Goal: Communication & Community: Answer question/provide support

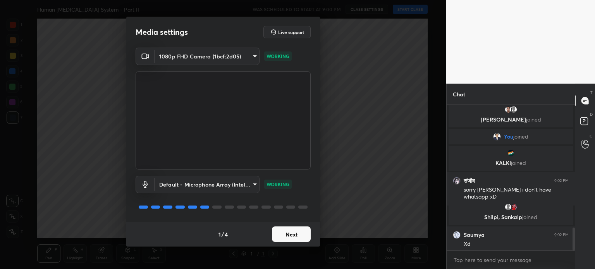
scroll to position [781, 0]
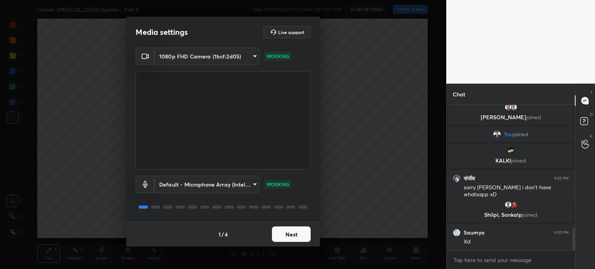
click at [293, 236] on button "Next" at bounding box center [291, 235] width 39 height 16
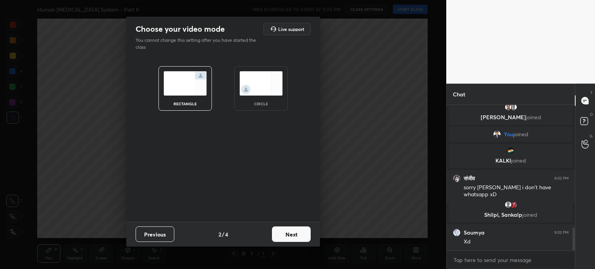
click at [293, 236] on button "Next" at bounding box center [291, 235] width 39 height 16
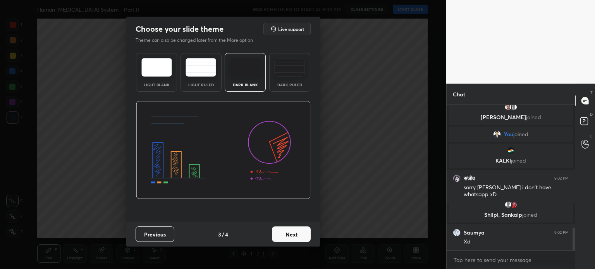
click at [293, 236] on button "Next" at bounding box center [291, 235] width 39 height 16
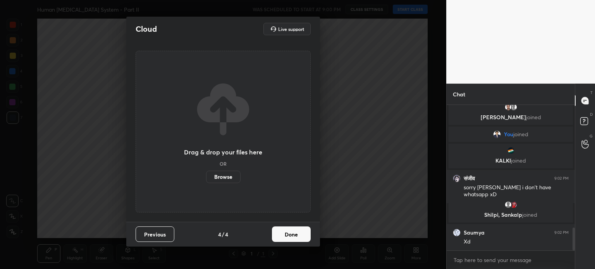
click at [293, 236] on button "Done" at bounding box center [291, 235] width 39 height 16
click at [293, 236] on div "Cloud Live support Drag & drop your files here OR Browse Previous 4 / 4 Done" at bounding box center [223, 134] width 447 height 269
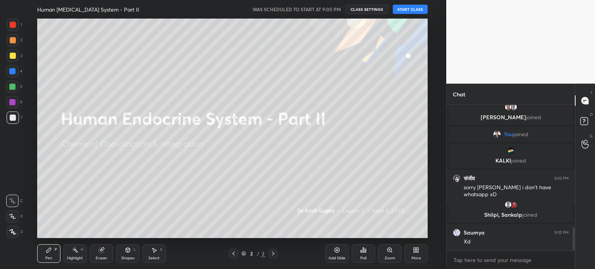
click at [408, 8] on button "START CLASS" at bounding box center [410, 9] width 35 height 9
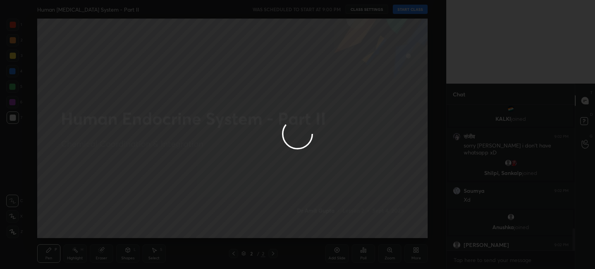
scroll to position [822, 0]
type textarea "x"
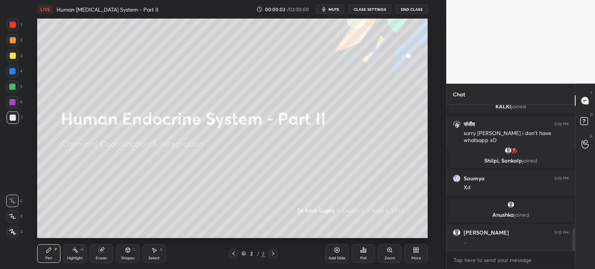
scroll to position [848, 0]
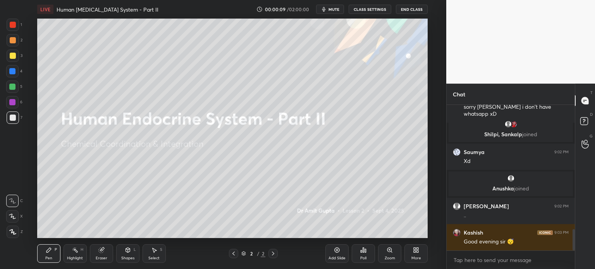
click at [14, 233] on icon at bounding box center [12, 231] width 7 height 5
drag, startPoint x: 14, startPoint y: 234, endPoint x: 13, endPoint y: 227, distance: 7.0
click at [14, 234] on icon at bounding box center [12, 231] width 7 height 5
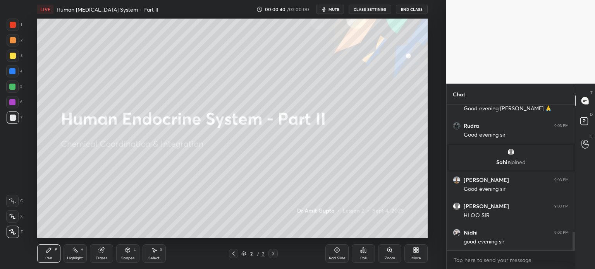
scroll to position [1028, 0]
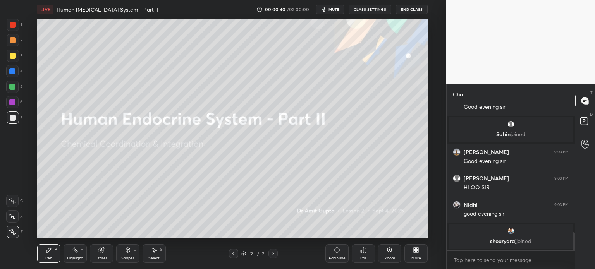
click at [336, 11] on span "mute" at bounding box center [334, 9] width 11 height 5
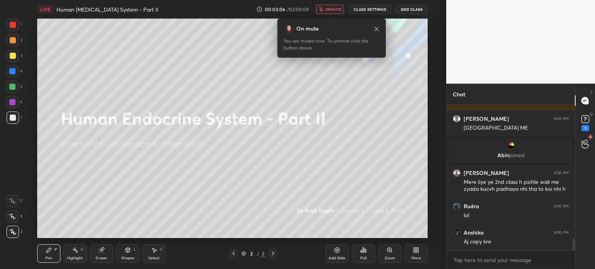
scroll to position [1630, 0]
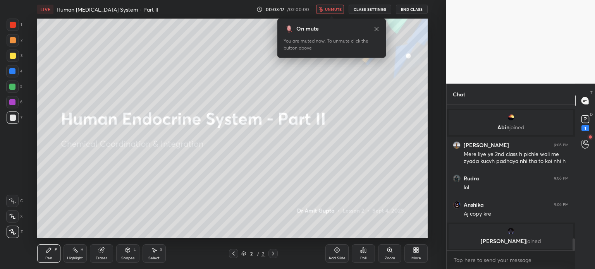
click at [0, 255] on div "1 2 3 4 5 6 7 C X Z C X Z E E Erase all H H LIVE Human Endocrine System - Part …" at bounding box center [220, 134] width 440 height 269
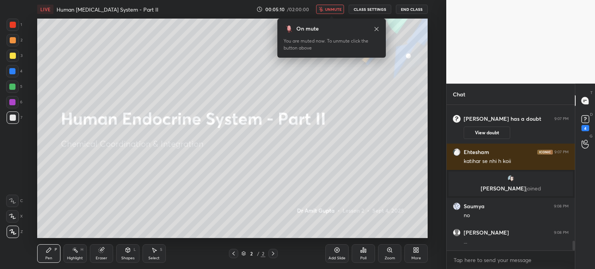
scroll to position [2052, 0]
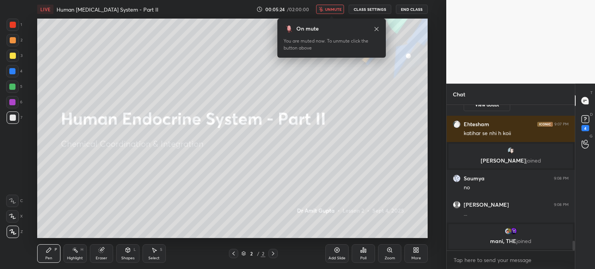
click at [335, 9] on span "unmute" at bounding box center [333, 9] width 17 height 5
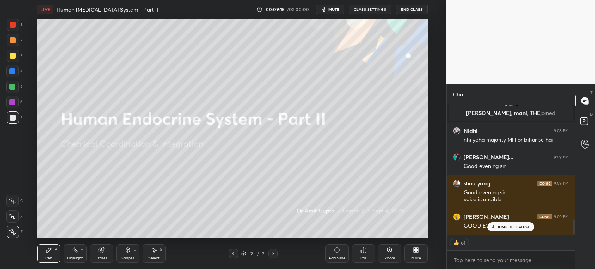
scroll to position [995, 0]
click at [504, 228] on p "JUMP TO LATEST" at bounding box center [513, 227] width 33 height 5
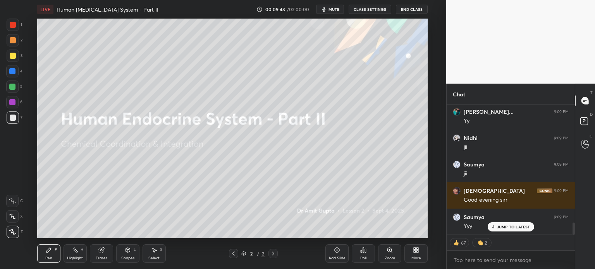
scroll to position [1279, 0]
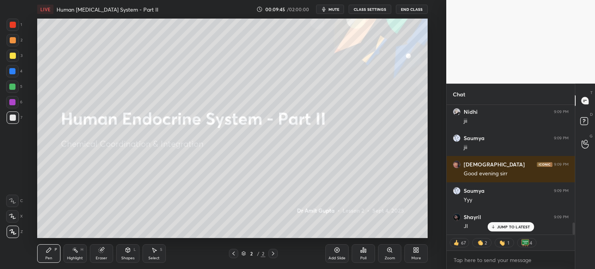
click at [233, 255] on icon at bounding box center [234, 254] width 6 height 6
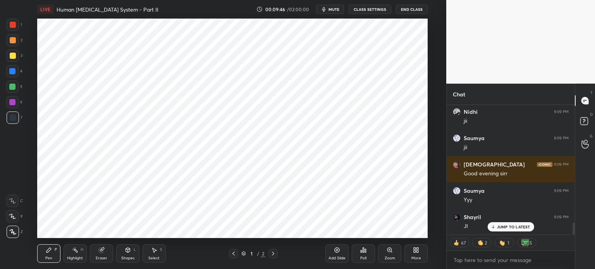
click at [272, 255] on icon at bounding box center [273, 254] width 6 height 6
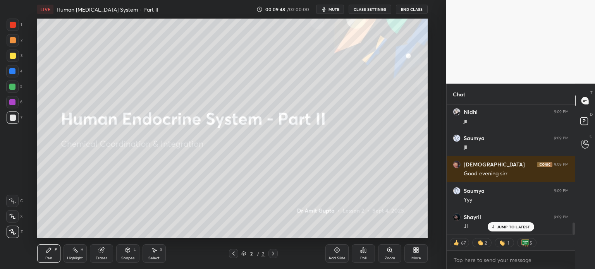
click at [335, 252] on icon at bounding box center [337, 250] width 6 height 6
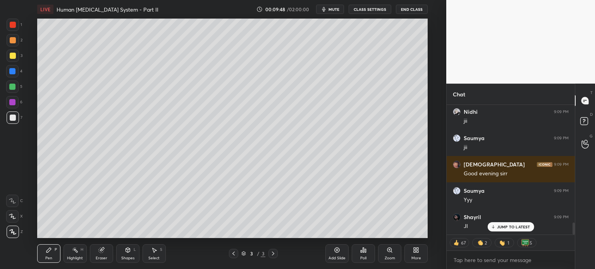
click at [336, 252] on icon at bounding box center [337, 250] width 6 height 6
click at [338, 251] on icon at bounding box center [337, 250] width 6 height 6
click at [337, 251] on icon at bounding box center [337, 250] width 6 height 6
click at [338, 251] on icon at bounding box center [337, 250] width 6 height 6
click at [337, 251] on icon at bounding box center [337, 250] width 6 height 6
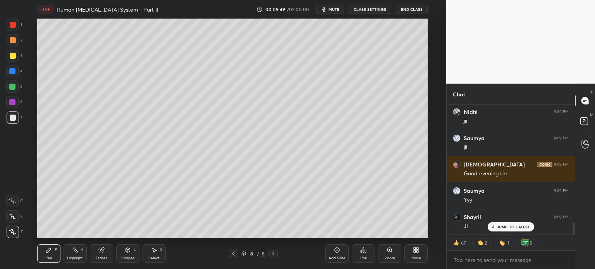
click at [338, 251] on icon at bounding box center [337, 250] width 6 height 6
click at [582, 121] on rect at bounding box center [584, 121] width 7 height 7
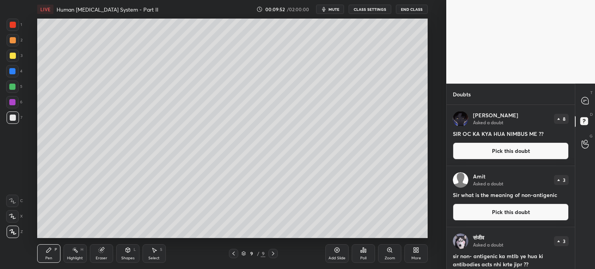
click at [497, 152] on button "Pick this doubt" at bounding box center [511, 151] width 116 height 17
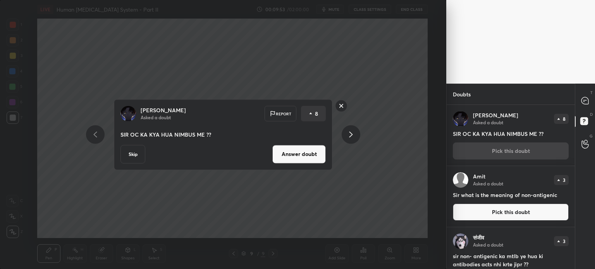
click at [312, 158] on button "Answer doubt" at bounding box center [298, 154] width 53 height 19
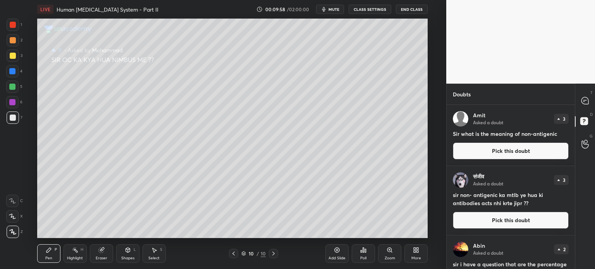
click at [515, 149] on button "Pick this doubt" at bounding box center [511, 151] width 116 height 17
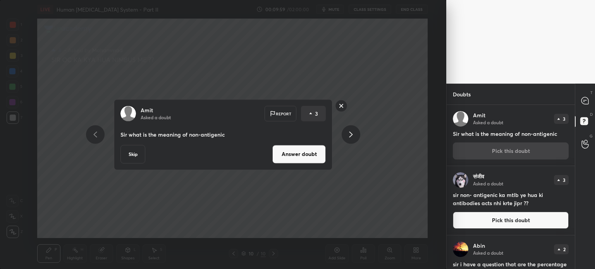
click at [316, 154] on button "Answer doubt" at bounding box center [298, 154] width 53 height 19
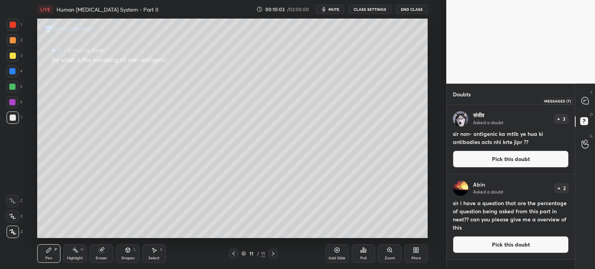
click at [582, 102] on icon at bounding box center [585, 100] width 7 height 7
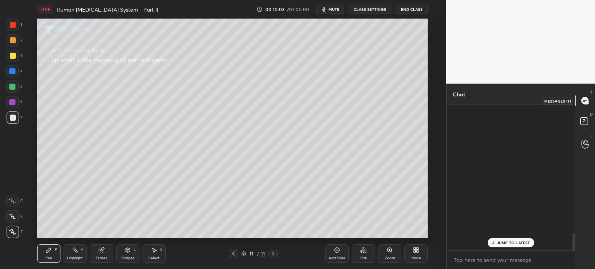
scroll to position [143, 126]
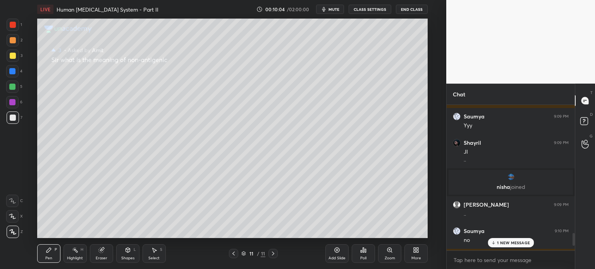
click at [505, 243] on p "1 NEW MESSAGE" at bounding box center [513, 243] width 33 height 5
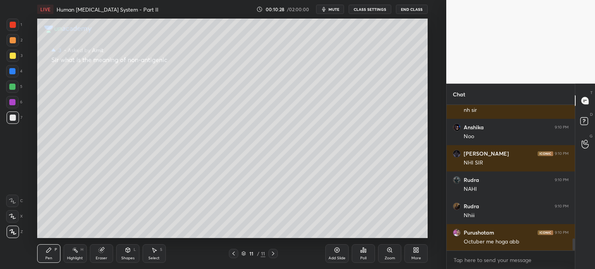
scroll to position [1618, 0]
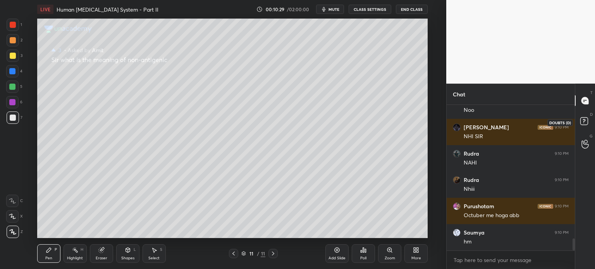
click at [584, 118] on icon at bounding box center [586, 123] width 14 height 14
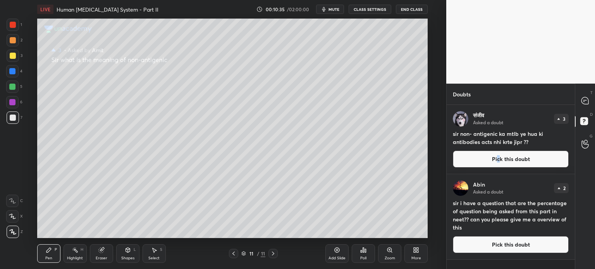
click at [498, 159] on button "Pick this doubt" at bounding box center [511, 159] width 116 height 17
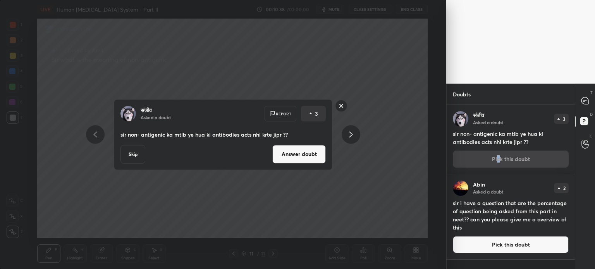
click at [299, 153] on button "Answer doubt" at bounding box center [298, 154] width 53 height 19
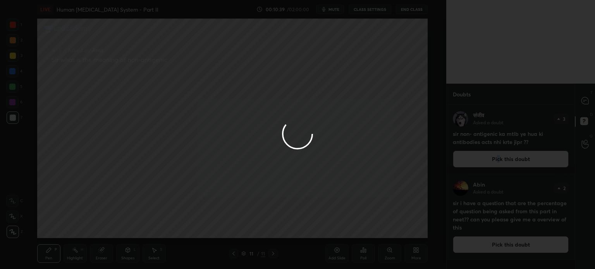
click at [299, 153] on div at bounding box center [223, 134] width 447 height 269
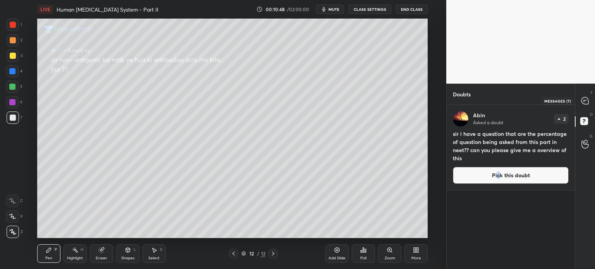
click at [586, 100] on icon at bounding box center [585, 100] width 7 height 7
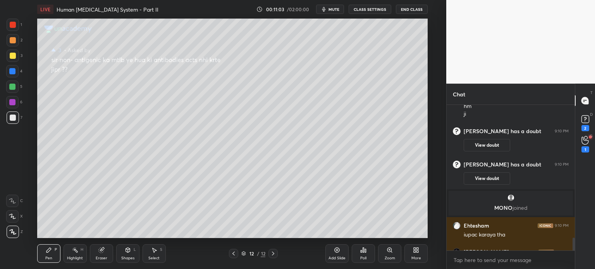
scroll to position [1505, 0]
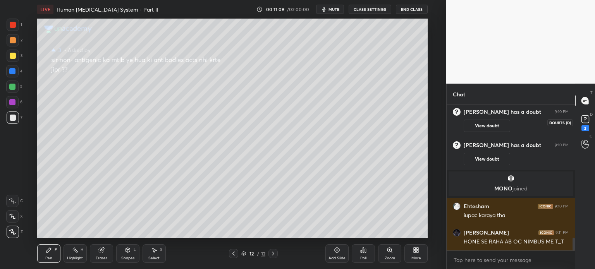
click at [588, 128] on div "2" at bounding box center [586, 128] width 8 height 6
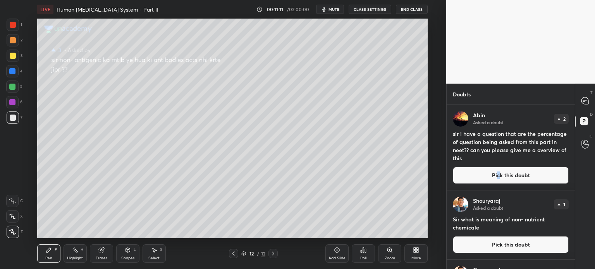
click at [504, 180] on button "Pick this doubt" at bounding box center [511, 175] width 116 height 17
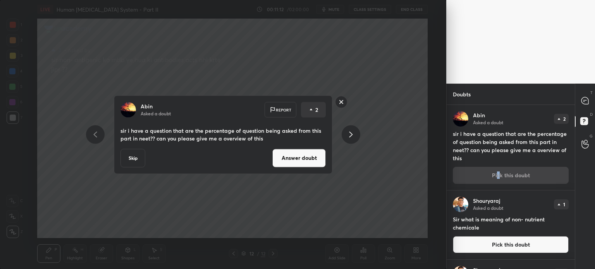
click at [304, 154] on button "Answer doubt" at bounding box center [298, 158] width 53 height 19
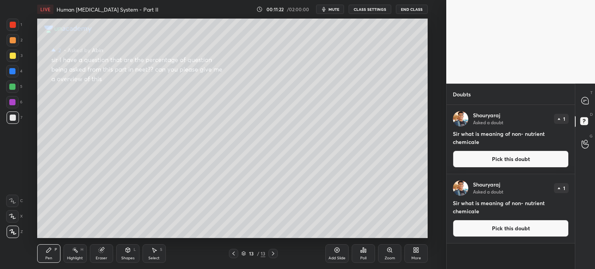
click at [524, 156] on button "Pick this doubt" at bounding box center [511, 159] width 116 height 17
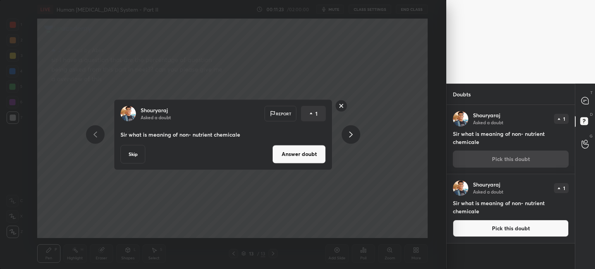
click at [293, 158] on button "Answer doubt" at bounding box center [298, 154] width 53 height 19
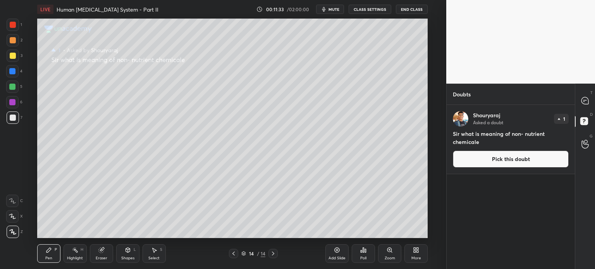
click at [515, 161] on button "Pick this doubt" at bounding box center [511, 159] width 116 height 17
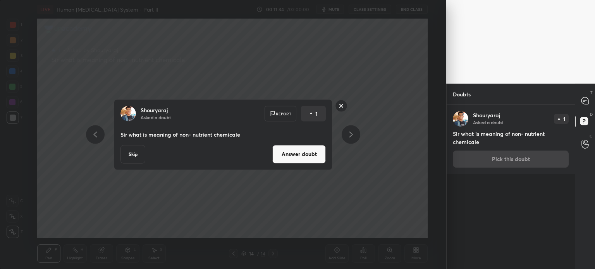
click at [312, 157] on button "Answer doubt" at bounding box center [298, 154] width 53 height 19
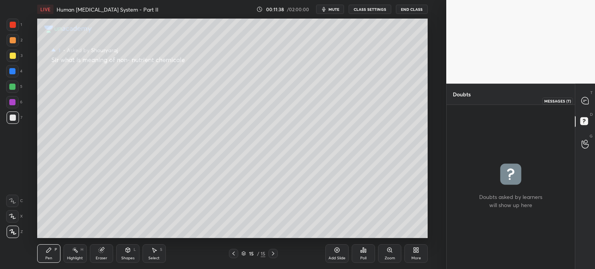
click at [588, 100] on icon at bounding box center [585, 100] width 7 height 7
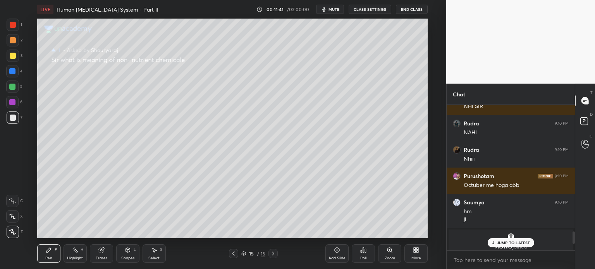
click at [231, 253] on icon at bounding box center [234, 254] width 6 height 6
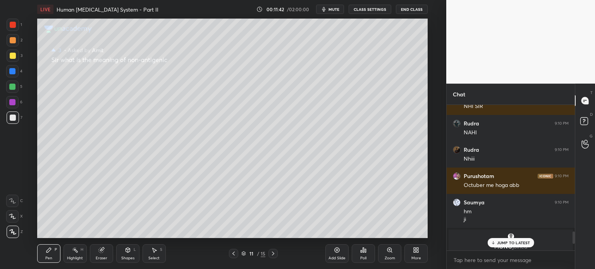
click at [231, 253] on icon at bounding box center [234, 254] width 6 height 6
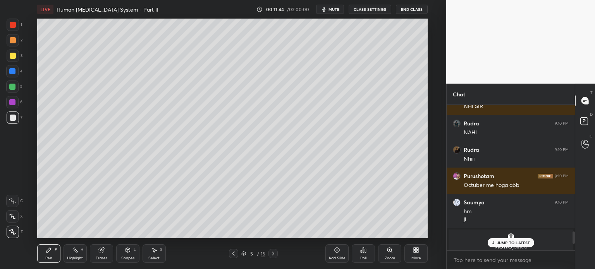
click at [231, 253] on icon at bounding box center [234, 254] width 6 height 6
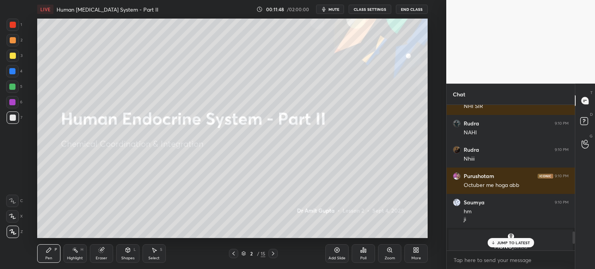
click at [276, 253] on icon at bounding box center [273, 254] width 6 height 6
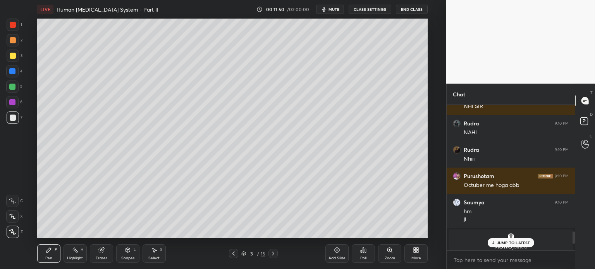
click at [416, 252] on icon at bounding box center [416, 250] width 6 height 6
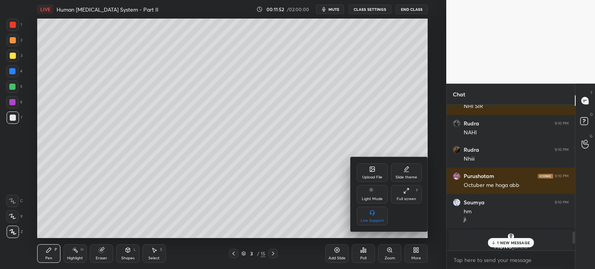
click at [273, 255] on div at bounding box center [297, 134] width 595 height 269
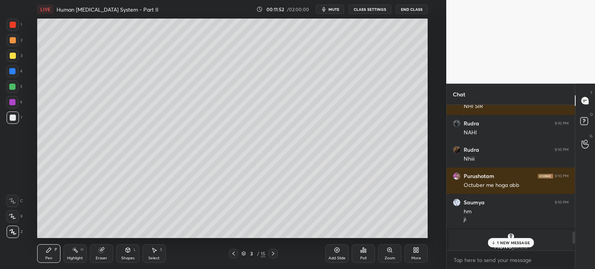
click at [273, 255] on icon at bounding box center [273, 254] width 2 height 4
click at [420, 250] on div "More" at bounding box center [416, 254] width 23 height 19
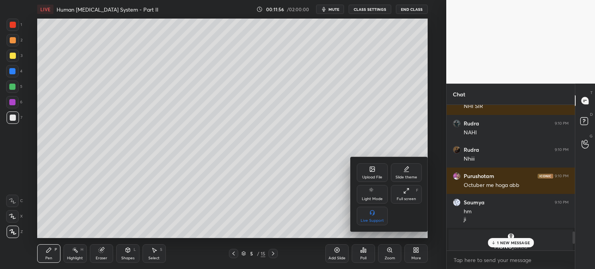
drag, startPoint x: 278, startPoint y: 259, endPoint x: 274, endPoint y: 254, distance: 6.1
click at [276, 257] on div at bounding box center [297, 134] width 595 height 269
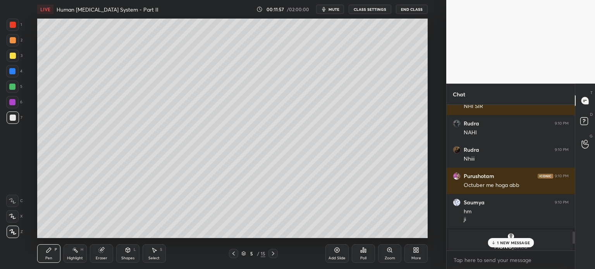
click at [274, 254] on icon at bounding box center [273, 254] width 6 height 6
click at [419, 250] on icon at bounding box center [416, 250] width 6 height 6
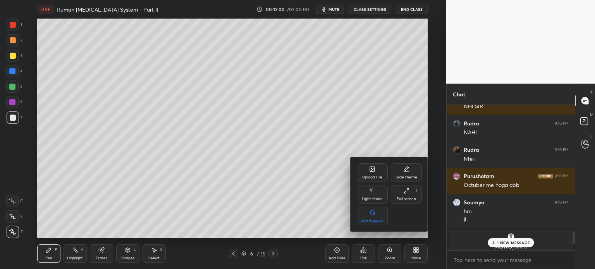
click at [372, 172] on icon at bounding box center [372, 169] width 5 height 5
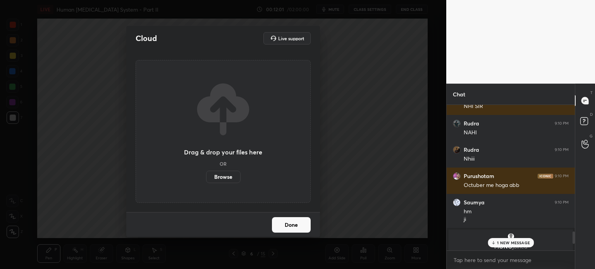
click at [232, 178] on label "Browse" at bounding box center [223, 177] width 34 height 12
click at [206, 178] on input "Browse" at bounding box center [206, 177] width 0 height 12
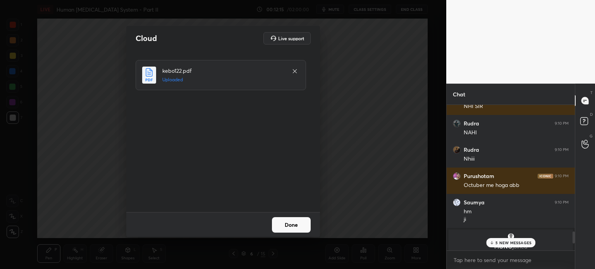
click at [308, 231] on button "Done" at bounding box center [291, 225] width 39 height 16
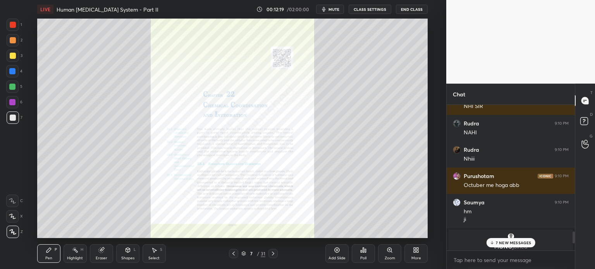
click at [274, 255] on icon at bounding box center [273, 254] width 6 height 6
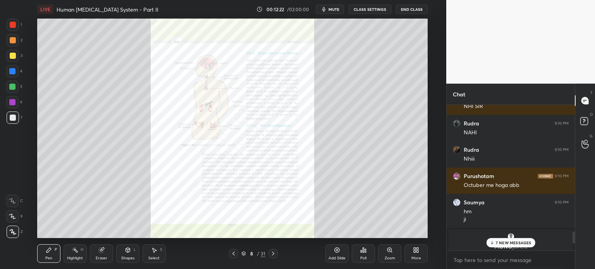
click at [235, 252] on icon at bounding box center [234, 254] width 6 height 6
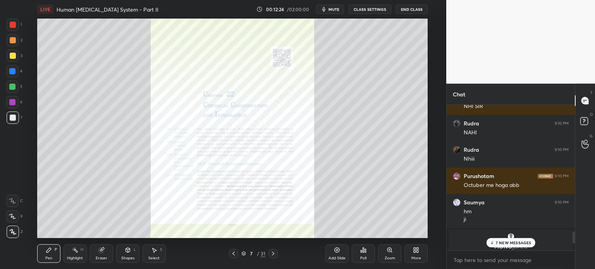
click at [394, 252] on div "Zoom" at bounding box center [389, 254] width 23 height 19
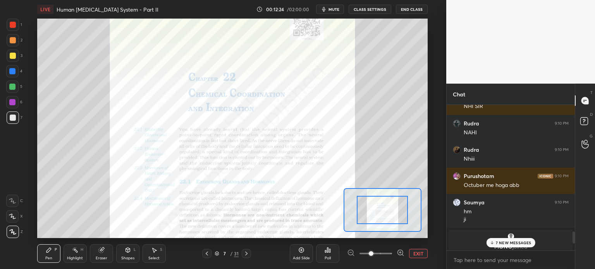
click at [394, 252] on div at bounding box center [375, 253] width 57 height 9
click at [400, 253] on icon at bounding box center [401, 253] width 2 height 0
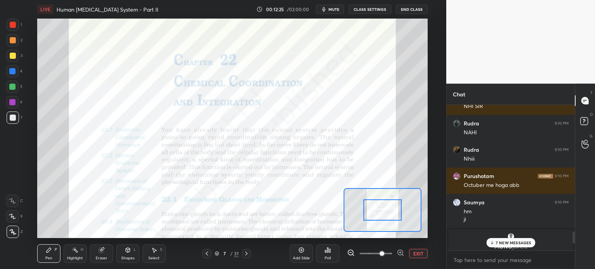
click at [400, 253] on icon at bounding box center [401, 253] width 2 height 0
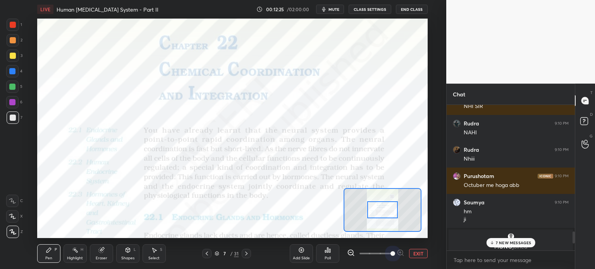
click at [395, 253] on span at bounding box center [393, 254] width 5 height 5
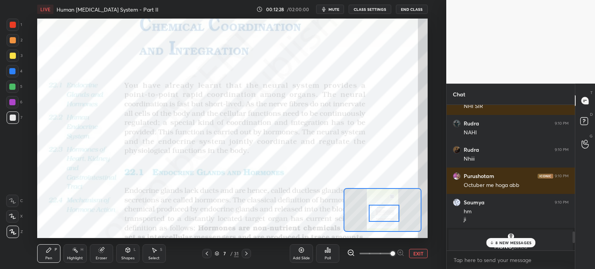
click at [388, 215] on div at bounding box center [384, 213] width 31 height 17
drag, startPoint x: 16, startPoint y: 21, endPoint x: 12, endPoint y: 26, distance: 6.1
click at [11, 24] on div at bounding box center [13, 25] width 12 height 12
click at [12, 199] on icon at bounding box center [12, 200] width 7 height 5
click at [132, 257] on div "Shapes" at bounding box center [127, 259] width 13 height 4
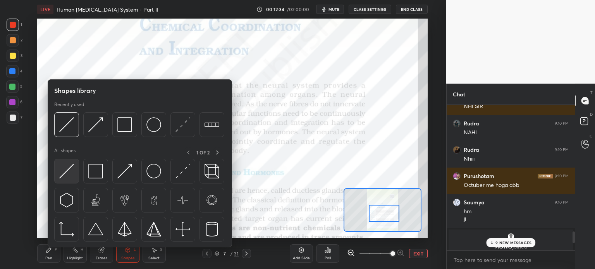
click at [68, 173] on img at bounding box center [66, 171] width 15 height 15
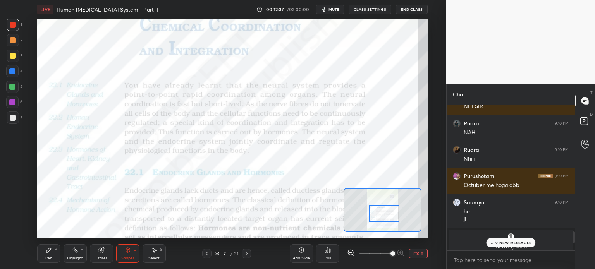
click at [48, 250] on icon at bounding box center [49, 250] width 5 height 5
click at [16, 200] on icon at bounding box center [12, 200] width 7 height 5
click at [126, 251] on icon at bounding box center [128, 250] width 4 height 5
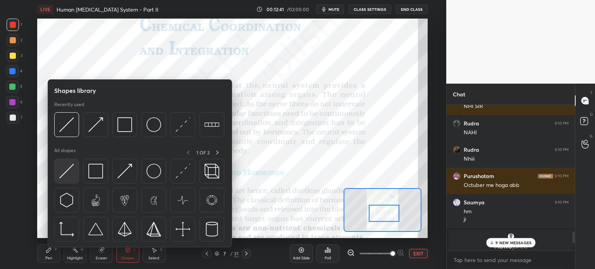
click at [69, 176] on img at bounding box center [66, 171] width 15 height 15
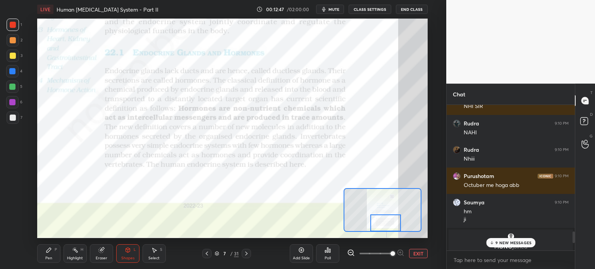
drag, startPoint x: 390, startPoint y: 219, endPoint x: 388, endPoint y: 224, distance: 5.8
click at [389, 224] on div at bounding box center [386, 223] width 31 height 17
click at [14, 72] on div at bounding box center [12, 71] width 6 height 6
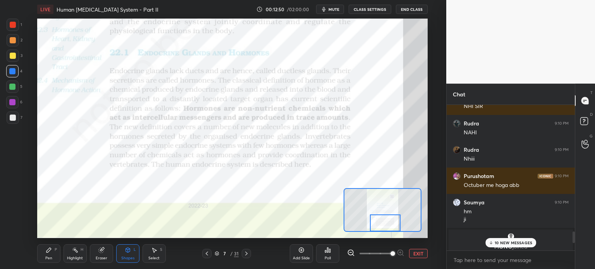
click at [14, 71] on div at bounding box center [12, 71] width 6 height 6
click at [14, 88] on div at bounding box center [12, 87] width 6 height 6
click at [13, 88] on div at bounding box center [12, 87] width 6 height 6
drag, startPoint x: 17, startPoint y: 73, endPoint x: 20, endPoint y: 80, distance: 7.3
click at [17, 74] on div at bounding box center [12, 71] width 12 height 12
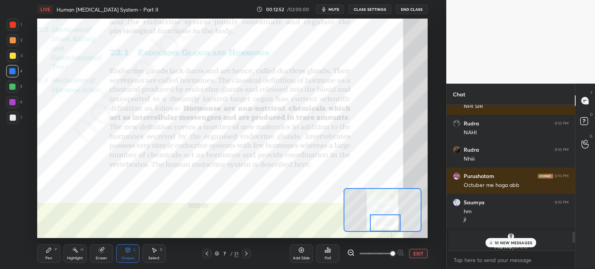
drag, startPoint x: 131, startPoint y: 256, endPoint x: 128, endPoint y: 250, distance: 6.7
click at [131, 257] on div "Shapes" at bounding box center [127, 259] width 13 height 4
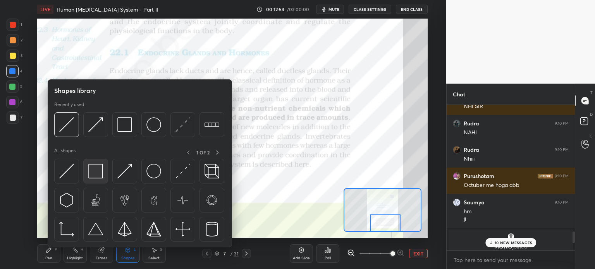
click at [100, 174] on img at bounding box center [95, 171] width 15 height 15
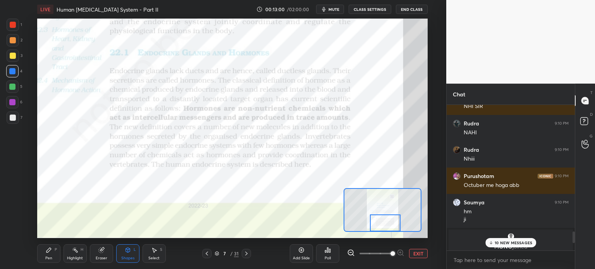
click at [509, 245] on p "10 NEW MESSAGES" at bounding box center [514, 243] width 38 height 5
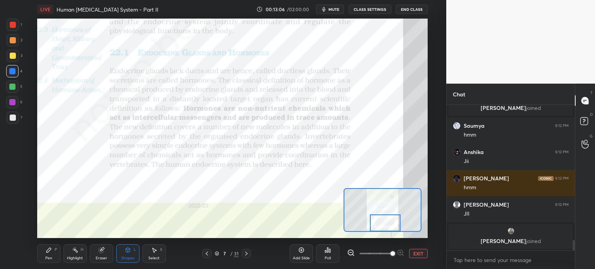
click at [14, 90] on div at bounding box center [12, 87] width 12 height 12
click at [49, 257] on div "Pen P" at bounding box center [48, 254] width 23 height 19
click at [16, 193] on div "C" at bounding box center [14, 200] width 17 height 16
click at [12, 200] on icon at bounding box center [12, 200] width 7 height 5
click at [14, 203] on icon at bounding box center [12, 200] width 7 height 5
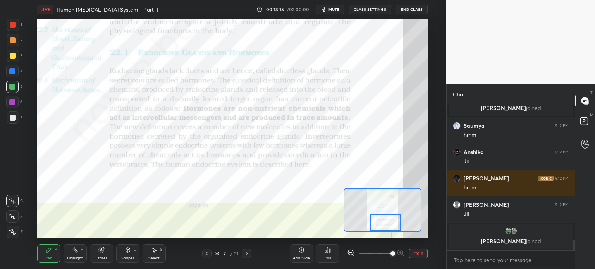
click at [13, 203] on icon at bounding box center [12, 200] width 7 height 5
drag, startPoint x: 126, startPoint y: 257, endPoint x: 123, endPoint y: 248, distance: 9.9
click at [127, 257] on div "Shapes" at bounding box center [127, 259] width 13 height 4
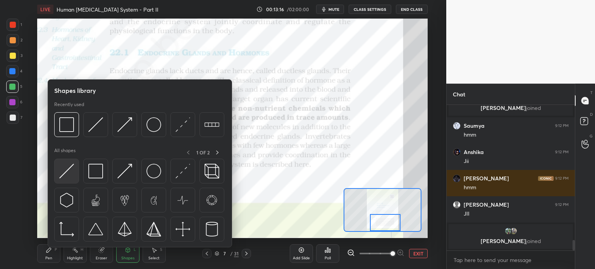
click at [69, 175] on img at bounding box center [66, 171] width 15 height 15
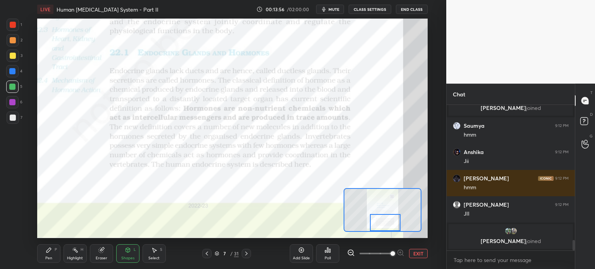
click at [13, 26] on div at bounding box center [13, 25] width 6 height 6
click at [12, 27] on div at bounding box center [13, 25] width 6 height 6
click at [130, 255] on div "Shapes L" at bounding box center [127, 254] width 23 height 19
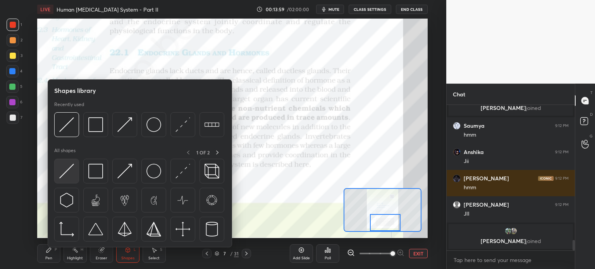
click at [68, 177] on img at bounding box center [66, 171] width 15 height 15
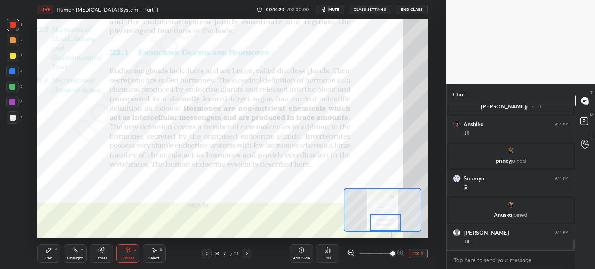
scroll to position [1758, 0]
click at [15, 88] on div at bounding box center [12, 87] width 6 height 6
drag, startPoint x: 15, startPoint y: 88, endPoint x: 18, endPoint y: 85, distance: 4.4
click at [16, 87] on div at bounding box center [12, 87] width 12 height 12
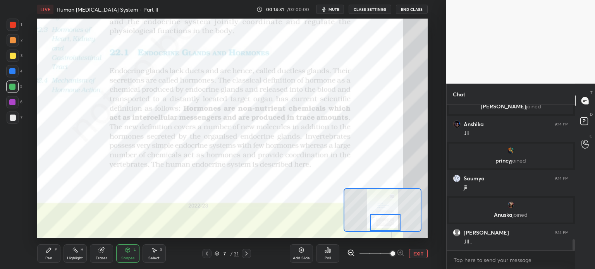
drag, startPoint x: 12, startPoint y: 24, endPoint x: 25, endPoint y: 34, distance: 16.1
click at [13, 24] on div at bounding box center [13, 25] width 6 height 6
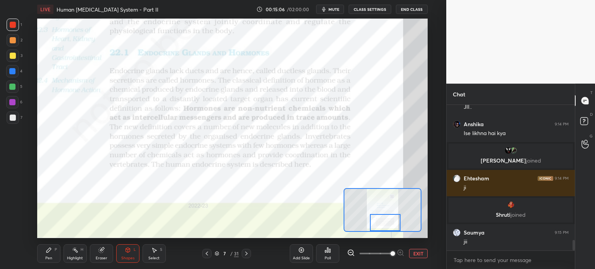
scroll to position [1890, 0]
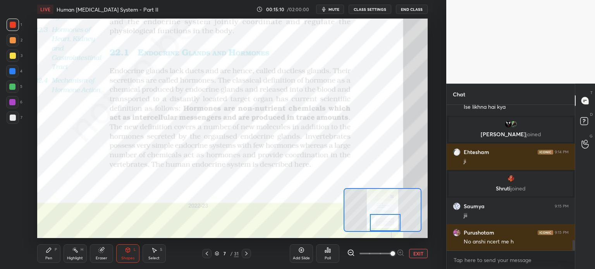
click at [246, 253] on icon at bounding box center [246, 254] width 6 height 6
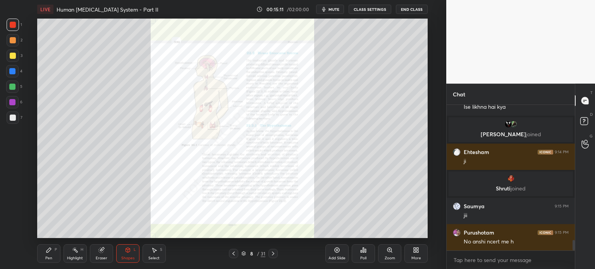
click at [389, 257] on div "Zoom" at bounding box center [390, 259] width 10 height 4
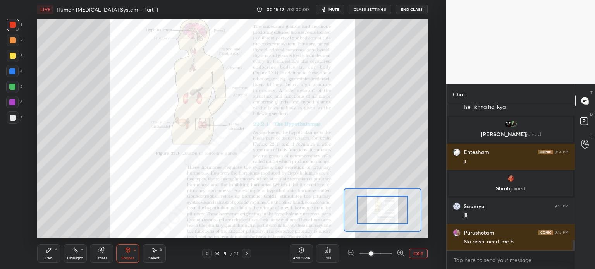
click at [396, 255] on div at bounding box center [375, 253] width 57 height 9
click at [399, 254] on icon at bounding box center [400, 252] width 5 height 5
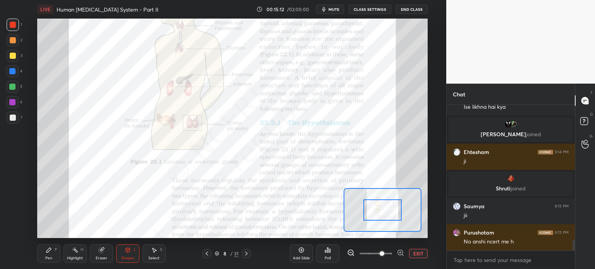
click at [400, 254] on icon at bounding box center [401, 253] width 8 height 8
click at [385, 254] on span at bounding box center [382, 254] width 5 height 5
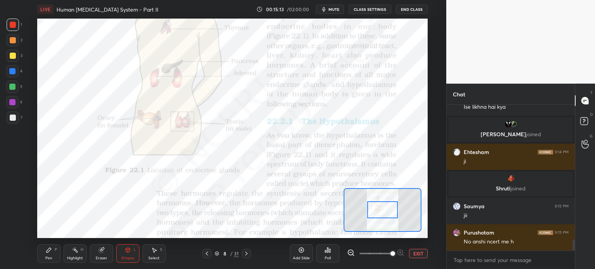
drag, startPoint x: 401, startPoint y: 253, endPoint x: 397, endPoint y: 239, distance: 15.1
click at [401, 253] on div at bounding box center [375, 253] width 57 height 9
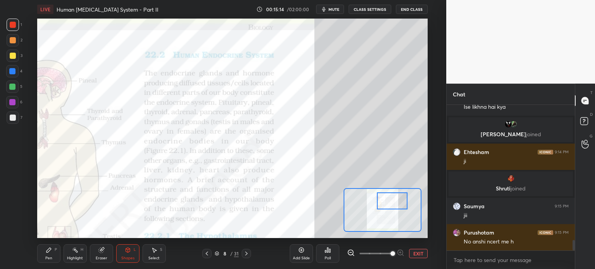
drag, startPoint x: 395, startPoint y: 209, endPoint x: 403, endPoint y: 203, distance: 9.9
click at [403, 203] on div at bounding box center [392, 201] width 31 height 17
click at [14, 70] on div at bounding box center [12, 71] width 6 height 6
click at [126, 254] on div "Shapes L" at bounding box center [127, 254] width 23 height 19
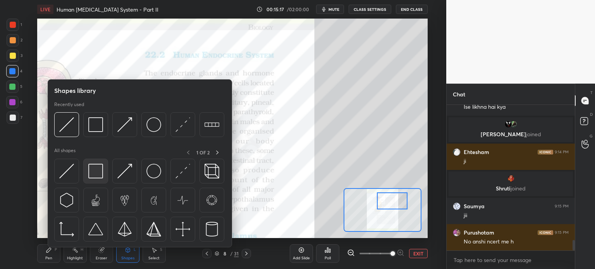
click at [102, 175] on img at bounding box center [95, 171] width 15 height 15
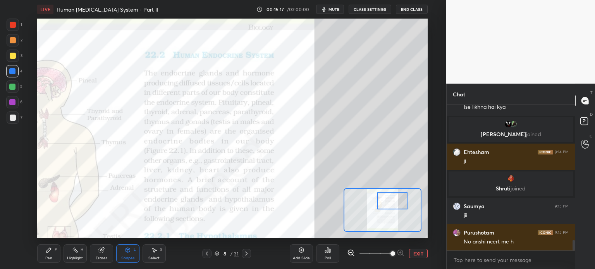
scroll to position [1916, 0]
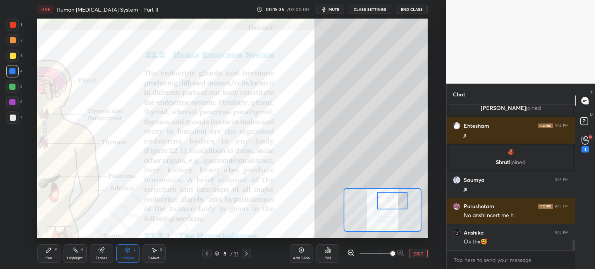
click at [12, 88] on div at bounding box center [12, 87] width 6 height 6
click at [13, 90] on div at bounding box center [12, 87] width 6 height 6
drag, startPoint x: 14, startPoint y: 90, endPoint x: 32, endPoint y: 123, distance: 37.8
click at [14, 90] on div at bounding box center [12, 87] width 12 height 12
click at [125, 252] on div "Shapes L" at bounding box center [127, 254] width 23 height 19
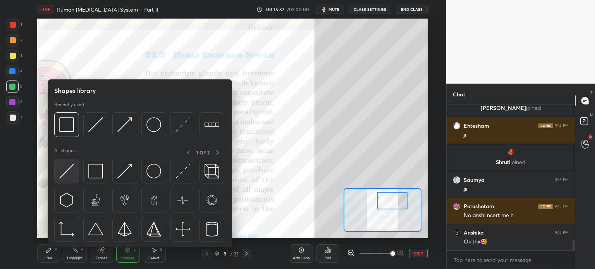
click at [68, 174] on img at bounding box center [66, 171] width 15 height 15
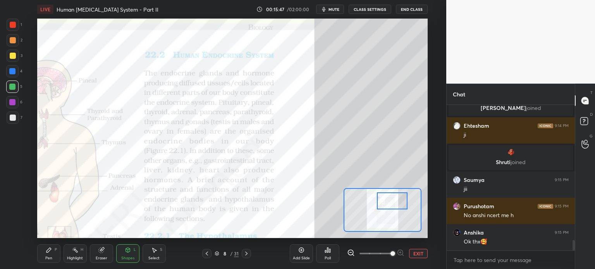
click at [12, 104] on div at bounding box center [12, 102] width 6 height 6
click at [13, 103] on div at bounding box center [12, 102] width 6 height 6
drag, startPoint x: 16, startPoint y: 102, endPoint x: 19, endPoint y: 99, distance: 4.4
click at [15, 102] on div at bounding box center [12, 102] width 12 height 12
click at [50, 254] on div "Pen P" at bounding box center [48, 254] width 23 height 19
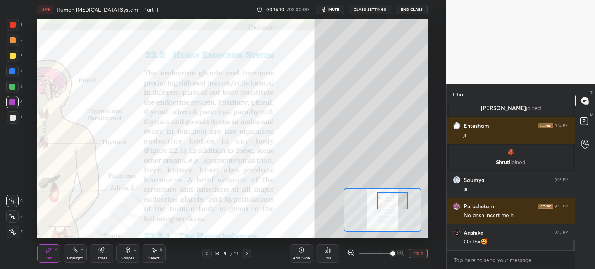
scroll to position [1944, 0]
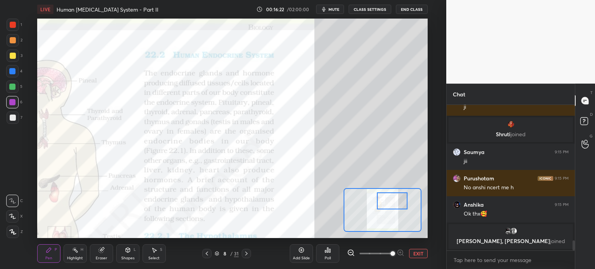
click at [12, 44] on div at bounding box center [13, 40] width 12 height 12
click at [125, 257] on div "Shapes" at bounding box center [127, 259] width 13 height 4
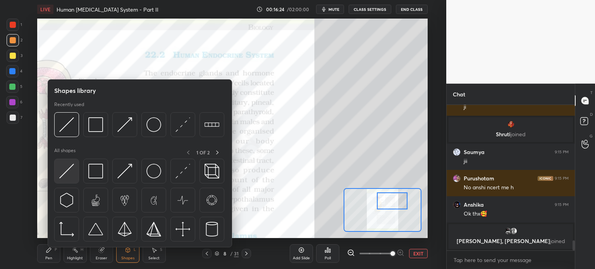
click at [69, 175] on img at bounding box center [66, 171] width 15 height 15
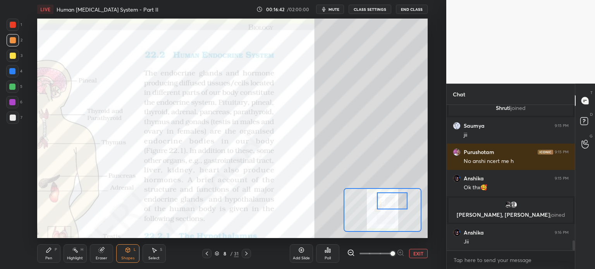
scroll to position [1927, 0]
drag, startPoint x: 43, startPoint y: 252, endPoint x: 43, endPoint y: 247, distance: 4.7
click at [43, 251] on div "Pen P" at bounding box center [48, 254] width 23 height 19
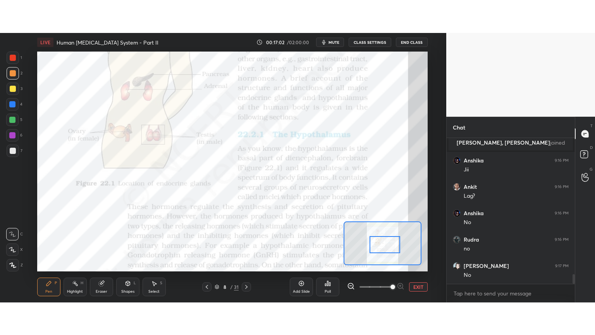
scroll to position [2059, 0]
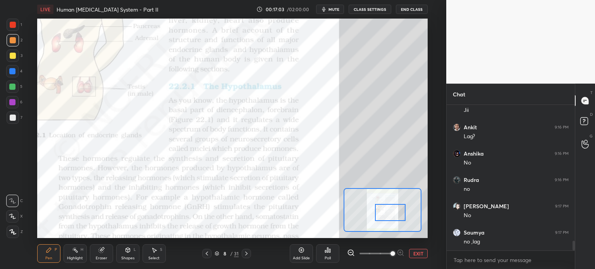
drag, startPoint x: 393, startPoint y: 203, endPoint x: 391, endPoint y: 215, distance: 12.2
click at [391, 215] on div at bounding box center [390, 212] width 31 height 17
click at [125, 253] on icon at bounding box center [128, 250] width 6 height 6
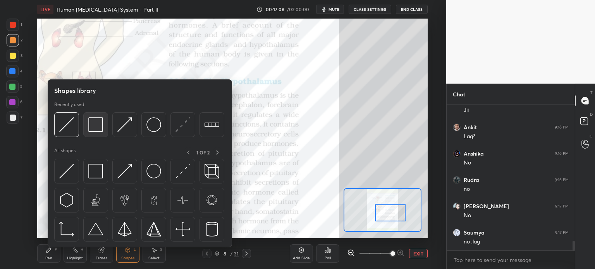
click at [96, 128] on img at bounding box center [95, 124] width 15 height 15
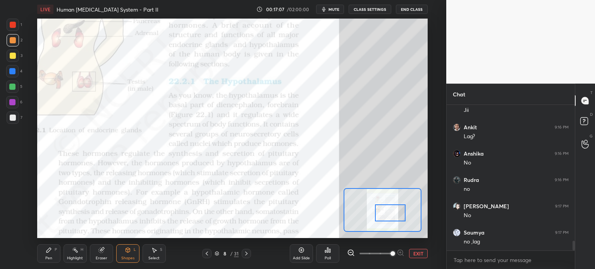
click at [11, 76] on div at bounding box center [12, 71] width 12 height 12
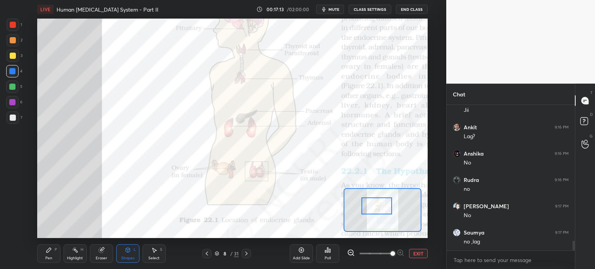
click at [381, 208] on div at bounding box center [377, 206] width 31 height 17
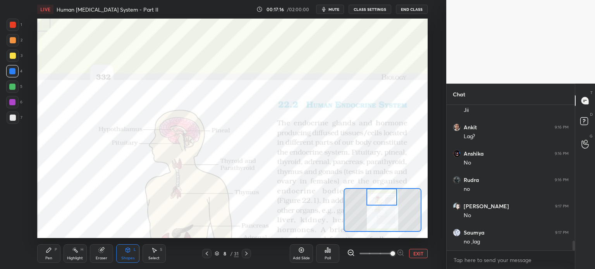
click at [384, 199] on div at bounding box center [382, 197] width 31 height 17
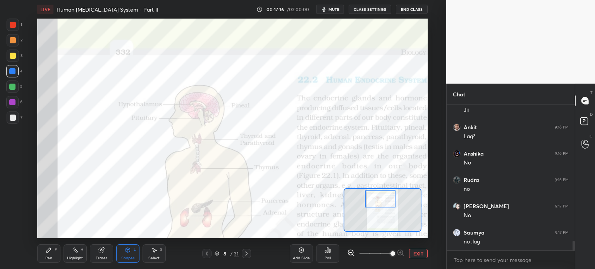
drag, startPoint x: 386, startPoint y: 197, endPoint x: 380, endPoint y: 204, distance: 10.2
click at [382, 201] on div at bounding box center [380, 199] width 31 height 17
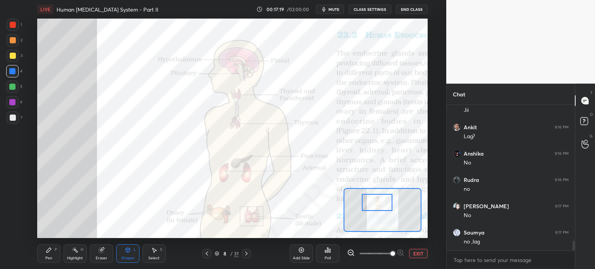
click at [383, 208] on div at bounding box center [377, 202] width 31 height 17
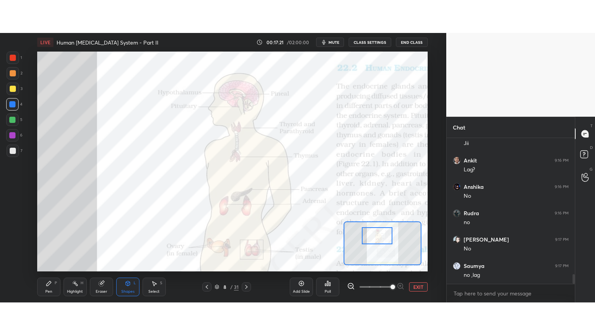
scroll to position [1993, 0]
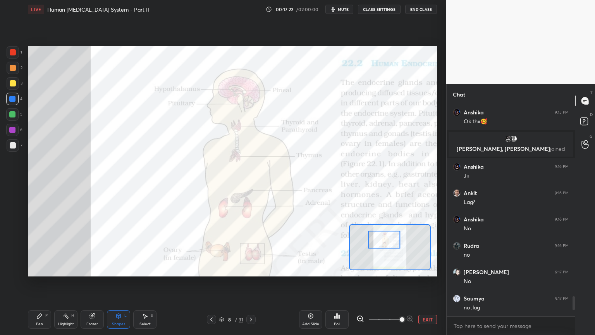
click at [14, 65] on div at bounding box center [13, 68] width 6 height 6
drag, startPoint x: 14, startPoint y: 65, endPoint x: 15, endPoint y: 74, distance: 9.0
click at [14, 66] on div at bounding box center [13, 68] width 6 height 6
click at [40, 269] on div "Pen P" at bounding box center [39, 319] width 23 height 19
drag, startPoint x: 41, startPoint y: 312, endPoint x: 41, endPoint y: 309, distance: 3.9
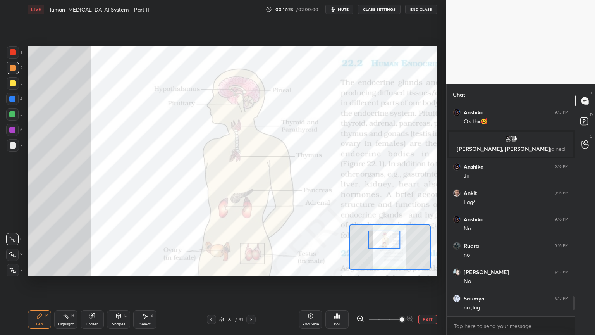
click at [40, 269] on icon at bounding box center [39, 316] width 6 height 6
click at [11, 116] on div at bounding box center [12, 114] width 6 height 6
click at [10, 117] on div at bounding box center [12, 114] width 6 height 6
click at [14, 67] on div at bounding box center [13, 68] width 6 height 6
click at [14, 97] on div at bounding box center [12, 99] width 6 height 6
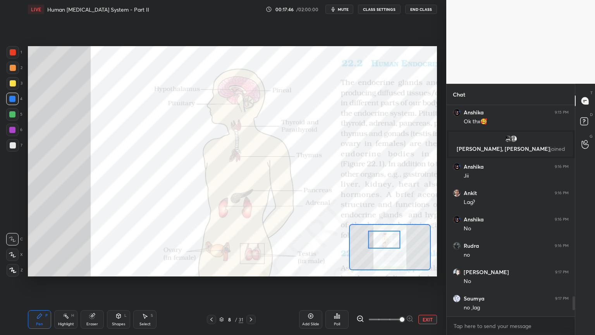
click at [12, 52] on div at bounding box center [13, 52] width 6 height 6
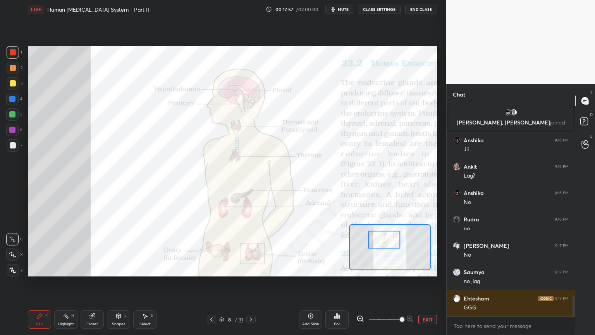
click at [12, 240] on icon at bounding box center [12, 238] width 7 height 5
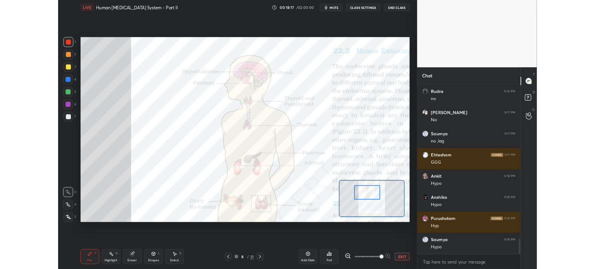
scroll to position [2152, 0]
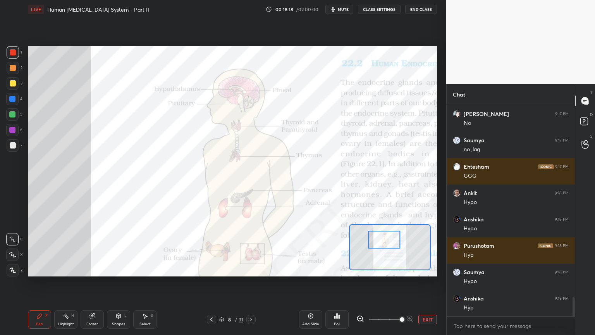
click at [13, 70] on div at bounding box center [13, 68] width 6 height 6
click at [12, 70] on div at bounding box center [13, 68] width 6 height 6
click at [426, 269] on button "EXIT" at bounding box center [428, 319] width 19 height 9
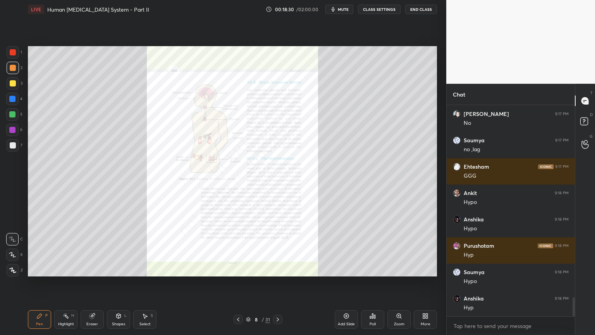
click at [238, 269] on icon at bounding box center [238, 319] width 6 height 6
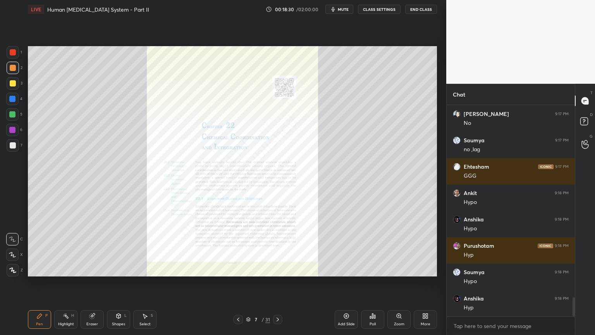
click at [237, 269] on icon at bounding box center [238, 319] width 6 height 6
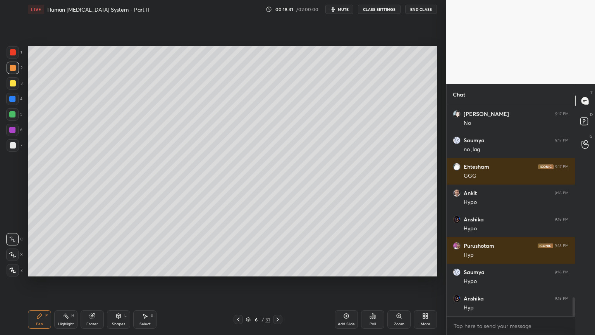
click at [236, 269] on icon at bounding box center [238, 319] width 6 height 6
click at [237, 269] on icon at bounding box center [238, 319] width 6 height 6
click at [238, 269] on icon at bounding box center [238, 319] width 6 height 6
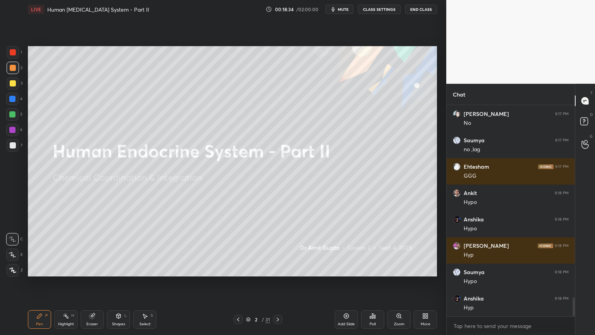
click at [277, 269] on icon at bounding box center [278, 319] width 2 height 4
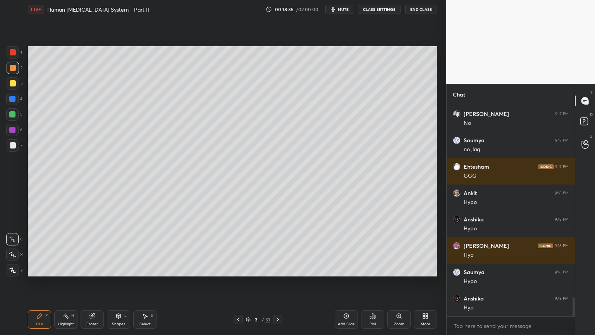
click at [429, 269] on div "More" at bounding box center [425, 319] width 23 height 19
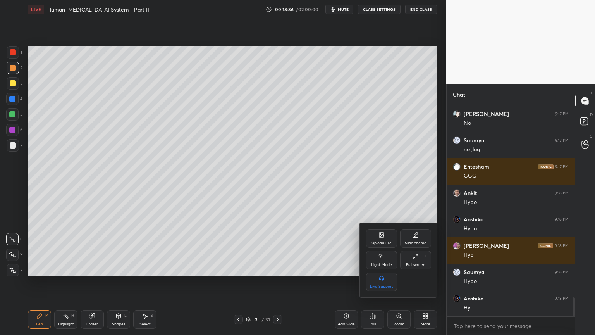
click at [383, 241] on div "Upload File" at bounding box center [382, 243] width 20 height 4
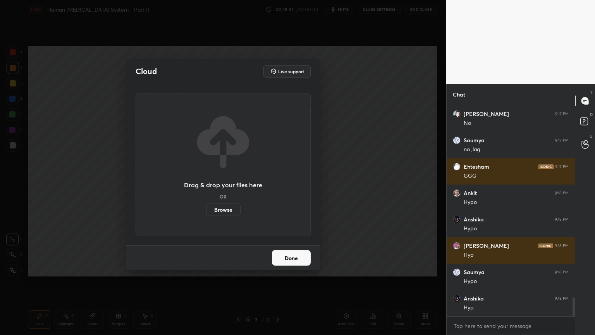
click at [230, 207] on label "Browse" at bounding box center [223, 209] width 34 height 12
click at [206, 207] on input "Browse" at bounding box center [206, 209] width 0 height 12
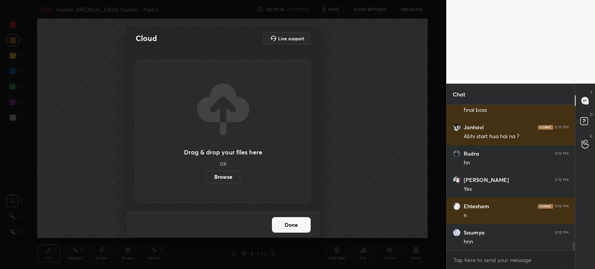
scroll to position [2402, 0]
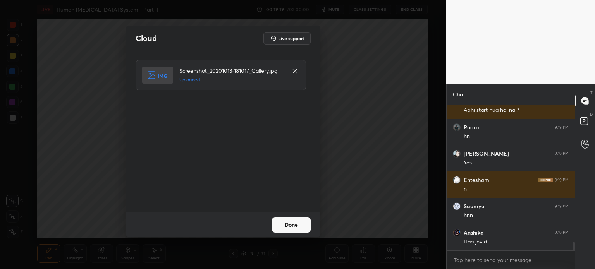
click at [286, 218] on button "Done" at bounding box center [291, 225] width 39 height 16
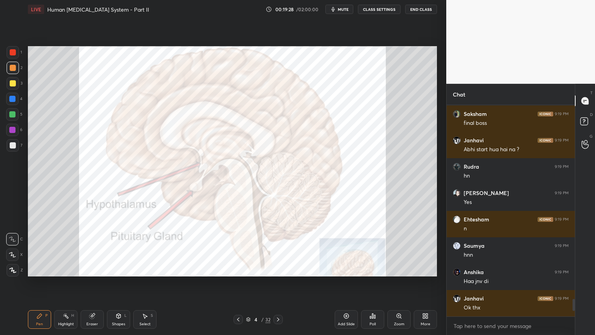
scroll to position [2389, 0]
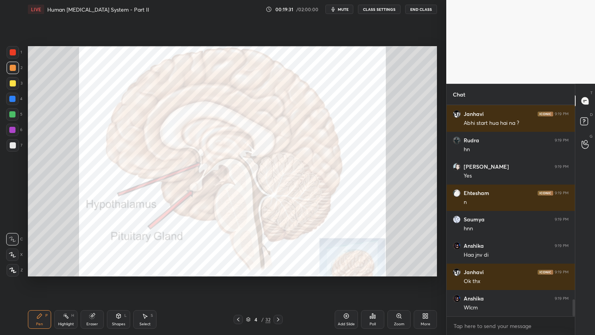
drag, startPoint x: 12, startPoint y: 99, endPoint x: 16, endPoint y: 98, distance: 4.0
click at [14, 99] on div at bounding box center [12, 99] width 6 height 6
drag, startPoint x: 14, startPoint y: 102, endPoint x: 25, endPoint y: 110, distance: 13.3
click at [16, 104] on div at bounding box center [12, 99] width 12 height 12
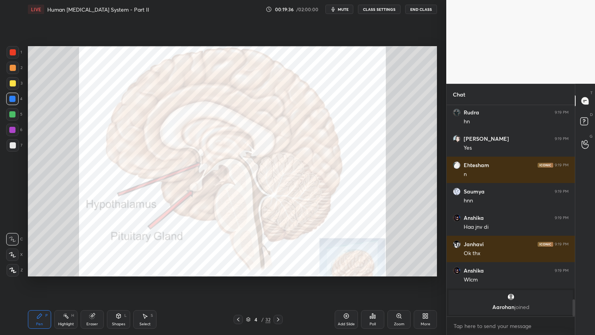
click at [66, 269] on div "Highlight H" at bounding box center [65, 319] width 23 height 19
click at [16, 269] on div at bounding box center [12, 270] width 12 height 12
drag, startPoint x: 16, startPoint y: 101, endPoint x: 25, endPoint y: 106, distance: 10.2
click at [16, 101] on div at bounding box center [12, 99] width 12 height 12
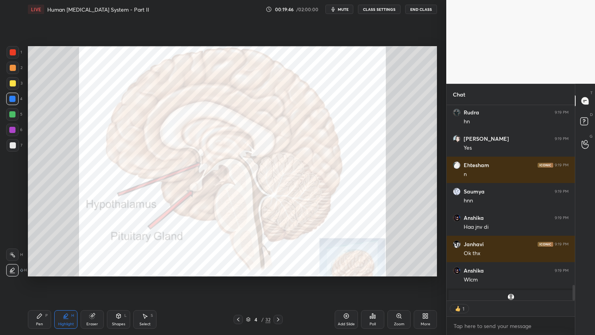
click at [14, 54] on div at bounding box center [13, 52] width 6 height 6
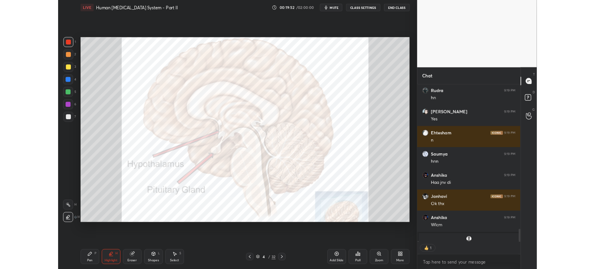
scroll to position [2417, 0]
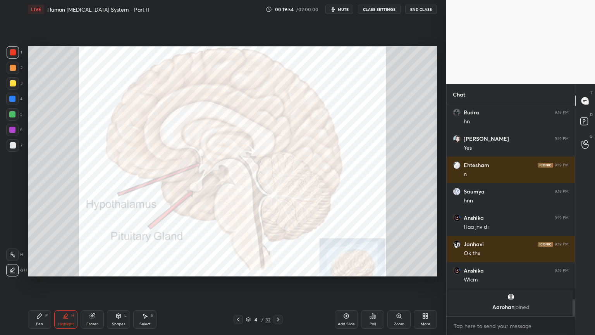
click at [400, 269] on icon at bounding box center [399, 316] width 4 height 4
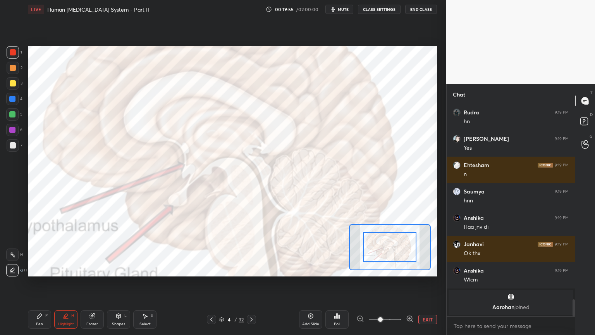
click at [394, 252] on div at bounding box center [389, 247] width 53 height 30
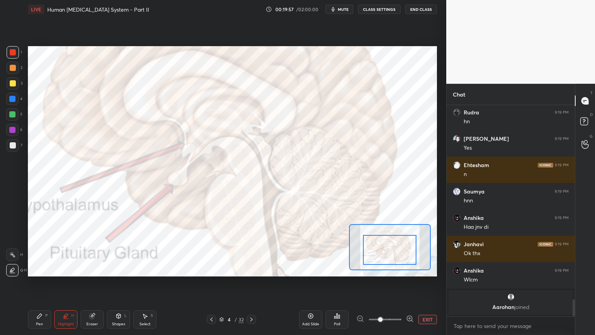
click at [38, 269] on icon at bounding box center [39, 316] width 5 height 5
drag, startPoint x: 17, startPoint y: 97, endPoint x: 14, endPoint y: 152, distance: 55.2
click at [18, 98] on div "4" at bounding box center [14, 99] width 16 height 12
drag, startPoint x: 13, startPoint y: 241, endPoint x: 12, endPoint y: 223, distance: 18.6
click at [12, 243] on div at bounding box center [12, 239] width 12 height 12
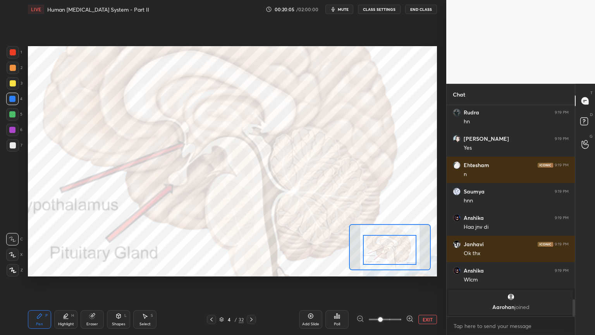
click at [17, 98] on div at bounding box center [12, 99] width 12 height 12
click at [15, 98] on div at bounding box center [12, 99] width 12 height 12
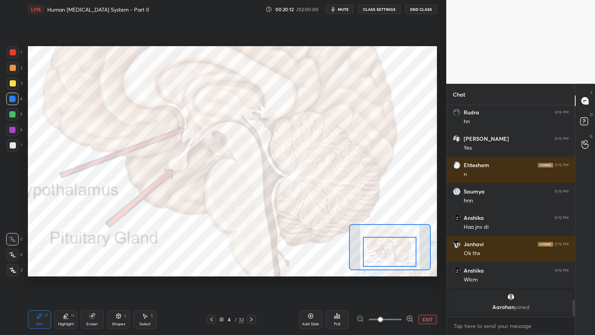
drag, startPoint x: 387, startPoint y: 255, endPoint x: 388, endPoint y: 262, distance: 6.7
click at [389, 263] on div at bounding box center [389, 252] width 53 height 30
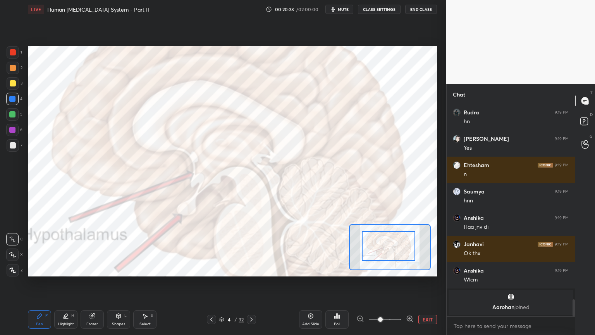
drag, startPoint x: 386, startPoint y: 250, endPoint x: 385, endPoint y: 244, distance: 6.3
click at [385, 244] on div at bounding box center [388, 246] width 53 height 30
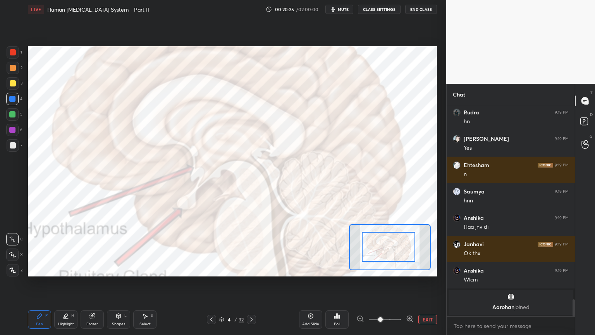
drag, startPoint x: 14, startPoint y: 61, endPoint x: 12, endPoint y: 70, distance: 9.0
click at [13, 63] on div at bounding box center [13, 68] width 12 height 12
click at [114, 269] on div "Shapes L" at bounding box center [118, 319] width 23 height 19
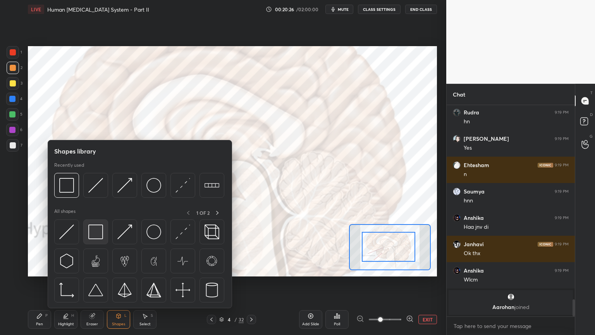
click at [98, 229] on img at bounding box center [95, 231] width 15 height 15
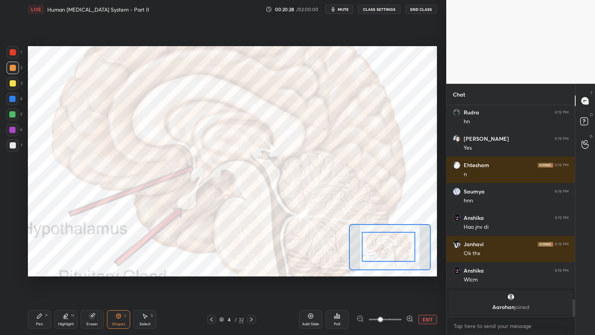
click at [19, 52] on div "1" at bounding box center [15, 52] width 16 height 12
click at [431, 269] on button "EXIT" at bounding box center [428, 319] width 19 height 9
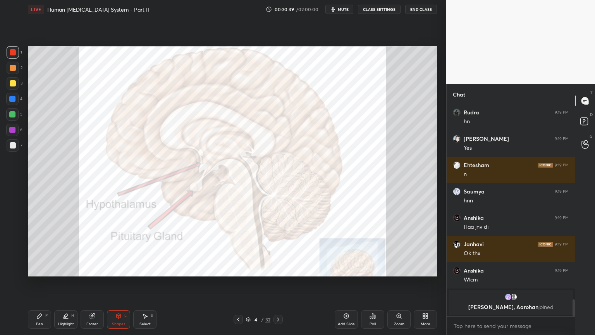
click at [424, 269] on icon at bounding box center [424, 317] width 2 height 2
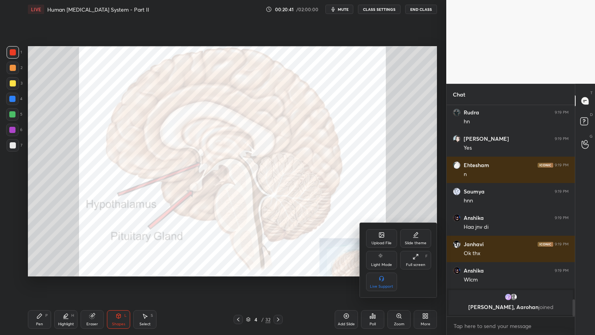
click at [376, 236] on div "Upload File" at bounding box center [381, 238] width 31 height 19
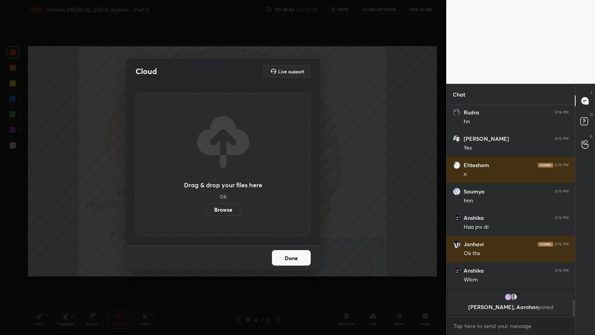
drag, startPoint x: 231, startPoint y: 208, endPoint x: 230, endPoint y: 162, distance: 46.5
click at [231, 209] on label "Browse" at bounding box center [223, 209] width 34 height 12
click at [206, 209] on input "Browse" at bounding box center [206, 209] width 0 height 12
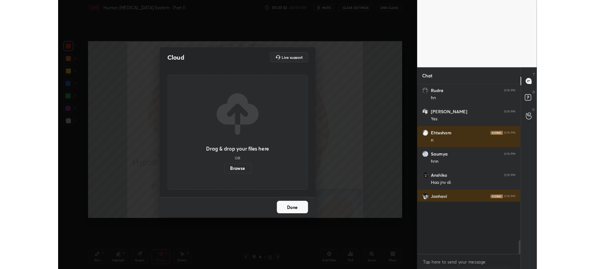
scroll to position [2, 2]
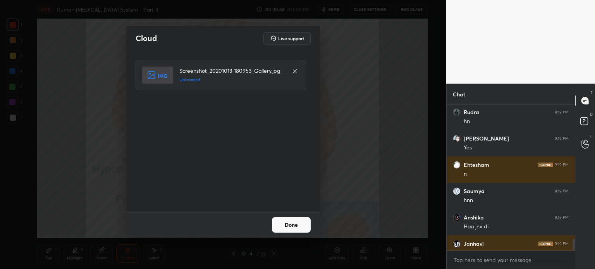
click at [296, 229] on button "Done" at bounding box center [291, 225] width 39 height 16
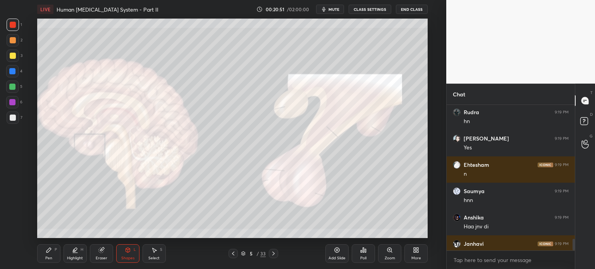
drag, startPoint x: 6, startPoint y: 71, endPoint x: 11, endPoint y: 69, distance: 5.5
click at [10, 69] on div "1 2 3 4 5 6 7 C X Z C X Z E E Erase all H H" at bounding box center [12, 129] width 25 height 220
click at [11, 70] on div at bounding box center [12, 71] width 6 height 6
click at [53, 255] on div "Pen P" at bounding box center [48, 254] width 23 height 19
drag, startPoint x: 53, startPoint y: 255, endPoint x: 74, endPoint y: 240, distance: 26.4
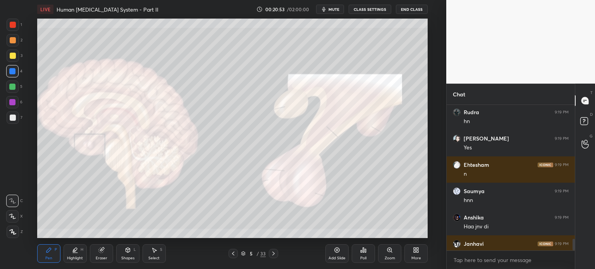
click at [54, 257] on div "Pen P" at bounding box center [48, 254] width 23 height 19
drag, startPoint x: 12, startPoint y: 53, endPoint x: 24, endPoint y: 69, distance: 19.6
click at [14, 54] on div at bounding box center [13, 56] width 6 height 6
click at [15, 214] on div at bounding box center [12, 216] width 12 height 12
click at [14, 216] on div at bounding box center [12, 216] width 12 height 12
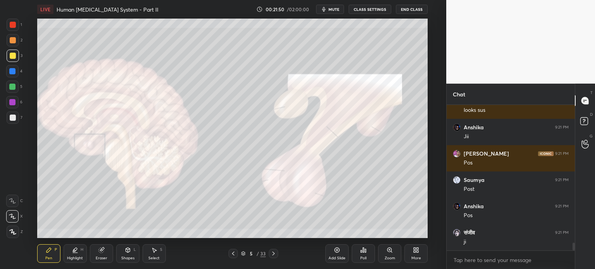
scroll to position [2564, 0]
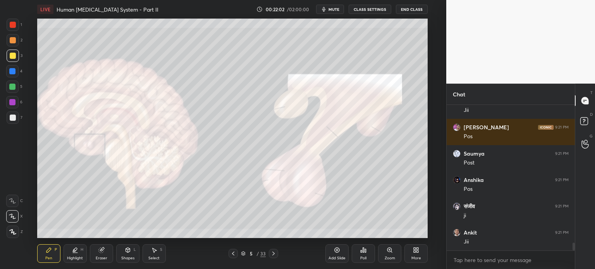
click at [12, 72] on div at bounding box center [12, 71] width 6 height 6
click at [11, 71] on div at bounding box center [12, 71] width 6 height 6
click at [12, 70] on div at bounding box center [12, 71] width 6 height 6
click at [12, 24] on div at bounding box center [13, 25] width 6 height 6
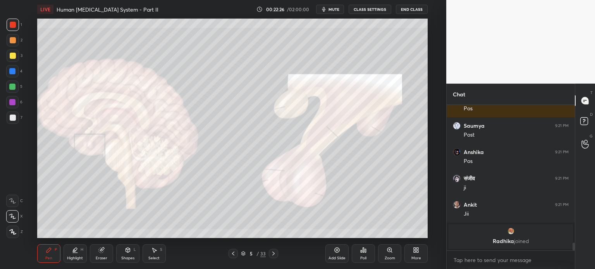
click at [13, 43] on div at bounding box center [13, 40] width 6 height 6
click at [11, 57] on div at bounding box center [13, 56] width 6 height 6
click at [14, 232] on icon at bounding box center [13, 232] width 6 height 5
click at [16, 231] on icon at bounding box center [12, 231] width 7 height 5
drag, startPoint x: 10, startPoint y: 46, endPoint x: 14, endPoint y: 42, distance: 5.5
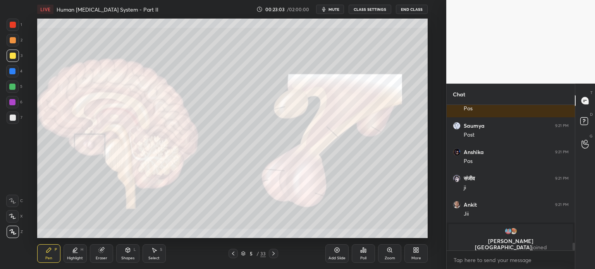
click at [14, 41] on div at bounding box center [13, 40] width 12 height 12
drag, startPoint x: 14, startPoint y: 44, endPoint x: 22, endPoint y: 45, distance: 7.8
click at [16, 45] on div at bounding box center [13, 40] width 12 height 12
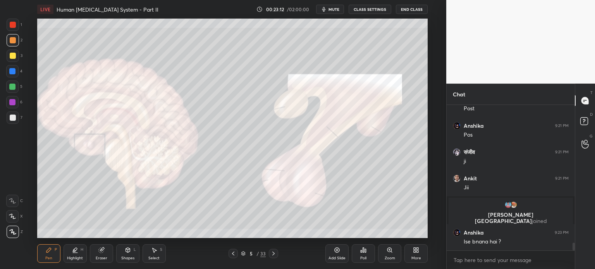
click at [13, 74] on div at bounding box center [12, 71] width 6 height 6
drag, startPoint x: 16, startPoint y: 72, endPoint x: 24, endPoint y: 76, distance: 9.2
click at [15, 73] on div at bounding box center [12, 71] width 6 height 6
click at [274, 254] on icon at bounding box center [274, 254] width 6 height 6
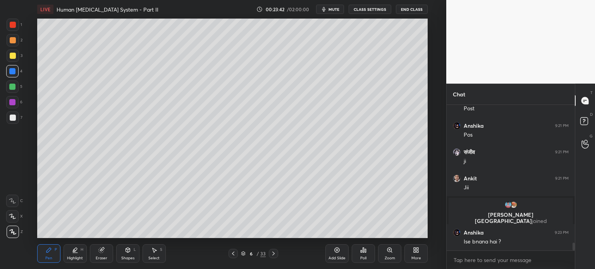
click at [233, 253] on icon at bounding box center [233, 254] width 6 height 6
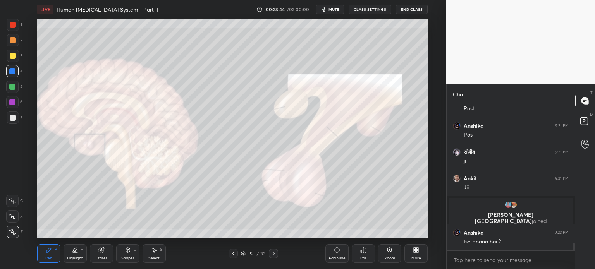
click at [338, 8] on span "mute" at bounding box center [334, 9] width 11 height 5
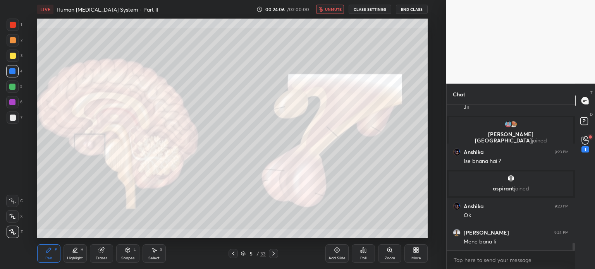
scroll to position [2643, 0]
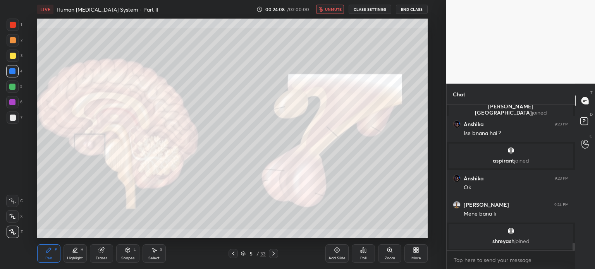
click at [416, 252] on icon at bounding box center [416, 250] width 6 height 6
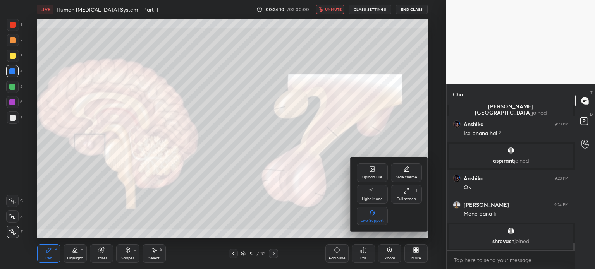
click at [370, 173] on div "Upload File" at bounding box center [372, 173] width 31 height 19
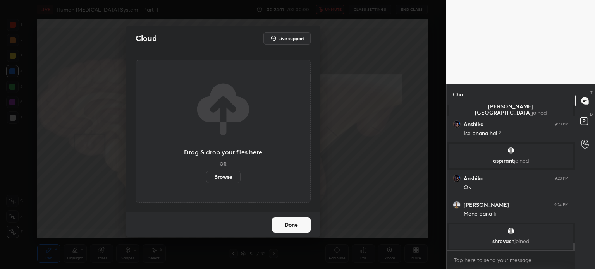
click at [226, 178] on label "Browse" at bounding box center [223, 177] width 34 height 12
click at [206, 178] on input "Browse" at bounding box center [206, 177] width 0 height 12
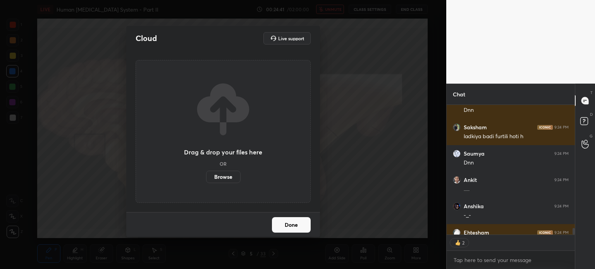
scroll to position [2, 2]
click at [295, 226] on button "Done" at bounding box center [291, 225] width 39 height 16
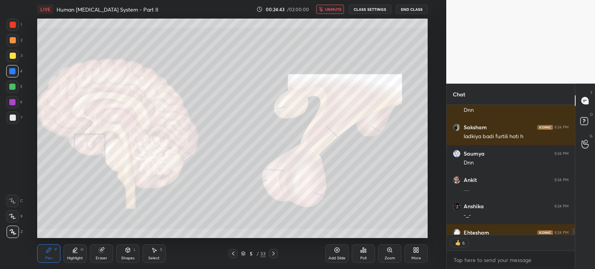
click at [336, 10] on span "unmute" at bounding box center [333, 9] width 17 height 5
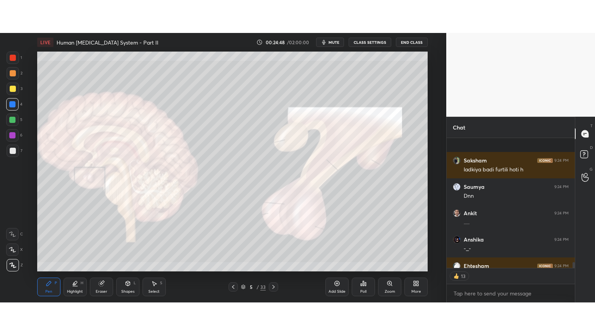
scroll to position [2817, 0]
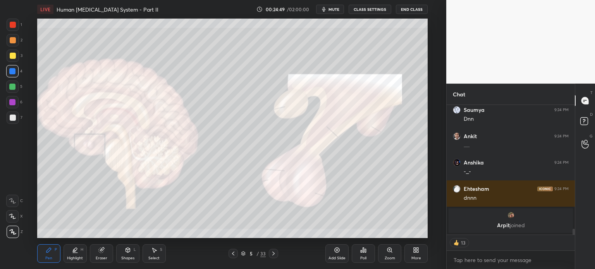
click at [233, 256] on icon at bounding box center [233, 254] width 6 height 6
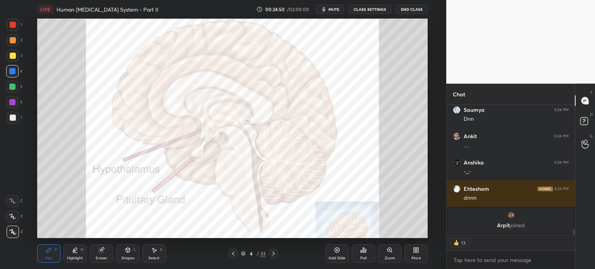
click at [234, 254] on icon at bounding box center [233, 254] width 6 height 6
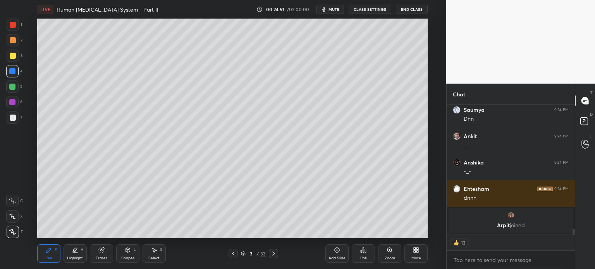
click at [273, 255] on icon at bounding box center [274, 254] width 6 height 6
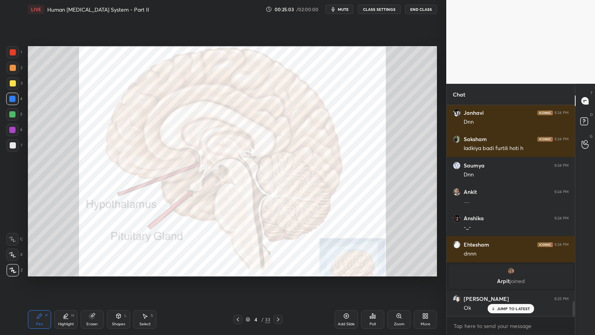
scroll to position [2744, 0]
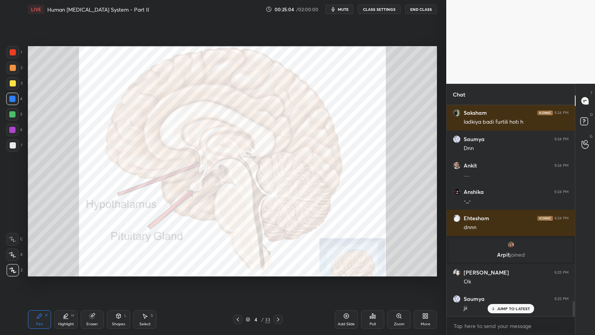
click at [279, 269] on icon at bounding box center [278, 319] width 6 height 6
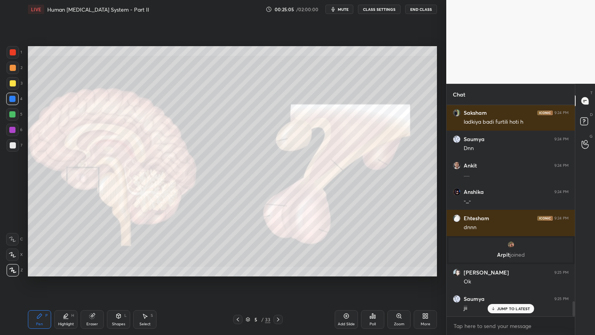
scroll to position [2771, 0]
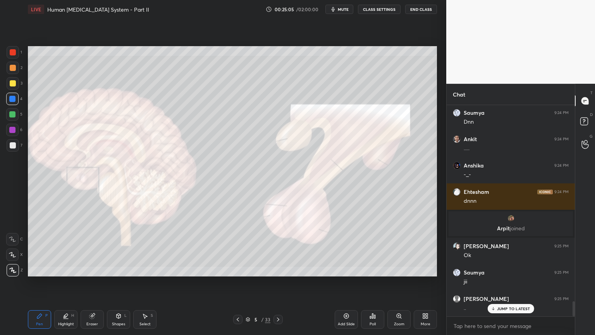
click at [279, 269] on icon at bounding box center [278, 319] width 6 height 6
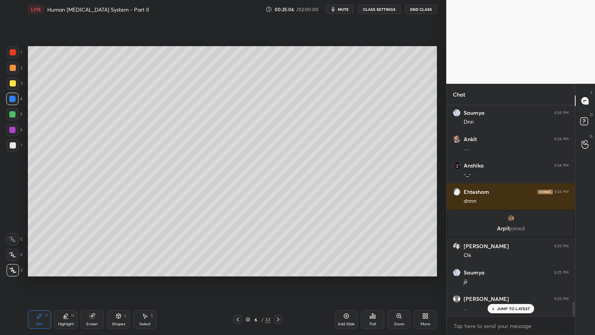
scroll to position [2797, 0]
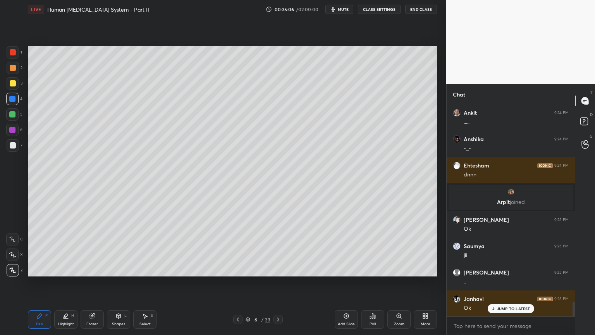
click at [237, 269] on icon at bounding box center [238, 319] width 6 height 6
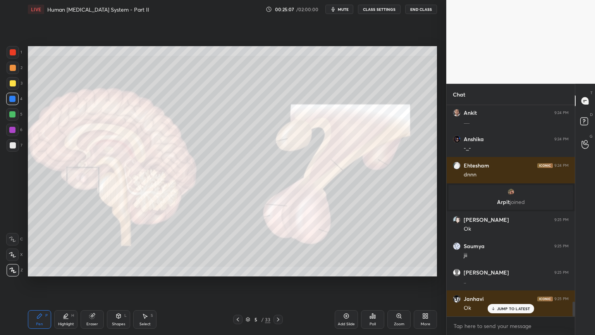
click at [279, 269] on icon at bounding box center [278, 319] width 6 height 6
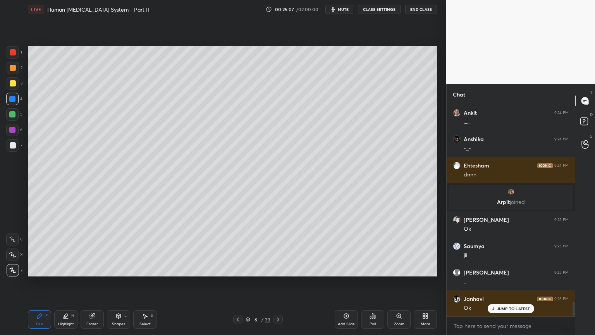
scroll to position [2823, 0]
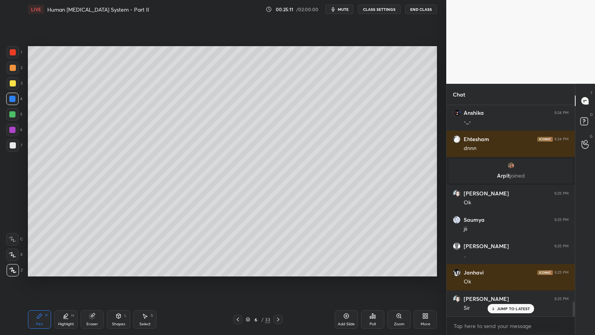
click at [122, 269] on div "Shapes L" at bounding box center [118, 319] width 23 height 19
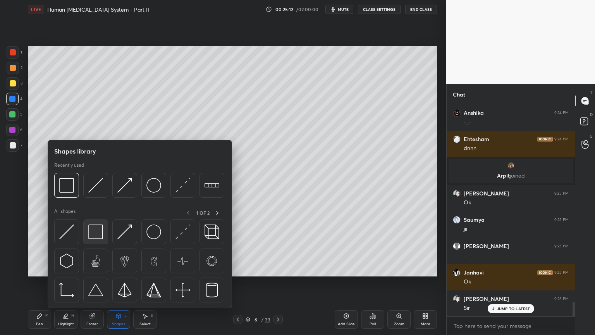
click at [95, 231] on img at bounding box center [95, 231] width 15 height 15
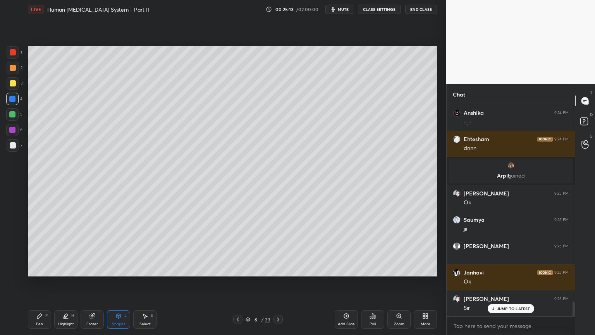
click at [13, 148] on div at bounding box center [13, 145] width 6 height 6
click at [42, 269] on icon at bounding box center [39, 316] width 6 height 6
click at [14, 264] on div "Z" at bounding box center [15, 269] width 16 height 16
click at [98, 269] on div "Eraser" at bounding box center [92, 319] width 23 height 19
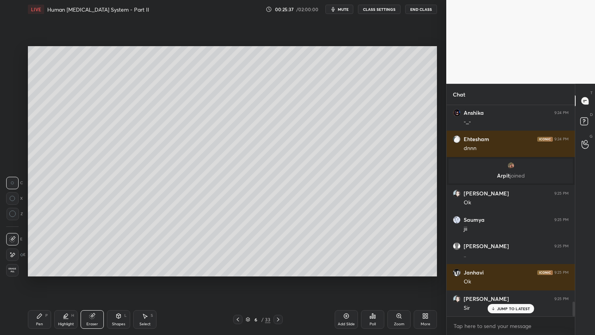
drag, startPoint x: 112, startPoint y: 323, endPoint x: 107, endPoint y: 316, distance: 8.6
click at [114, 269] on div "Shapes" at bounding box center [118, 324] width 13 height 4
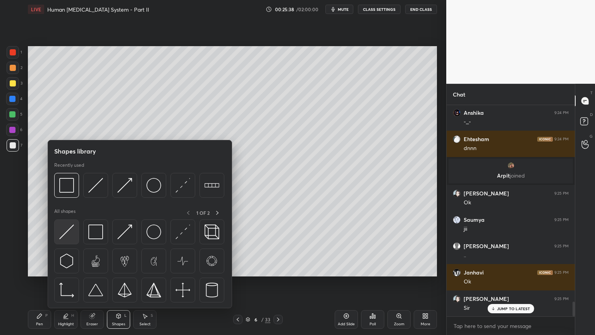
click at [73, 231] on div at bounding box center [66, 231] width 25 height 25
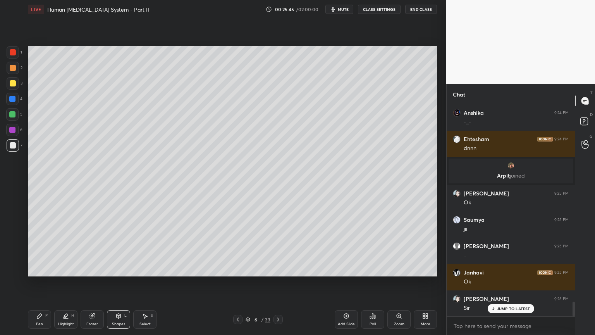
click at [39, 269] on icon at bounding box center [39, 316] width 6 height 6
click at [12, 79] on div at bounding box center [13, 83] width 12 height 12
click at [12, 80] on div at bounding box center [13, 83] width 12 height 12
click at [12, 82] on div at bounding box center [13, 83] width 6 height 6
drag, startPoint x: 14, startPoint y: 81, endPoint x: 14, endPoint y: 85, distance: 4.7
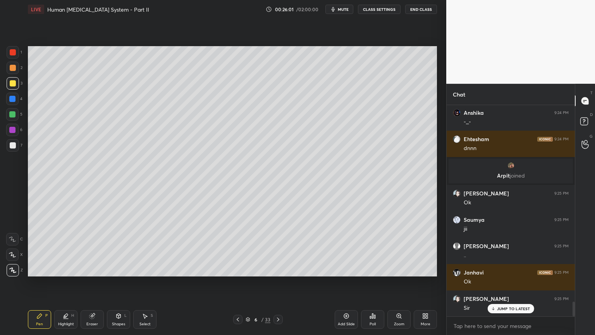
click at [14, 83] on div at bounding box center [13, 83] width 6 height 6
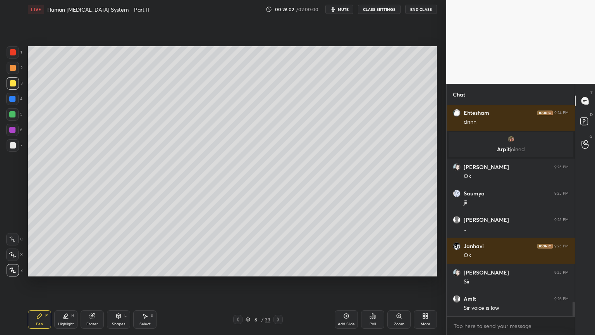
click at [12, 144] on div at bounding box center [13, 145] width 6 height 6
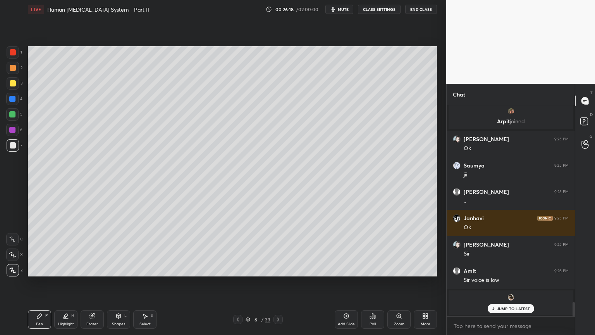
scroll to position [2854, 0]
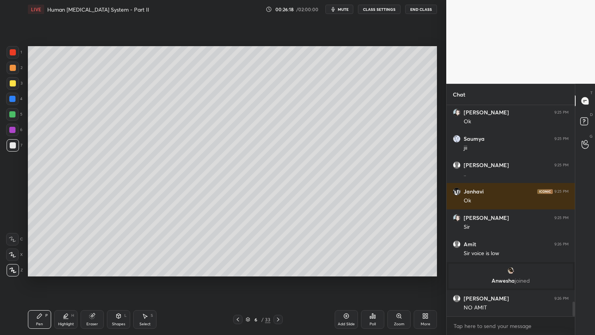
drag, startPoint x: 116, startPoint y: 318, endPoint x: 111, endPoint y: 309, distance: 10.6
click at [117, 269] on icon at bounding box center [119, 316] width 6 height 6
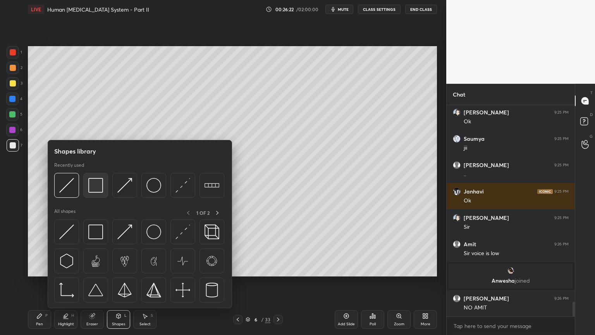
click at [99, 190] on img at bounding box center [95, 185] width 15 height 15
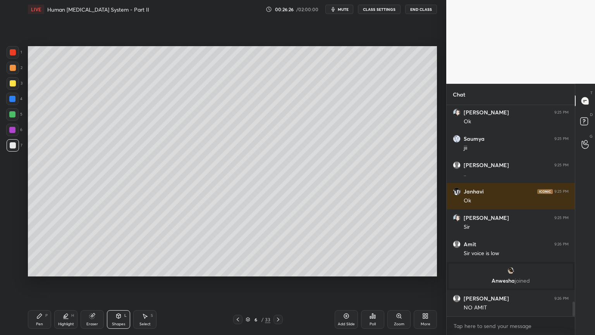
drag, startPoint x: 126, startPoint y: 317, endPoint x: 118, endPoint y: 310, distance: 10.7
click at [124, 269] on div "Shapes L" at bounding box center [118, 319] width 23 height 19
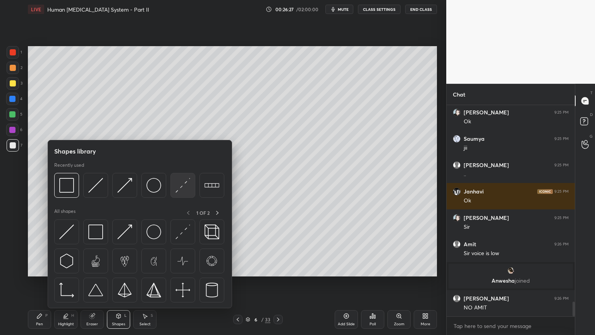
click at [180, 191] on img at bounding box center [183, 185] width 15 height 15
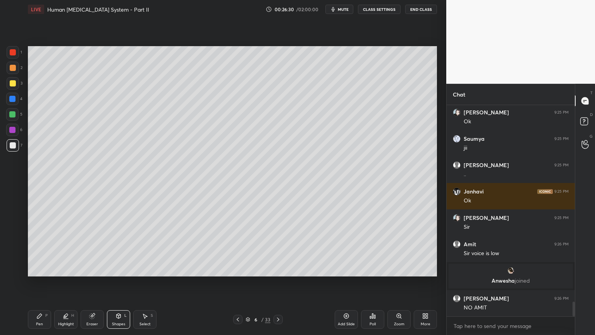
click at [47, 269] on div "Pen P Highlight H Eraser Shapes L Select S 6 / 33 Add Slide Poll Zoom More" at bounding box center [232, 319] width 409 height 31
click at [43, 269] on div "Pen P" at bounding box center [39, 319] width 23 height 19
click at [42, 269] on div "Pen P Highlight H Eraser Shapes L Select S 6 / 33 Add Slide Poll Zoom More" at bounding box center [232, 319] width 409 height 31
click at [12, 88] on div at bounding box center [13, 83] width 12 height 12
click at [13, 84] on div at bounding box center [13, 83] width 6 height 6
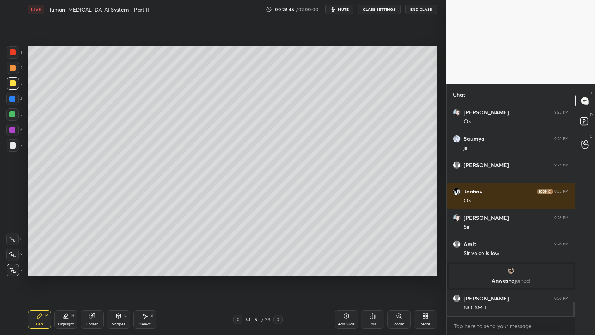
drag, startPoint x: 123, startPoint y: 316, endPoint x: 117, endPoint y: 310, distance: 8.5
click at [122, 269] on div "Shapes L" at bounding box center [118, 319] width 23 height 19
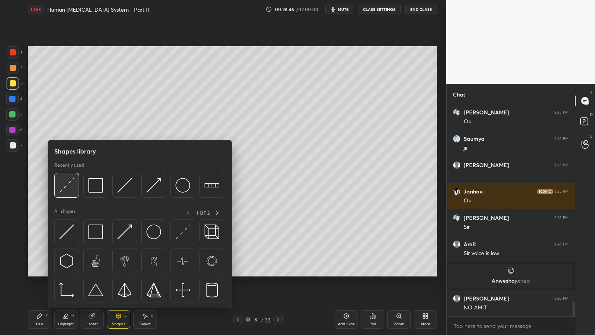
click at [72, 191] on img at bounding box center [66, 185] width 15 height 15
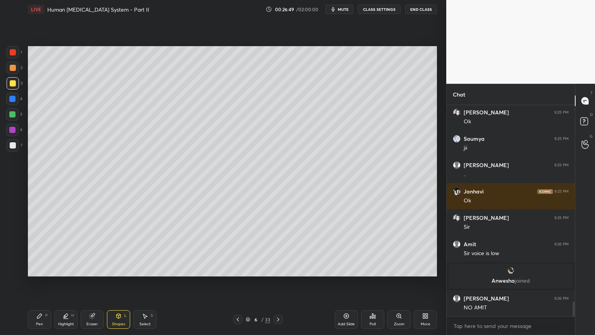
drag, startPoint x: 12, startPoint y: 144, endPoint x: 16, endPoint y: 143, distance: 4.0
click at [13, 145] on div at bounding box center [13, 145] width 6 height 6
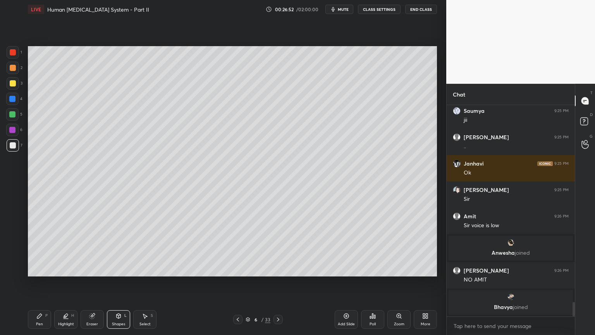
click at [40, 269] on icon at bounding box center [39, 316] width 5 height 5
click at [41, 269] on icon at bounding box center [39, 316] width 6 height 6
click at [11, 84] on div at bounding box center [13, 83] width 6 height 6
click at [13, 86] on div at bounding box center [13, 83] width 6 height 6
click at [12, 256] on icon at bounding box center [12, 254] width 7 height 5
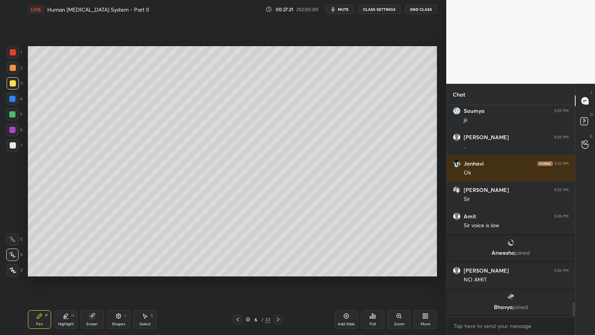
click at [17, 142] on div at bounding box center [13, 145] width 12 height 12
click at [119, 269] on div "Shapes L" at bounding box center [118, 319] width 23 height 19
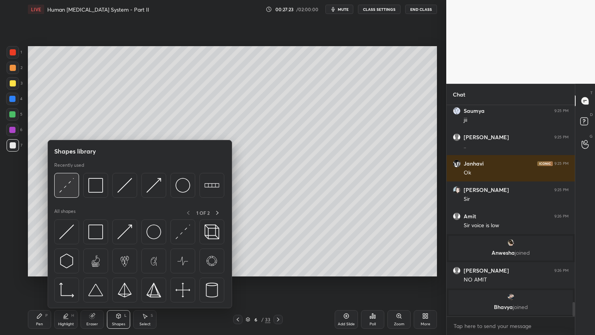
click at [69, 193] on div at bounding box center [66, 185] width 25 height 25
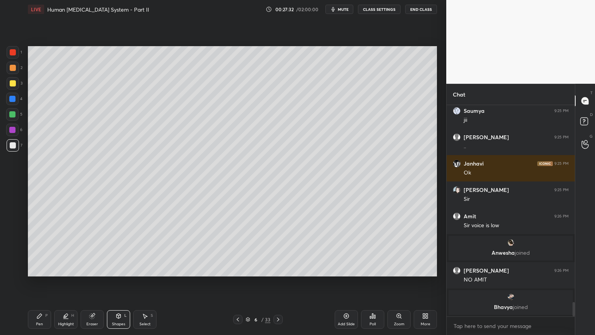
click at [11, 116] on div at bounding box center [12, 114] width 6 height 6
click at [13, 117] on div at bounding box center [12, 114] width 12 height 12
click at [39, 269] on div "Pen P" at bounding box center [39, 319] width 23 height 19
click at [13, 145] on div at bounding box center [13, 145] width 12 height 12
drag, startPoint x: 112, startPoint y: 325, endPoint x: 109, endPoint y: 317, distance: 8.3
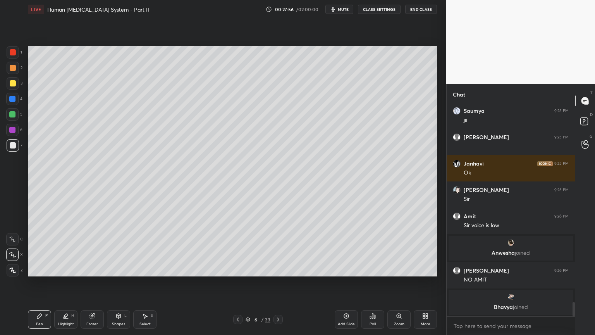
click at [112, 269] on div "Shapes L" at bounding box center [118, 319] width 23 height 19
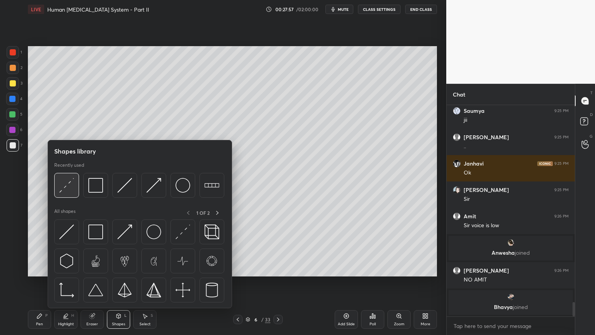
click at [65, 192] on img at bounding box center [66, 185] width 15 height 15
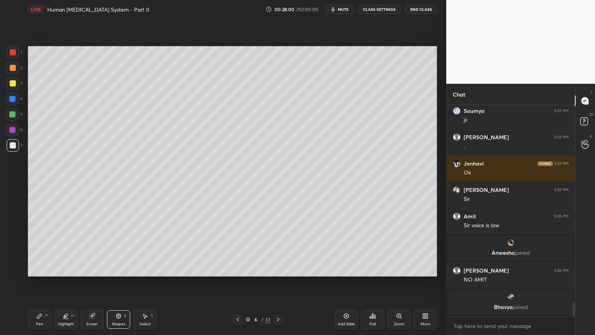
click at [40, 269] on div "Pen P" at bounding box center [39, 319] width 23 height 19
click at [12, 83] on div at bounding box center [13, 83] width 6 height 6
click at [14, 113] on div at bounding box center [12, 114] width 6 height 6
click at [16, 83] on div at bounding box center [13, 83] width 6 height 6
click at [14, 84] on div at bounding box center [13, 83] width 6 height 6
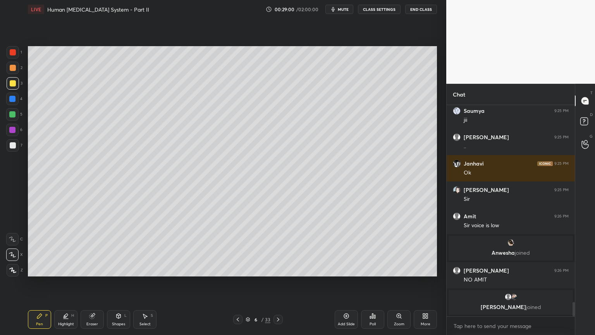
click at [14, 69] on div at bounding box center [13, 68] width 6 height 6
drag, startPoint x: 12, startPoint y: 148, endPoint x: 8, endPoint y: 151, distance: 5.2
click at [12, 147] on div at bounding box center [13, 145] width 6 height 6
drag, startPoint x: 117, startPoint y: 321, endPoint x: 114, endPoint y: 312, distance: 8.7
click at [116, 269] on div "Shapes L" at bounding box center [118, 319] width 23 height 19
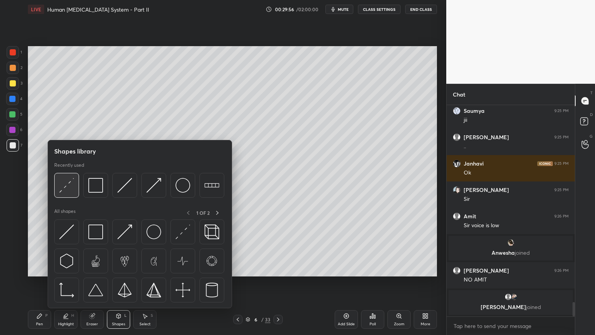
click at [69, 193] on div at bounding box center [66, 185] width 25 height 25
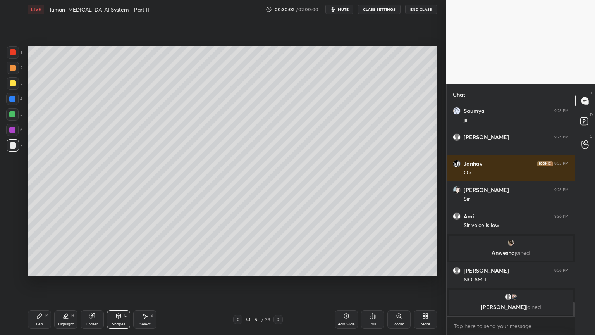
click at [215, 269] on div "Setting up your live class Poll for secs No correct answer Start poll" at bounding box center [233, 161] width 416 height 285
click at [208, 269] on div "Setting up your live class Poll for secs No correct answer Start poll" at bounding box center [233, 161] width 416 height 285
click at [42, 269] on div "Pen P" at bounding box center [39, 319] width 23 height 19
click at [44, 269] on div "Pen P" at bounding box center [39, 319] width 23 height 19
drag, startPoint x: 14, startPoint y: 85, endPoint x: 17, endPoint y: 77, distance: 9.2
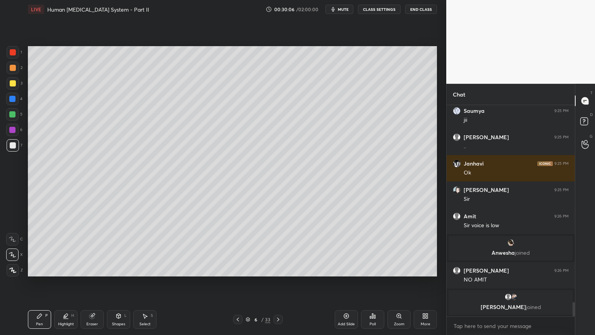
click at [17, 82] on div at bounding box center [13, 83] width 12 height 12
click at [14, 73] on div at bounding box center [13, 68] width 12 height 12
click at [15, 73] on div at bounding box center [13, 68] width 12 height 12
click at [13, 117] on div at bounding box center [12, 114] width 6 height 6
click at [14, 118] on div at bounding box center [12, 114] width 12 height 12
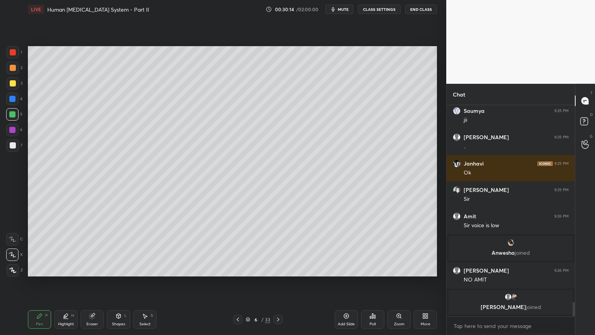
click at [13, 129] on div at bounding box center [12, 130] width 6 height 6
drag, startPoint x: 10, startPoint y: 67, endPoint x: 14, endPoint y: 68, distance: 4.3
click at [14, 67] on div at bounding box center [13, 68] width 6 height 6
drag, startPoint x: 14, startPoint y: 68, endPoint x: 20, endPoint y: 67, distance: 6.3
click at [14, 69] on div at bounding box center [13, 68] width 6 height 6
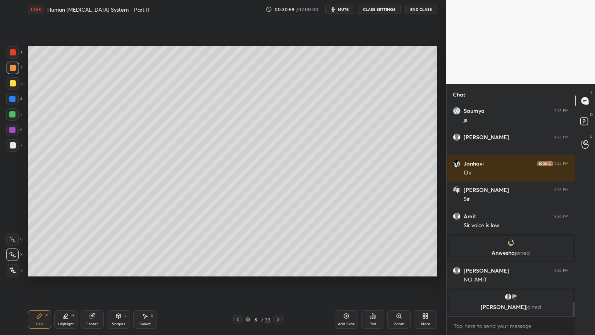
drag, startPoint x: 77, startPoint y: 278, endPoint x: 90, endPoint y: 279, distance: 12.5
click at [83, 269] on div "Setting up your live class Poll for secs No correct answer Start poll" at bounding box center [233, 161] width 416 height 285
click at [121, 269] on div "Shapes L" at bounding box center [118, 319] width 23 height 19
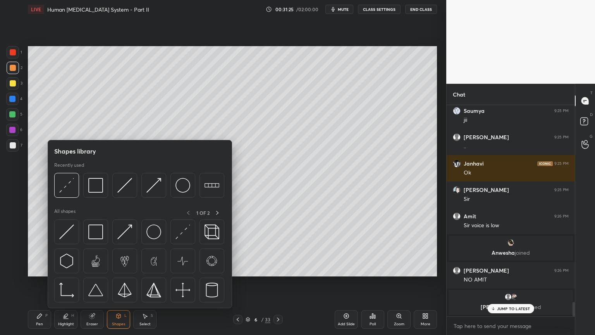
scroll to position [2915, 0]
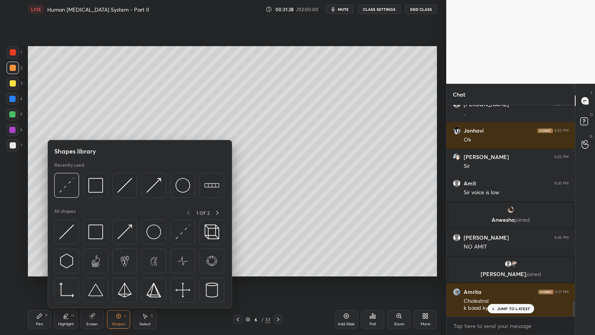
click at [69, 269] on div "Highlight H" at bounding box center [65, 319] width 23 height 19
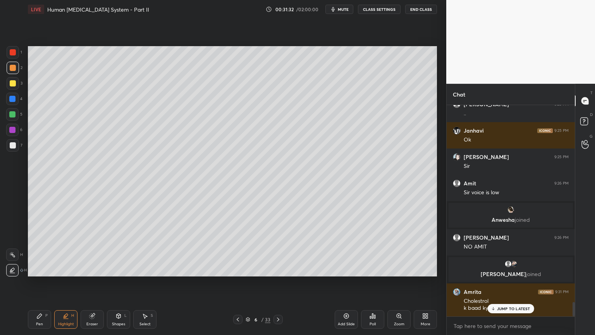
click at [143, 269] on div "Select S" at bounding box center [144, 319] width 23 height 19
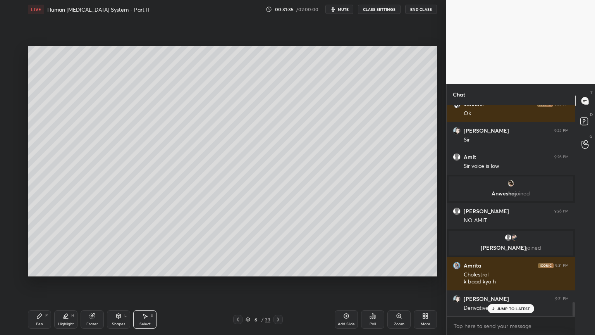
drag, startPoint x: 49, startPoint y: 45, endPoint x: 71, endPoint y: 57, distance: 25.1
click at [86, 67] on div "0 ° Undo Copy Duplicate Duplicate to new slide Delete Setting up your live clas…" at bounding box center [233, 161] width 416 height 285
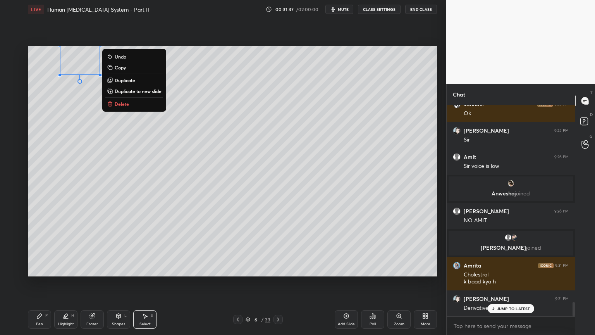
drag, startPoint x: 112, startPoint y: 67, endPoint x: 60, endPoint y: 45, distance: 55.9
click at [60, 45] on div "0 ° Undo Copy Duplicate Duplicate to new slide Delete Setting up your live clas…" at bounding box center [233, 161] width 416 height 285
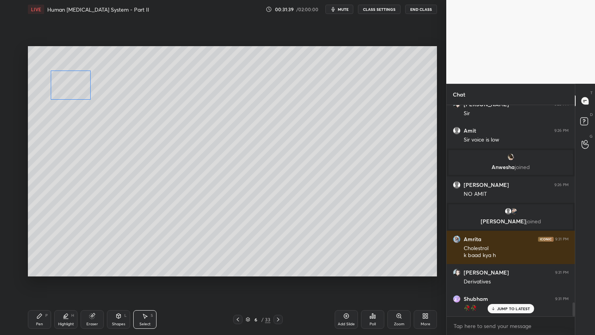
drag, startPoint x: 74, startPoint y: 55, endPoint x: 64, endPoint y: 80, distance: 26.5
click at [64, 80] on div "0 ° Undo Copy Duplicate Duplicate to new slide Delete" at bounding box center [232, 161] width 409 height 230
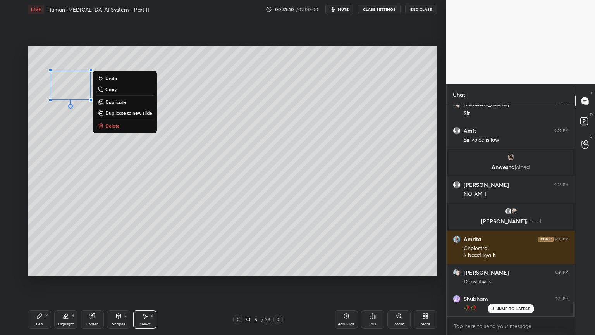
click at [82, 56] on div "0 ° Undo Copy Duplicate Duplicate to new slide Delete" at bounding box center [232, 161] width 409 height 230
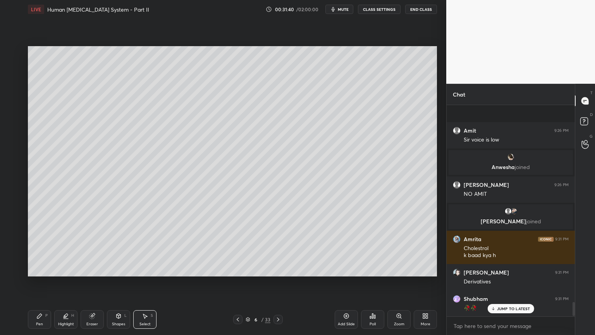
scroll to position [3020, 0]
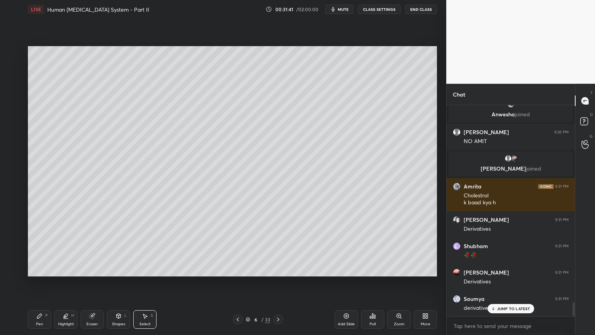
click at [93, 269] on div "Eraser" at bounding box center [92, 319] width 23 height 19
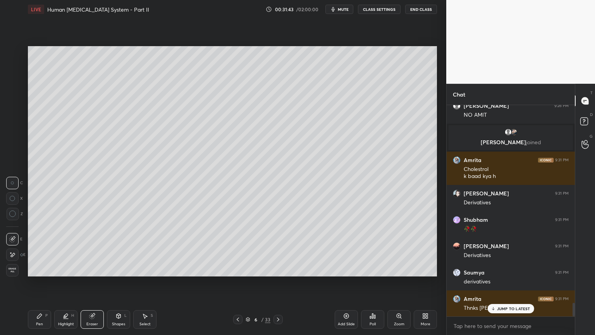
drag, startPoint x: 39, startPoint y: 316, endPoint x: 35, endPoint y: 307, distance: 9.9
click at [38, 269] on icon at bounding box center [39, 316] width 5 height 5
drag, startPoint x: 12, startPoint y: 67, endPoint x: 16, endPoint y: 73, distance: 8.1
click at [12, 69] on div at bounding box center [13, 68] width 6 height 6
click at [506, 269] on div "JUMP TO LATEST" at bounding box center [511, 308] width 47 height 9
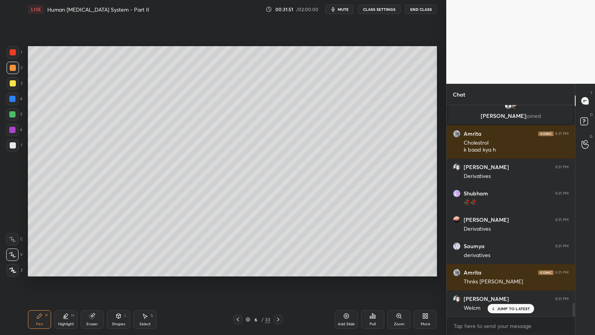
scroll to position [3099, 0]
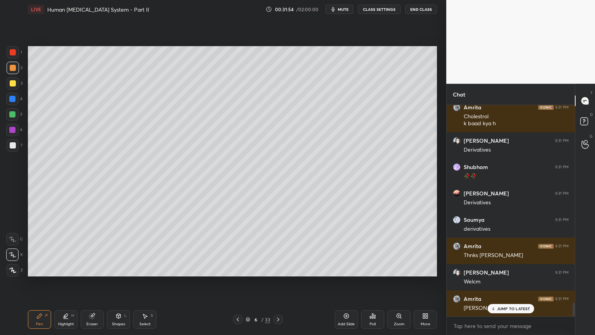
drag, startPoint x: 347, startPoint y: 11, endPoint x: 346, endPoint y: 7, distance: 4.5
click at [347, 10] on span "mute" at bounding box center [343, 9] width 11 height 5
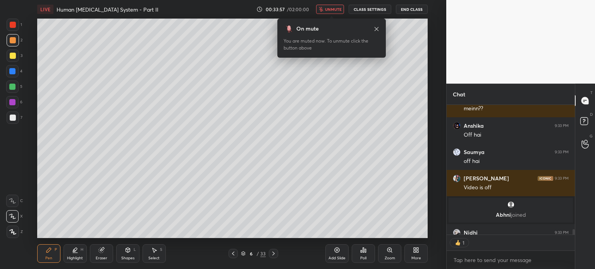
scroll to position [2, 2]
type textarea "x"
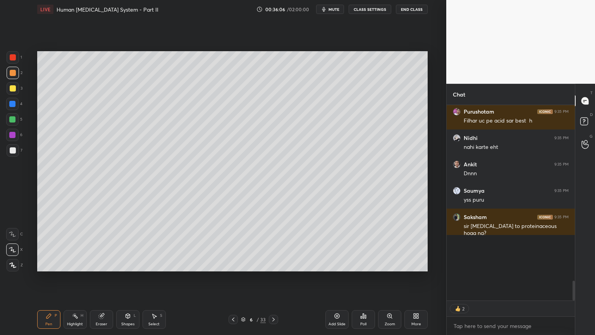
scroll to position [1092, 0]
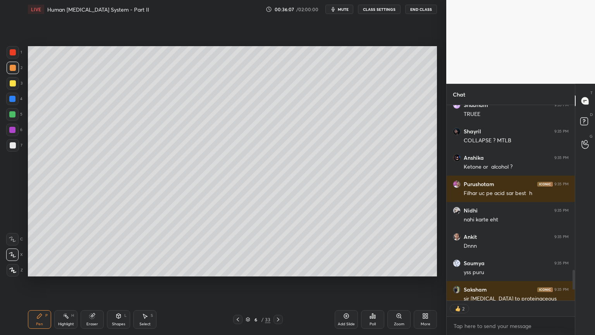
click at [370, 269] on div "Poll" at bounding box center [373, 324] width 6 height 4
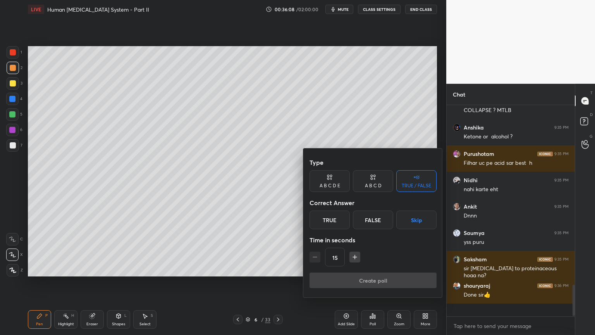
scroll to position [209, 126]
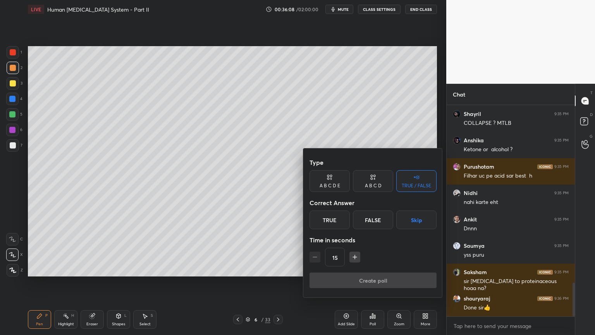
click at [423, 228] on button "Skip" at bounding box center [417, 219] width 40 height 19
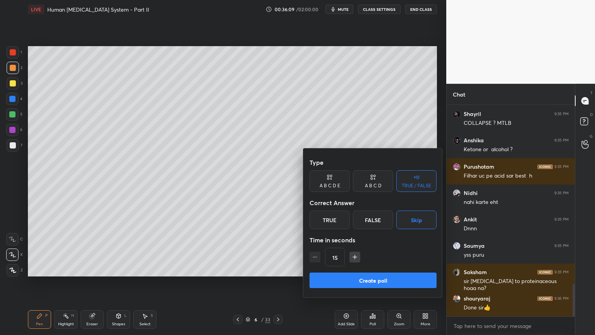
scroll to position [1162, 0]
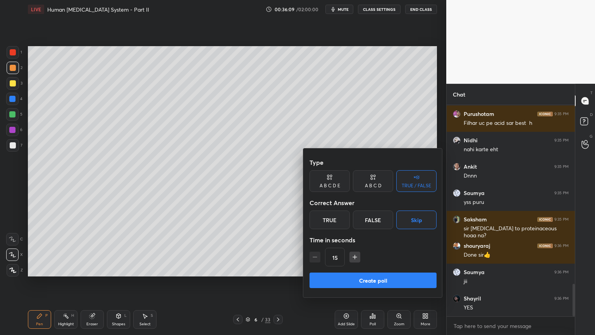
click at [394, 269] on button "Create poll" at bounding box center [373, 280] width 127 height 16
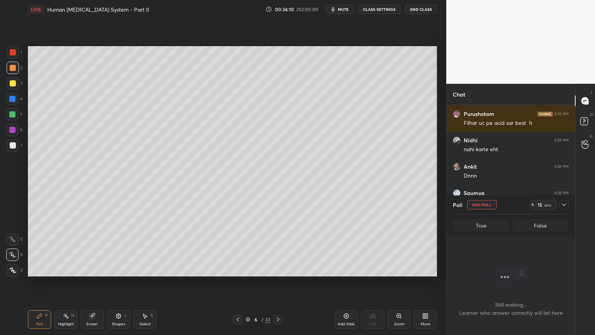
scroll to position [0, 0]
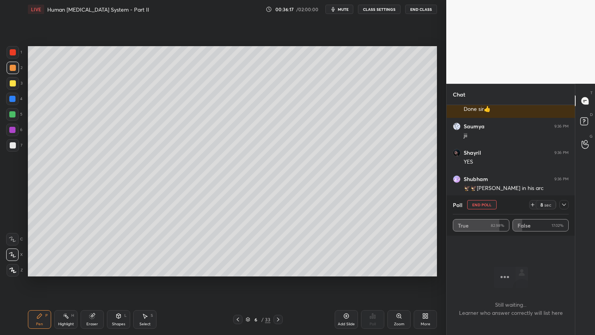
click at [479, 208] on button "End Poll" at bounding box center [481, 204] width 29 height 9
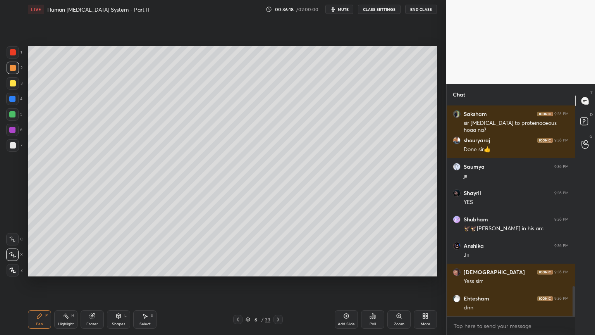
click at [428, 269] on icon at bounding box center [425, 316] width 6 height 6
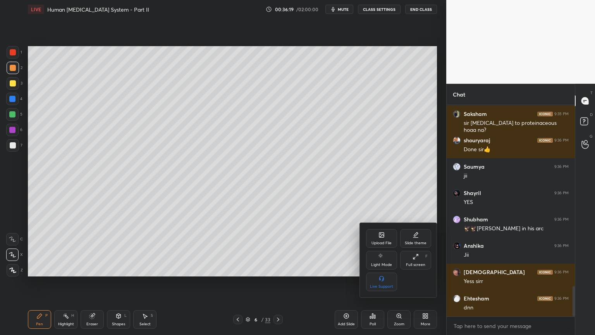
click at [383, 235] on icon at bounding box center [382, 236] width 4 height 3
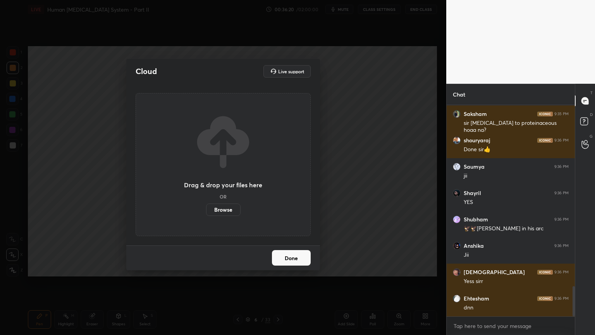
click at [226, 212] on label "Browse" at bounding box center [223, 209] width 34 height 12
click at [206, 212] on input "Browse" at bounding box center [206, 209] width 0 height 12
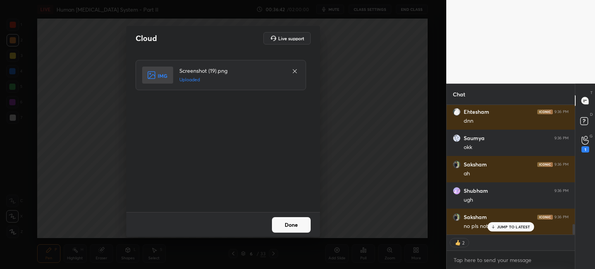
click at [298, 228] on button "Done" at bounding box center [291, 225] width 39 height 16
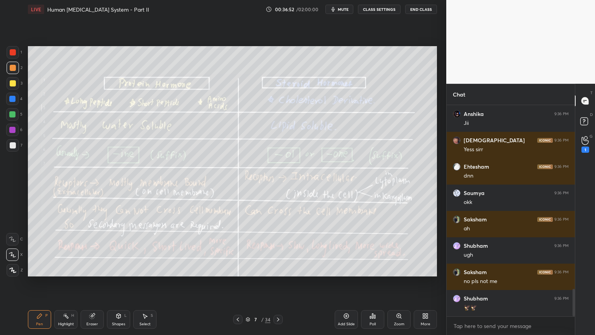
drag, startPoint x: 66, startPoint y: 320, endPoint x: 60, endPoint y: 299, distance: 21.8
click at [67, 269] on div "Highlight H" at bounding box center [65, 319] width 23 height 19
click at [12, 149] on div at bounding box center [13, 145] width 12 height 12
drag, startPoint x: 35, startPoint y: 318, endPoint x: 33, endPoint y: 310, distance: 8.5
click at [36, 269] on div "Pen P" at bounding box center [39, 319] width 23 height 19
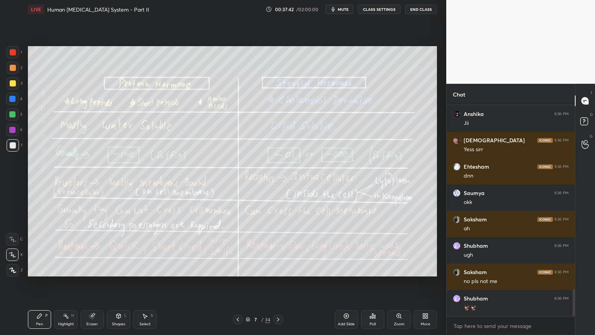
click at [11, 238] on icon at bounding box center [12, 238] width 7 height 5
drag, startPoint x: 16, startPoint y: 147, endPoint x: 22, endPoint y: 150, distance: 7.5
click at [19, 150] on div "7" at bounding box center [15, 145] width 16 height 12
click at [73, 269] on div "Highlight H" at bounding box center [65, 319] width 23 height 19
click at [72, 269] on div "Highlight" at bounding box center [66, 324] width 16 height 4
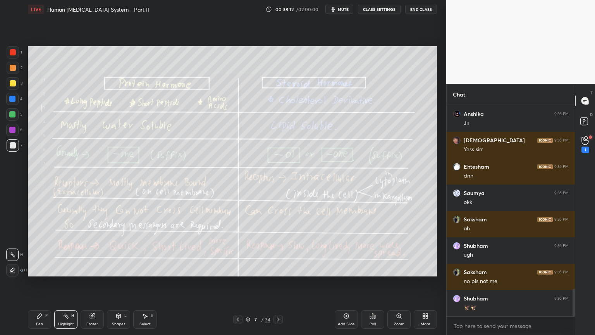
click at [13, 82] on div at bounding box center [13, 83] width 6 height 6
click at [39, 269] on div "Pen" at bounding box center [39, 324] width 7 height 4
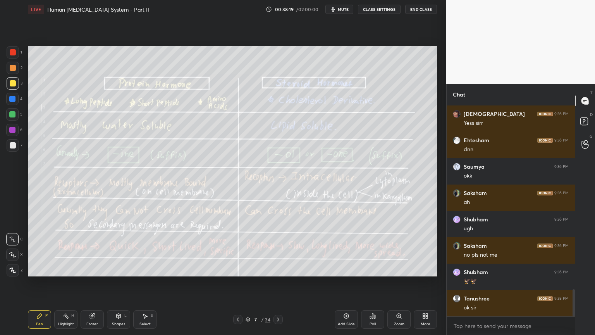
click at [13, 53] on div at bounding box center [13, 52] width 6 height 6
drag, startPoint x: 12, startPoint y: 82, endPoint x: 17, endPoint y: 82, distance: 5.4
click at [12, 82] on div at bounding box center [13, 83] width 6 height 6
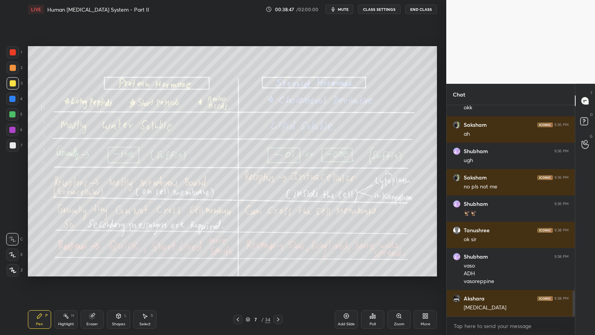
scroll to position [1521, 0]
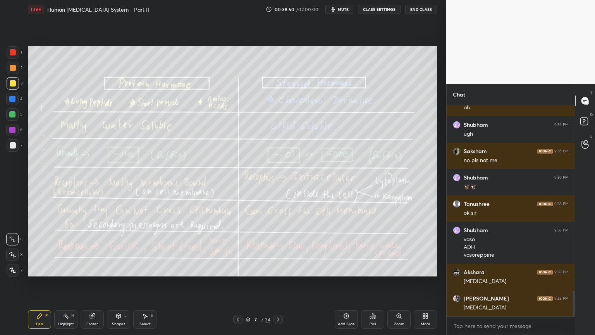
click at [11, 114] on div at bounding box center [12, 114] width 6 height 6
click at [12, 116] on div at bounding box center [12, 114] width 6 height 6
click at [13, 257] on icon at bounding box center [12, 254] width 7 height 5
click at [14, 256] on icon at bounding box center [12, 254] width 7 height 5
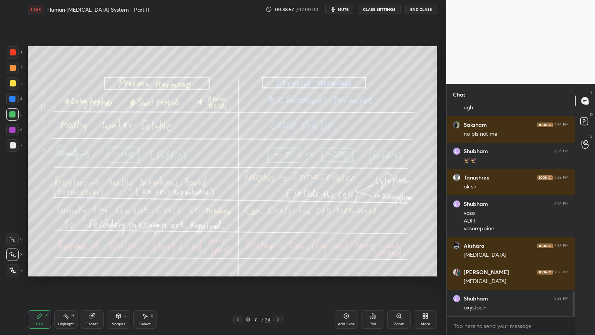
drag, startPoint x: 14, startPoint y: 85, endPoint x: 28, endPoint y: 93, distance: 16.0
click at [16, 86] on div at bounding box center [13, 83] width 12 height 12
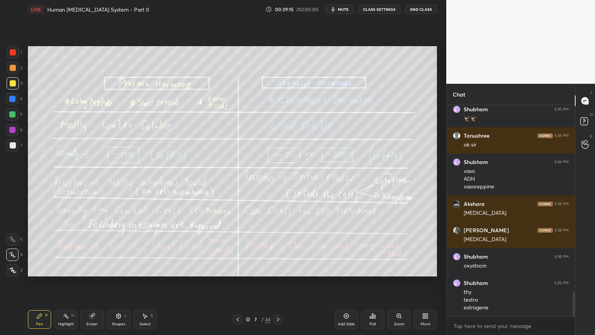
scroll to position [1615, 0]
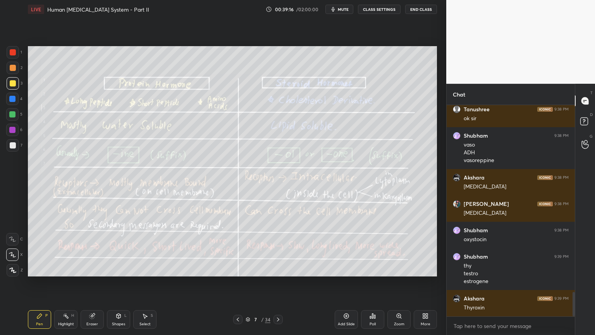
click at [9, 240] on icon at bounding box center [12, 238] width 7 height 5
drag, startPoint x: 11, startPoint y: 240, endPoint x: 22, endPoint y: 241, distance: 11.0
click at [12, 240] on icon at bounding box center [12, 238] width 7 height 5
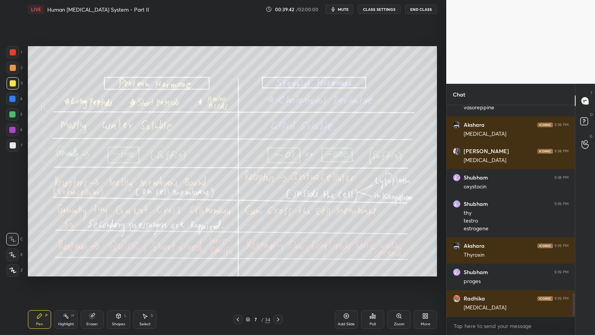
scroll to position [1694, 0]
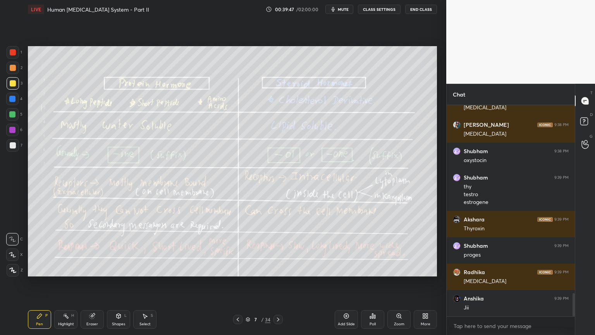
click at [69, 269] on div "Highlight H" at bounding box center [65, 319] width 23 height 19
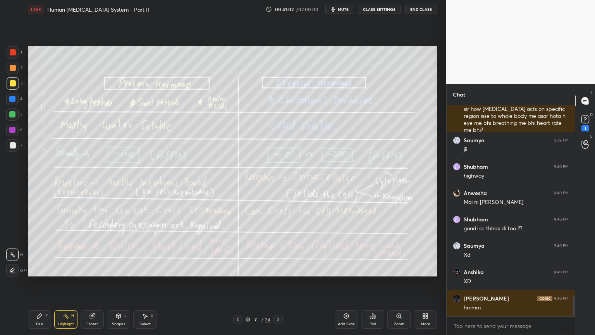
scroll to position [1978, 0]
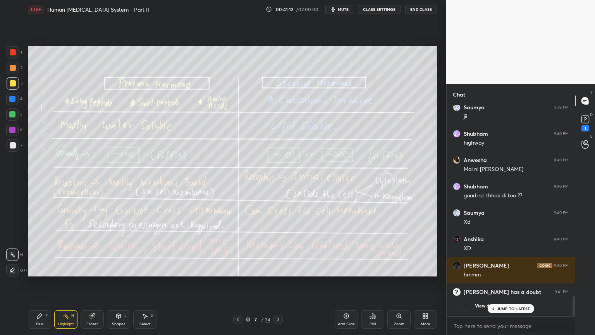
click at [501, 269] on p "JUMP TO LATEST" at bounding box center [513, 308] width 33 height 5
click at [502, 269] on button "View doubt" at bounding box center [487, 306] width 47 height 12
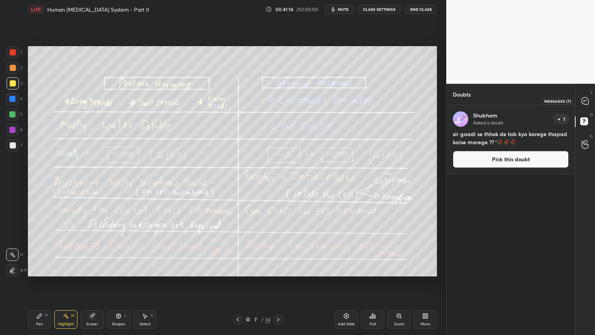
drag, startPoint x: 585, startPoint y: 98, endPoint x: 592, endPoint y: 96, distance: 8.0
click at [585, 97] on icon at bounding box center [585, 101] width 8 height 8
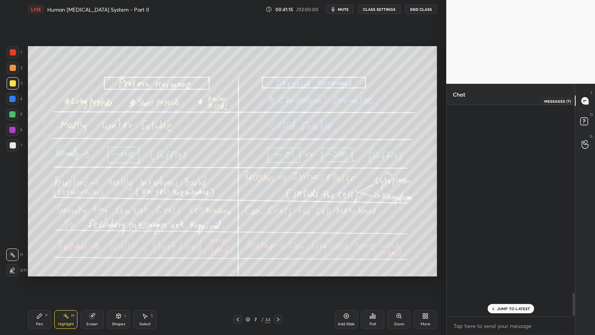
scroll to position [209, 126]
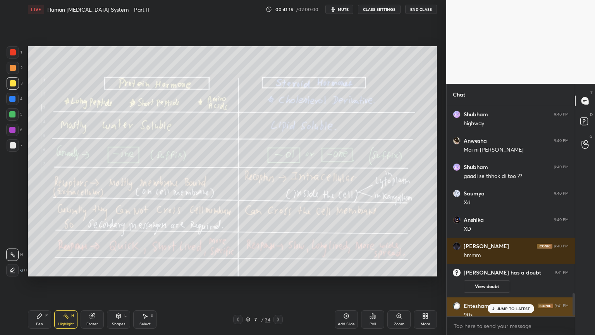
click at [505, 269] on p "JUMP TO LATEST" at bounding box center [513, 308] width 33 height 5
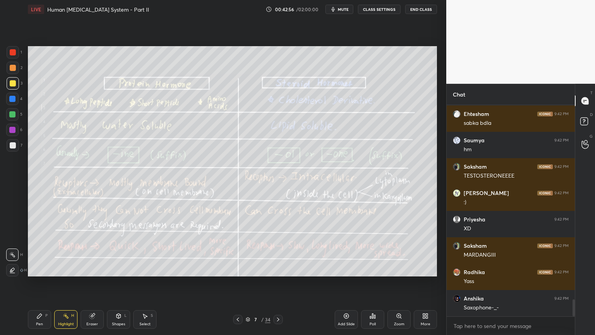
scroll to position [2406, 0]
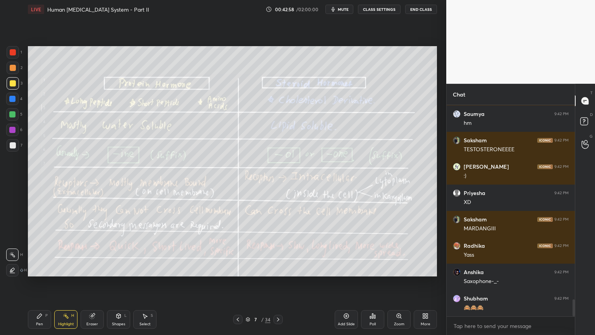
click at [378, 269] on div "Poll" at bounding box center [372, 319] width 23 height 19
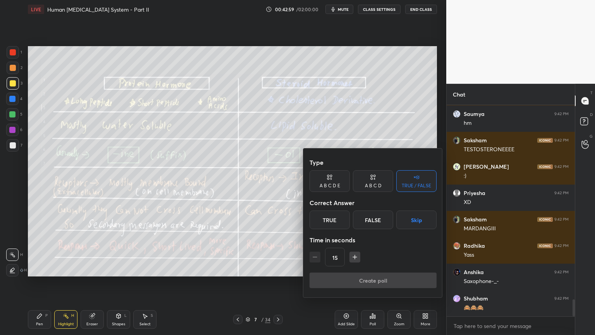
drag, startPoint x: 422, startPoint y: 217, endPoint x: 416, endPoint y: 227, distance: 11.1
click at [422, 219] on button "Skip" at bounding box center [417, 219] width 40 height 19
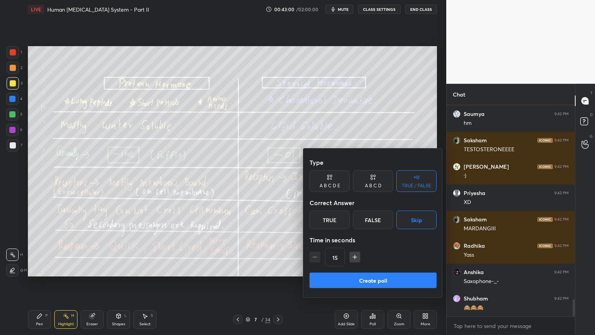
click at [395, 269] on button "Create poll" at bounding box center [373, 280] width 127 height 16
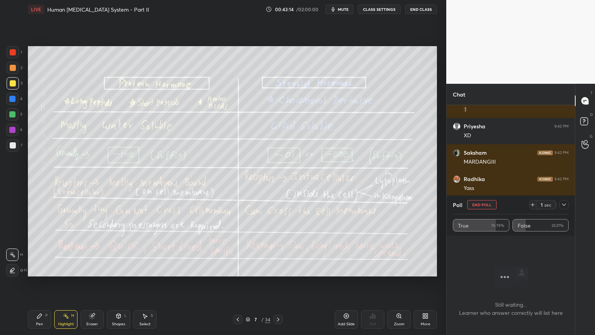
scroll to position [2499, 0]
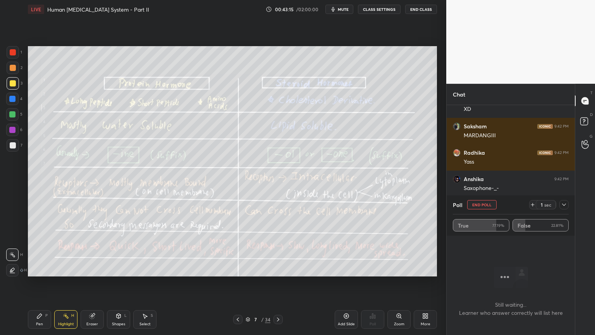
click at [490, 205] on button "End Poll" at bounding box center [481, 204] width 29 height 9
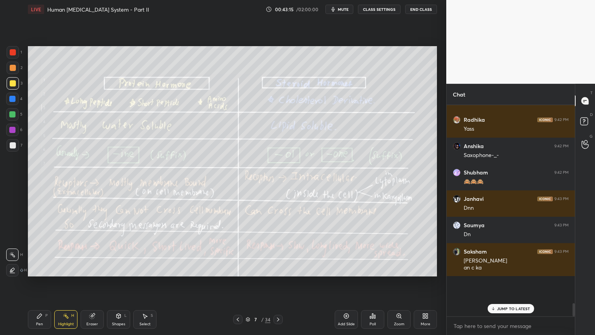
scroll to position [2, 2]
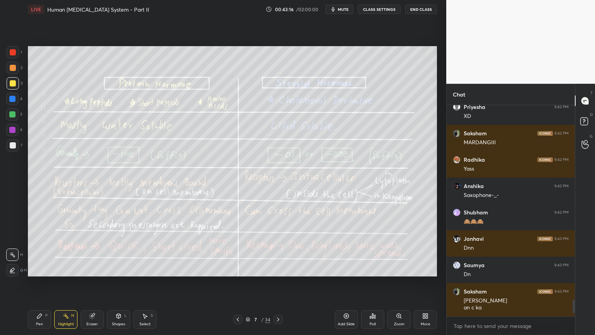
click at [347, 7] on span "mute" at bounding box center [343, 9] width 11 height 5
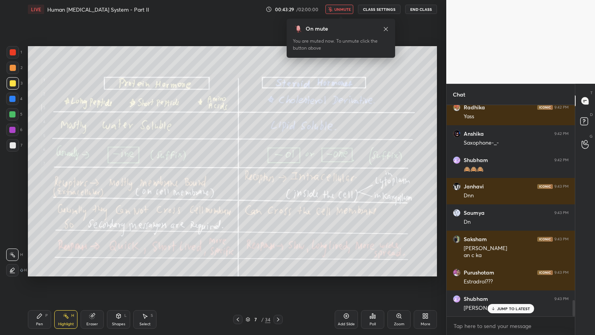
drag, startPoint x: 143, startPoint y: 321, endPoint x: 149, endPoint y: 321, distance: 5.8
click at [144, 269] on div "Select S" at bounding box center [144, 319] width 23 height 19
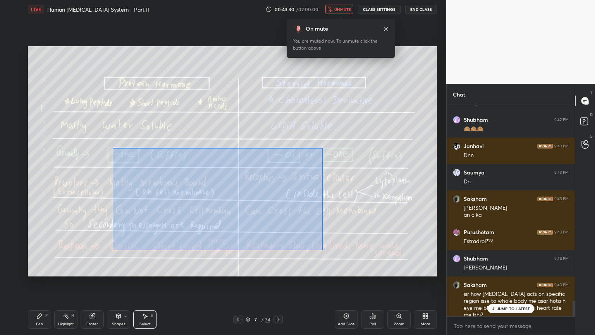
drag, startPoint x: 113, startPoint y: 148, endPoint x: 319, endPoint y: 243, distance: 227.0
click at [338, 247] on div "0 ° Undo Copy Duplicate Duplicate to new slide Delete" at bounding box center [232, 161] width 409 height 230
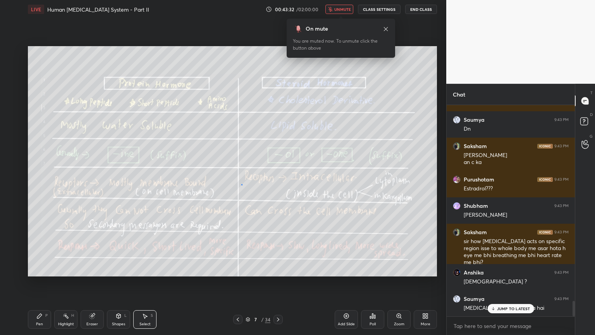
click at [241, 184] on div "0 ° Undo Copy Duplicate Duplicate to new slide Delete" at bounding box center [232, 161] width 409 height 230
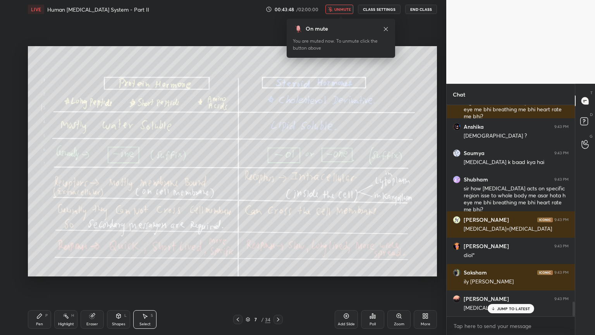
drag, startPoint x: 347, startPoint y: 9, endPoint x: 351, endPoint y: 10, distance: 4.7
click at [348, 9] on span "unmute" at bounding box center [343, 9] width 17 height 5
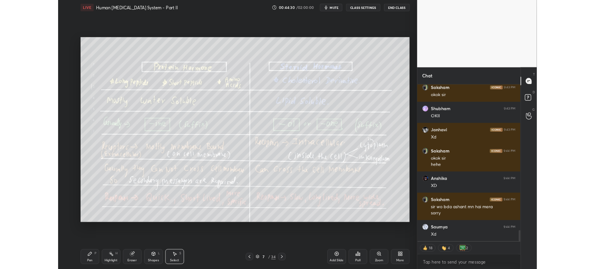
scroll to position [2593, 0]
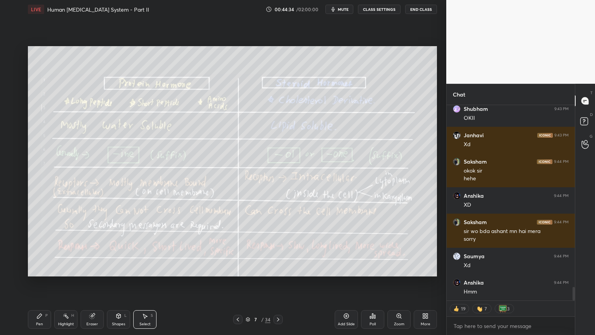
click at [425, 269] on icon at bounding box center [425, 316] width 6 height 6
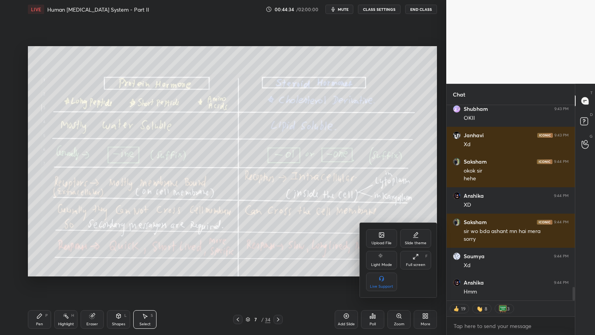
click at [382, 240] on div "Upload File" at bounding box center [381, 238] width 31 height 19
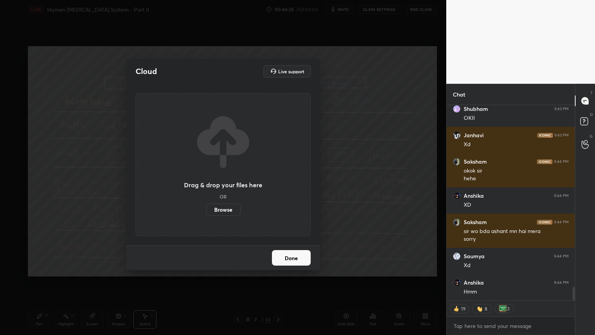
drag, startPoint x: 233, startPoint y: 210, endPoint x: 231, endPoint y: 162, distance: 47.3
click at [231, 211] on label "Browse" at bounding box center [223, 209] width 34 height 12
click at [206, 211] on input "Browse" at bounding box center [206, 209] width 0 height 12
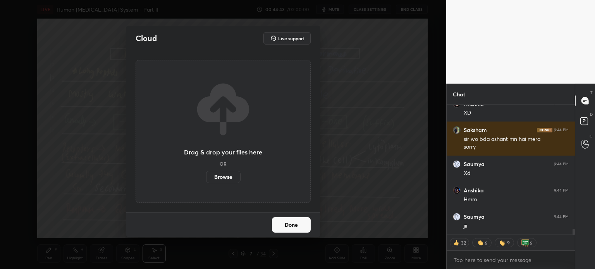
scroll to position [2711, 0]
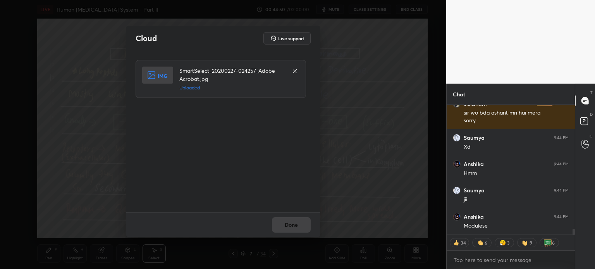
click at [293, 226] on button "Done" at bounding box center [291, 225] width 39 height 16
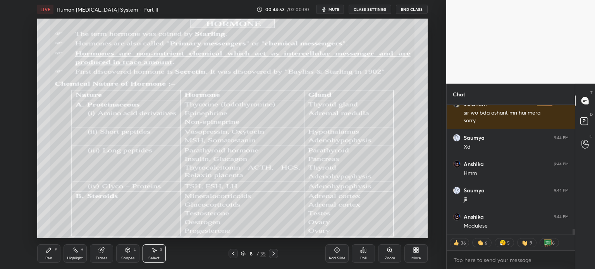
click at [419, 252] on div "More" at bounding box center [416, 254] width 23 height 19
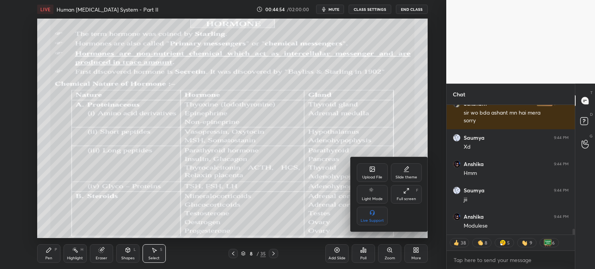
click at [374, 168] on icon at bounding box center [372, 169] width 5 height 5
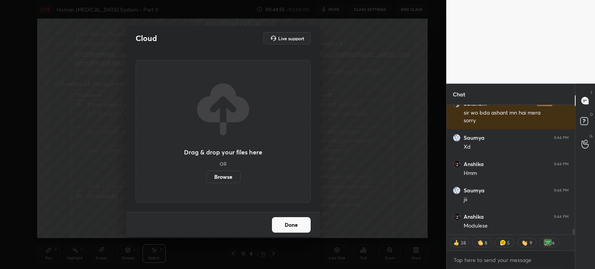
click at [230, 175] on label "Browse" at bounding box center [223, 177] width 34 height 12
click at [206, 175] on input "Browse" at bounding box center [206, 177] width 0 height 12
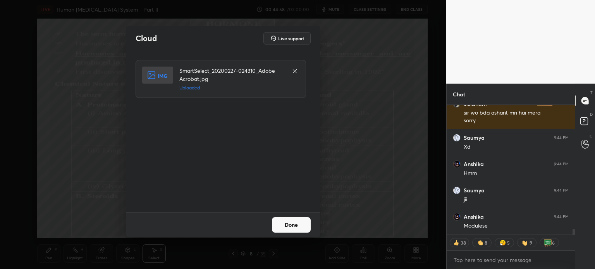
click at [301, 229] on button "Done" at bounding box center [291, 225] width 39 height 16
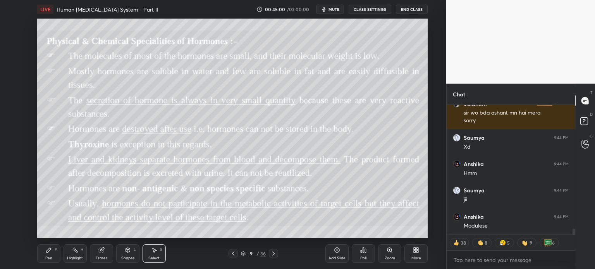
click at [417, 251] on icon at bounding box center [416, 250] width 6 height 6
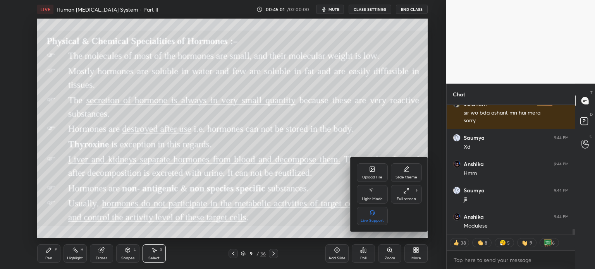
click at [371, 174] on div "Upload File" at bounding box center [372, 173] width 31 height 19
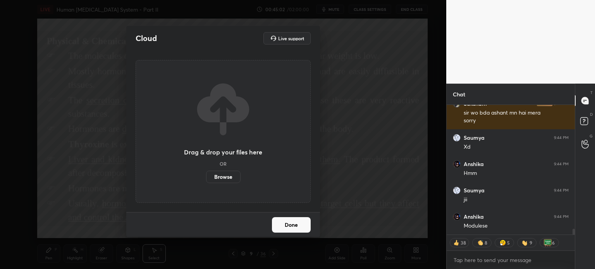
click at [228, 176] on label "Browse" at bounding box center [223, 177] width 34 height 12
click at [206, 176] on input "Browse" at bounding box center [206, 177] width 0 height 12
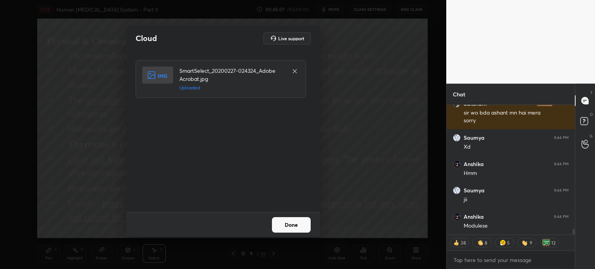
click at [300, 226] on button "Done" at bounding box center [291, 225] width 39 height 16
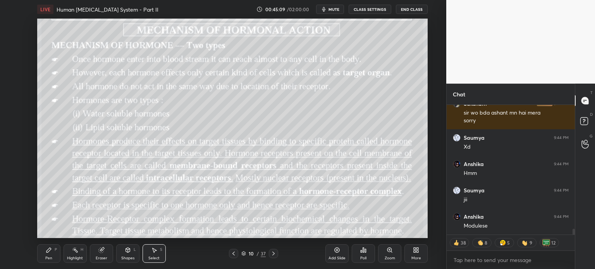
click at [419, 252] on icon at bounding box center [416, 250] width 6 height 6
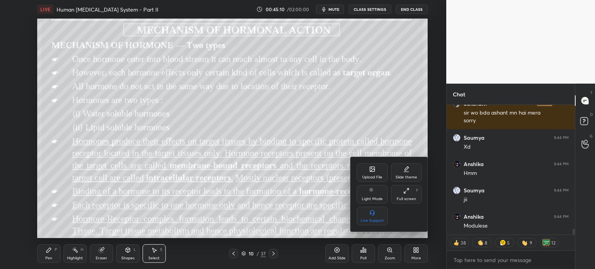
click at [373, 169] on icon at bounding box center [373, 170] width 4 height 3
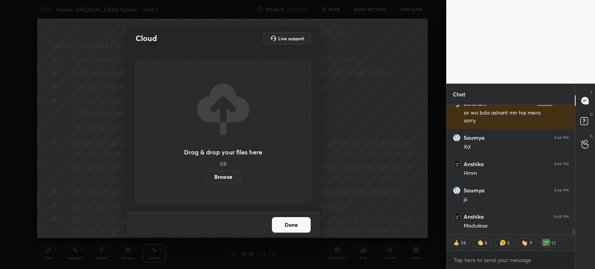
click at [231, 176] on label "Browse" at bounding box center [223, 177] width 34 height 12
click at [206, 176] on input "Browse" at bounding box center [206, 177] width 0 height 12
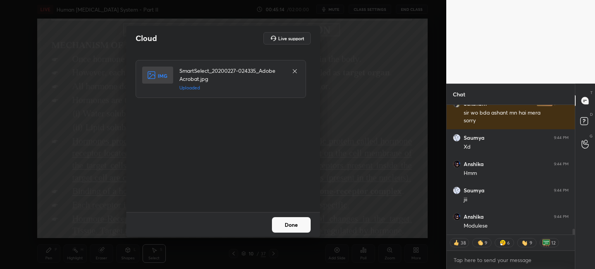
click at [298, 224] on button "Done" at bounding box center [291, 225] width 39 height 16
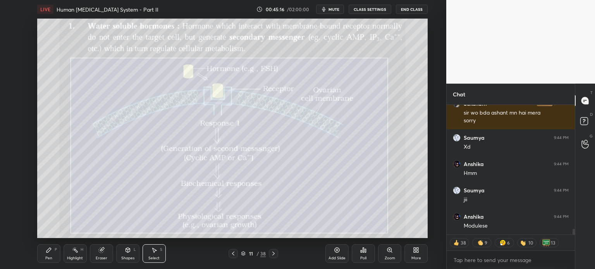
click at [416, 256] on div "More" at bounding box center [416, 254] width 23 height 19
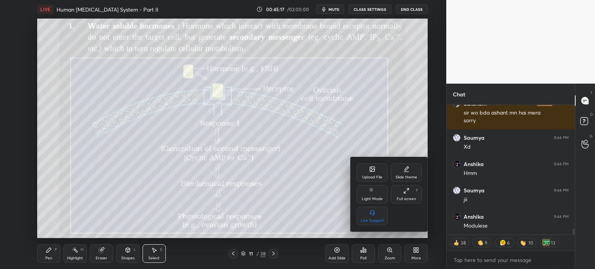
click at [370, 177] on div "Upload File" at bounding box center [372, 178] width 20 height 4
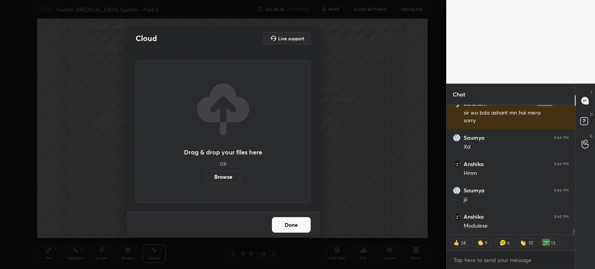
click at [234, 176] on label "Browse" at bounding box center [223, 177] width 34 height 12
click at [206, 176] on input "Browse" at bounding box center [206, 177] width 0 height 12
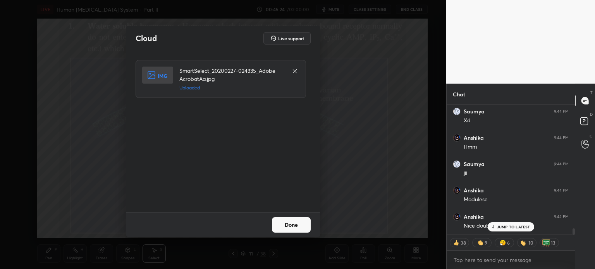
scroll to position [2647, 0]
click at [285, 223] on button "Done" at bounding box center [291, 225] width 39 height 16
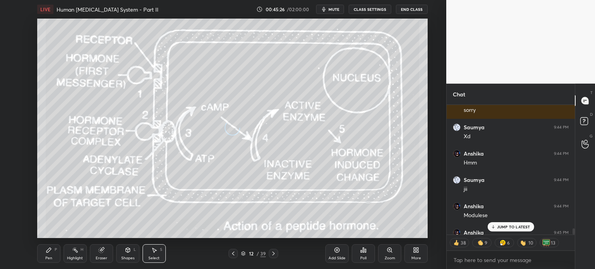
scroll to position [2631, 0]
click at [417, 254] on div "More" at bounding box center [416, 254] width 23 height 19
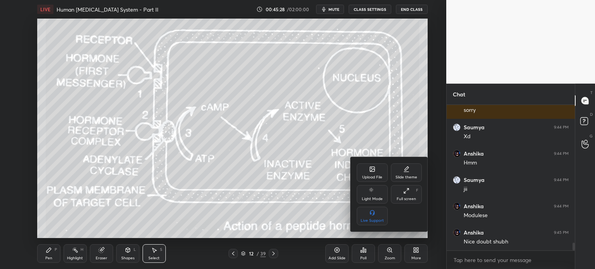
click at [365, 172] on div "Upload File" at bounding box center [372, 173] width 31 height 19
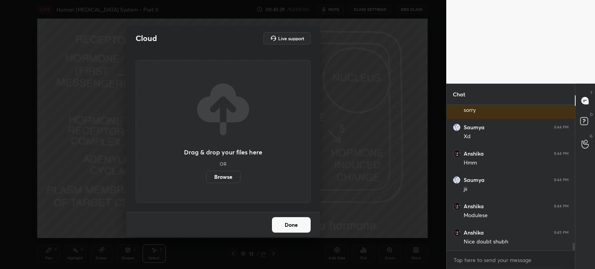
click at [231, 176] on label "Browse" at bounding box center [223, 177] width 34 height 12
click at [206, 176] on input "Browse" at bounding box center [206, 177] width 0 height 12
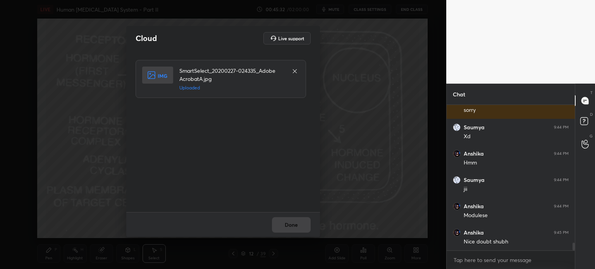
scroll to position [2657, 0]
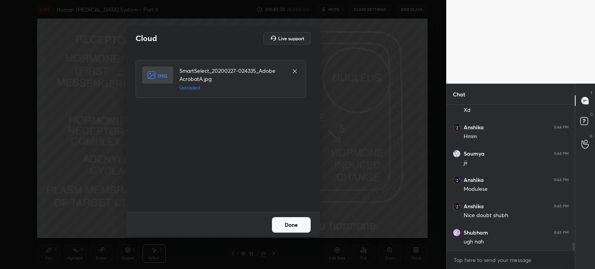
click at [293, 225] on button "Done" at bounding box center [291, 225] width 39 height 16
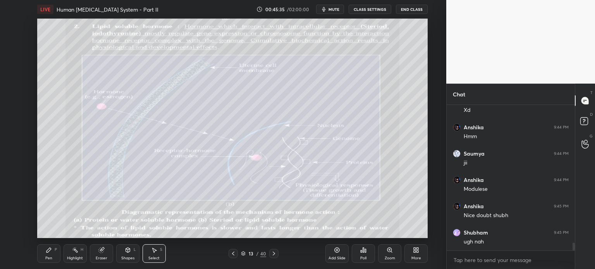
click at [419, 252] on icon at bounding box center [418, 252] width 2 height 2
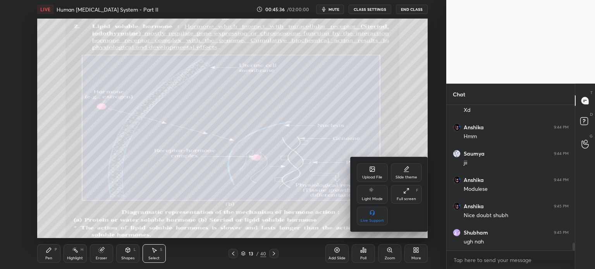
click at [372, 171] on icon at bounding box center [373, 170] width 4 height 3
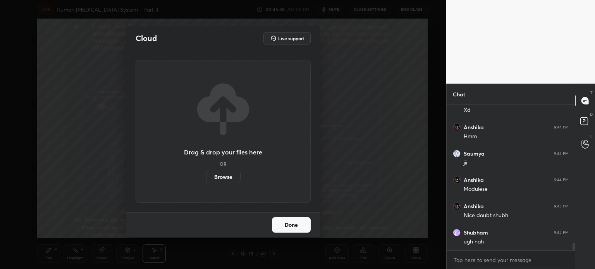
click at [234, 179] on label "Browse" at bounding box center [223, 177] width 34 height 12
click at [206, 179] on input "Browse" at bounding box center [206, 177] width 0 height 12
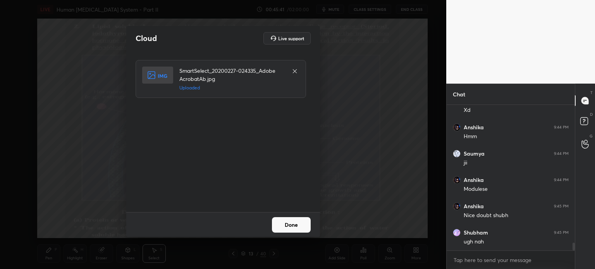
click at [295, 220] on button "Done" at bounding box center [291, 225] width 39 height 16
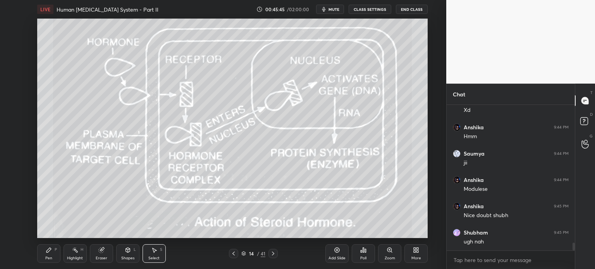
click at [229, 253] on div at bounding box center [233, 253] width 9 height 9
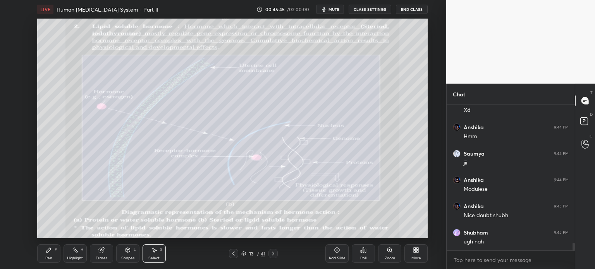
click at [234, 255] on icon at bounding box center [234, 254] width 6 height 6
click at [234, 253] on icon at bounding box center [234, 254] width 6 height 6
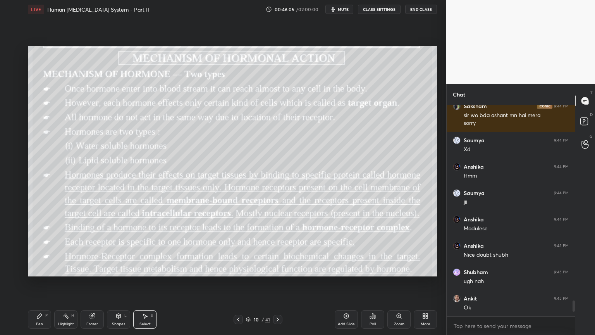
scroll to position [2637, 0]
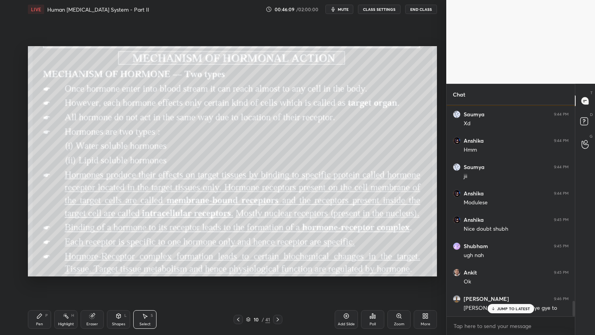
click at [42, 269] on div "Pen P" at bounding box center [39, 319] width 23 height 19
click at [12, 72] on div at bounding box center [13, 68] width 12 height 12
click at [11, 84] on div at bounding box center [13, 83] width 6 height 6
click at [13, 84] on div at bounding box center [13, 83] width 6 height 6
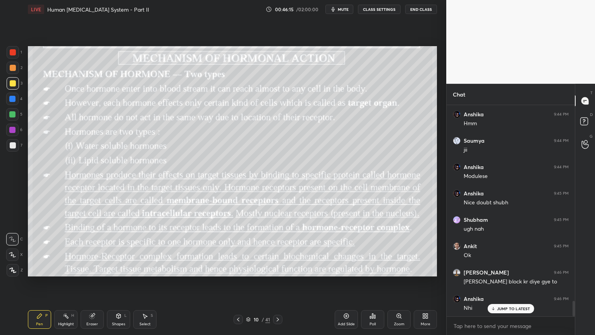
click at [13, 85] on div at bounding box center [13, 83] width 6 height 6
drag, startPoint x: 119, startPoint y: 319, endPoint x: 118, endPoint y: 315, distance: 4.2
click at [119, 269] on div "Shapes L" at bounding box center [118, 319] width 23 height 19
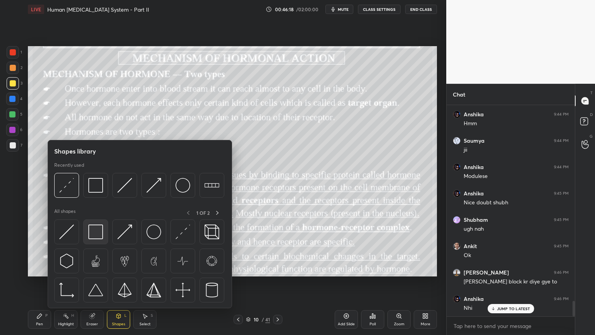
click at [92, 236] on img at bounding box center [95, 231] width 15 height 15
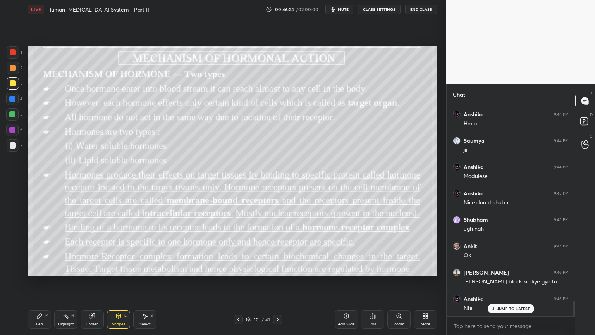
click at [12, 56] on div at bounding box center [13, 52] width 12 height 12
click at [10, 55] on div at bounding box center [13, 52] width 12 height 12
click at [42, 269] on div "Pen" at bounding box center [39, 324] width 7 height 4
click at [16, 269] on div at bounding box center [13, 270] width 12 height 12
click at [121, 269] on div "Shapes L" at bounding box center [118, 319] width 23 height 19
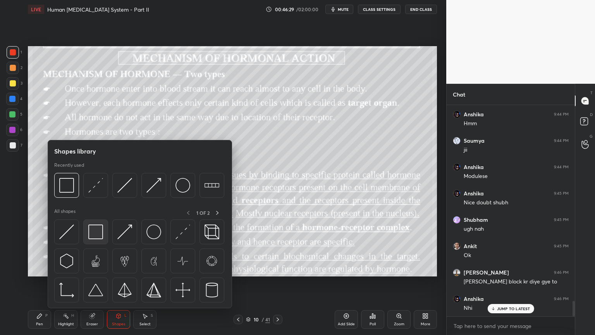
click at [96, 236] on img at bounding box center [95, 231] width 15 height 15
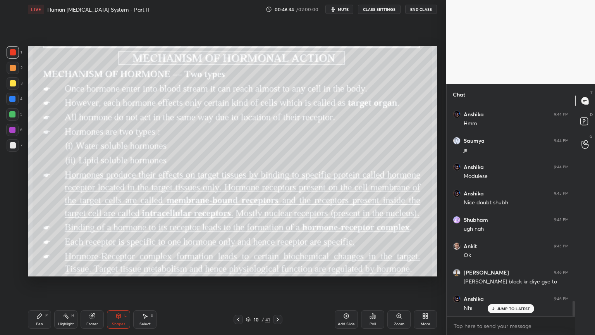
scroll to position [2690, 0]
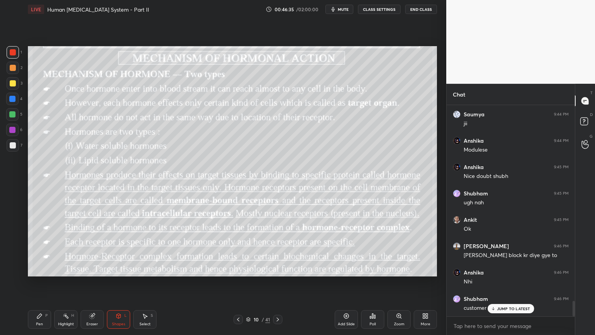
drag, startPoint x: 120, startPoint y: 321, endPoint x: 112, endPoint y: 310, distance: 13.0
click at [119, 269] on div "Shapes L" at bounding box center [118, 319] width 23 height 19
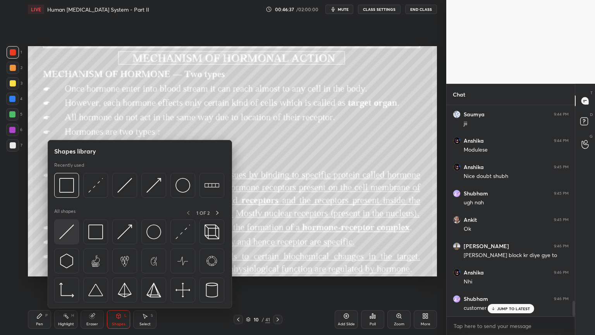
click at [68, 233] on img at bounding box center [66, 231] width 15 height 15
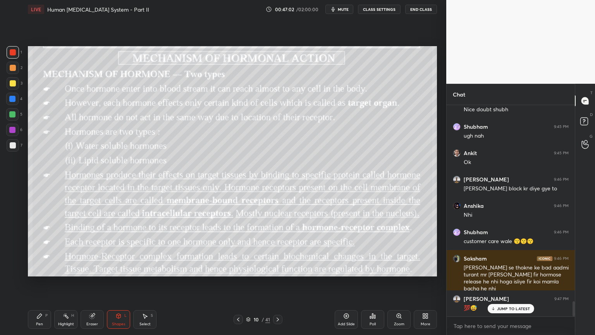
scroll to position [2783, 0]
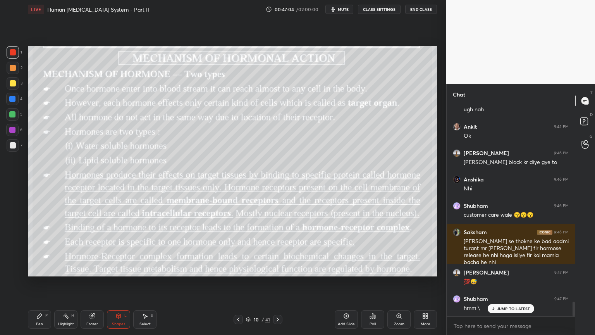
click at [280, 269] on icon at bounding box center [278, 319] width 6 height 6
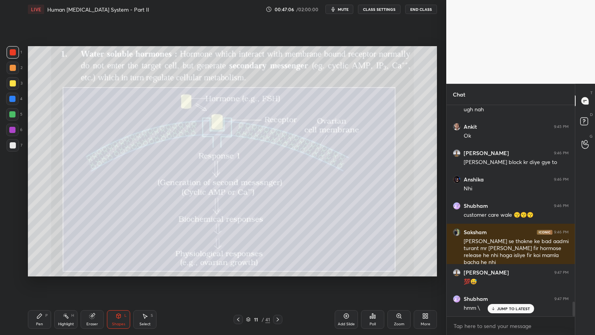
click at [236, 269] on icon at bounding box center [238, 319] width 6 height 6
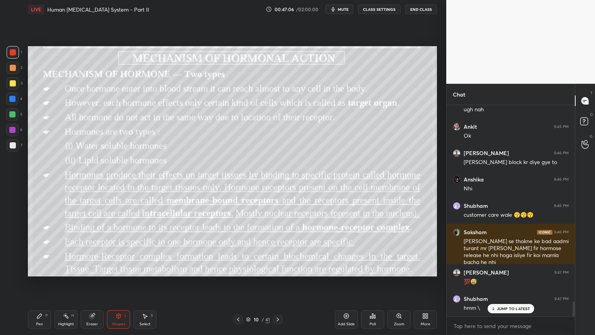
click at [237, 269] on icon at bounding box center [238, 319] width 6 height 6
click at [238, 269] on icon at bounding box center [238, 319] width 6 height 6
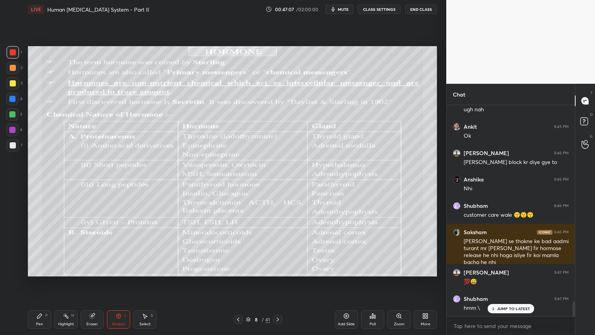
click at [238, 269] on icon at bounding box center [238, 319] width 6 height 6
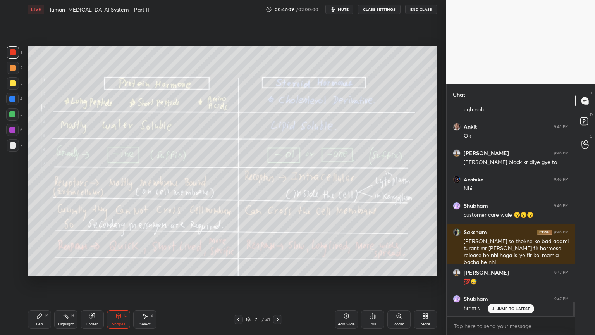
click at [345, 269] on icon at bounding box center [346, 316] width 6 height 6
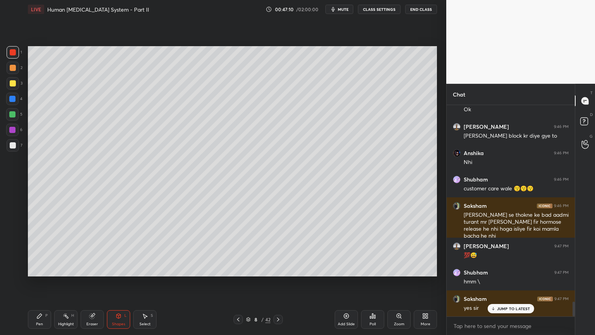
click at [12, 143] on div at bounding box center [13, 145] width 6 height 6
click at [118, 269] on icon at bounding box center [119, 316] width 6 height 6
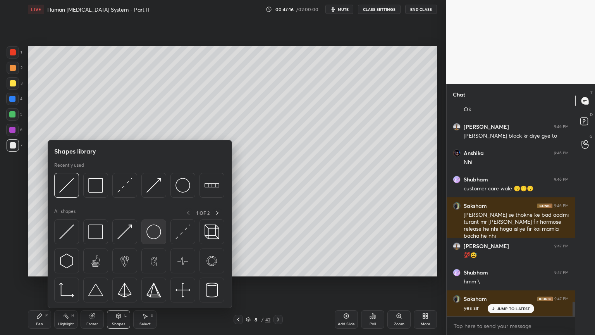
scroll to position [2836, 0]
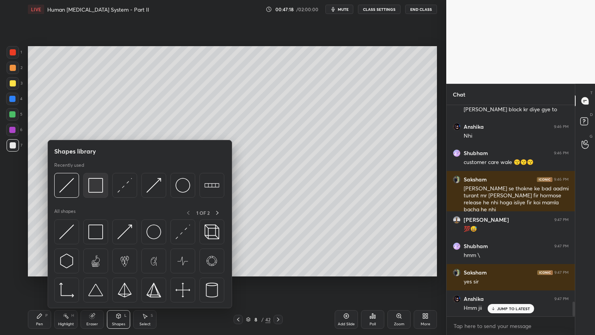
click at [100, 190] on img at bounding box center [95, 185] width 15 height 15
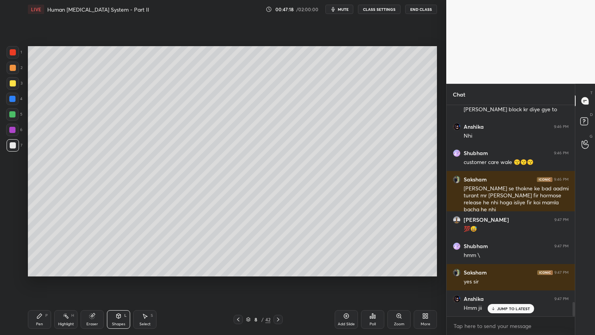
scroll to position [2862, 0]
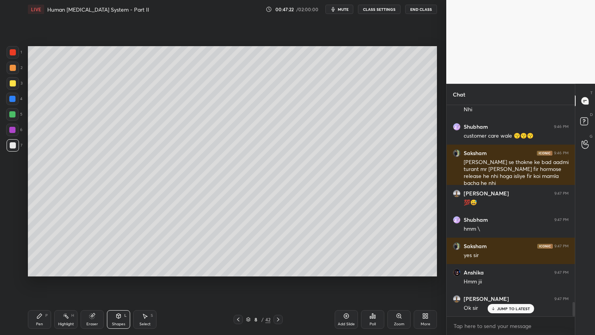
drag, startPoint x: 16, startPoint y: 72, endPoint x: 15, endPoint y: 67, distance: 4.3
click at [16, 71] on div at bounding box center [13, 68] width 12 height 12
click at [16, 68] on div at bounding box center [13, 68] width 12 height 12
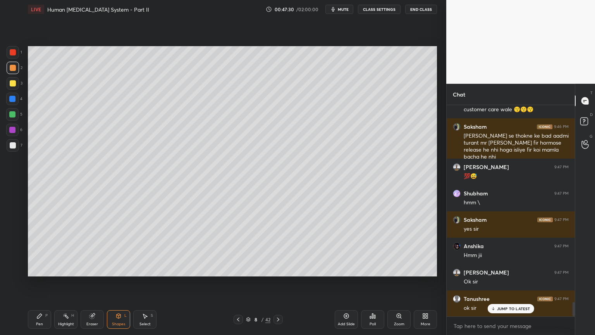
drag, startPoint x: 41, startPoint y: 319, endPoint x: 50, endPoint y: 279, distance: 41.7
click at [43, 269] on div "Pen P" at bounding box center [39, 319] width 23 height 19
drag, startPoint x: 10, startPoint y: 98, endPoint x: 21, endPoint y: 123, distance: 27.3
click at [11, 98] on div at bounding box center [12, 99] width 6 height 6
drag, startPoint x: 116, startPoint y: 316, endPoint x: 112, endPoint y: 308, distance: 8.7
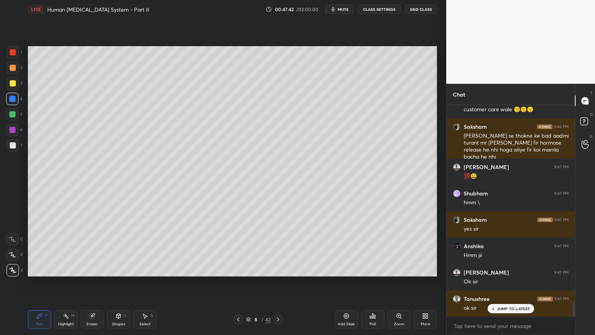
click at [116, 269] on div "Shapes L" at bounding box center [118, 319] width 23 height 19
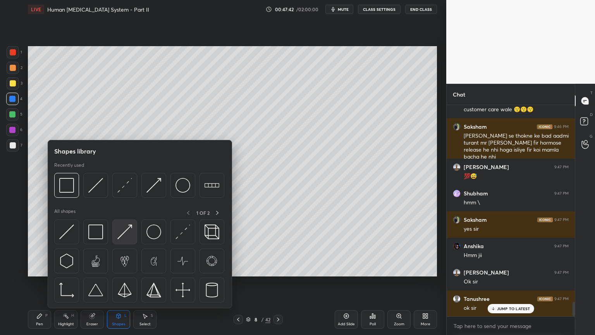
scroll to position [2896, 0]
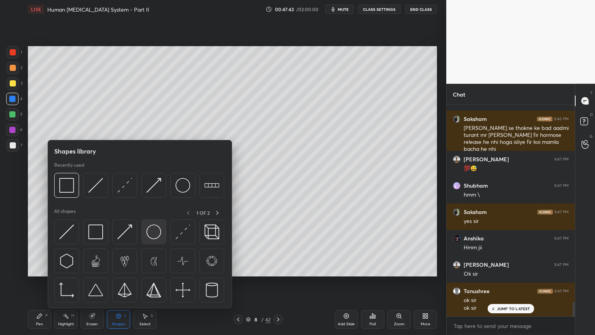
click at [156, 231] on img at bounding box center [154, 231] width 15 height 15
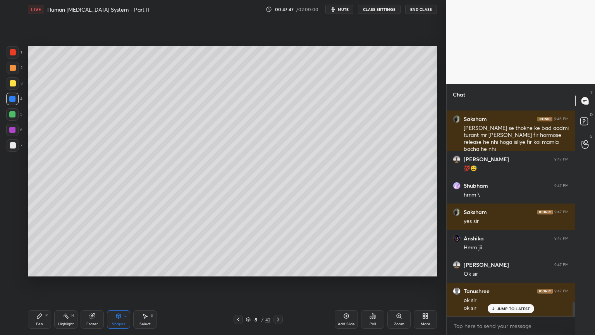
click at [38, 269] on icon at bounding box center [39, 316] width 5 height 5
click at [13, 256] on icon at bounding box center [12, 254] width 6 height 5
click at [13, 51] on div at bounding box center [13, 52] width 6 height 6
click at [17, 51] on div at bounding box center [13, 52] width 12 height 12
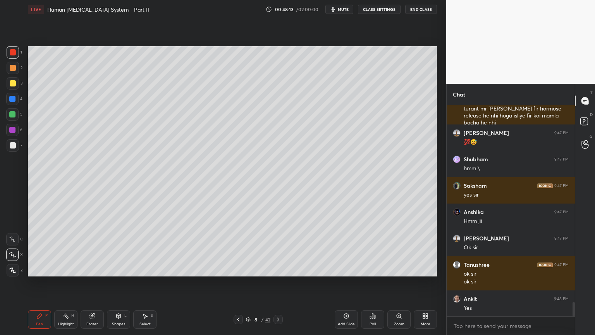
click at [16, 115] on div at bounding box center [12, 114] width 12 height 12
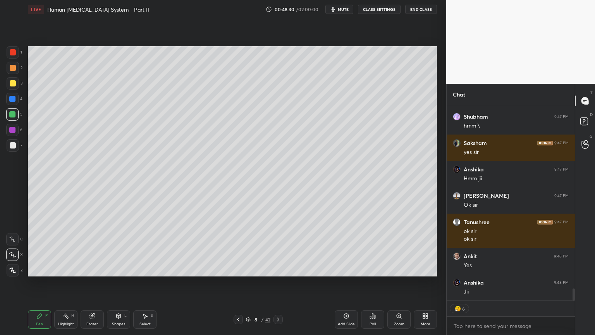
click at [17, 67] on div "2" at bounding box center [15, 68] width 16 height 12
click at [12, 145] on div at bounding box center [13, 145] width 6 height 6
click at [11, 144] on div at bounding box center [13, 145] width 6 height 6
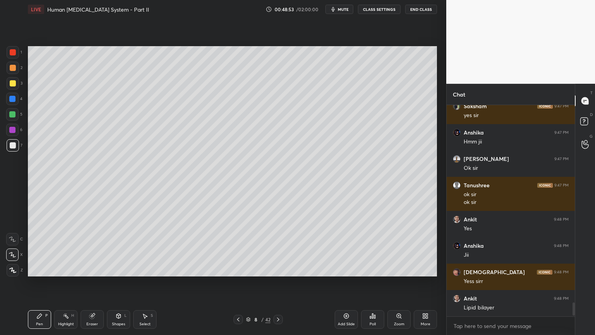
scroll to position [209, 126]
click at [11, 69] on div at bounding box center [13, 68] width 6 height 6
click at [9, 129] on div at bounding box center [12, 130] width 6 height 6
click at [12, 128] on div at bounding box center [12, 130] width 6 height 6
click at [11, 144] on div at bounding box center [13, 145] width 6 height 6
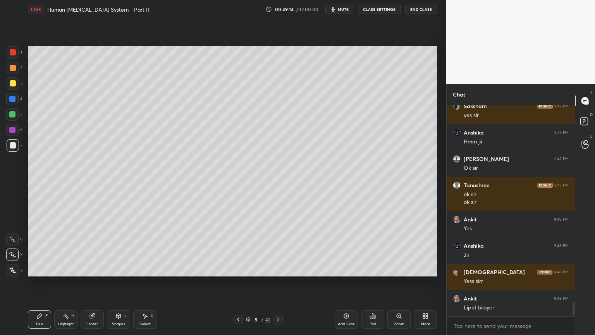
drag, startPoint x: 13, startPoint y: 143, endPoint x: 20, endPoint y: 140, distance: 8.1
click at [13, 144] on div at bounding box center [13, 145] width 6 height 6
click at [14, 54] on div at bounding box center [13, 52] width 6 height 6
drag, startPoint x: 14, startPoint y: 56, endPoint x: 26, endPoint y: 61, distance: 12.3
click at [14, 56] on div at bounding box center [13, 52] width 12 height 12
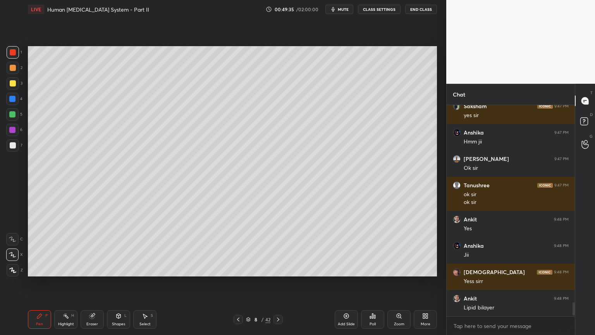
click at [11, 68] on div at bounding box center [13, 68] width 6 height 6
click at [12, 83] on div at bounding box center [13, 83] width 6 height 6
click at [14, 84] on div at bounding box center [13, 83] width 6 height 6
drag, startPoint x: 17, startPoint y: 85, endPoint x: 17, endPoint y: 107, distance: 21.7
click at [17, 85] on div at bounding box center [13, 83] width 12 height 12
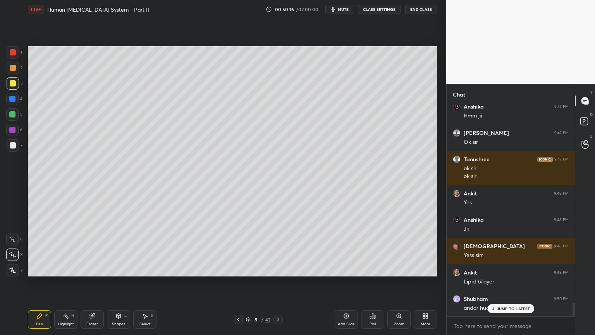
scroll to position [3056, 0]
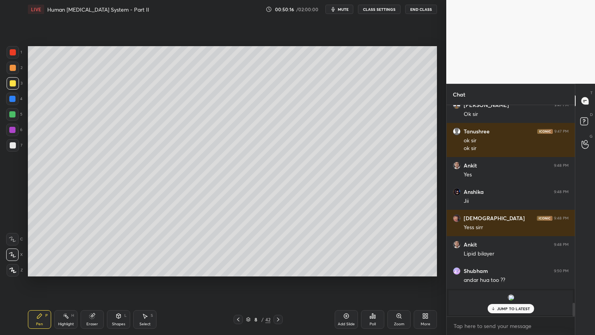
click at [118, 269] on icon at bounding box center [119, 316] width 4 height 5
drag, startPoint x: 115, startPoint y: 316, endPoint x: 114, endPoint y: 310, distance: 5.9
click at [115, 269] on div "Shapes L" at bounding box center [118, 319] width 23 height 19
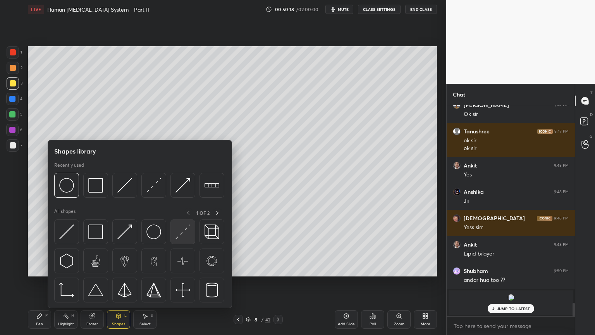
scroll to position [3082, 0]
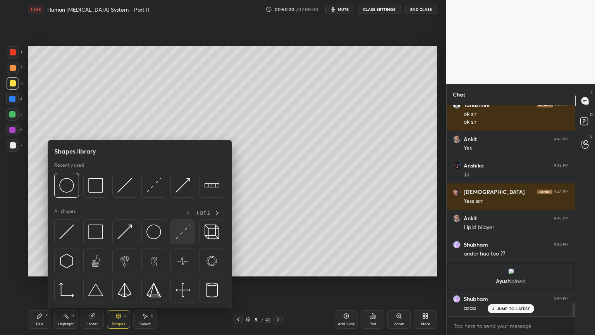
click at [185, 237] on img at bounding box center [183, 231] width 15 height 15
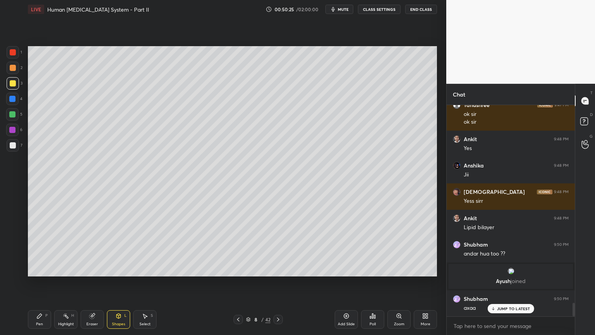
click at [92, 269] on div "Eraser" at bounding box center [92, 319] width 23 height 19
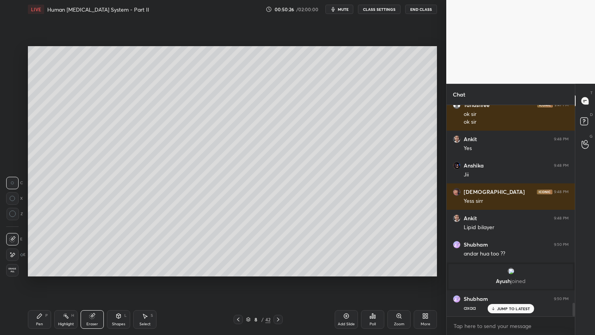
click at [38, 269] on icon at bounding box center [39, 316] width 5 height 5
click at [14, 148] on div at bounding box center [13, 145] width 6 height 6
click at [16, 255] on icon at bounding box center [12, 254] width 7 height 5
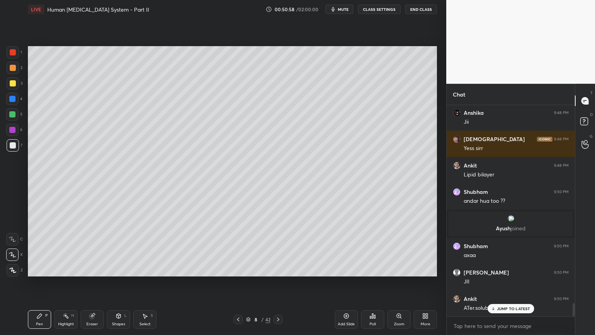
scroll to position [3163, 0]
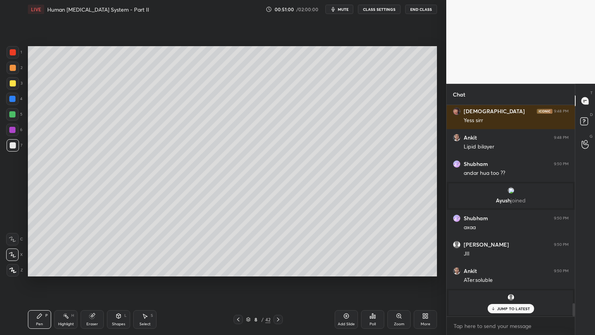
click at [11, 146] on div at bounding box center [13, 145] width 6 height 6
click at [94, 269] on div "Eraser" at bounding box center [92, 319] width 23 height 19
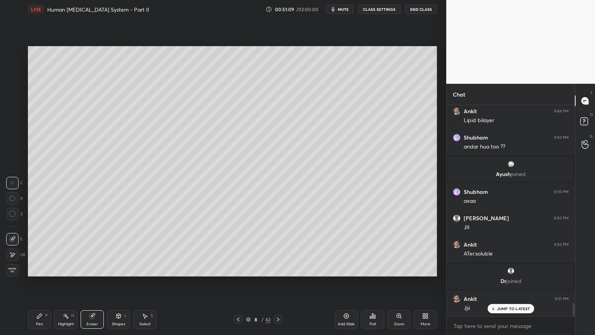
click at [38, 269] on div "Pen P" at bounding box center [39, 319] width 23 height 19
drag, startPoint x: 40, startPoint y: 318, endPoint x: 37, endPoint y: 308, distance: 10.5
click at [40, 269] on div "Pen P" at bounding box center [39, 319] width 23 height 19
click at [68, 269] on div "Highlight" at bounding box center [66, 324] width 16 height 4
click at [123, 269] on div "Shapes L" at bounding box center [118, 319] width 23 height 19
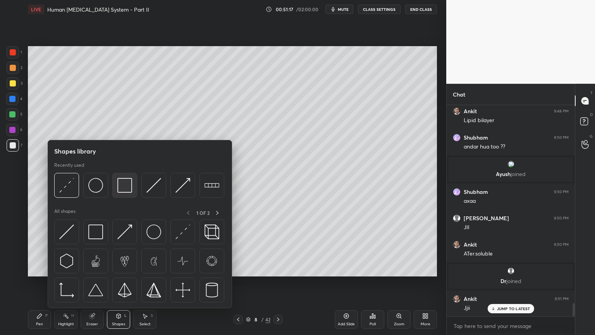
click at [126, 189] on img at bounding box center [124, 185] width 15 height 15
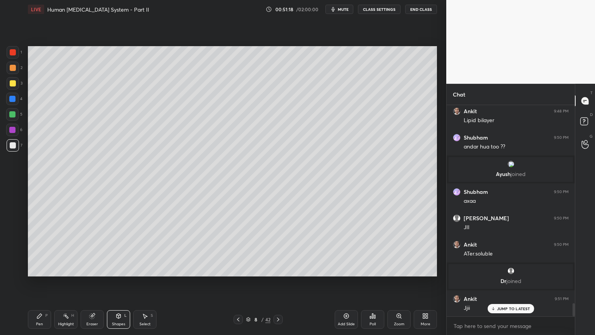
click at [14, 70] on div at bounding box center [13, 68] width 6 height 6
click at [13, 69] on div at bounding box center [13, 68] width 6 height 6
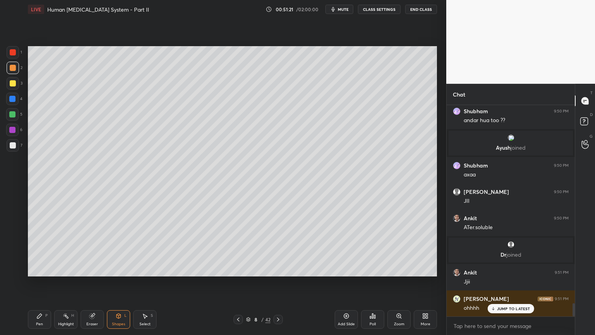
scroll to position [3242, 0]
click at [43, 269] on div "Pen P" at bounding box center [39, 319] width 23 height 19
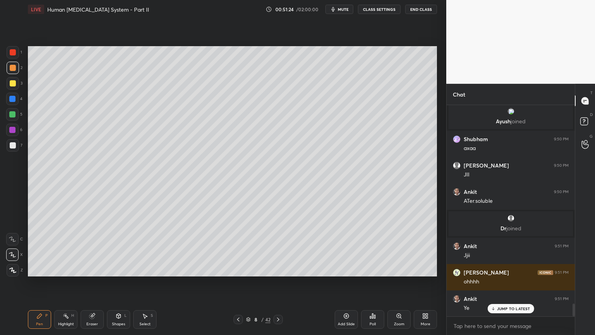
click at [11, 141] on div at bounding box center [13, 145] width 12 height 12
drag, startPoint x: 12, startPoint y: 142, endPoint x: 14, endPoint y: 138, distance: 4.2
click at [12, 143] on div at bounding box center [13, 145] width 6 height 6
drag, startPoint x: 16, startPoint y: 84, endPoint x: 27, endPoint y: 100, distance: 19.2
click at [16, 85] on div at bounding box center [13, 83] width 12 height 12
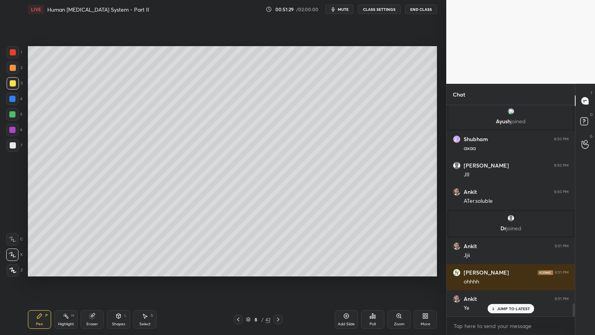
click at [14, 116] on div at bounding box center [12, 114] width 6 height 6
click at [14, 117] on div at bounding box center [12, 114] width 6 height 6
drag, startPoint x: 11, startPoint y: 146, endPoint x: 19, endPoint y: 153, distance: 10.7
click at [11, 148] on div at bounding box center [13, 145] width 6 height 6
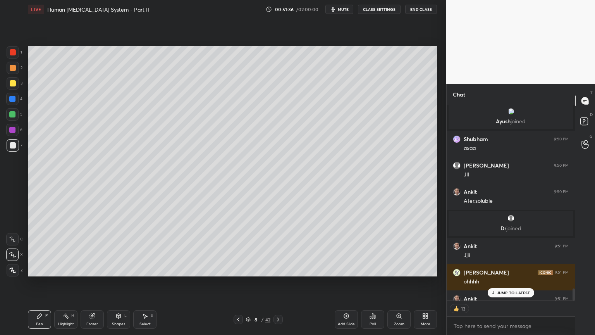
click at [12, 116] on div at bounding box center [12, 114] width 6 height 6
click at [14, 52] on div at bounding box center [13, 52] width 12 height 12
drag, startPoint x: 94, startPoint y: 317, endPoint x: 103, endPoint y: 278, distance: 39.8
click at [95, 269] on icon at bounding box center [92, 316] width 6 height 6
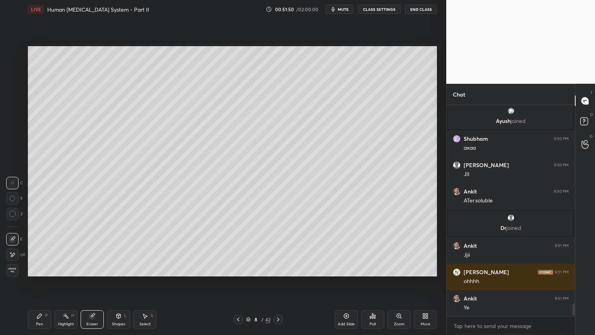
scroll to position [2, 2]
click at [67, 269] on icon at bounding box center [66, 316] width 6 height 6
click at [14, 269] on icon at bounding box center [12, 270] width 6 height 6
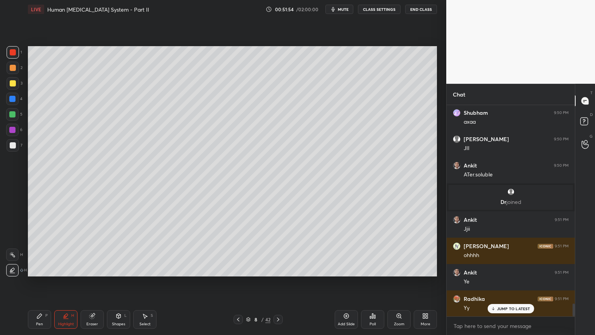
click at [93, 269] on div "Eraser" at bounding box center [92, 319] width 23 height 19
drag, startPoint x: 19, startPoint y: 257, endPoint x: 14, endPoint y: 255, distance: 5.4
click at [16, 256] on div "E" at bounding box center [15, 254] width 19 height 12
drag, startPoint x: 14, startPoint y: 255, endPoint x: 28, endPoint y: 250, distance: 15.1
click at [13, 256] on icon at bounding box center [12, 255] width 6 height 7
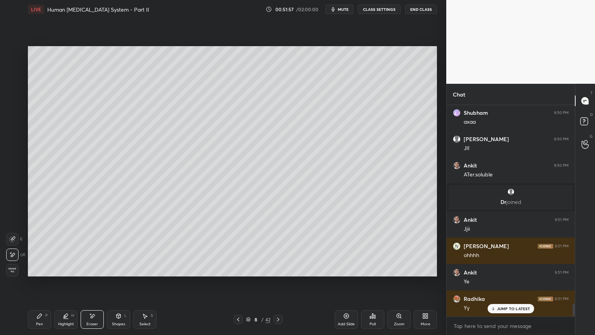
click at [39, 269] on div "Pen P" at bounding box center [39, 319] width 23 height 19
click at [12, 145] on div at bounding box center [13, 145] width 6 height 6
click at [12, 116] on div at bounding box center [12, 114] width 6 height 6
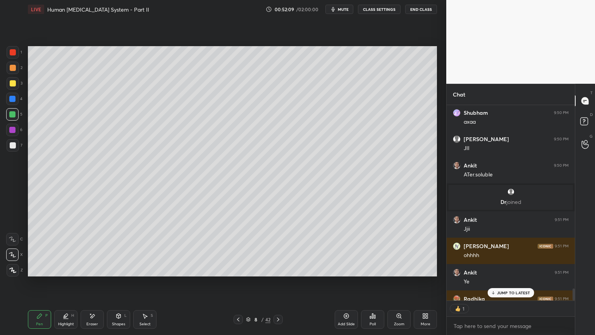
scroll to position [193, 126]
click at [12, 147] on div at bounding box center [13, 145] width 6 height 6
click at [12, 115] on div at bounding box center [12, 114] width 6 height 6
click at [12, 117] on div at bounding box center [12, 114] width 6 height 6
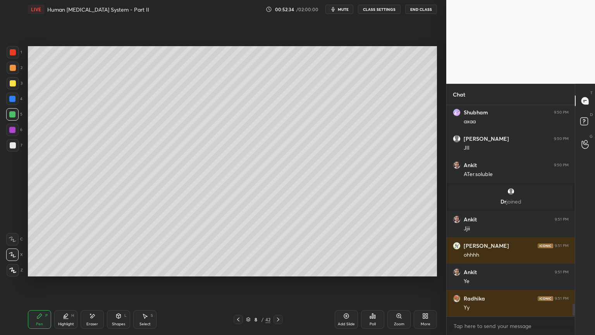
click at [14, 55] on div at bounding box center [13, 52] width 6 height 6
click at [14, 56] on div at bounding box center [13, 52] width 12 height 12
click at [12, 85] on div at bounding box center [13, 83] width 6 height 6
click at [14, 85] on div at bounding box center [13, 83] width 6 height 6
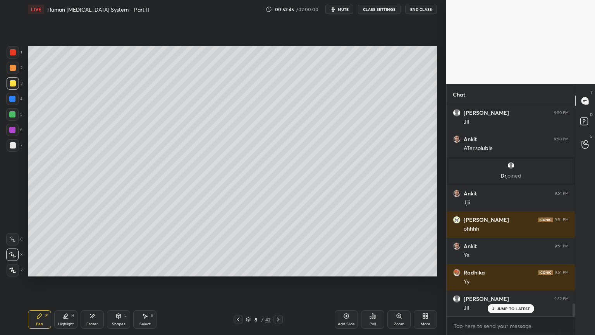
scroll to position [3321, 0]
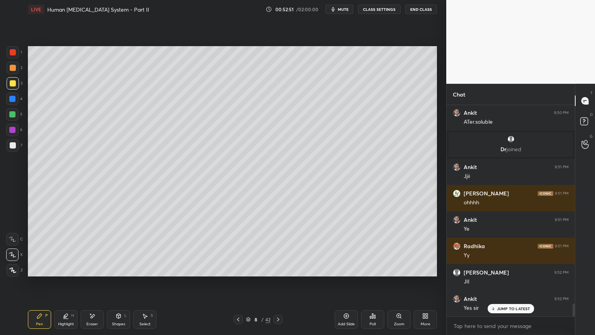
click at [13, 54] on div at bounding box center [13, 52] width 6 height 6
click at [11, 147] on div at bounding box center [13, 145] width 6 height 6
click at [13, 147] on div at bounding box center [13, 145] width 6 height 6
click at [433, 259] on div "Setting up your live class Poll for secs No correct answer Start poll" at bounding box center [233, 161] width 416 height 285
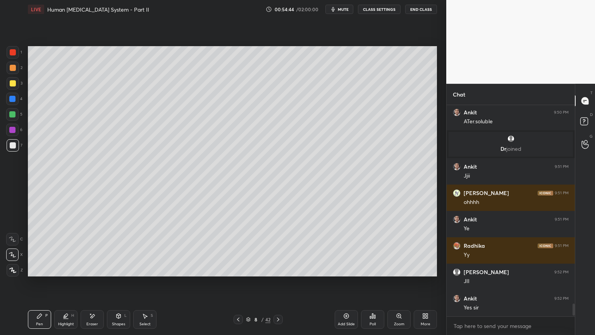
drag, startPoint x: 437, startPoint y: 254, endPoint x: 284, endPoint y: 276, distance: 155.1
click at [283, 269] on div "Setting up your live class Poll for secs No correct answer Start poll" at bounding box center [233, 161] width 416 height 285
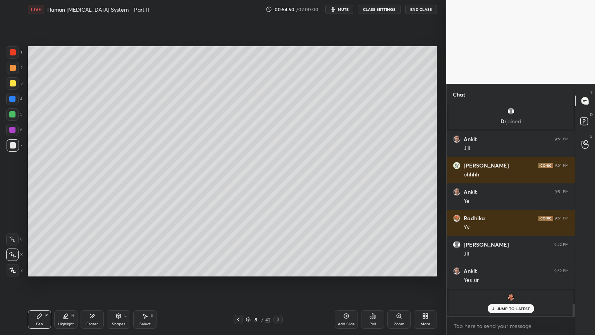
click at [301, 269] on div "Setting up your live class Poll for secs No correct answer Start poll" at bounding box center [233, 161] width 416 height 285
click at [319, 269] on div "Setting up your live class Poll for secs No correct answer Start poll" at bounding box center [233, 161] width 416 height 285
click at [436, 269] on div "Setting up your live class Poll for secs No correct answer Start poll" at bounding box center [233, 161] width 416 height 285
drag, startPoint x: 502, startPoint y: 309, endPoint x: 498, endPoint y: 310, distance: 4.8
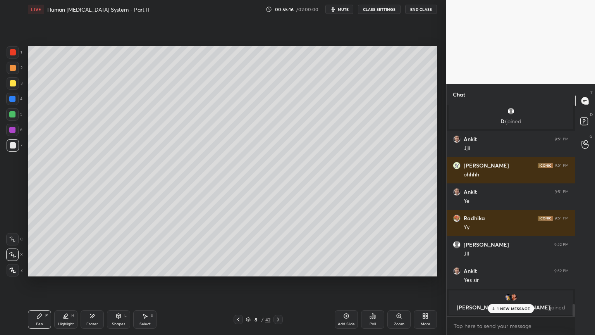
click at [502, 269] on p "1 NEW MESSAGE" at bounding box center [513, 308] width 33 height 5
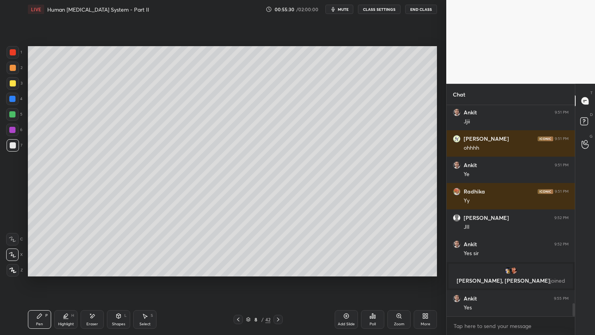
scroll to position [3184, 0]
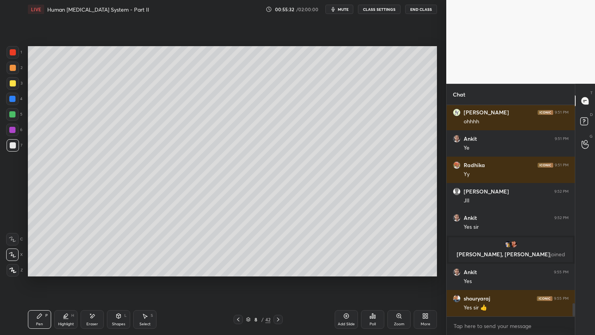
click at [140, 269] on div "Setting up your live class Poll for secs No correct answer Start poll" at bounding box center [233, 161] width 416 height 285
drag, startPoint x: 72, startPoint y: 42, endPoint x: 79, endPoint y: 45, distance: 8.0
click at [69, 44] on div "Setting up your live class Poll for secs No correct answer Start poll" at bounding box center [233, 161] width 416 height 285
click at [70, 45] on div "Setting up your live class Poll for secs No correct answer Start poll" at bounding box center [233, 161] width 416 height 285
click at [72, 269] on div "Highlight H" at bounding box center [65, 319] width 23 height 19
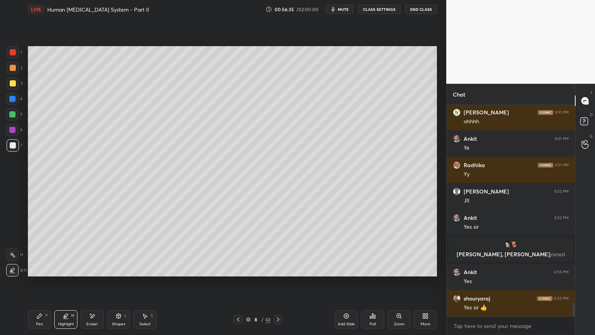
click at [17, 259] on div at bounding box center [12, 254] width 12 height 12
drag, startPoint x: 16, startPoint y: 257, endPoint x: 26, endPoint y: 253, distance: 10.7
click at [16, 257] on div at bounding box center [12, 254] width 12 height 12
click at [14, 269] on icon at bounding box center [12, 270] width 6 height 6
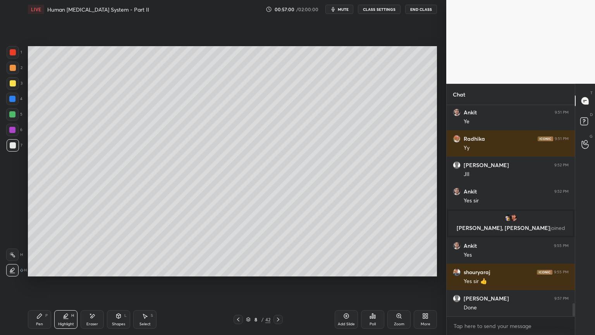
click at [348, 8] on span "mute" at bounding box center [343, 9] width 11 height 5
click at [348, 9] on span "unmute" at bounding box center [343, 9] width 17 height 5
click at [349, 9] on span "mute" at bounding box center [343, 9] width 11 height 5
click at [12, 255] on icon at bounding box center [12, 255] width 6 height 6
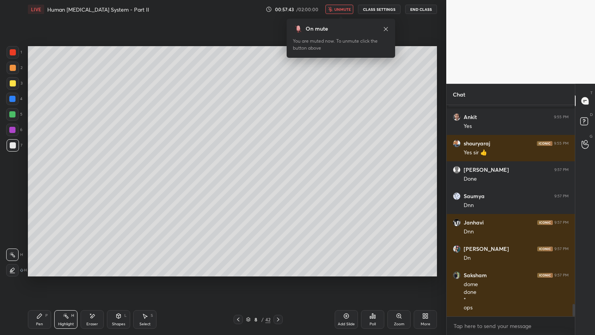
scroll to position [3347, 0]
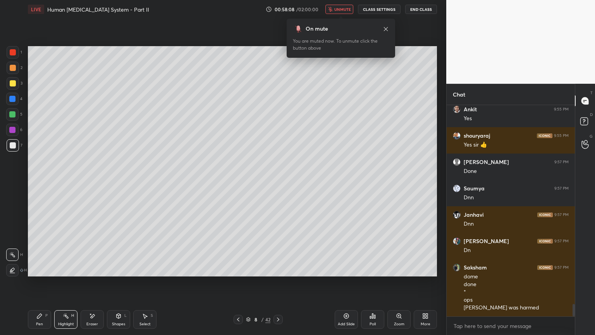
click at [346, 10] on span "unmute" at bounding box center [343, 9] width 17 height 5
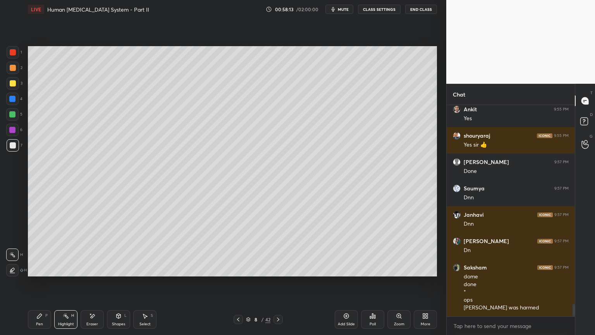
scroll to position [3373, 0]
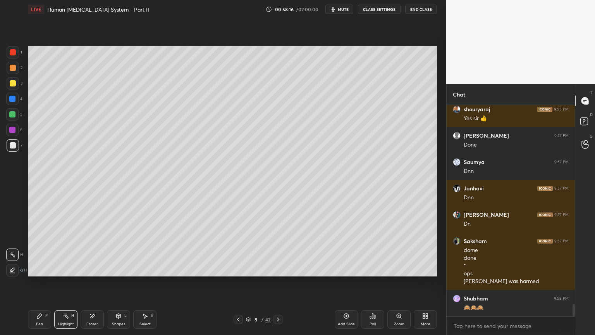
click at [374, 269] on div "Poll" at bounding box center [372, 319] width 23 height 19
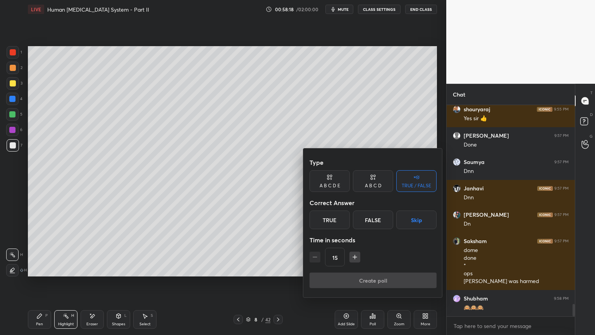
click at [412, 222] on button "Skip" at bounding box center [417, 219] width 40 height 19
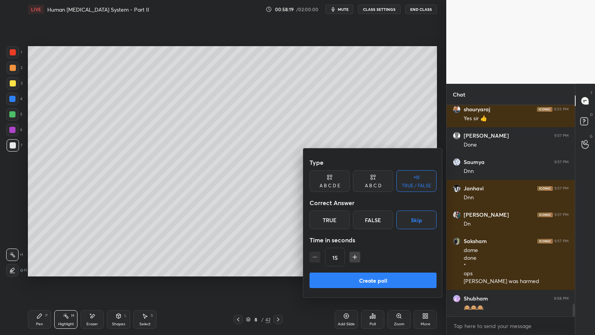
click at [395, 269] on button "Create poll" at bounding box center [373, 280] width 127 height 16
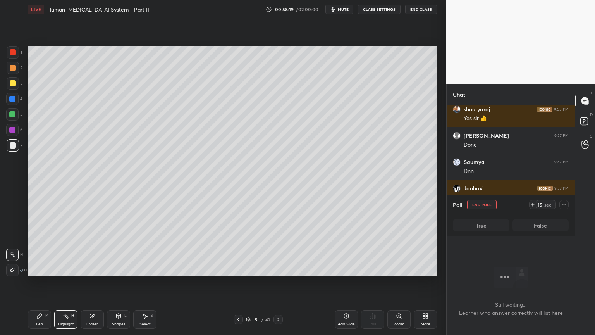
scroll to position [187, 126]
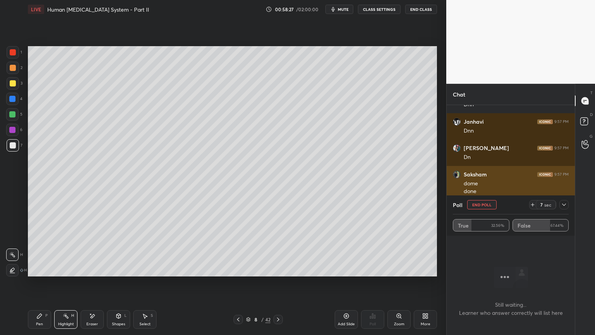
click at [478, 203] on button "End Poll" at bounding box center [481, 204] width 29 height 9
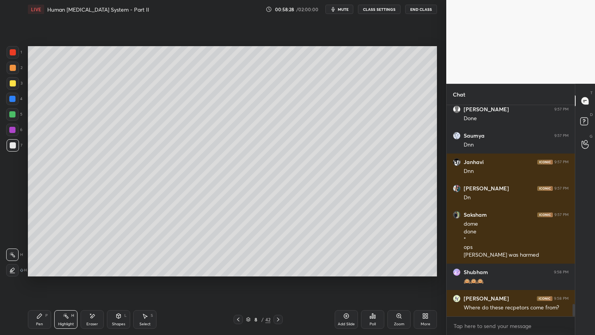
scroll to position [2, 2]
click at [351, 8] on button "mute" at bounding box center [340, 9] width 28 height 9
click at [350, 9] on span "unmute" at bounding box center [343, 9] width 17 height 5
click at [41, 269] on div "Pen P" at bounding box center [39, 319] width 23 height 19
drag, startPoint x: 14, startPoint y: 254, endPoint x: 16, endPoint y: 248, distance: 6.9
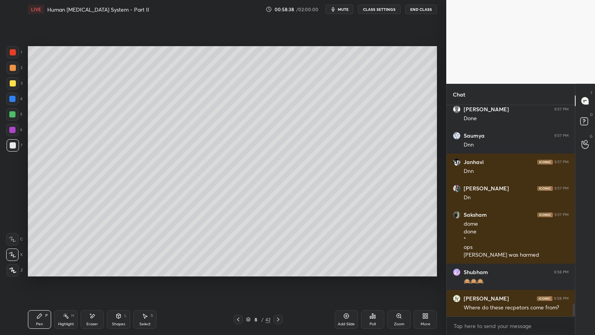
click at [13, 255] on icon at bounding box center [12, 254] width 7 height 5
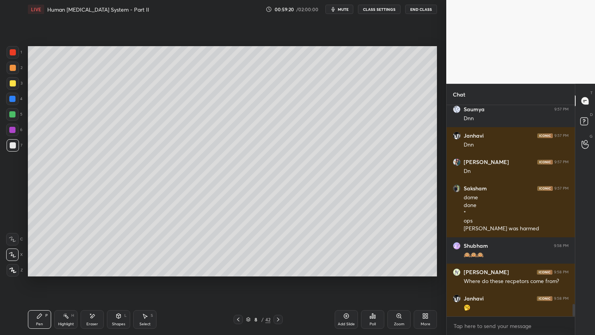
click at [95, 269] on icon at bounding box center [92, 316] width 6 height 7
click at [40, 269] on div "Pen P" at bounding box center [39, 319] width 23 height 19
click at [38, 269] on icon at bounding box center [39, 316] width 6 height 6
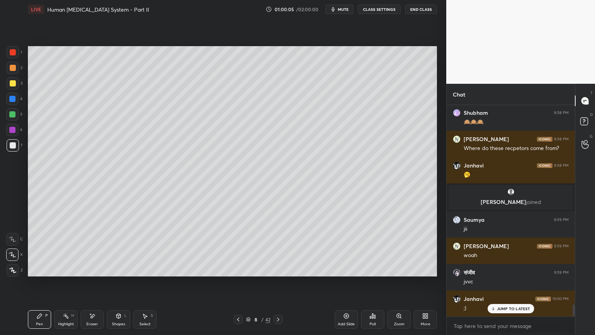
scroll to position [3499, 0]
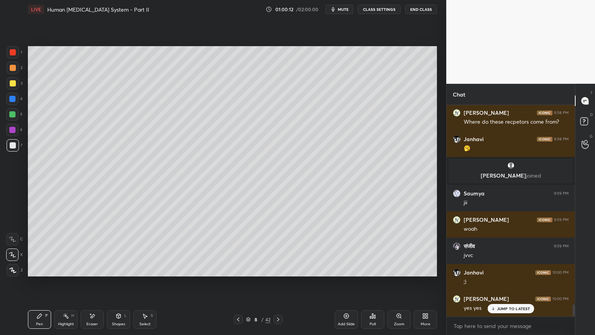
click at [346, 13] on button "mute" at bounding box center [340, 9] width 28 height 9
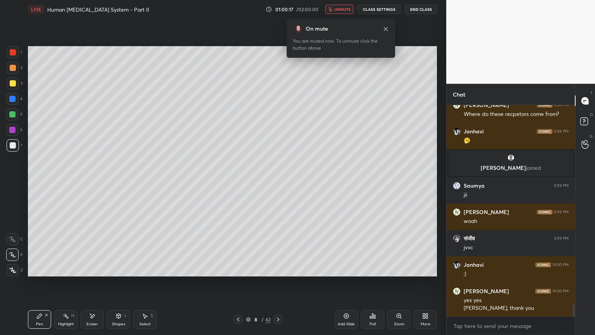
scroll to position [3541, 0]
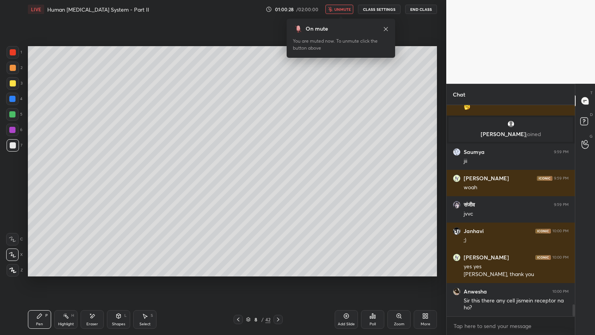
click at [348, 9] on span "unmute" at bounding box center [343, 9] width 17 height 5
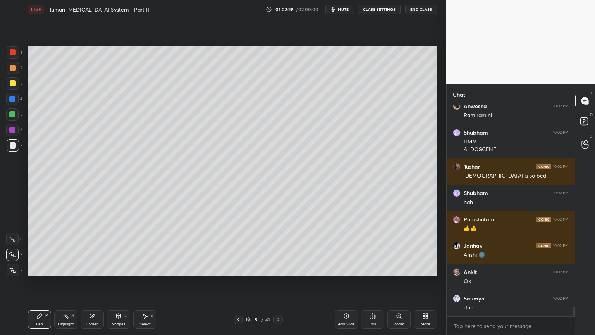
scroll to position [4428, 0]
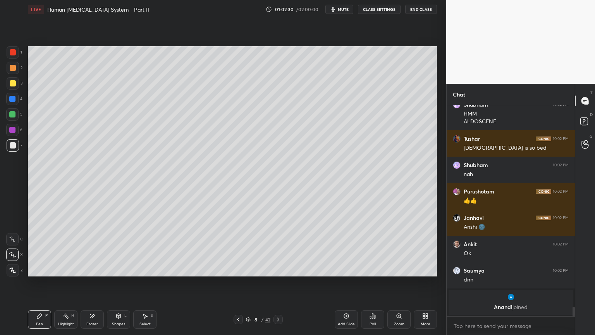
click at [348, 9] on span "mute" at bounding box center [343, 9] width 11 height 5
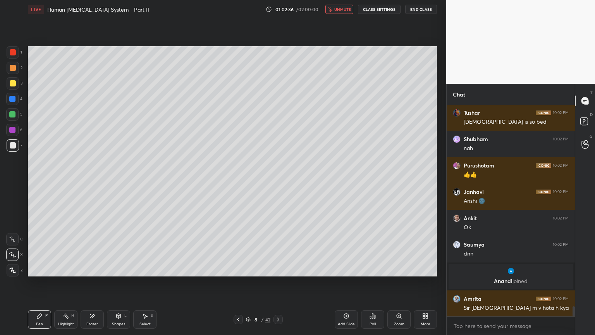
scroll to position [4164, 0]
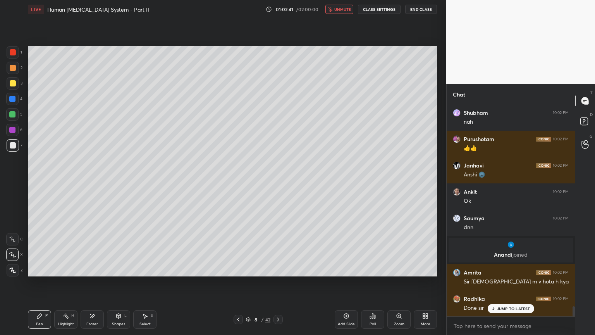
drag, startPoint x: 13, startPoint y: 240, endPoint x: 14, endPoint y: 236, distance: 4.4
click at [12, 238] on icon at bounding box center [12, 238] width 7 height 5
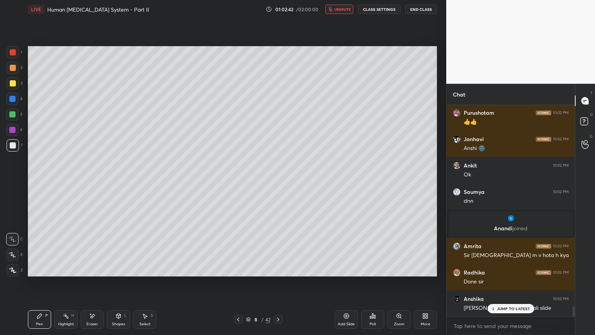
click at [12, 55] on div at bounding box center [13, 52] width 6 height 6
click at [343, 7] on button "unmute" at bounding box center [340, 9] width 28 height 9
drag, startPoint x: 507, startPoint y: 307, endPoint x: 497, endPoint y: 318, distance: 14.5
click at [507, 269] on p "JUMP TO LATEST" at bounding box center [513, 308] width 33 height 5
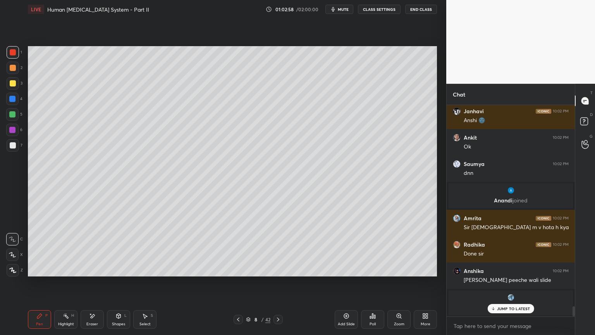
click at [71, 269] on div "Highlight H" at bounding box center [65, 319] width 23 height 19
click at [70, 269] on div "Highlight H" at bounding box center [65, 319] width 23 height 19
click at [376, 269] on div "Poll" at bounding box center [372, 319] width 23 height 19
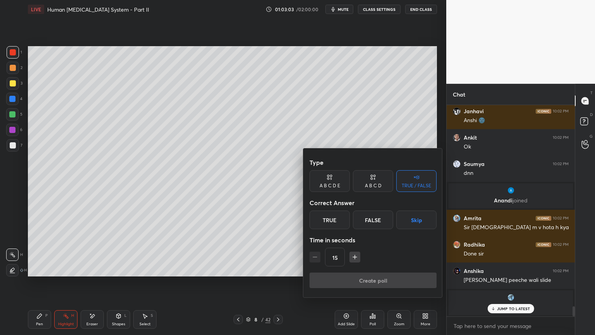
drag, startPoint x: 415, startPoint y: 219, endPoint x: 412, endPoint y: 228, distance: 10.1
click at [416, 219] on button "Skip" at bounding box center [417, 219] width 40 height 19
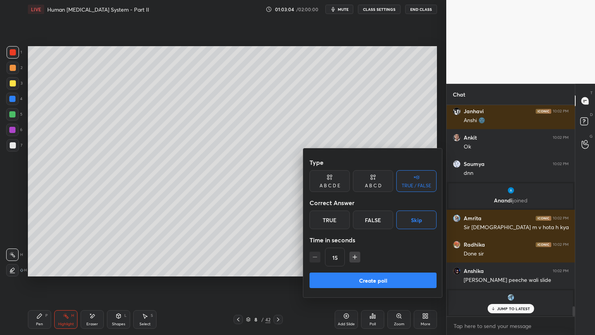
click at [395, 269] on button "Create poll" at bounding box center [373, 280] width 127 height 16
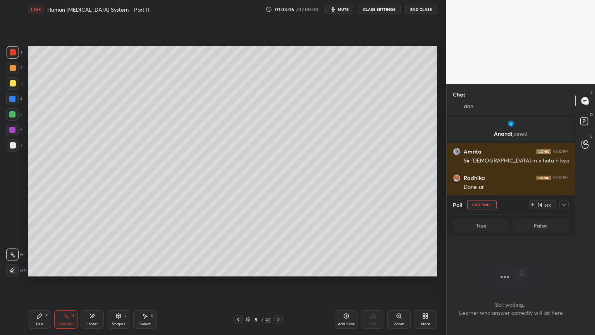
scroll to position [4262, 0]
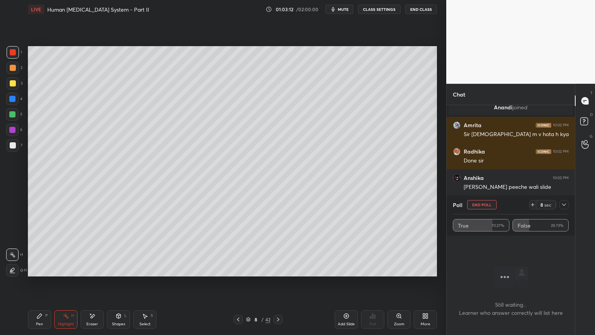
drag, startPoint x: 485, startPoint y: 206, endPoint x: 478, endPoint y: 209, distance: 7.8
click at [485, 206] on button "End Poll" at bounding box center [481, 204] width 29 height 9
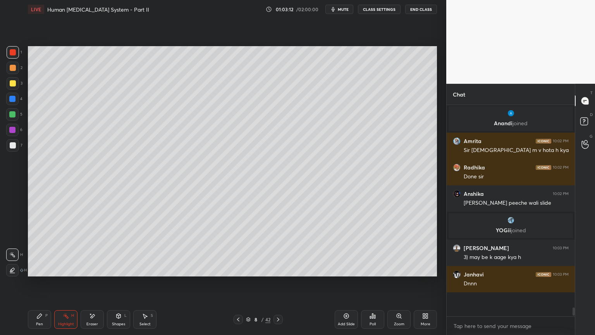
scroll to position [2, 2]
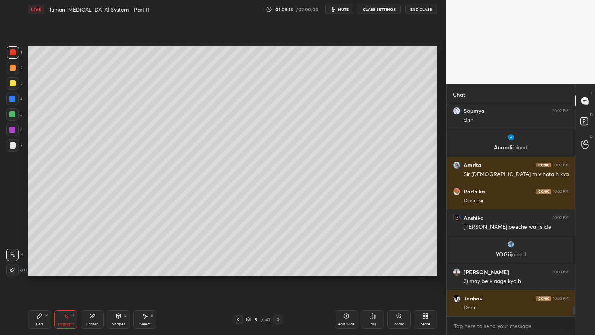
click at [348, 9] on span "mute" at bounding box center [343, 9] width 11 height 5
click at [144, 269] on div "Select S" at bounding box center [144, 319] width 23 height 19
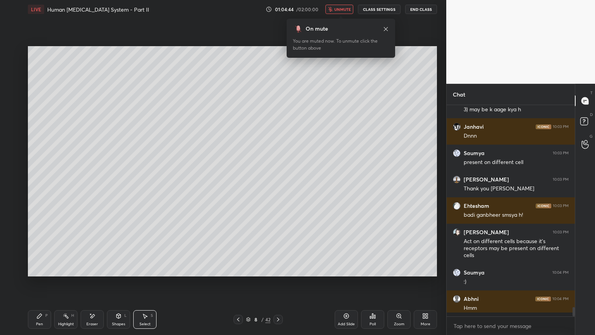
scroll to position [4394, 0]
click at [348, 10] on span "unmute" at bounding box center [343, 9] width 17 height 5
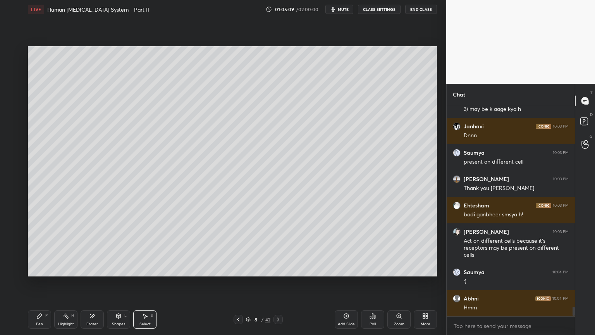
click at [347, 11] on span "mute" at bounding box center [343, 9] width 11 height 5
click at [345, 10] on span "unmute" at bounding box center [343, 9] width 17 height 5
click at [375, 269] on div "Poll" at bounding box center [373, 324] width 6 height 4
click at [374, 269] on icon at bounding box center [374, 316] width 1 height 3
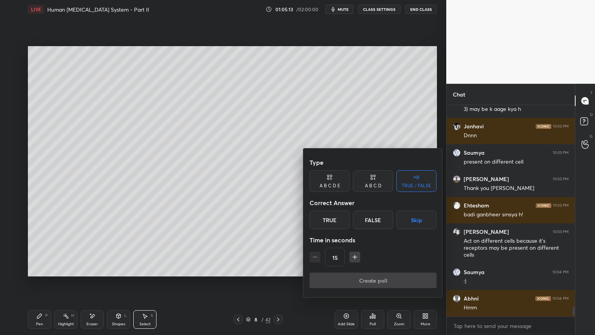
click at [415, 219] on button "Skip" at bounding box center [417, 219] width 40 height 19
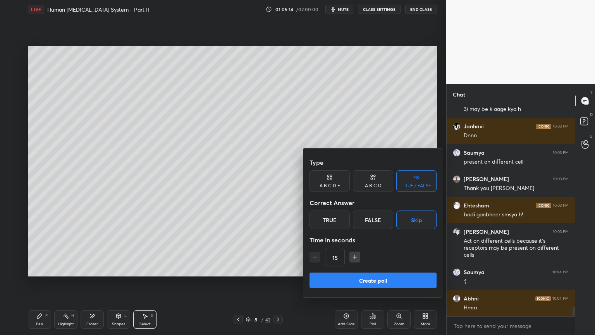
click at [395, 269] on button "Create poll" at bounding box center [373, 280] width 127 height 16
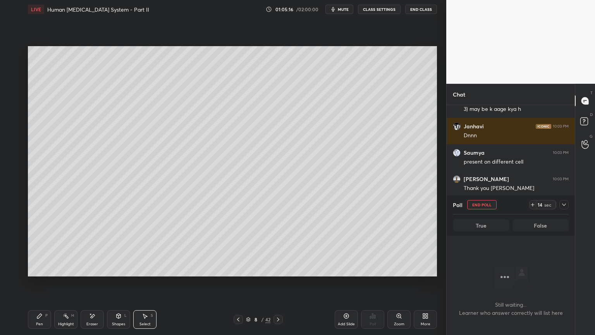
scroll to position [2, 2]
click at [487, 205] on button "End Poll" at bounding box center [481, 204] width 29 height 9
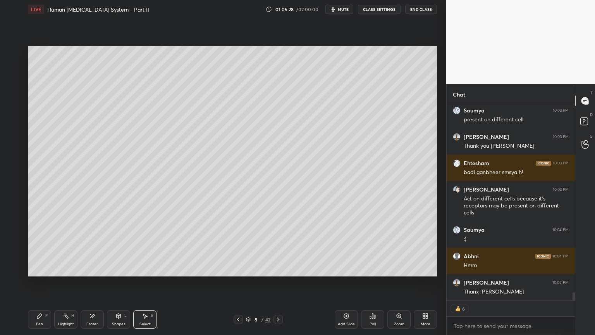
scroll to position [3, 2]
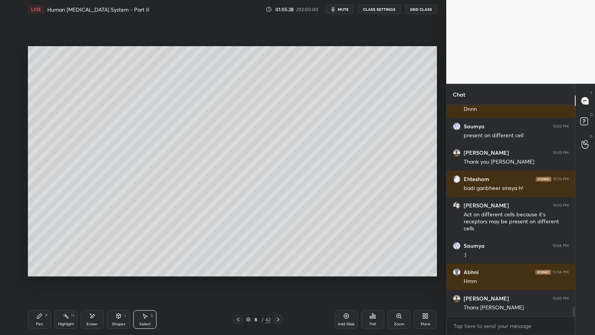
click at [347, 9] on span "mute" at bounding box center [343, 9] width 11 height 5
click at [347, 11] on span "unmute" at bounding box center [343, 9] width 17 height 5
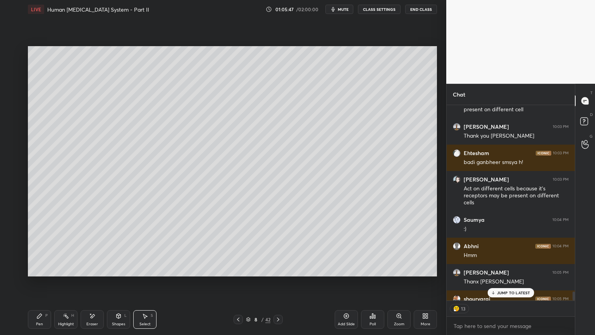
click at [510, 269] on p "JUMP TO LATEST" at bounding box center [513, 292] width 33 height 5
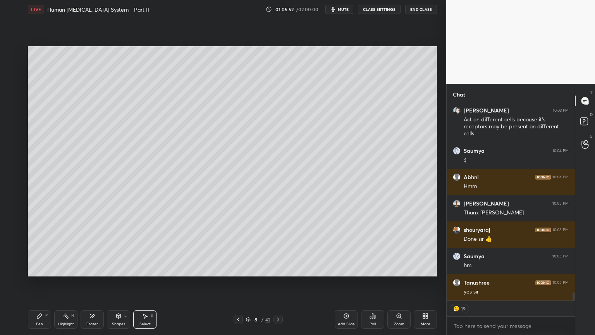
click at [236, 269] on icon at bounding box center [238, 319] width 6 height 6
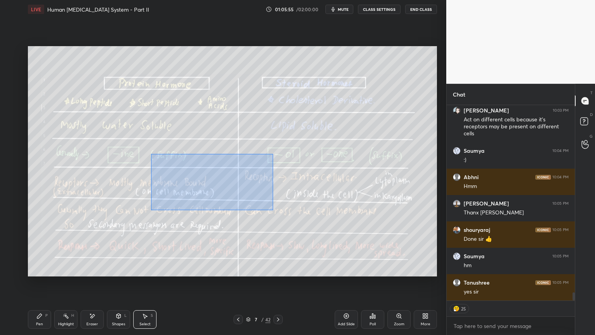
drag, startPoint x: 168, startPoint y: 216, endPoint x: 271, endPoint y: 154, distance: 119.9
click at [271, 154] on div "0 ° Undo Copy Duplicate Duplicate to new slide Delete" at bounding box center [232, 161] width 409 height 230
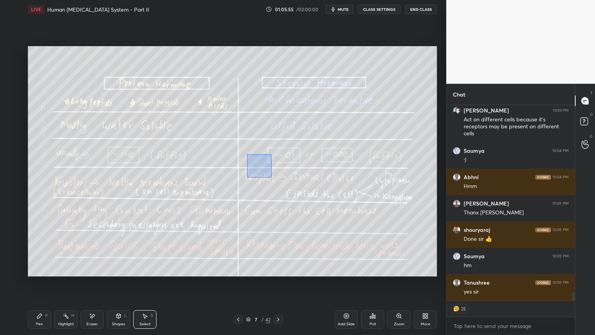
drag, startPoint x: 271, startPoint y: 154, endPoint x: 212, endPoint y: 210, distance: 80.9
click at [247, 179] on div "0 ° Undo Copy Duplicate Duplicate to new slide Delete" at bounding box center [232, 161] width 409 height 230
click at [99, 269] on div "Eraser" at bounding box center [92, 319] width 23 height 19
click at [71, 269] on div "Highlight H" at bounding box center [65, 319] width 23 height 19
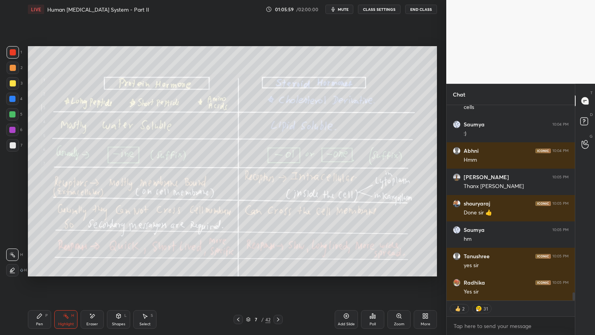
click at [238, 269] on icon at bounding box center [238, 319] width 6 height 6
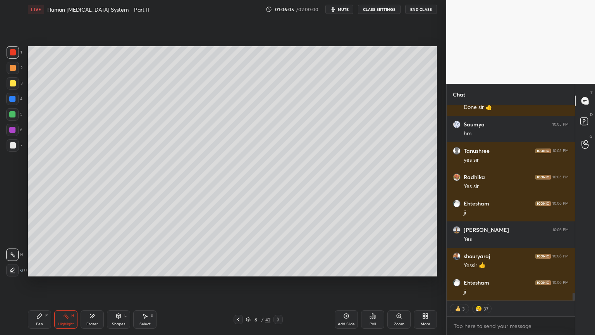
click at [279, 269] on icon at bounding box center [278, 319] width 6 height 6
click at [237, 269] on icon at bounding box center [238, 319] width 2 height 4
click at [237, 269] on icon at bounding box center [238, 319] width 6 height 6
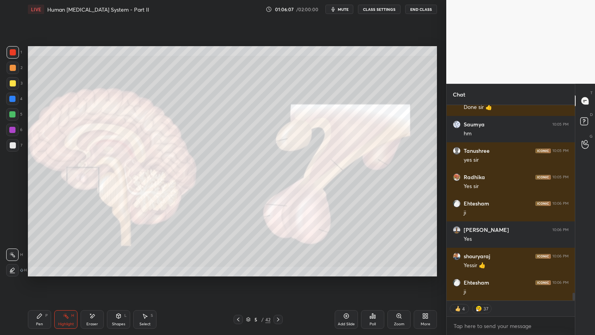
click at [238, 269] on icon at bounding box center [238, 319] width 6 height 6
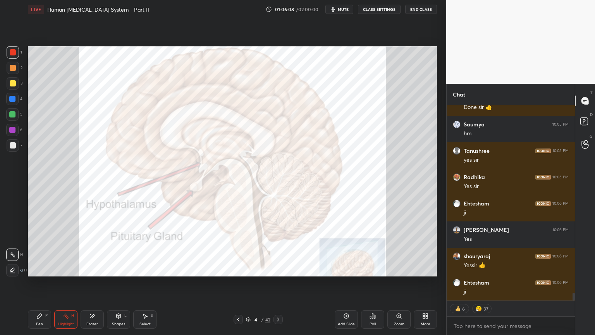
click at [278, 269] on div "Pen P Highlight H Eraser Shapes L Select S 4 / 42 Add Slide Poll Zoom More" at bounding box center [232, 319] width 409 height 31
click at [279, 269] on icon at bounding box center [278, 319] width 6 height 6
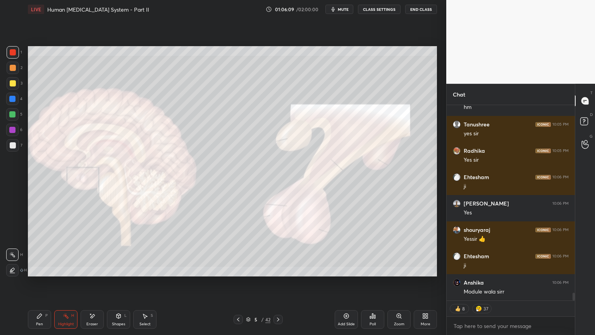
click at [279, 269] on icon at bounding box center [278, 319] width 6 height 6
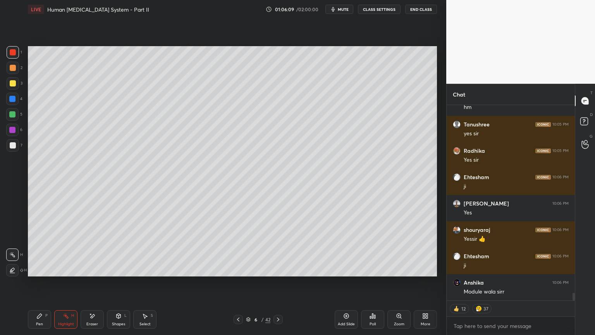
click at [279, 269] on icon at bounding box center [278, 319] width 6 height 6
click at [278, 269] on icon at bounding box center [278, 319] width 2 height 4
click at [276, 269] on icon at bounding box center [278, 319] width 6 height 6
click at [236, 269] on icon at bounding box center [238, 319] width 6 height 6
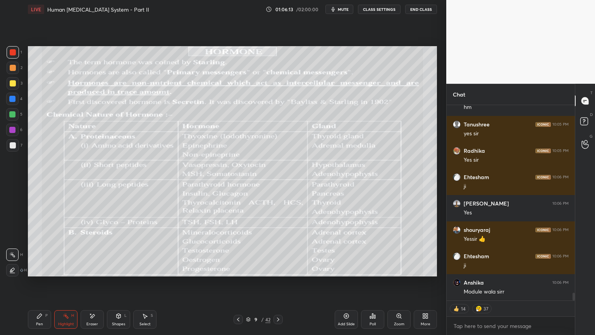
click at [238, 269] on icon at bounding box center [238, 319] width 6 height 6
click at [276, 269] on icon at bounding box center [278, 319] width 6 height 6
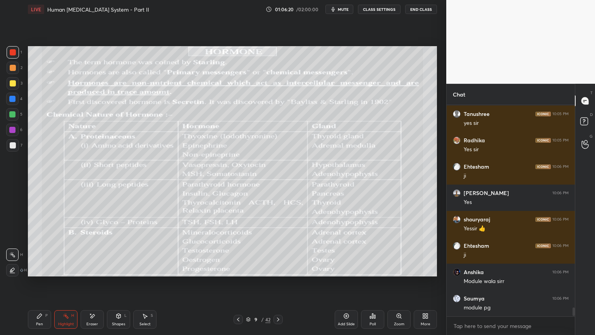
click at [281, 269] on icon at bounding box center [278, 319] width 6 height 6
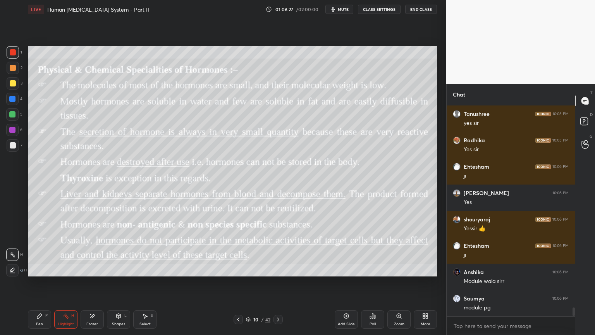
drag, startPoint x: 13, startPoint y: 52, endPoint x: 12, endPoint y: 66, distance: 13.2
click at [13, 53] on div at bounding box center [13, 52] width 6 height 6
drag, startPoint x: 122, startPoint y: 319, endPoint x: 117, endPoint y: 310, distance: 11.1
click at [121, 269] on div "Shapes L" at bounding box center [118, 319] width 23 height 19
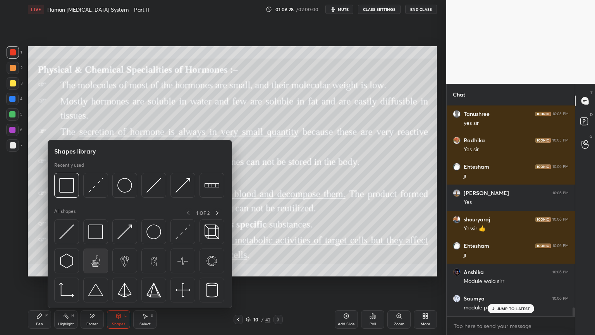
scroll to position [4710, 0]
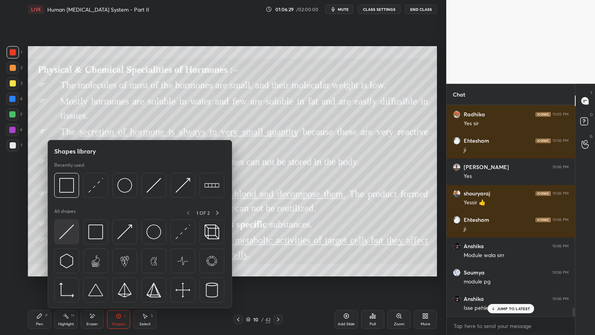
click at [68, 234] on img at bounding box center [66, 231] width 15 height 15
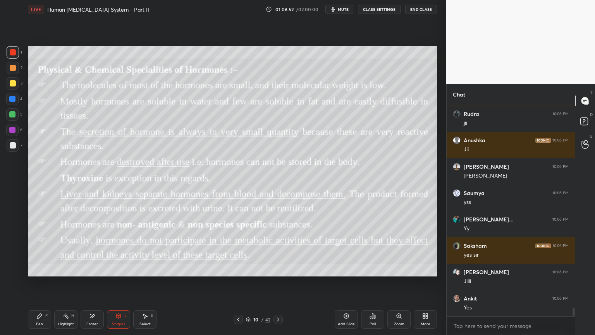
scroll to position [4974, 0]
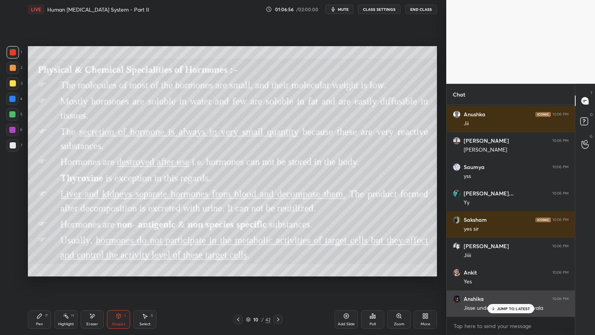
click at [505, 269] on p "JUMP TO LATEST" at bounding box center [513, 308] width 33 height 5
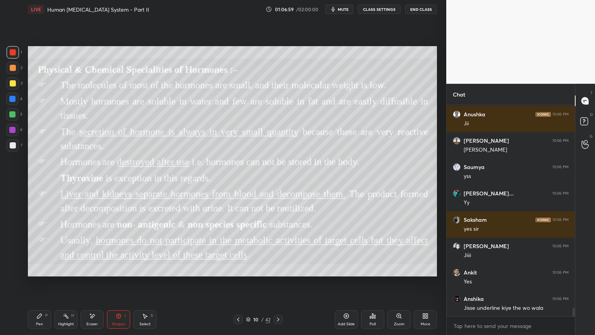
click at [278, 269] on icon at bounding box center [278, 319] width 6 height 6
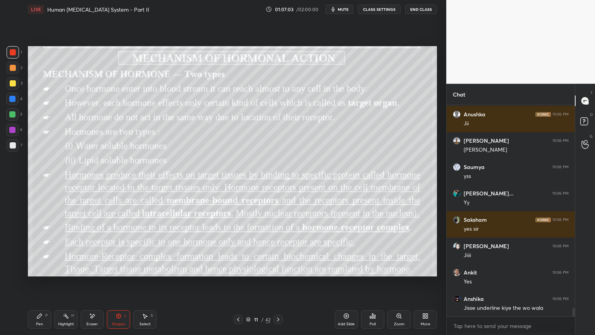
scroll to position [5000, 0]
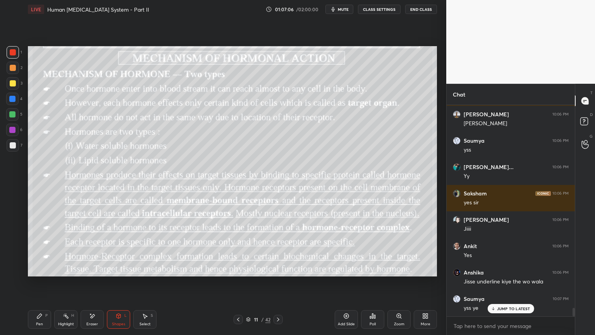
click at [14, 144] on div at bounding box center [13, 145] width 6 height 6
click at [13, 144] on div at bounding box center [13, 145] width 6 height 6
click at [12, 143] on div at bounding box center [13, 145] width 6 height 6
drag, startPoint x: 120, startPoint y: 319, endPoint x: 116, endPoint y: 314, distance: 6.9
click at [119, 269] on div "Shapes L" at bounding box center [118, 319] width 23 height 19
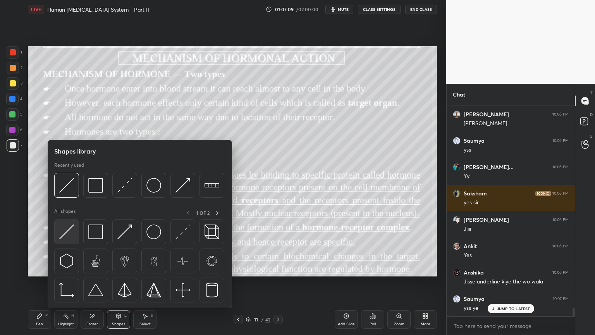
click at [68, 236] on img at bounding box center [66, 231] width 15 height 15
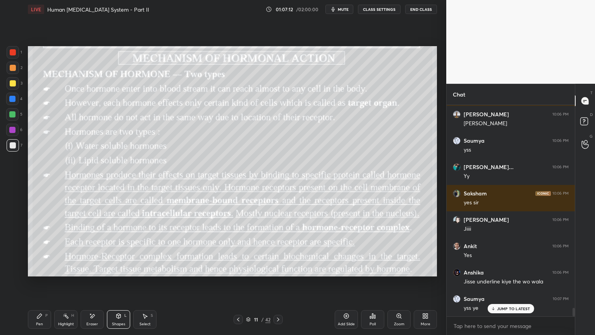
click at [38, 269] on div "Pen P" at bounding box center [39, 319] width 23 height 19
click at [10, 269] on icon at bounding box center [12, 269] width 7 height 5
click at [12, 269] on icon at bounding box center [12, 269] width 7 height 5
click at [6, 53] on div "1 2 3 4 5 6 7 C X Z E E Erase all H H" at bounding box center [12, 161] width 25 height 230
click at [8, 54] on div at bounding box center [13, 52] width 12 height 12
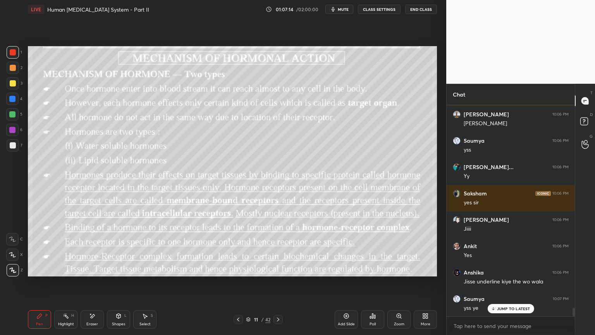
click at [10, 53] on div at bounding box center [13, 52] width 6 height 6
click at [119, 269] on icon at bounding box center [119, 316] width 4 height 5
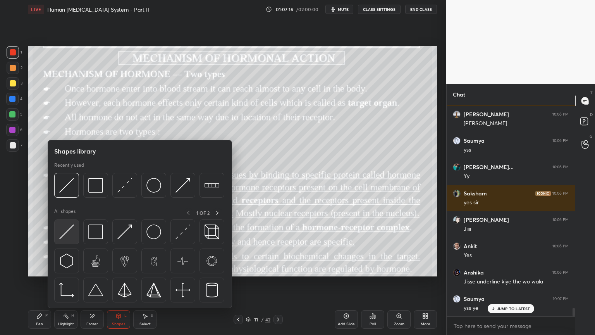
click at [68, 234] on img at bounding box center [66, 231] width 15 height 15
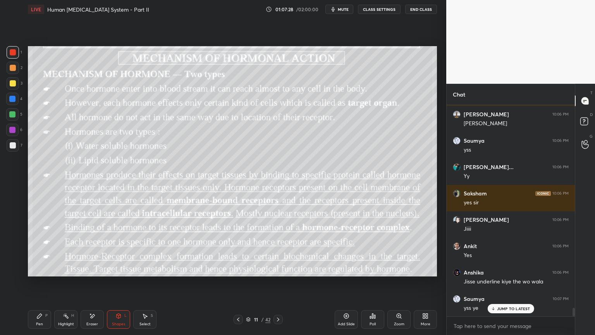
click at [40, 269] on div "Pen P" at bounding box center [39, 319] width 23 height 19
click at [120, 269] on div "Shapes L" at bounding box center [118, 319] width 23 height 19
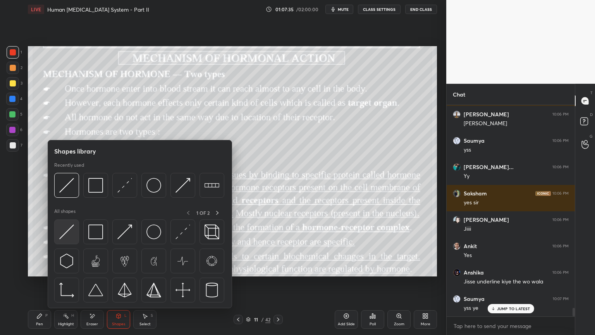
click at [69, 234] on img at bounding box center [66, 231] width 15 height 15
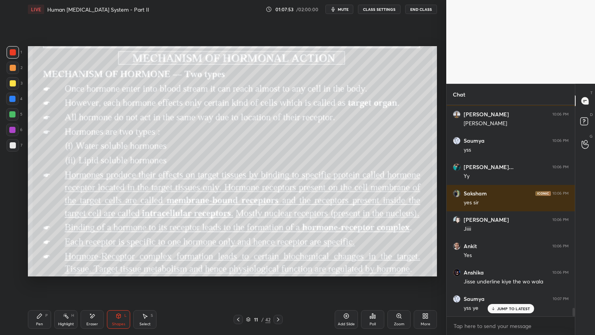
click at [38, 269] on div "Pen" at bounding box center [39, 324] width 7 height 4
click at [40, 269] on div "Pen" at bounding box center [39, 324] width 7 height 4
click at [67, 269] on icon at bounding box center [66, 316] width 6 height 6
drag, startPoint x: 65, startPoint y: 317, endPoint x: 67, endPoint y: 282, distance: 34.9
click at [64, 269] on icon at bounding box center [66, 316] width 6 height 6
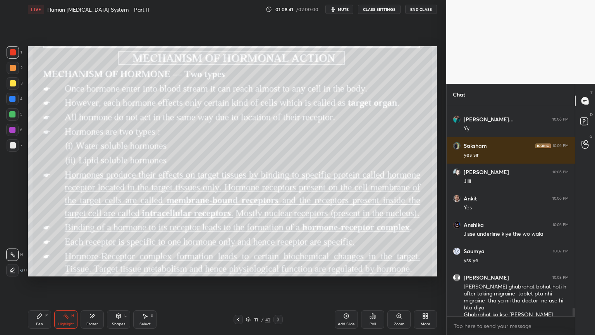
scroll to position [5074, 0]
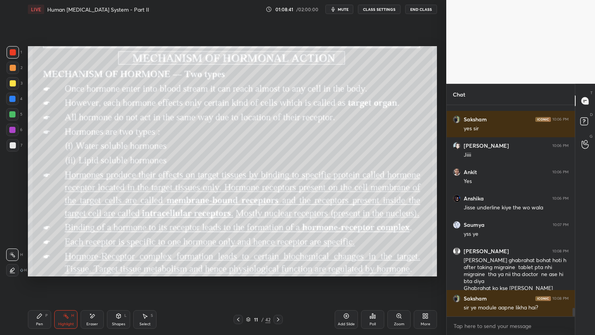
click at [280, 269] on div at bounding box center [278, 319] width 9 height 9
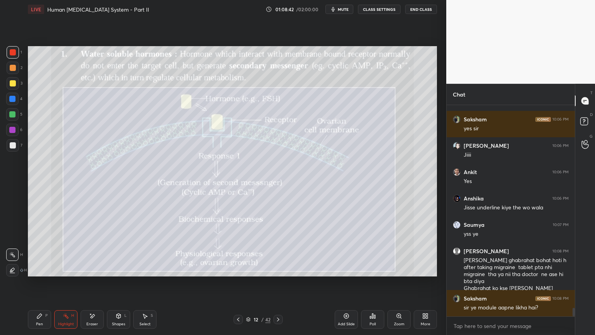
click at [237, 269] on icon at bounding box center [238, 319] width 6 height 6
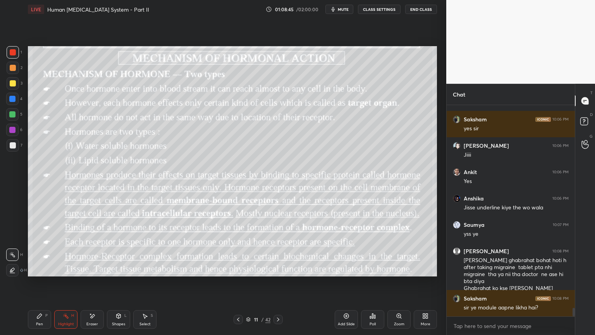
drag, startPoint x: 14, startPoint y: 112, endPoint x: 14, endPoint y: 116, distance: 4.3
click at [16, 112] on div at bounding box center [12, 114] width 12 height 12
drag, startPoint x: 14, startPoint y: 116, endPoint x: 15, endPoint y: 138, distance: 21.7
click at [14, 119] on div at bounding box center [12, 114] width 12 height 12
click at [38, 269] on icon at bounding box center [39, 316] width 5 height 5
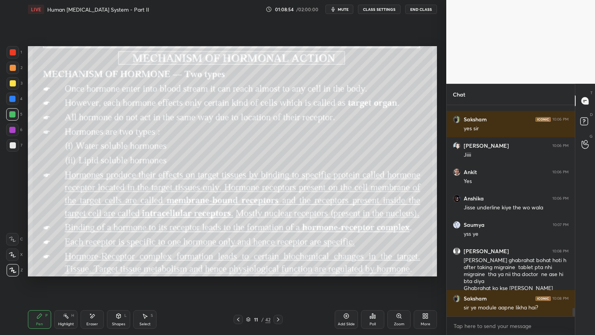
drag, startPoint x: 349, startPoint y: 8, endPoint x: 344, endPoint y: 17, distance: 10.4
click at [349, 9] on span "mute" at bounding box center [343, 9] width 11 height 5
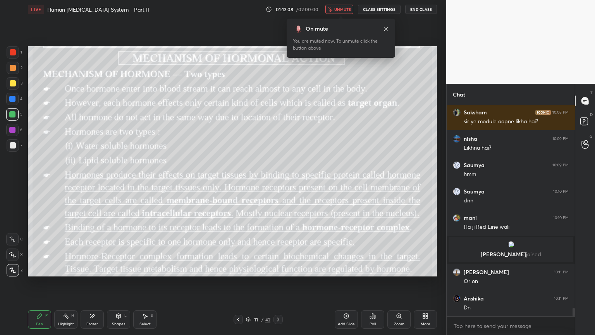
scroll to position [4997, 0]
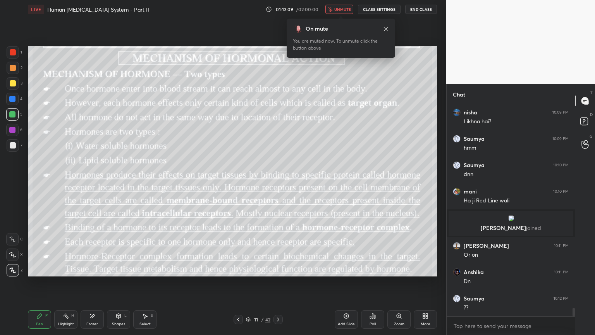
click at [348, 9] on span "unmute" at bounding box center [343, 9] width 17 height 5
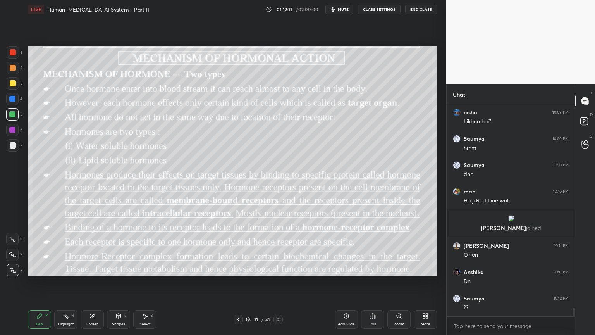
click at [373, 269] on icon at bounding box center [372, 316] width 1 height 5
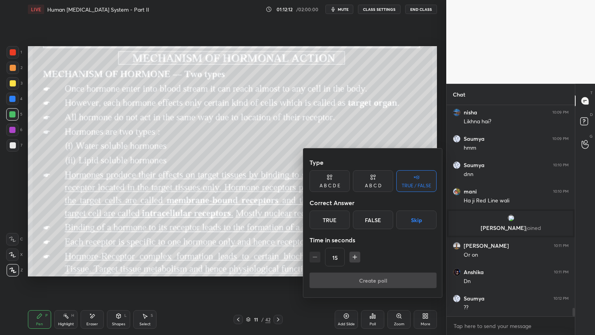
click at [416, 221] on button "Skip" at bounding box center [417, 219] width 40 height 19
click at [416, 220] on button "Skip" at bounding box center [417, 219] width 40 height 19
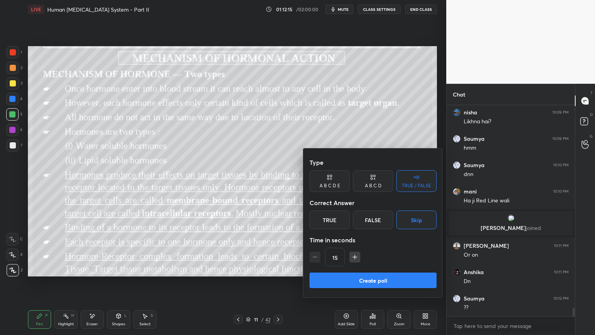
scroll to position [5023, 0]
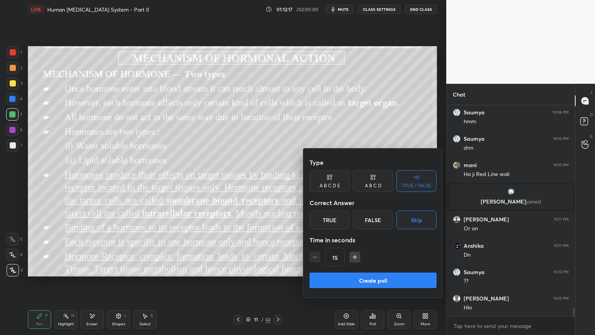
click at [366, 269] on button "Create poll" at bounding box center [373, 280] width 127 height 16
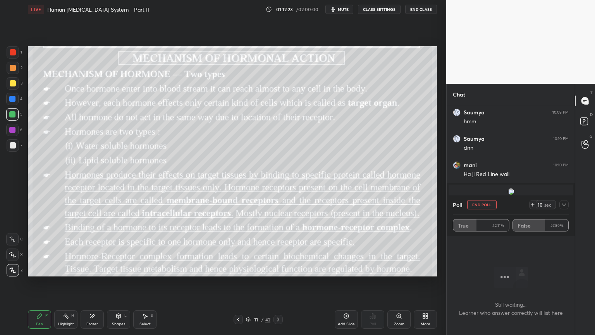
scroll to position [5071, 0]
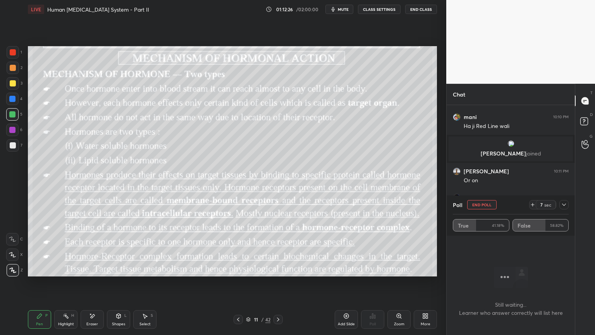
click at [494, 206] on button "End Poll" at bounding box center [481, 204] width 29 height 9
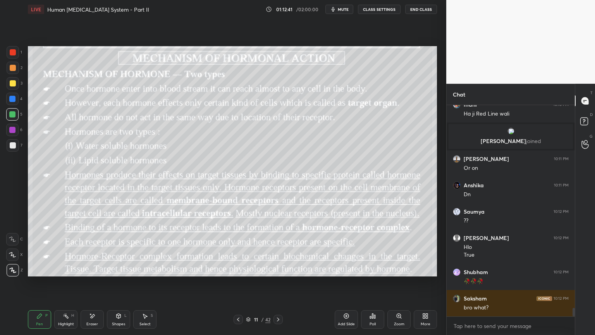
scroll to position [5110, 0]
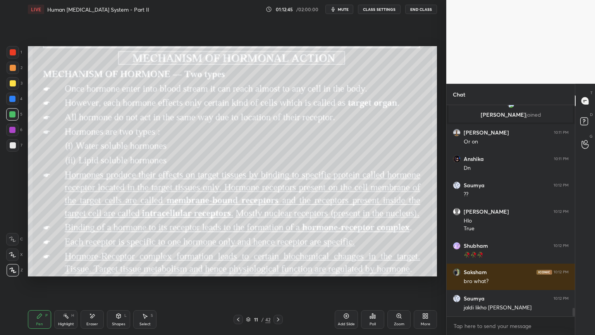
click at [343, 12] on button "mute" at bounding box center [340, 9] width 28 height 9
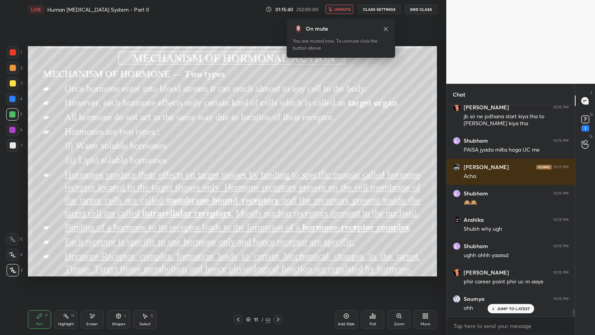
scroll to position [5699, 0]
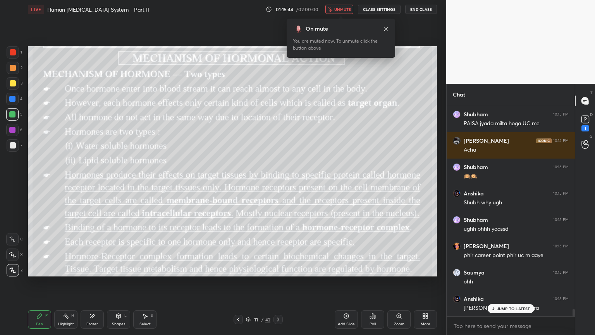
click at [349, 11] on span "unmute" at bounding box center [343, 9] width 17 height 5
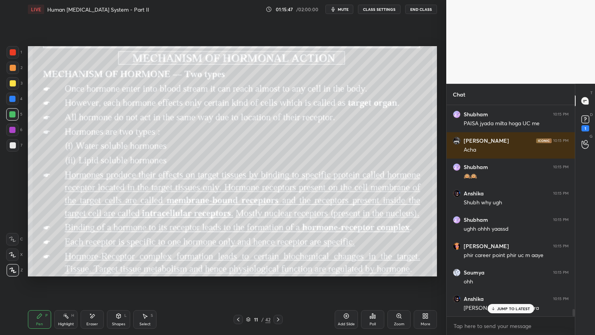
click at [374, 269] on icon at bounding box center [373, 316] width 6 height 6
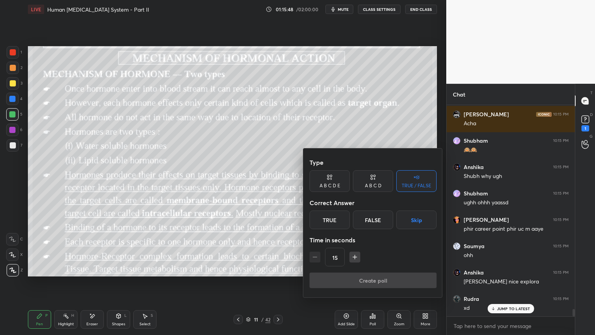
scroll to position [5752, 0]
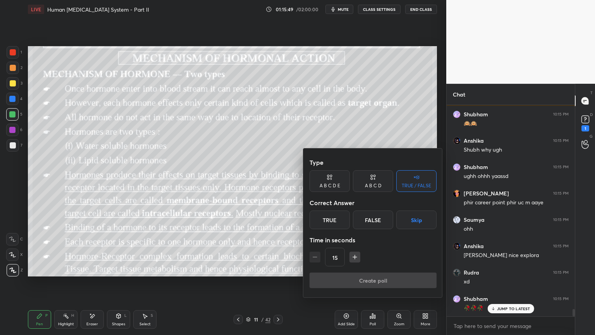
drag, startPoint x: 417, startPoint y: 220, endPoint x: 419, endPoint y: 226, distance: 6.4
click at [418, 220] on button "Skip" at bounding box center [417, 219] width 40 height 19
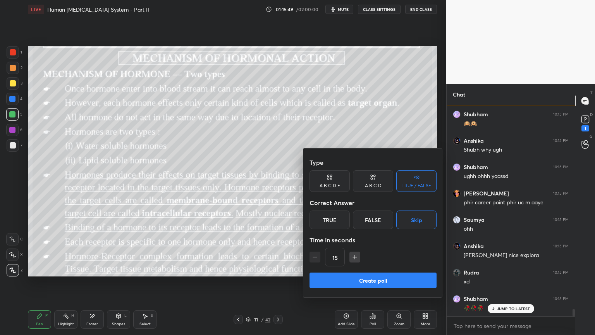
scroll to position [5778, 0]
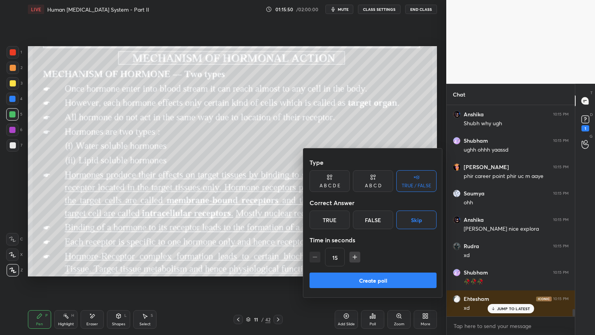
click at [392, 269] on button "Create poll" at bounding box center [373, 280] width 127 height 16
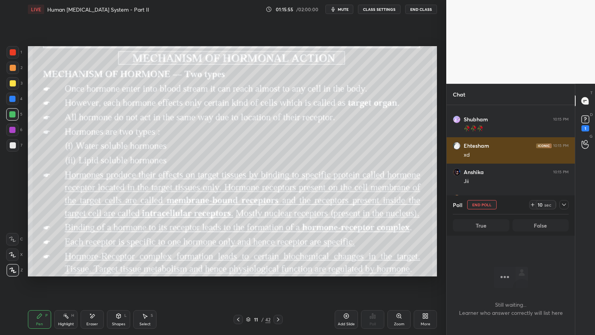
scroll to position [5958, 0]
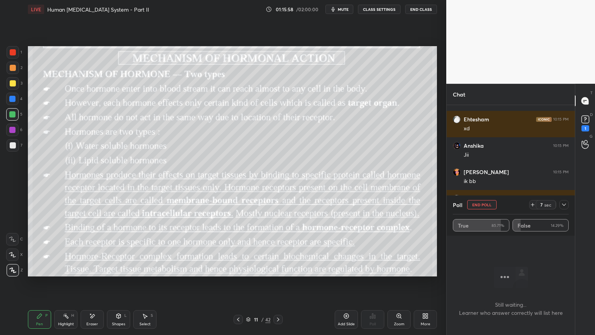
click at [489, 209] on button "End Poll" at bounding box center [481, 204] width 29 height 9
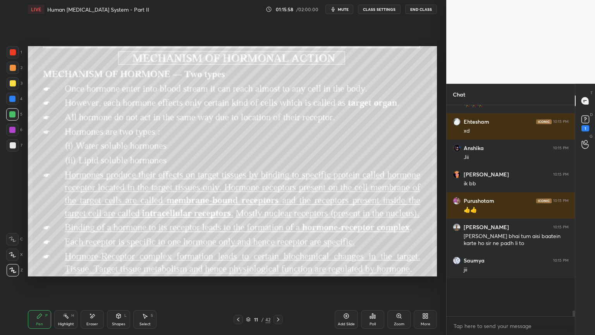
scroll to position [197, 126]
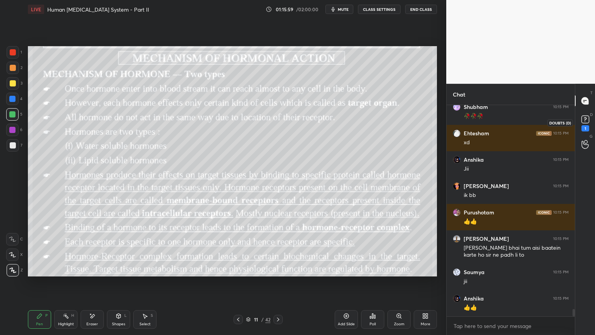
click at [586, 125] on div "1" at bounding box center [586, 128] width 8 height 6
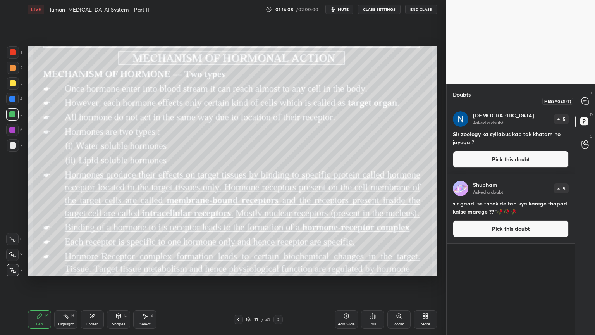
click at [589, 102] on icon at bounding box center [585, 101] width 8 height 8
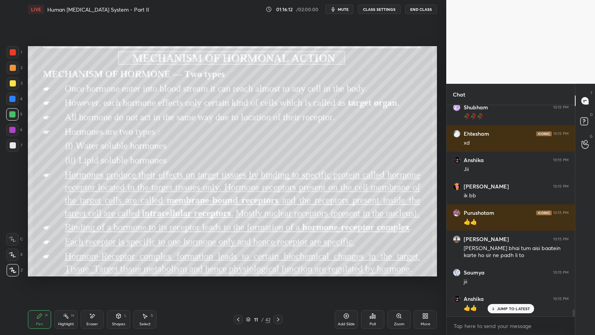
click at [276, 269] on icon at bounding box center [278, 319] width 6 height 6
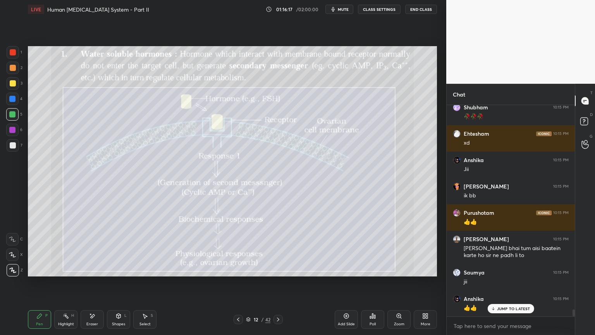
click at [237, 269] on icon at bounding box center [238, 319] width 6 height 6
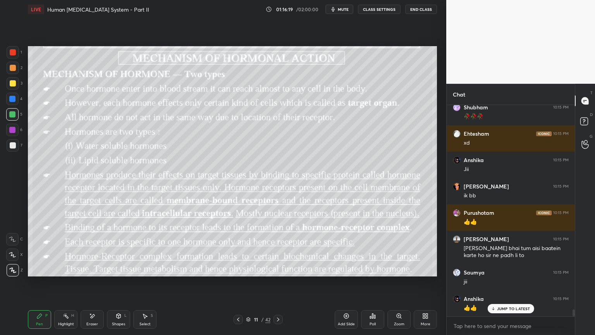
click at [281, 269] on div at bounding box center [278, 319] width 9 height 9
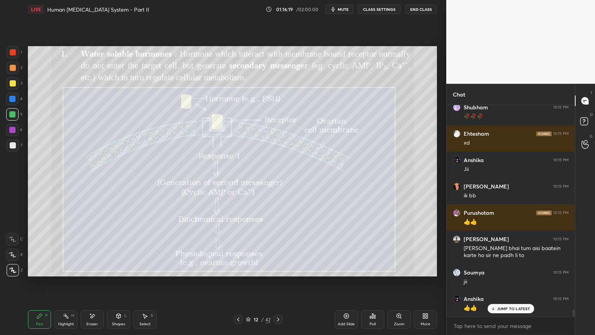
click at [281, 269] on div at bounding box center [278, 319] width 9 height 9
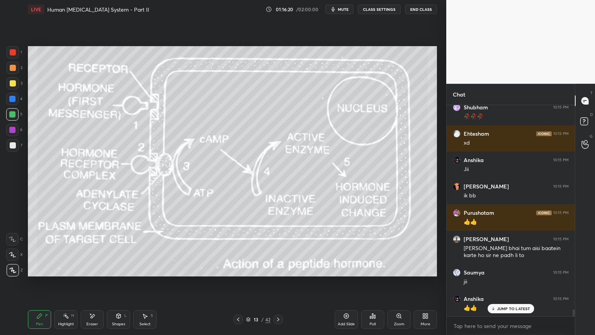
click at [279, 269] on div at bounding box center [278, 319] width 9 height 9
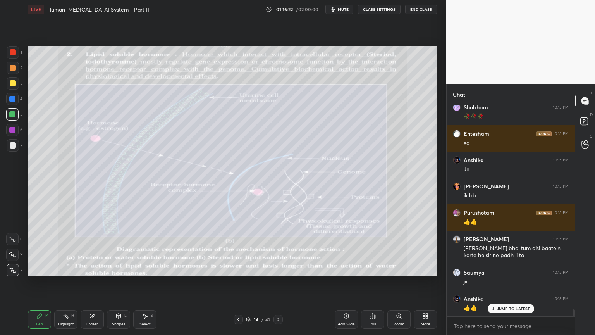
click at [238, 269] on icon at bounding box center [238, 319] width 6 height 6
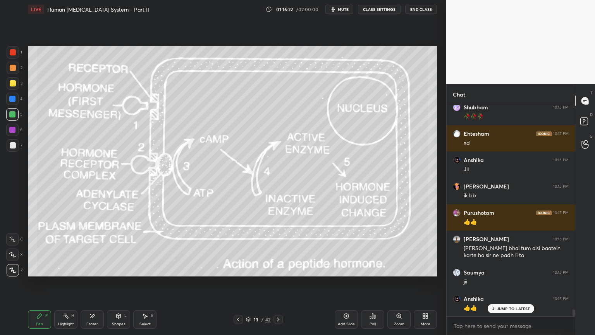
click at [238, 269] on icon at bounding box center [238, 319] width 6 height 6
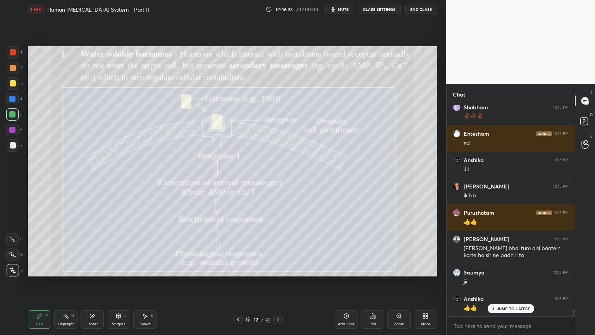
click at [238, 269] on icon at bounding box center [238, 319] width 6 height 6
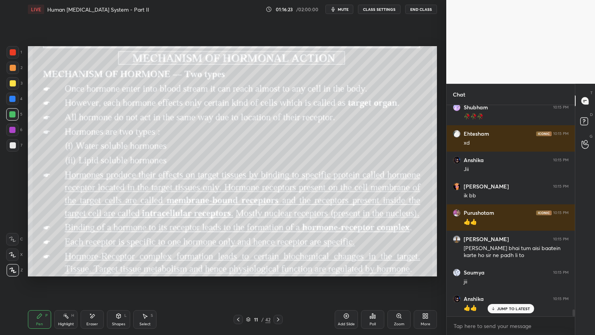
click at [238, 269] on icon at bounding box center [238, 319] width 6 height 6
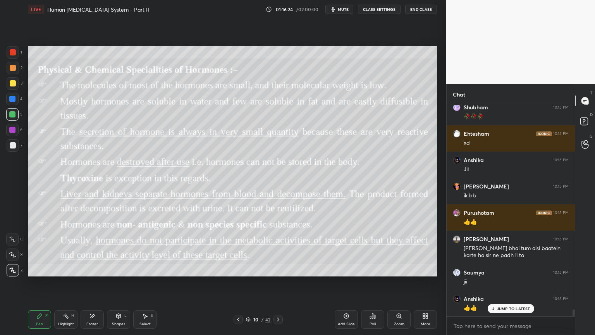
click at [238, 269] on icon at bounding box center [238, 319] width 6 height 6
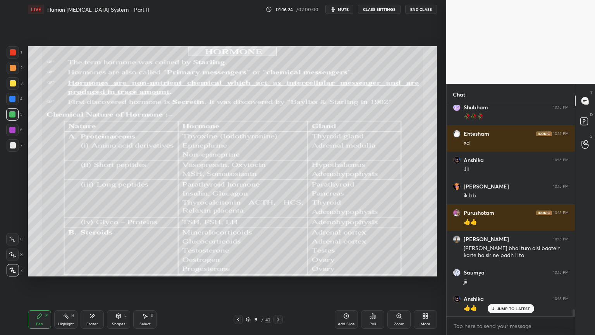
click at [238, 269] on icon at bounding box center [238, 319] width 6 height 6
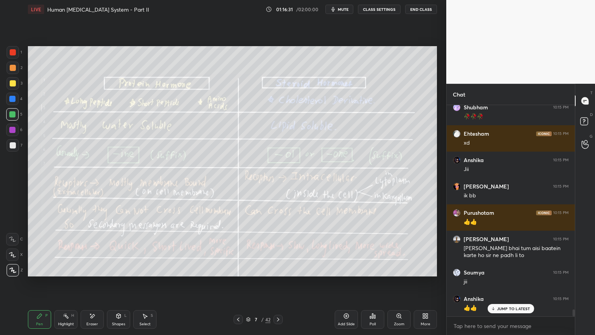
click at [278, 269] on icon at bounding box center [278, 319] width 6 height 6
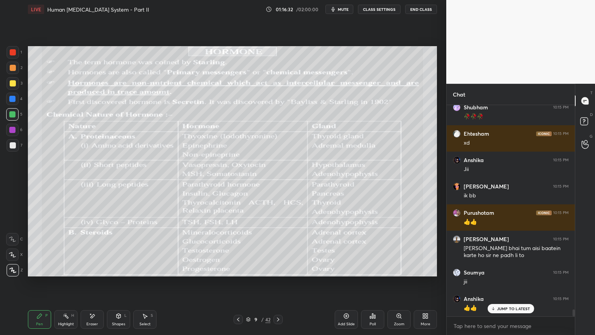
click at [278, 269] on icon at bounding box center [278, 319] width 6 height 6
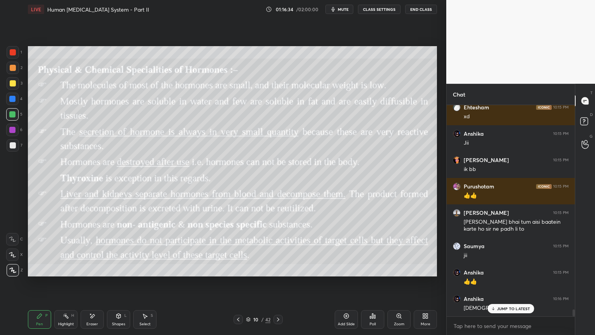
click at [239, 269] on icon at bounding box center [238, 319] width 6 height 6
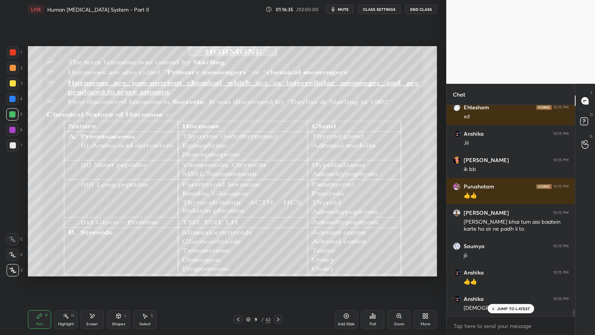
click at [239, 269] on icon at bounding box center [238, 319] width 6 height 6
click at [345, 269] on div "LIVE Human [MEDICAL_DATA] System - Part II 01:16:37 / 02:00:00 mute CLASS SETTI…" at bounding box center [233, 167] width 416 height 335
click at [346, 269] on icon at bounding box center [346, 316] width 6 height 6
click at [279, 269] on icon at bounding box center [278, 319] width 6 height 6
click at [278, 269] on icon at bounding box center [278, 319] width 6 height 6
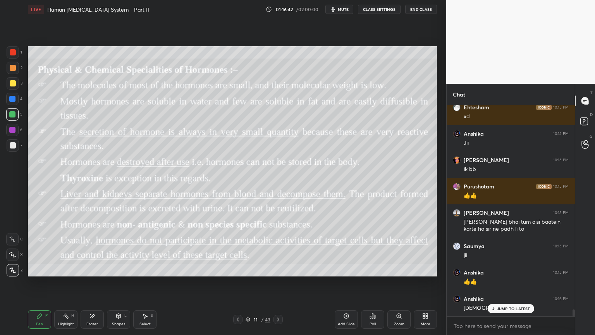
click at [279, 269] on icon at bounding box center [278, 319] width 6 height 6
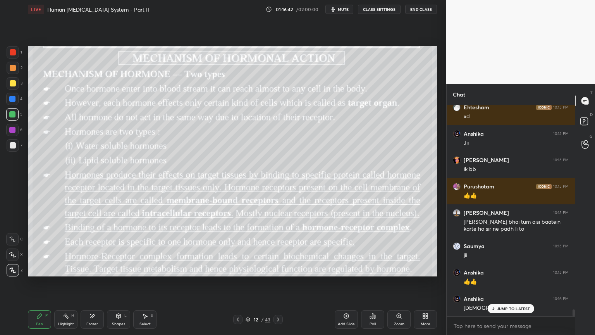
click at [278, 269] on icon at bounding box center [278, 319] width 6 height 6
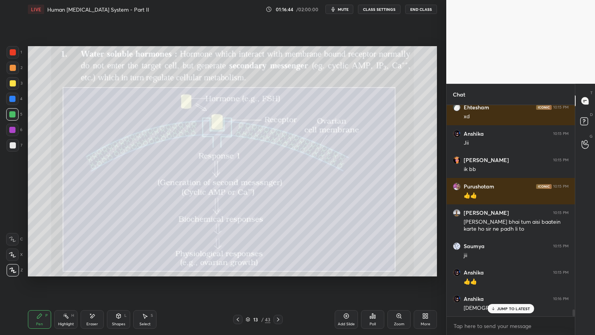
click at [237, 269] on icon at bounding box center [238, 319] width 6 height 6
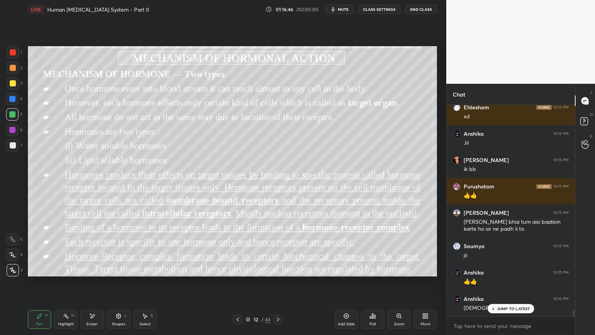
click at [347, 269] on icon at bounding box center [346, 316] width 6 height 6
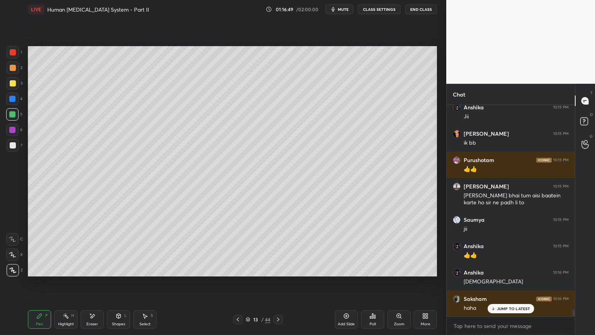
click at [14, 145] on div at bounding box center [13, 145] width 6 height 6
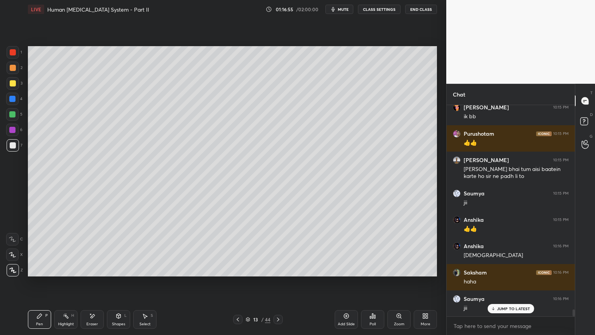
click at [12, 256] on icon at bounding box center [12, 254] width 7 height 5
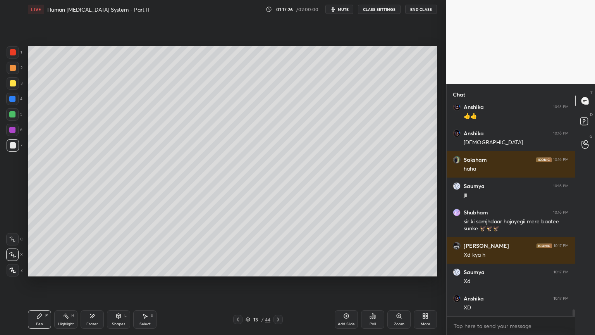
scroll to position [6330, 0]
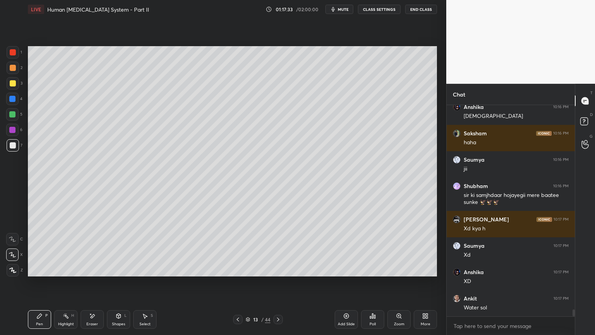
drag, startPoint x: 124, startPoint y: 316, endPoint x: 120, endPoint y: 311, distance: 6.6
click at [122, 269] on div "Shapes L" at bounding box center [118, 319] width 23 height 19
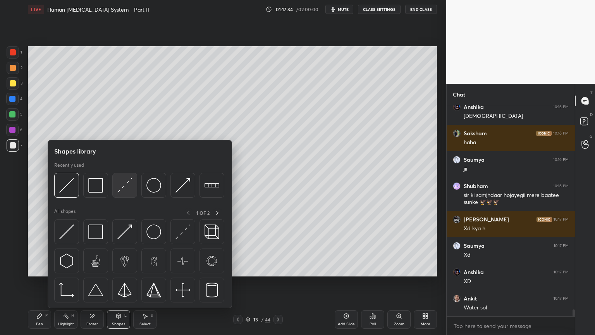
click at [121, 190] on img at bounding box center [124, 185] width 15 height 15
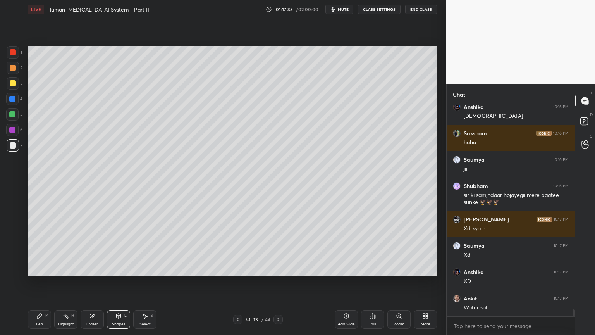
scroll to position [6356, 0]
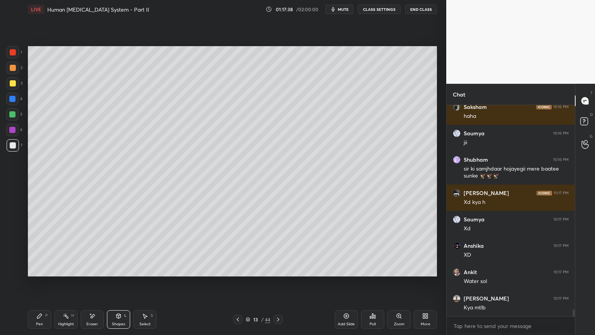
click at [122, 269] on div "Shapes L" at bounding box center [118, 319] width 23 height 19
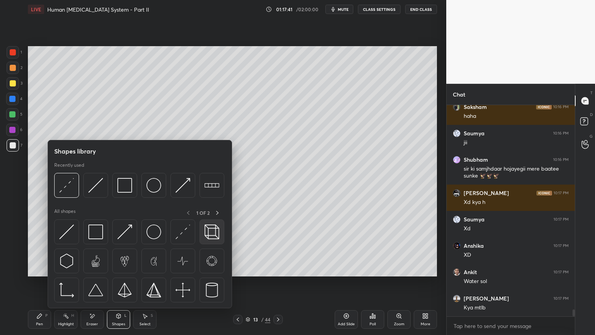
click at [211, 232] on img at bounding box center [212, 231] width 15 height 15
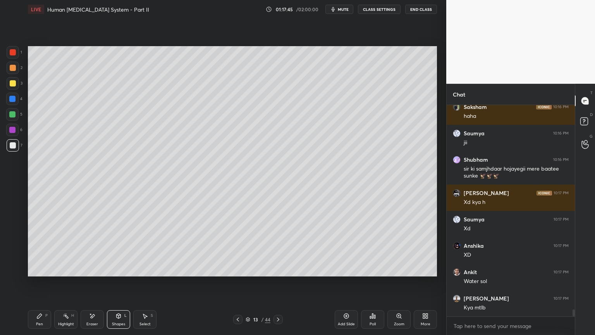
click at [157, 269] on div "Setting up your live class Poll for secs No correct answer Start poll" at bounding box center [233, 161] width 416 height 285
click at [119, 269] on icon at bounding box center [119, 316] width 6 height 6
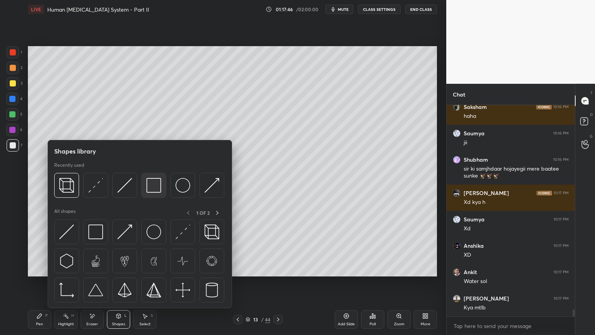
click at [150, 183] on img at bounding box center [154, 185] width 15 height 15
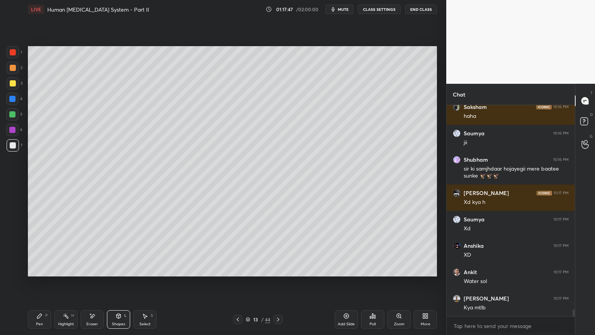
drag, startPoint x: 42, startPoint y: 313, endPoint x: 41, endPoint y: 309, distance: 4.3
click at [42, 269] on div "Pen P" at bounding box center [39, 319] width 23 height 19
click at [16, 269] on icon at bounding box center [12, 269] width 7 height 5
drag, startPoint x: 121, startPoint y: 316, endPoint x: 119, endPoint y: 312, distance: 4.5
click at [121, 269] on icon at bounding box center [119, 316] width 6 height 6
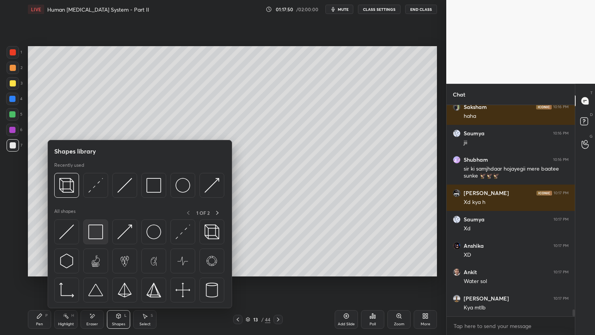
click at [98, 234] on img at bounding box center [95, 231] width 15 height 15
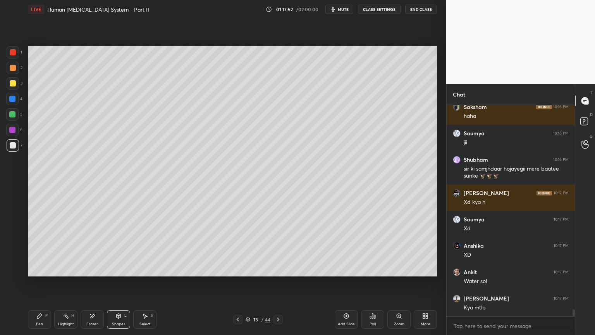
click at [14, 69] on div at bounding box center [13, 68] width 6 height 6
click at [39, 269] on icon at bounding box center [39, 316] width 5 height 5
click at [14, 98] on div at bounding box center [12, 99] width 6 height 6
drag, startPoint x: 14, startPoint y: 99, endPoint x: 12, endPoint y: 107, distance: 7.9
click at [17, 100] on div at bounding box center [12, 99] width 12 height 12
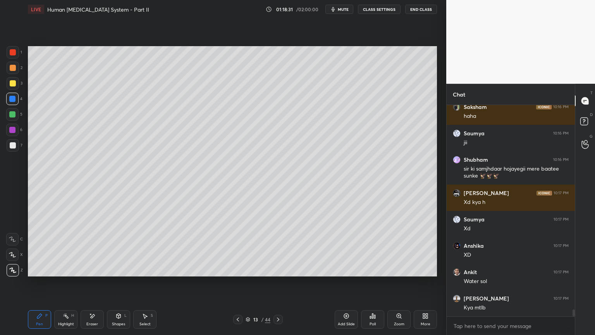
click at [9, 269] on div at bounding box center [13, 270] width 12 height 12
drag, startPoint x: 123, startPoint y: 321, endPoint x: 121, endPoint y: 310, distance: 11.1
click at [122, 269] on div "Shapes L" at bounding box center [118, 319] width 23 height 19
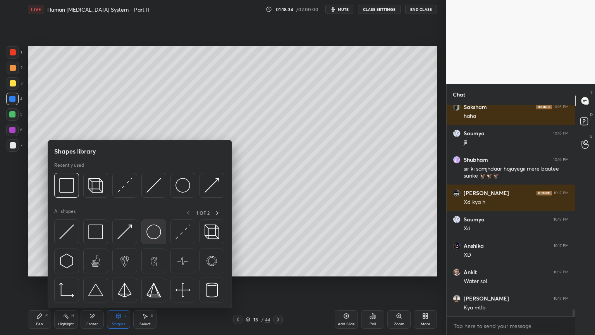
click at [157, 233] on img at bounding box center [154, 231] width 15 height 15
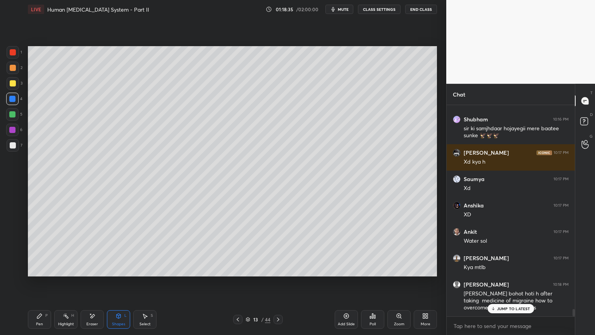
scroll to position [5958, 0]
click at [512, 269] on div "JUMP TO LATEST" at bounding box center [511, 308] width 47 height 9
click at [38, 269] on div "Pen P" at bounding box center [39, 319] width 23 height 19
drag, startPoint x: 40, startPoint y: 319, endPoint x: 34, endPoint y: 304, distance: 16.3
click at [40, 269] on div "Pen P" at bounding box center [39, 319] width 23 height 19
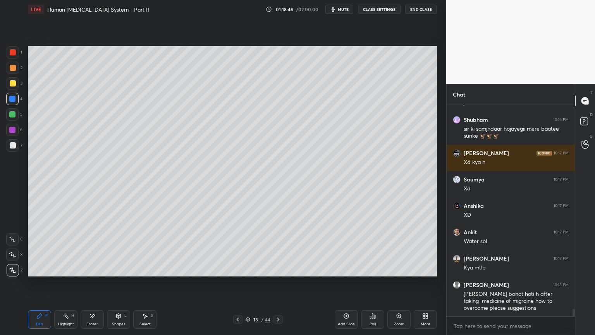
click at [14, 142] on div at bounding box center [13, 145] width 6 height 6
click at [15, 143] on div at bounding box center [13, 145] width 12 height 12
click at [18, 81] on div at bounding box center [13, 83] width 12 height 12
click at [16, 83] on div at bounding box center [13, 83] width 12 height 12
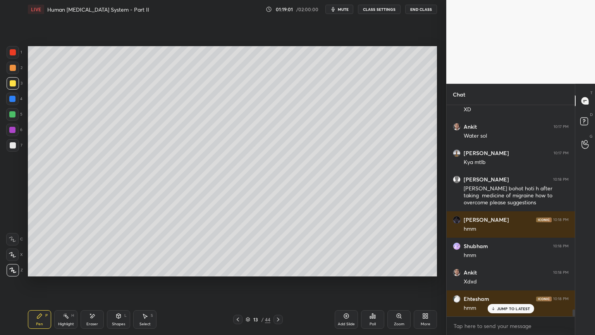
scroll to position [2, 2]
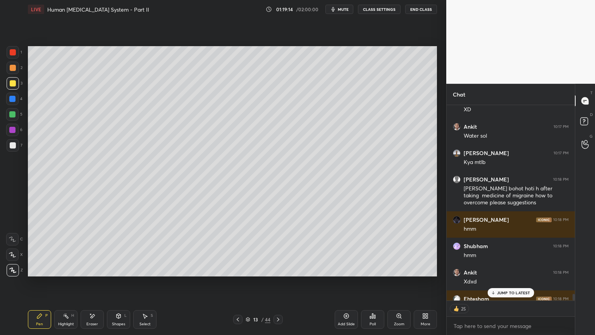
click at [33, 110] on div "Setting up your live class Poll for secs No correct answer Start poll" at bounding box center [233, 161] width 416 height 285
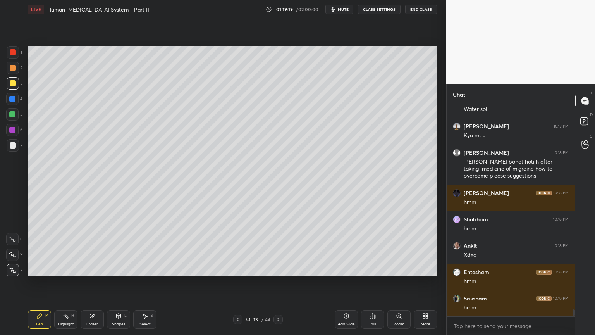
scroll to position [209, 126]
click at [13, 142] on div at bounding box center [13, 145] width 6 height 6
drag, startPoint x: 13, startPoint y: 142, endPoint x: 17, endPoint y: 139, distance: 4.7
click at [14, 140] on div at bounding box center [13, 145] width 12 height 12
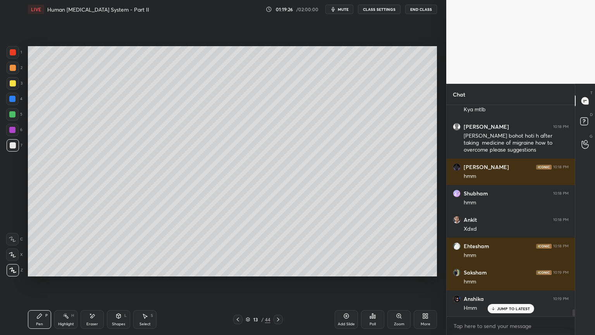
click at [13, 83] on div at bounding box center [13, 83] width 6 height 6
drag, startPoint x: 14, startPoint y: 84, endPoint x: 20, endPoint y: 81, distance: 6.4
click at [14, 84] on div at bounding box center [13, 83] width 6 height 6
click at [10, 144] on div at bounding box center [13, 145] width 6 height 6
click at [14, 70] on div at bounding box center [13, 68] width 6 height 6
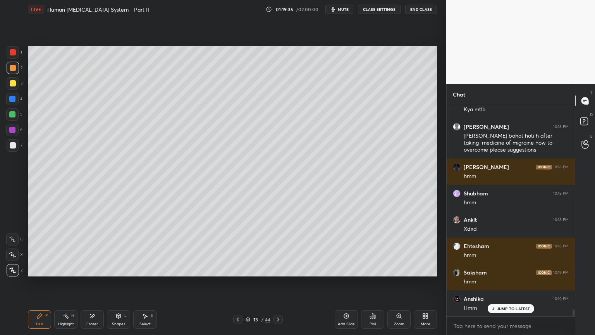
click at [11, 81] on div at bounding box center [13, 83] width 6 height 6
click at [97, 269] on div "Eraser" at bounding box center [92, 319] width 23 height 19
click at [16, 240] on div at bounding box center [12, 239] width 12 height 12
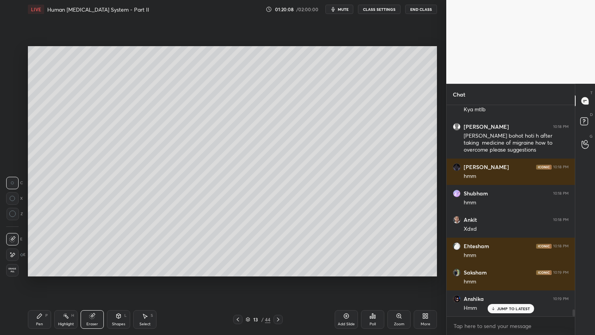
click at [36, 269] on div "Pen P" at bounding box center [39, 319] width 23 height 19
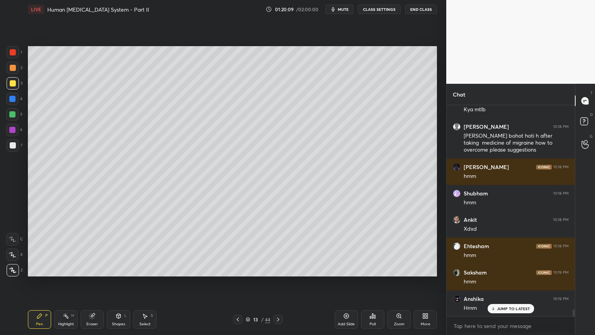
click at [14, 147] on div at bounding box center [13, 145] width 6 height 6
drag, startPoint x: 122, startPoint y: 318, endPoint x: 118, endPoint y: 310, distance: 9.0
click at [121, 269] on div "Shapes L" at bounding box center [118, 319] width 23 height 19
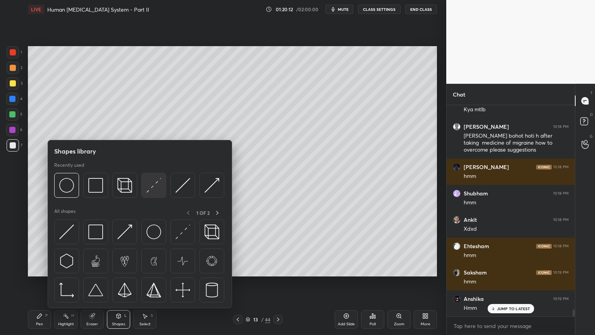
click at [155, 186] on img at bounding box center [154, 185] width 15 height 15
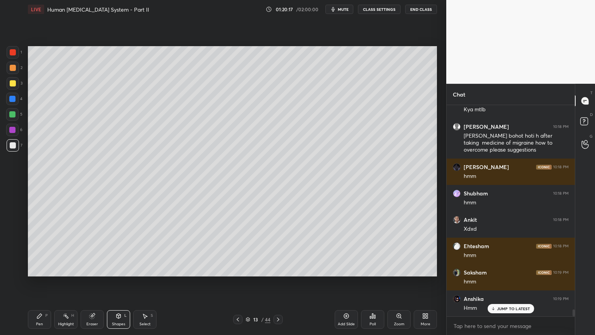
click at [45, 269] on div "Pen P" at bounding box center [39, 319] width 23 height 19
click at [14, 81] on div at bounding box center [13, 83] width 6 height 6
drag, startPoint x: 14, startPoint y: 72, endPoint x: 17, endPoint y: 69, distance: 4.7
click at [16, 72] on div at bounding box center [13, 68] width 12 height 12
click at [17, 68] on div at bounding box center [13, 68] width 12 height 12
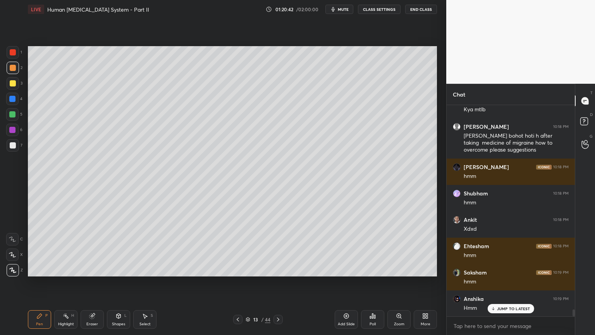
click at [42, 269] on icon at bounding box center [39, 316] width 6 height 6
click at [15, 239] on icon at bounding box center [12, 238] width 7 height 5
click at [16, 146] on div at bounding box center [13, 145] width 12 height 12
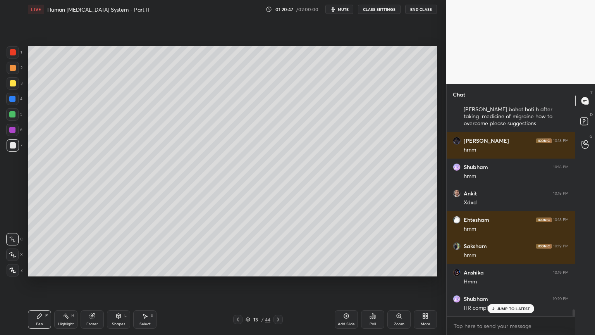
click at [15, 269] on icon at bounding box center [12, 269] width 7 height 5
click at [13, 269] on icon at bounding box center [12, 269] width 7 height 5
click at [349, 10] on span "mute" at bounding box center [343, 9] width 11 height 5
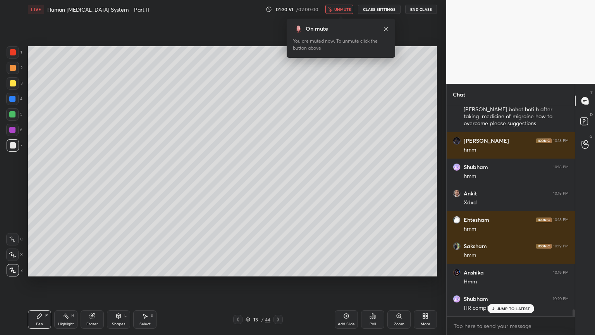
click at [345, 9] on span "unmute" at bounding box center [343, 9] width 17 height 5
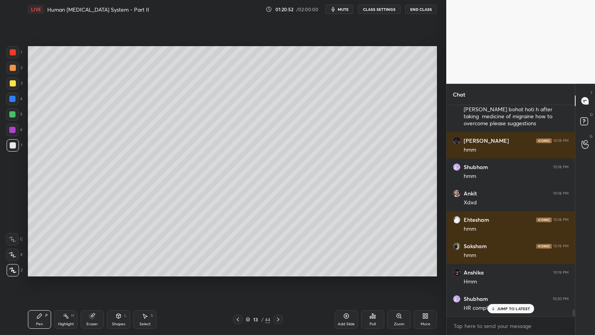
drag, startPoint x: 13, startPoint y: 143, endPoint x: 13, endPoint y: 152, distance: 8.5
click at [12, 144] on div at bounding box center [13, 145] width 6 height 6
click at [14, 146] on div at bounding box center [13, 145] width 6 height 6
click at [14, 269] on icon at bounding box center [12, 269] width 7 height 5
click at [16, 269] on icon at bounding box center [12, 269] width 7 height 5
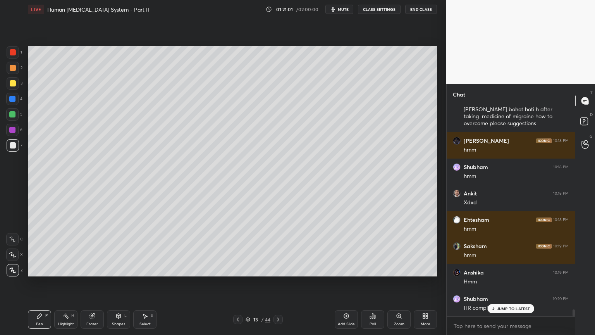
click at [16, 255] on icon at bounding box center [12, 254] width 7 height 5
click at [14, 129] on div at bounding box center [12, 130] width 6 height 6
click at [14, 131] on div at bounding box center [12, 130] width 6 height 6
click at [279, 269] on icon at bounding box center [278, 319] width 6 height 6
click at [278, 269] on icon at bounding box center [278, 319] width 6 height 6
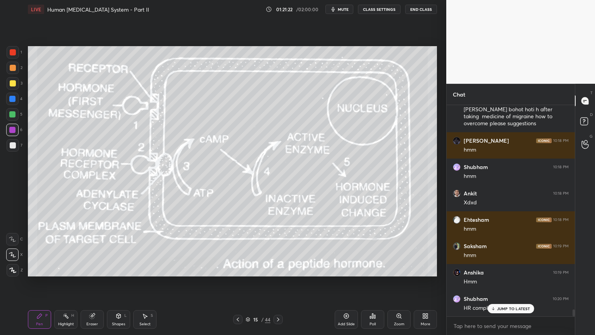
click at [279, 269] on icon at bounding box center [278, 319] width 2 height 4
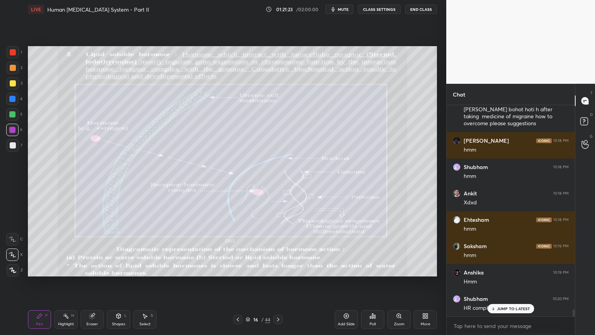
click at [239, 269] on icon at bounding box center [238, 319] width 6 height 6
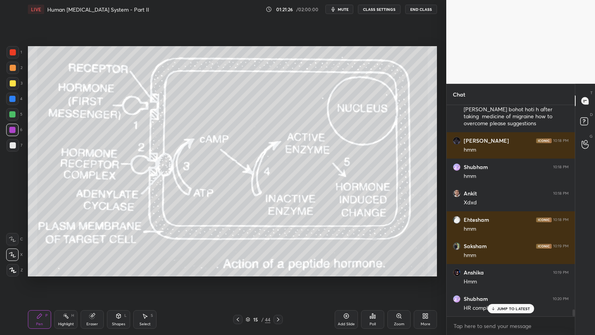
click at [239, 269] on icon at bounding box center [238, 319] width 6 height 6
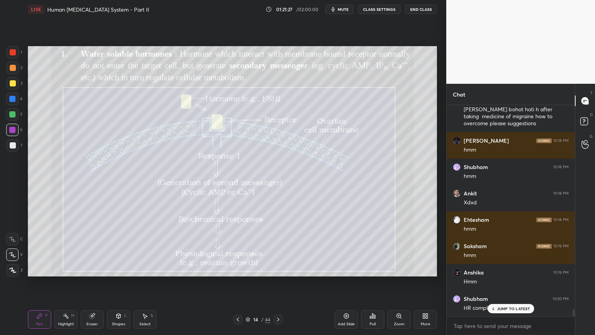
click at [238, 269] on icon at bounding box center [238, 319] width 6 height 6
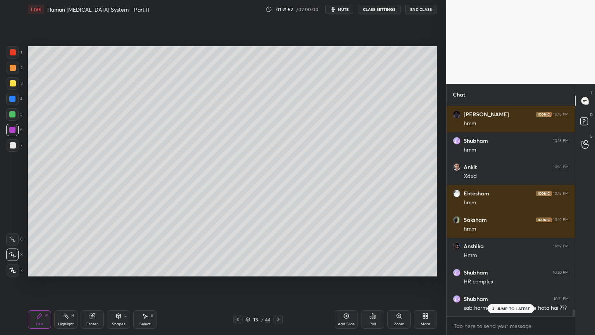
drag, startPoint x: 400, startPoint y: 319, endPoint x: 400, endPoint y: 309, distance: 10.1
click at [400, 269] on div "Zoom" at bounding box center [399, 319] width 23 height 19
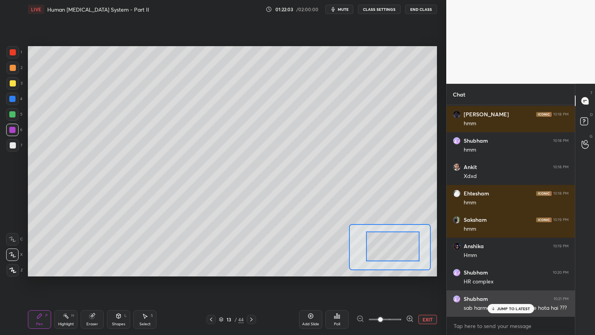
click at [509, 269] on p "JUMP TO LATEST" at bounding box center [513, 308] width 33 height 5
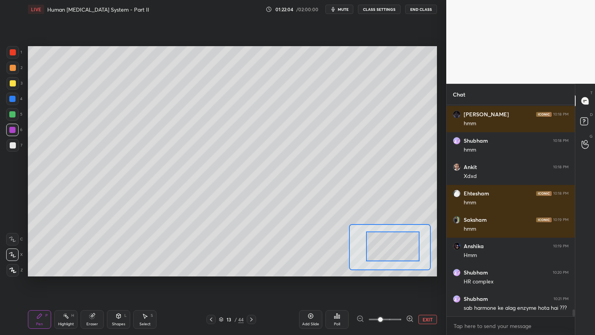
click at [428, 269] on button "EXIT" at bounding box center [428, 319] width 19 height 9
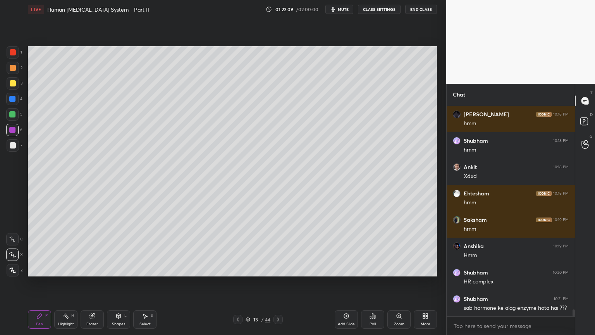
click at [278, 269] on icon at bounding box center [278, 319] width 6 height 6
click at [278, 269] on icon at bounding box center [278, 319] width 2 height 4
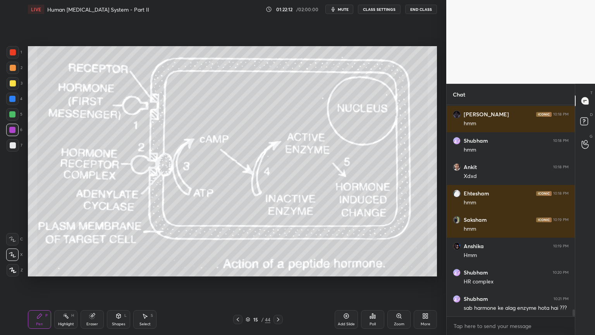
click at [239, 269] on icon at bounding box center [238, 319] width 6 height 6
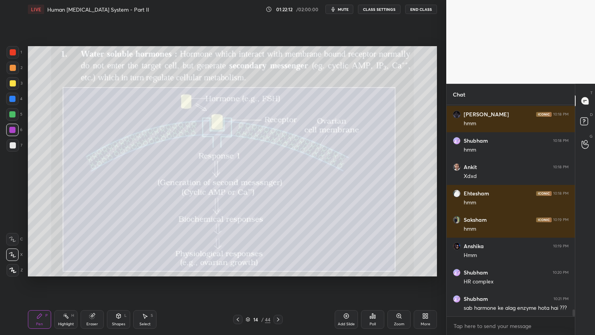
click at [240, 269] on icon at bounding box center [238, 319] width 6 height 6
click at [12, 52] on div at bounding box center [13, 52] width 6 height 6
drag, startPoint x: 12, startPoint y: 51, endPoint x: 22, endPoint y: 57, distance: 12.0
click at [12, 51] on div at bounding box center [13, 52] width 6 height 6
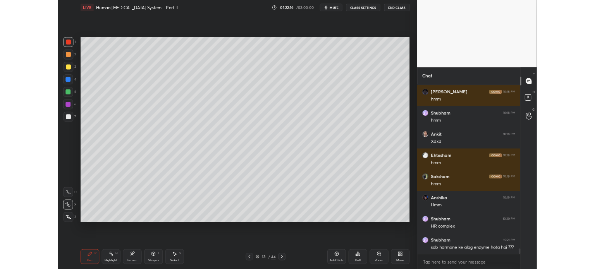
scroll to position [6196, 0]
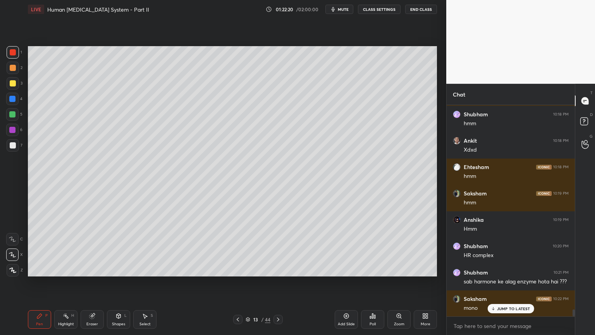
click at [14, 145] on div at bounding box center [13, 145] width 12 height 12
click at [94, 269] on icon at bounding box center [92, 316] width 6 height 6
drag, startPoint x: 42, startPoint y: 316, endPoint x: 39, endPoint y: 292, distance: 24.2
click at [42, 269] on div "Pen P" at bounding box center [39, 319] width 23 height 19
click at [14, 50] on div at bounding box center [13, 52] width 6 height 6
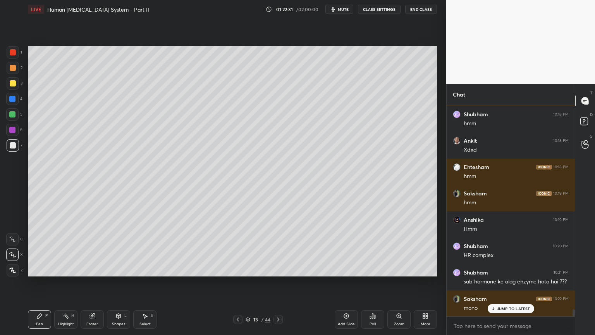
click at [20, 53] on div "1" at bounding box center [15, 52] width 16 height 12
click at [14, 148] on div at bounding box center [13, 145] width 6 height 6
click at [12, 53] on div at bounding box center [13, 52] width 6 height 6
drag, startPoint x: 14, startPoint y: 66, endPoint x: 24, endPoint y: 70, distance: 10.8
click at [12, 67] on div at bounding box center [13, 68] width 6 height 6
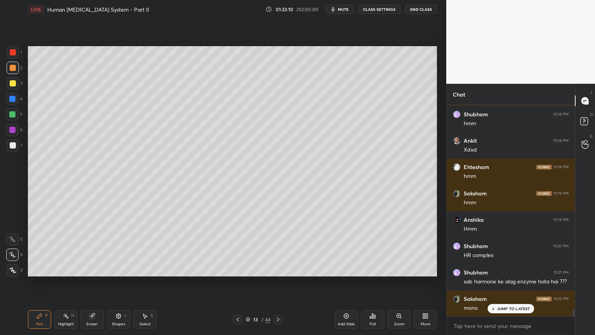
click at [277, 269] on icon at bounding box center [278, 319] width 6 height 6
click at [278, 269] on icon at bounding box center [278, 319] width 6 height 6
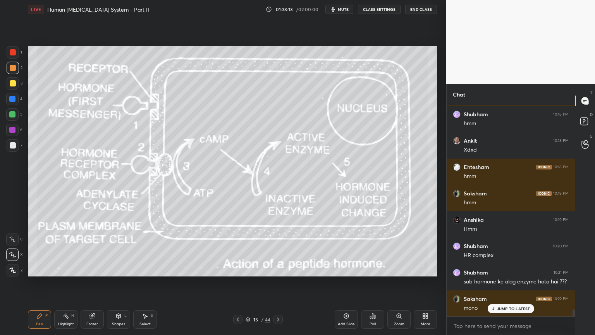
click at [234, 269] on div at bounding box center [237, 319] width 9 height 9
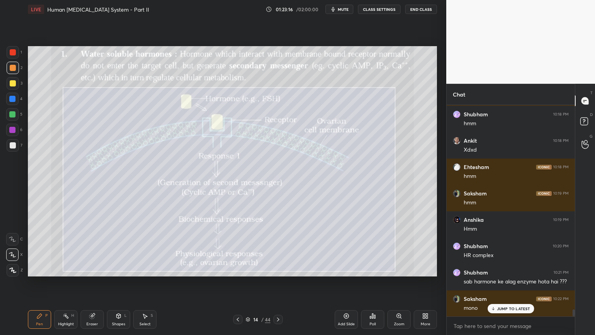
click at [278, 269] on icon at bounding box center [278, 319] width 6 height 6
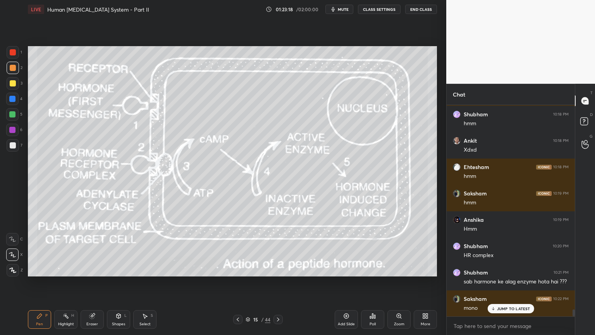
click at [236, 269] on icon at bounding box center [238, 319] width 6 height 6
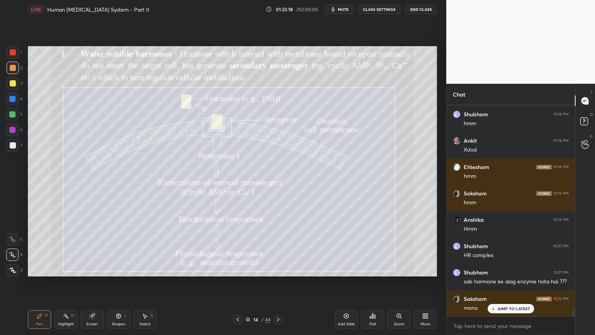
click at [236, 269] on icon at bounding box center [238, 319] width 6 height 6
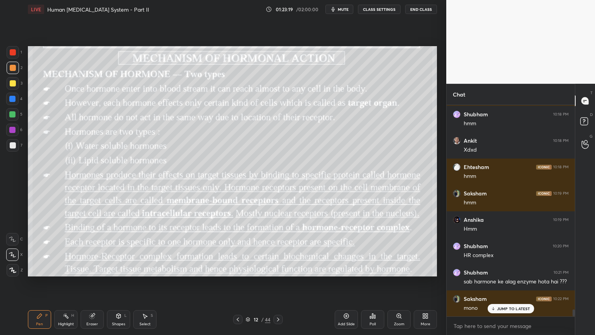
click at [236, 269] on icon at bounding box center [238, 319] width 6 height 6
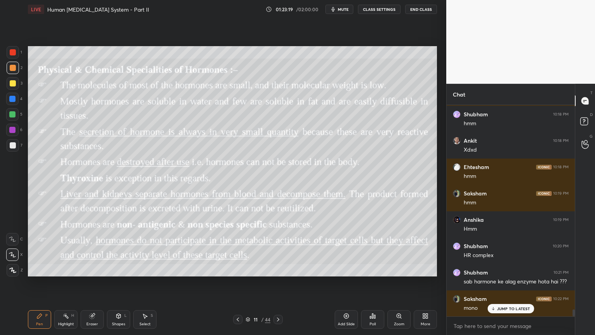
click at [237, 269] on icon at bounding box center [238, 319] width 6 height 6
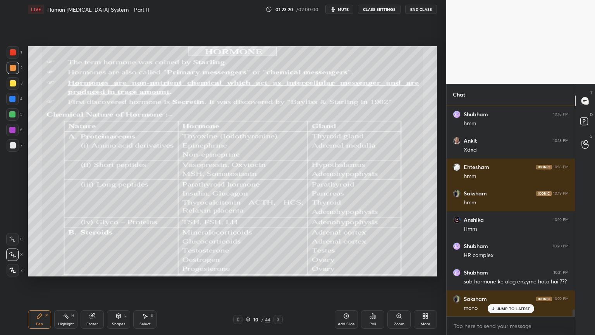
click at [237, 269] on icon at bounding box center [238, 319] width 6 height 6
click at [238, 269] on icon at bounding box center [238, 319] width 2 height 4
click at [238, 269] on icon at bounding box center [238, 319] width 6 height 6
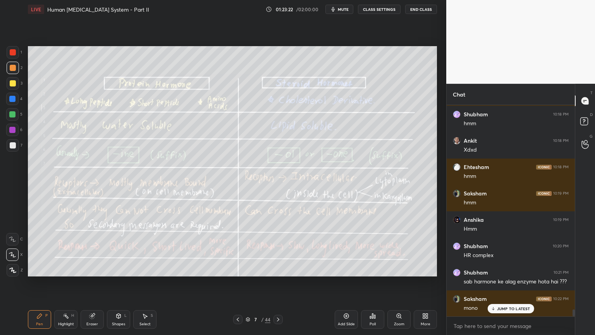
click at [238, 269] on icon at bounding box center [238, 319] width 6 height 6
click at [273, 269] on div "6 / 44" at bounding box center [258, 319] width 50 height 9
click at [277, 269] on icon at bounding box center [278, 319] width 6 height 6
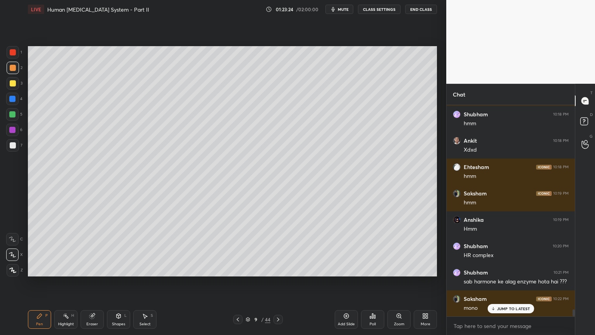
click at [278, 269] on icon at bounding box center [278, 319] width 6 height 6
click at [279, 269] on icon at bounding box center [278, 319] width 6 height 6
click at [277, 269] on icon at bounding box center [278, 319] width 6 height 6
click at [14, 114] on div at bounding box center [12, 114] width 6 height 6
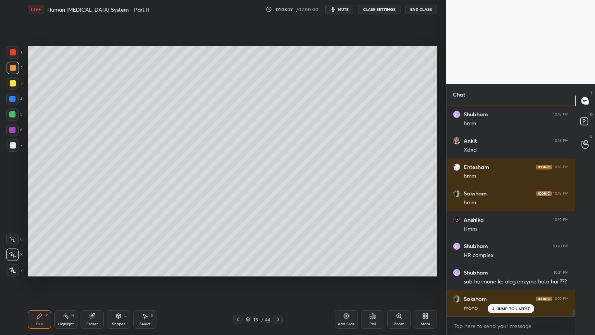
click at [13, 116] on div at bounding box center [12, 114] width 6 height 6
drag, startPoint x: 14, startPoint y: 116, endPoint x: 24, endPoint y: 117, distance: 10.6
click at [14, 117] on div at bounding box center [12, 114] width 6 height 6
click at [17, 145] on div at bounding box center [13, 145] width 12 height 12
drag, startPoint x: 15, startPoint y: 116, endPoint x: 22, endPoint y: 119, distance: 7.3
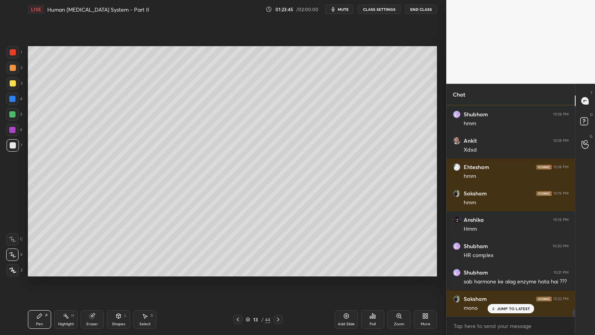
click at [17, 116] on div at bounding box center [12, 114] width 12 height 12
click at [11, 144] on div at bounding box center [13, 145] width 6 height 6
click at [12, 146] on div at bounding box center [13, 145] width 6 height 6
click at [13, 98] on div at bounding box center [12, 99] width 6 height 6
click at [14, 98] on div at bounding box center [12, 99] width 6 height 6
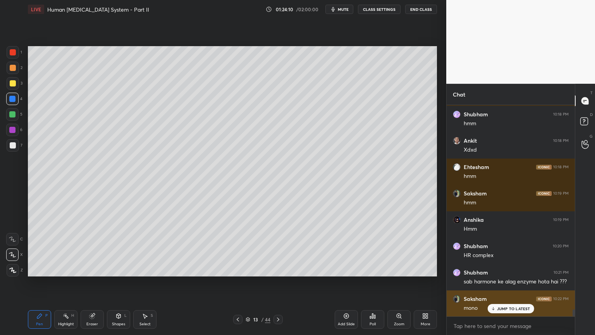
click at [512, 269] on p "JUMP TO LATEST" at bounding box center [513, 308] width 33 height 5
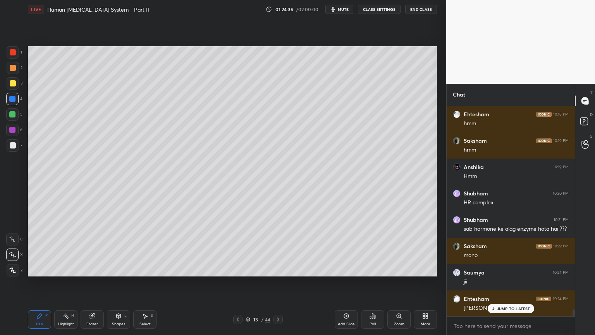
scroll to position [6275, 0]
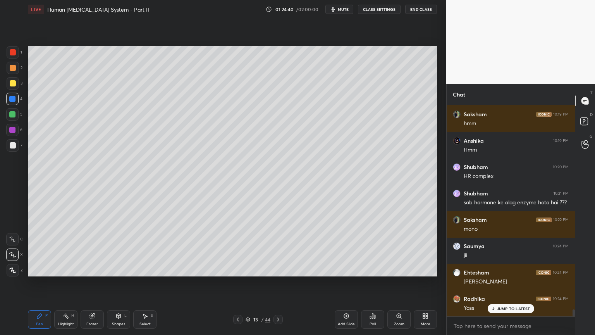
click at [13, 54] on div at bounding box center [13, 52] width 6 height 6
click at [14, 53] on div at bounding box center [13, 52] width 6 height 6
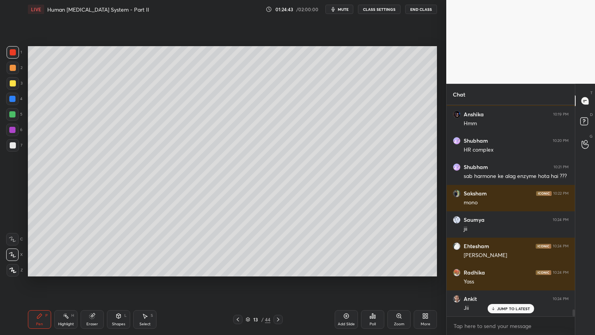
click at [13, 145] on div at bounding box center [13, 145] width 6 height 6
click at [117, 269] on icon at bounding box center [119, 316] width 4 height 5
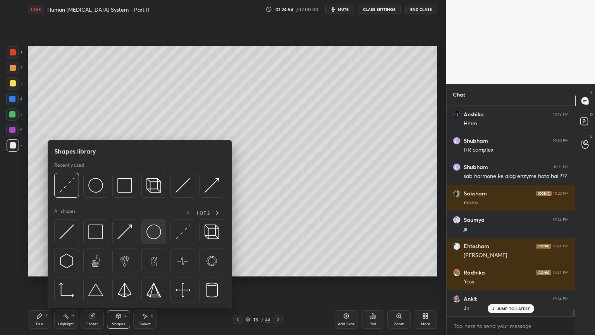
click at [153, 235] on img at bounding box center [154, 231] width 15 height 15
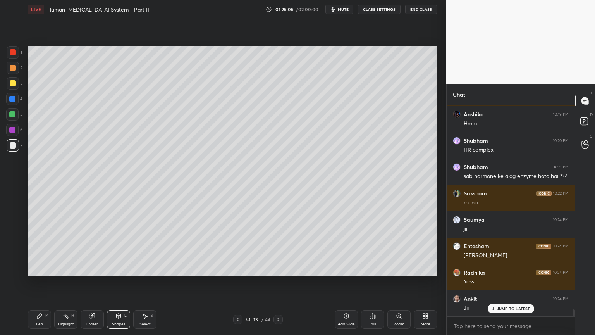
click at [16, 98] on div at bounding box center [12, 99] width 12 height 12
drag, startPoint x: 16, startPoint y: 99, endPoint x: 20, endPoint y: 98, distance: 4.4
click at [15, 99] on div at bounding box center [12, 99] width 12 height 12
click at [42, 269] on div "Pen P" at bounding box center [39, 319] width 23 height 19
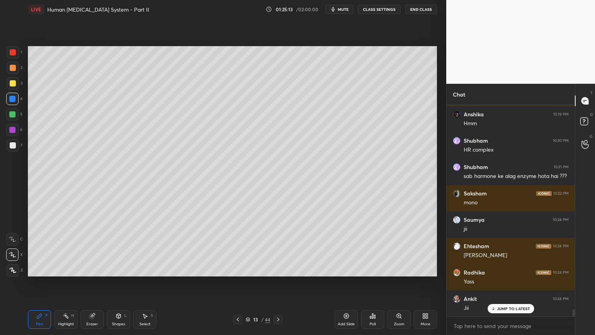
click at [11, 85] on div at bounding box center [13, 83] width 6 height 6
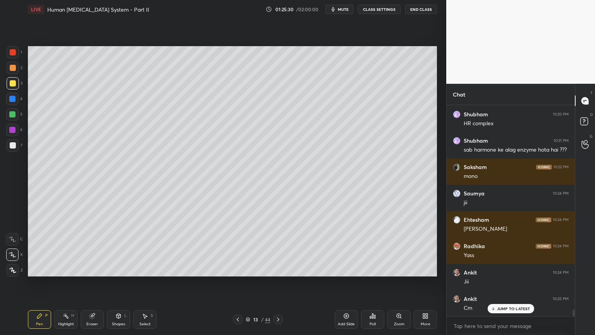
drag, startPoint x: 58, startPoint y: 332, endPoint x: 65, endPoint y: 318, distance: 15.6
click at [59, 269] on div "Pen P Highlight H Eraser Shapes L Select S 13 / 44 Add Slide Poll Zoom More" at bounding box center [232, 319] width 409 height 31
click at [65, 269] on icon at bounding box center [66, 316] width 6 height 6
click at [14, 98] on div at bounding box center [12, 99] width 6 height 6
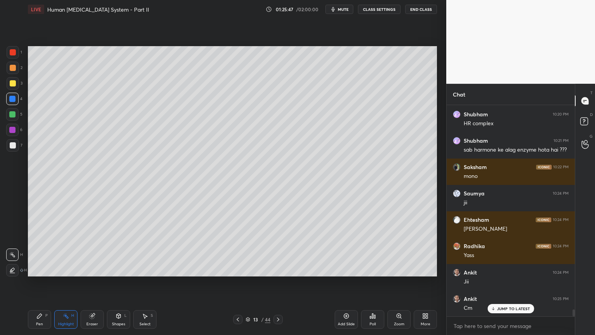
drag, startPoint x: 39, startPoint y: 319, endPoint x: 36, endPoint y: 312, distance: 7.8
click at [38, 269] on div "Pen P" at bounding box center [39, 319] width 23 height 19
click at [14, 269] on icon at bounding box center [12, 269] width 7 height 5
click at [278, 269] on icon at bounding box center [278, 319] width 6 height 6
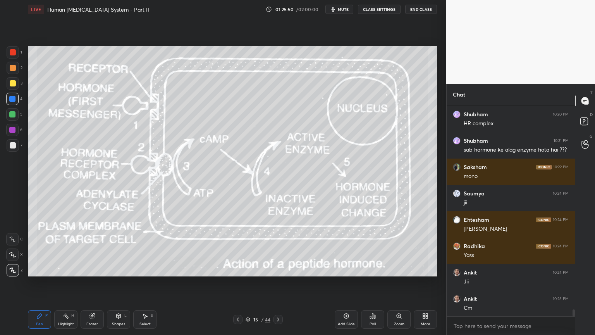
scroll to position [6361, 0]
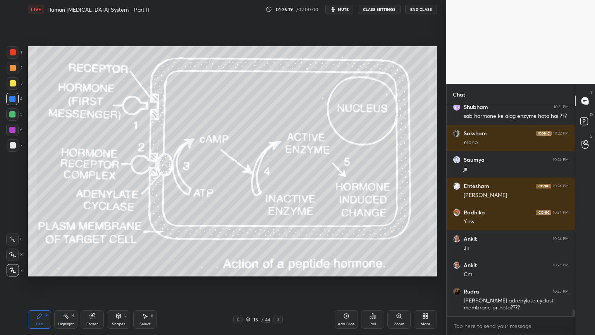
click at [236, 269] on icon at bounding box center [238, 319] width 6 height 6
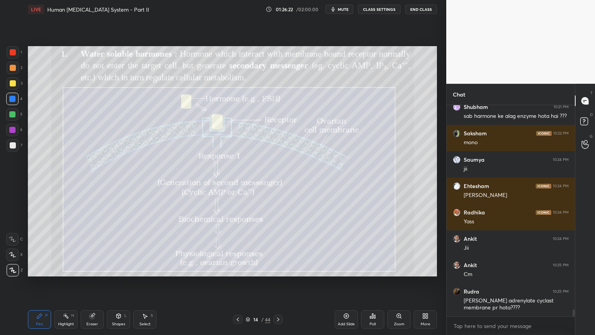
scroll to position [6387, 0]
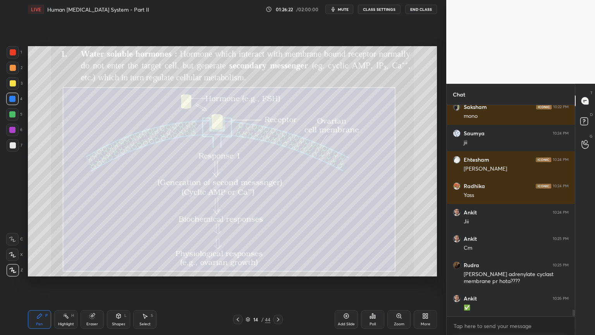
click at [239, 269] on icon at bounding box center [238, 319] width 6 height 6
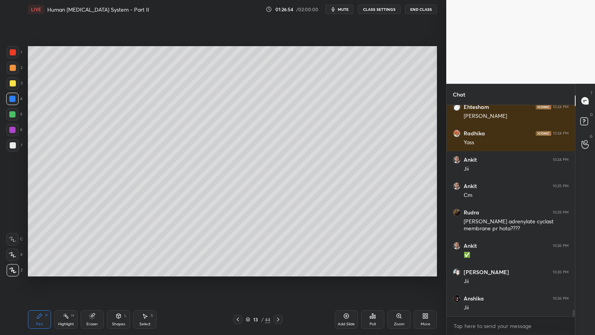
scroll to position [6466, 0]
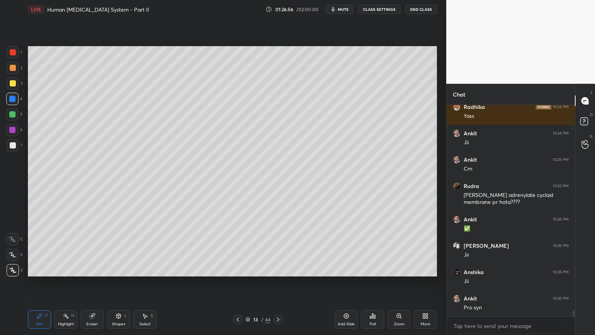
drag, startPoint x: 12, startPoint y: 257, endPoint x: 23, endPoint y: 260, distance: 11.2
click at [12, 258] on div at bounding box center [12, 254] width 12 height 12
click at [12, 81] on div at bounding box center [13, 83] width 12 height 12
drag, startPoint x: 13, startPoint y: 81, endPoint x: 26, endPoint y: 81, distance: 12.8
click at [15, 82] on div at bounding box center [13, 83] width 6 height 6
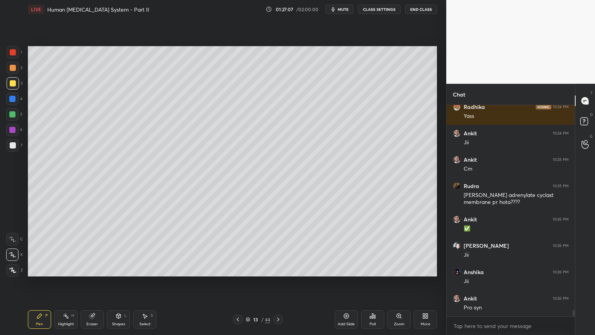
scroll to position [6493, 0]
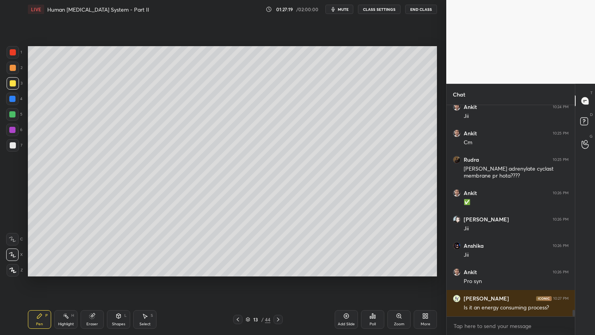
click at [371, 269] on div "Poll" at bounding box center [372, 319] width 23 height 19
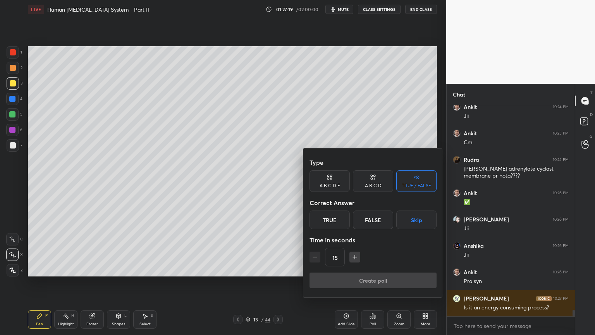
click at [417, 222] on button "Skip" at bounding box center [417, 219] width 40 height 19
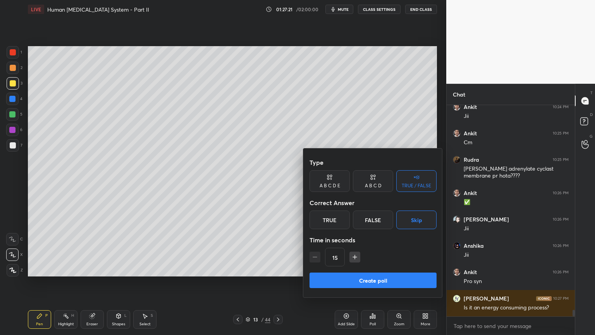
click at [399, 269] on button "Create poll" at bounding box center [373, 280] width 127 height 16
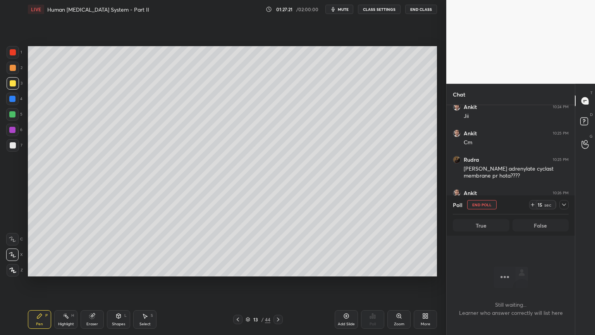
scroll to position [2, 2]
click at [12, 234] on div at bounding box center [12, 239] width 12 height 12
drag, startPoint x: 12, startPoint y: 96, endPoint x: 16, endPoint y: 103, distance: 7.5
click at [14, 98] on div at bounding box center [12, 99] width 6 height 6
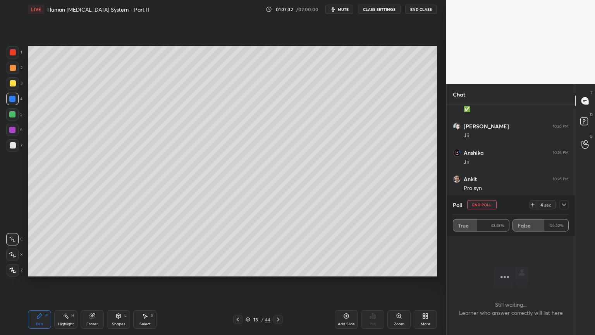
scroll to position [6612, 0]
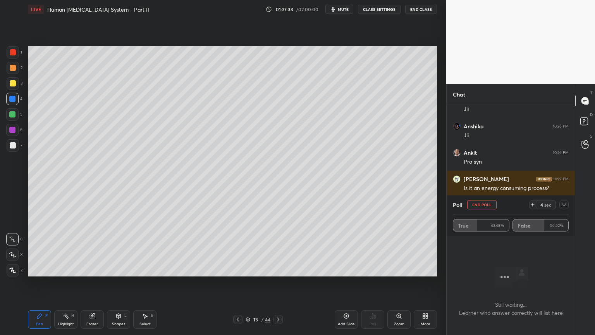
click at [480, 204] on button "End Poll" at bounding box center [481, 204] width 29 height 9
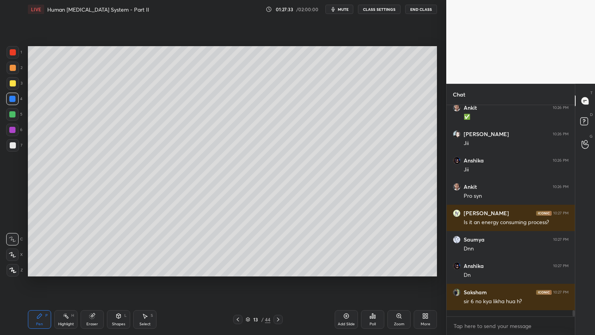
scroll to position [2, 2]
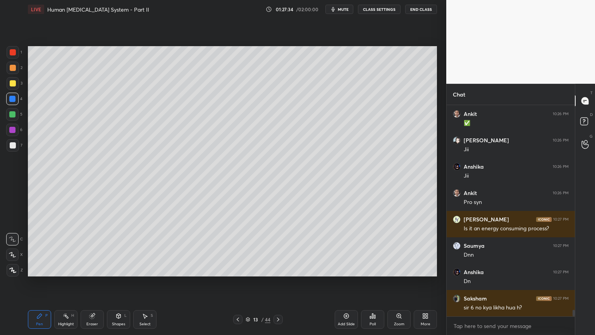
click at [347, 10] on span "mute" at bounding box center [343, 9] width 11 height 5
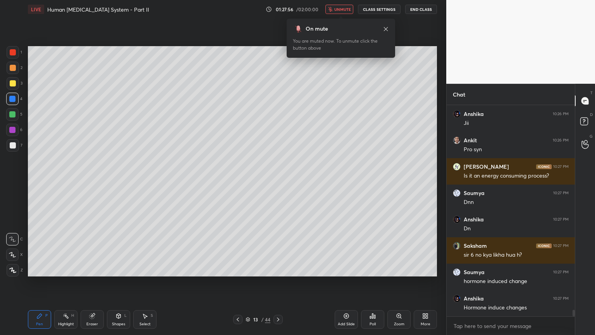
scroll to position [6651, 0]
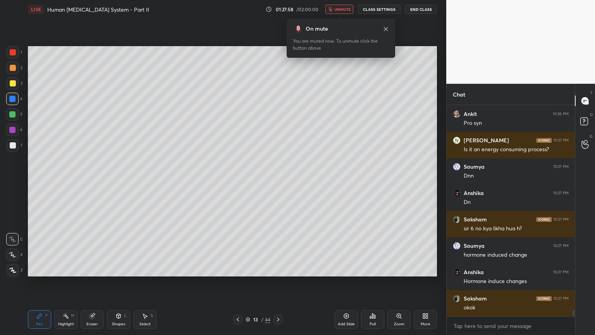
drag, startPoint x: 345, startPoint y: 8, endPoint x: 352, endPoint y: 9, distance: 6.8
click at [346, 8] on span "unmute" at bounding box center [343, 9] width 17 height 5
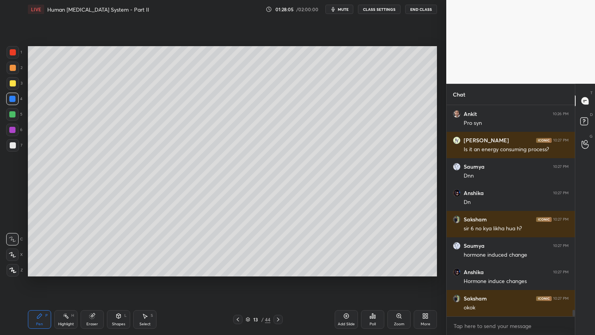
drag, startPoint x: 346, startPoint y: 8, endPoint x: 349, endPoint y: 5, distance: 4.4
click at [347, 8] on span "mute" at bounding box center [343, 9] width 11 height 5
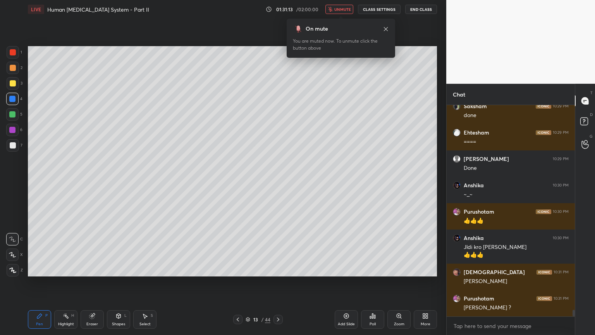
scroll to position [6739, 0]
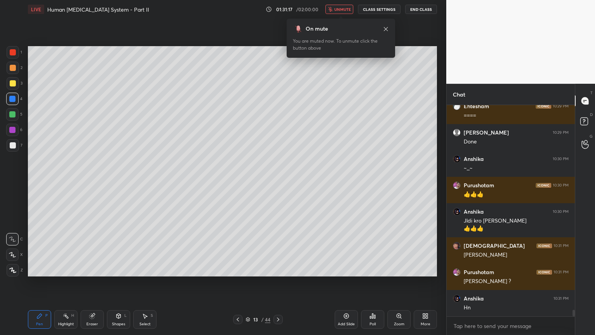
click at [349, 8] on span "unmute" at bounding box center [343, 9] width 17 height 5
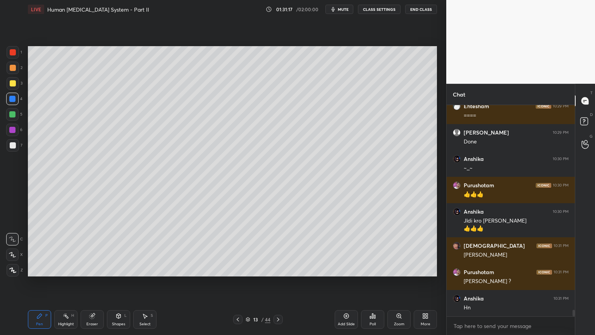
drag, startPoint x: 349, startPoint y: 8, endPoint x: 347, endPoint y: 14, distance: 6.0
click at [349, 8] on span "mute" at bounding box center [343, 9] width 11 height 5
click at [347, 10] on span "unmute" at bounding box center [343, 9] width 17 height 5
click at [374, 269] on icon at bounding box center [374, 316] width 1 height 3
click at [372, 269] on icon at bounding box center [373, 316] width 6 height 6
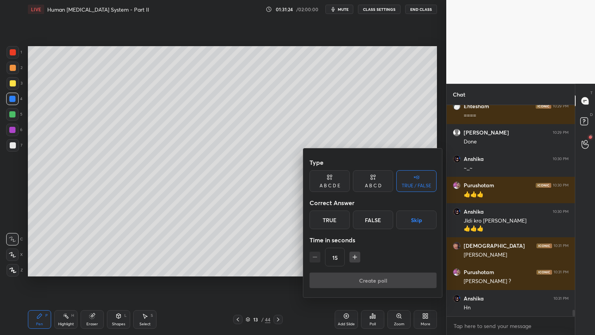
drag, startPoint x: 422, startPoint y: 218, endPoint x: 421, endPoint y: 223, distance: 5.4
click at [422, 219] on button "Skip" at bounding box center [417, 219] width 40 height 19
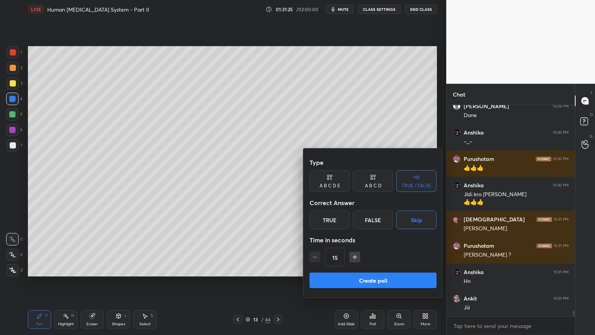
drag, startPoint x: 395, startPoint y: 279, endPoint x: 392, endPoint y: 285, distance: 6.8
click at [395, 269] on button "Create poll" at bounding box center [373, 280] width 127 height 16
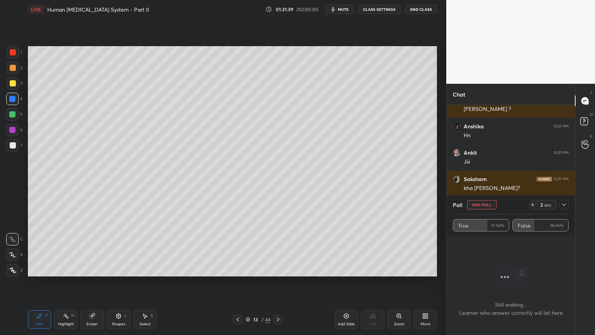
scroll to position [6938, 0]
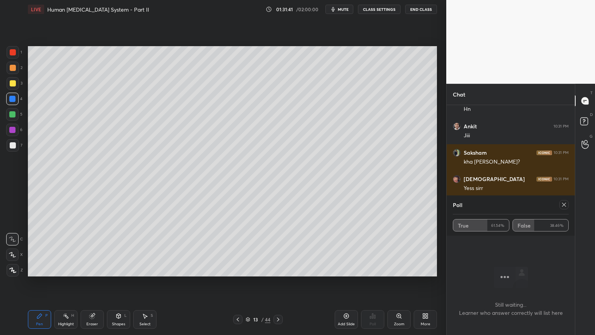
click at [481, 203] on div "Poll" at bounding box center [511, 204] width 116 height 19
click at [566, 205] on icon at bounding box center [564, 205] width 6 height 6
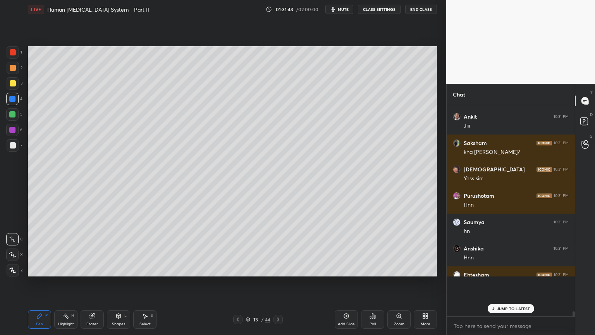
scroll to position [219, 126]
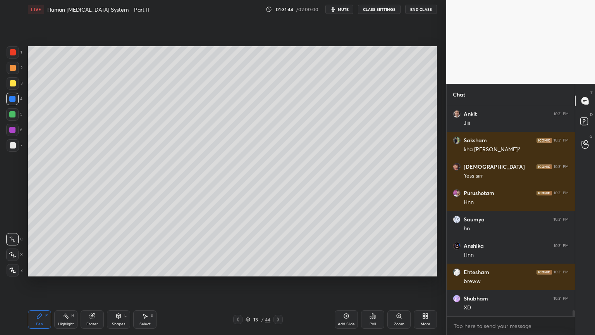
click at [342, 9] on span "mute" at bounding box center [343, 9] width 11 height 5
drag, startPoint x: 342, startPoint y: 8, endPoint x: 341, endPoint y: 16, distance: 8.2
click at [343, 8] on span "unmute" at bounding box center [343, 9] width 17 height 5
click at [349, 9] on span "mute" at bounding box center [343, 9] width 11 height 5
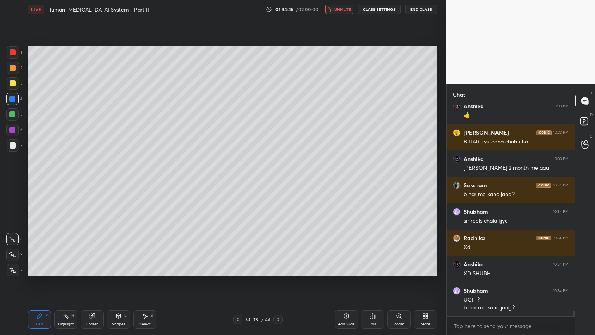
scroll to position [7546, 0]
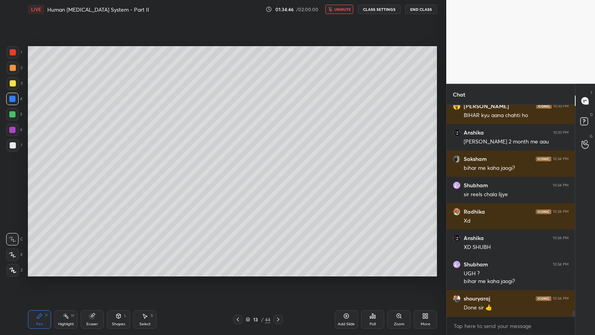
click at [347, 11] on span "unmute" at bounding box center [343, 9] width 17 height 5
click at [374, 269] on div "Poll" at bounding box center [373, 324] width 6 height 4
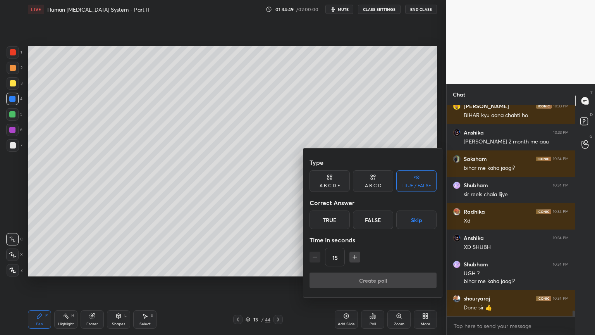
click at [418, 220] on button "Skip" at bounding box center [417, 219] width 40 height 19
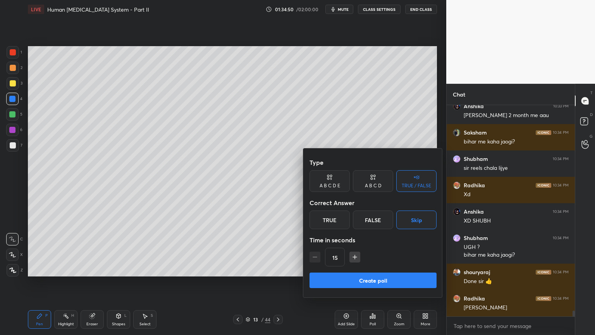
scroll to position [7598, 0]
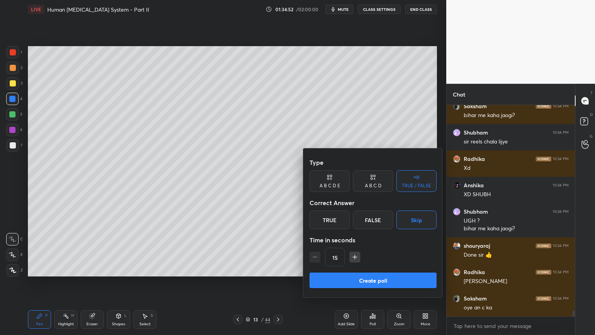
click at [378, 269] on button "Create poll" at bounding box center [373, 280] width 127 height 16
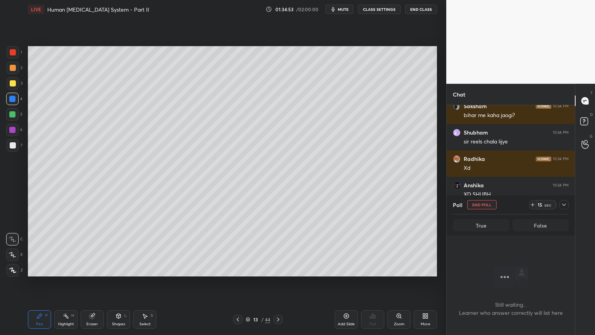
scroll to position [187, 126]
click at [491, 206] on button "End Poll" at bounding box center [481, 204] width 29 height 9
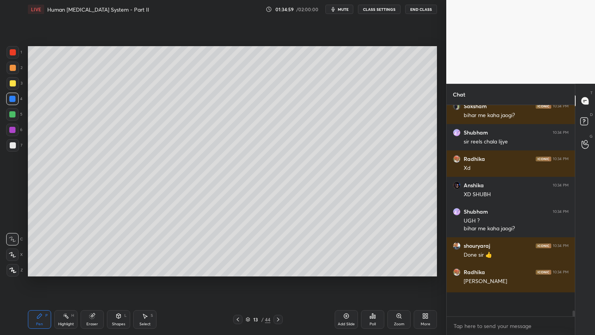
scroll to position [2, 2]
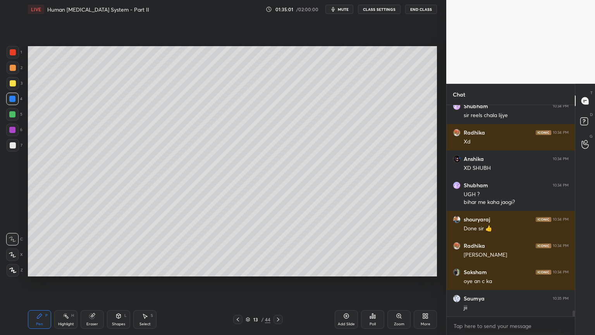
click at [279, 269] on icon at bounding box center [278, 319] width 2 height 4
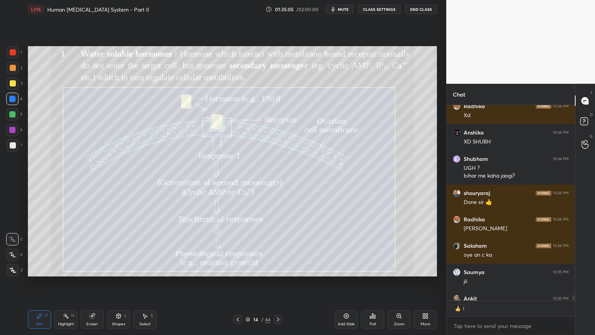
click at [12, 144] on div at bounding box center [13, 145] width 6 height 6
click at [120, 269] on icon at bounding box center [119, 316] width 4 height 5
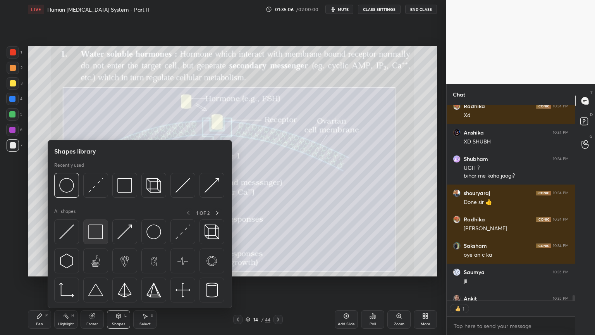
click at [101, 236] on img at bounding box center [95, 231] width 15 height 15
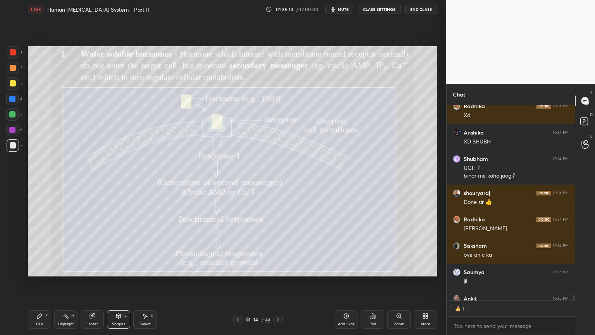
click at [117, 269] on icon at bounding box center [119, 316] width 4 height 5
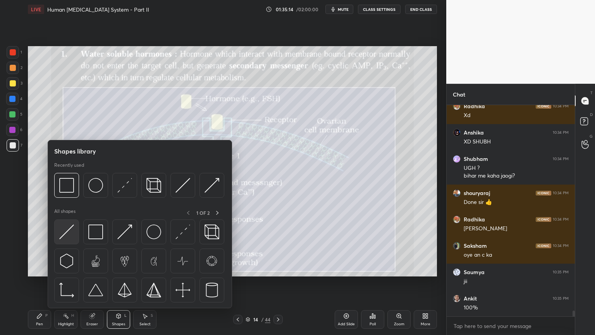
click at [69, 234] on img at bounding box center [66, 231] width 15 height 15
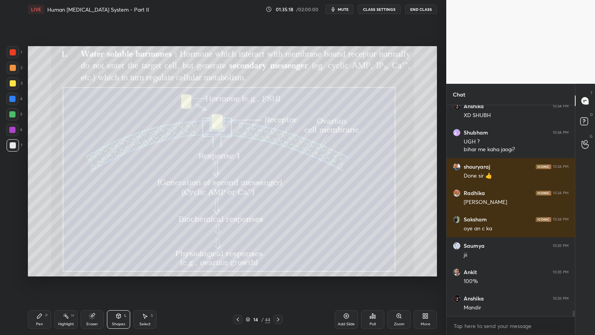
click at [10, 86] on div at bounding box center [13, 83] width 6 height 6
click at [11, 84] on div at bounding box center [13, 83] width 6 height 6
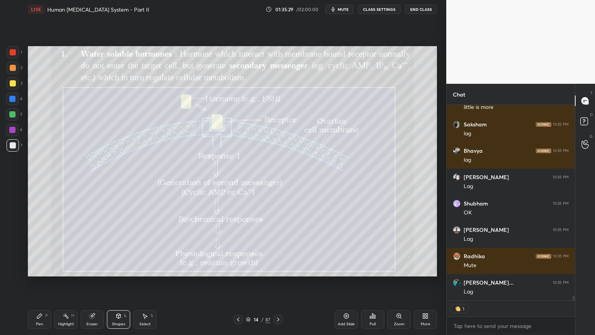
click at [13, 82] on div at bounding box center [13, 83] width 6 height 6
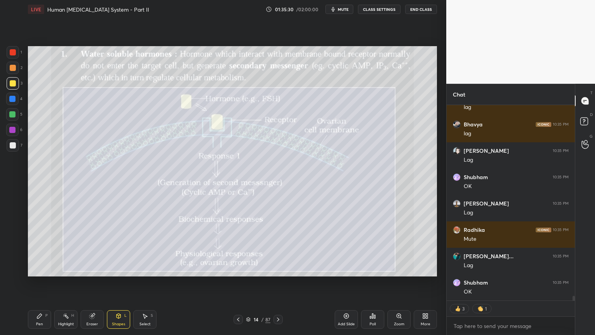
click at [39, 269] on div "Pen P" at bounding box center [39, 319] width 23 height 19
click at [15, 268] on icon at bounding box center [12, 269] width 7 height 5
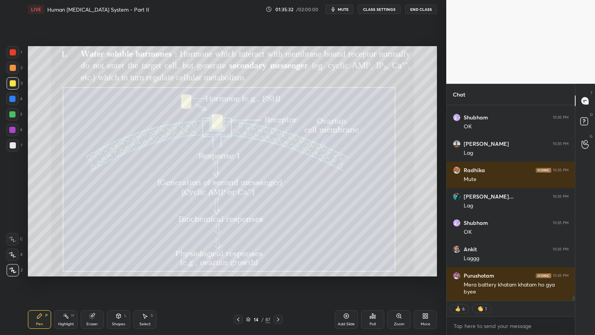
click at [122, 269] on div "Shapes L" at bounding box center [118, 319] width 23 height 19
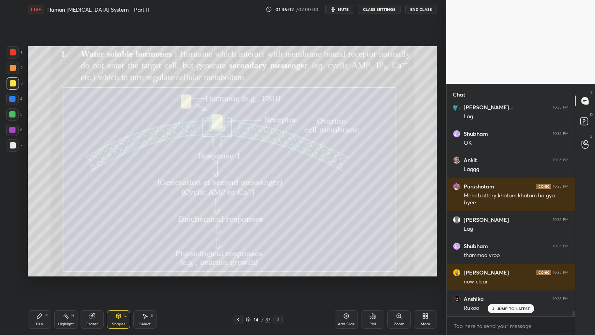
click at [12, 55] on div at bounding box center [13, 52] width 12 height 12
click at [13, 53] on div at bounding box center [13, 52] width 6 height 6
click at [14, 53] on div at bounding box center [13, 52] width 6 height 6
drag, startPoint x: 37, startPoint y: 319, endPoint x: 34, endPoint y: 312, distance: 8.5
click at [35, 269] on div "Pen P" at bounding box center [39, 319] width 23 height 19
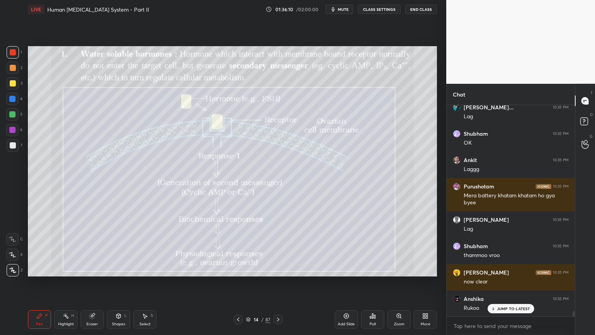
click at [11, 242] on div at bounding box center [12, 239] width 12 height 12
click at [11, 241] on icon at bounding box center [12, 238] width 7 height 5
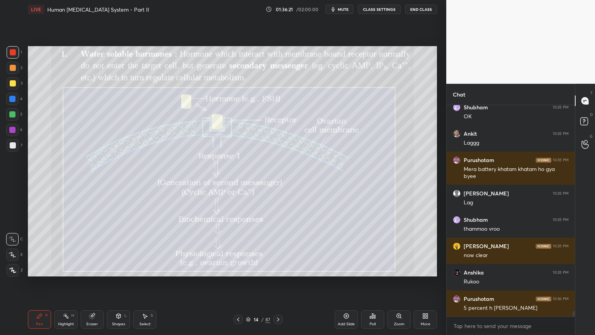
scroll to position [8174, 0]
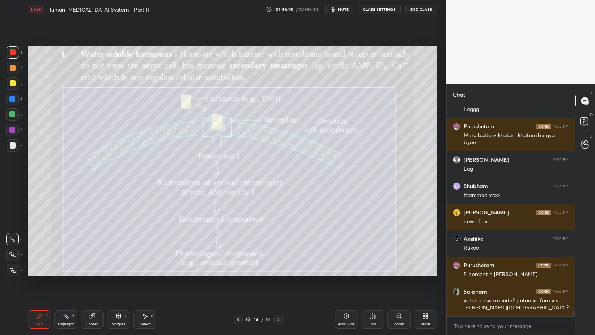
click at [13, 115] on div at bounding box center [12, 114] width 6 height 6
click at [15, 256] on icon at bounding box center [12, 254] width 6 height 5
click at [14, 256] on icon at bounding box center [12, 254] width 6 height 5
drag, startPoint x: 14, startPoint y: 255, endPoint x: 16, endPoint y: 234, distance: 21.4
click at [14, 255] on icon at bounding box center [12, 254] width 7 height 5
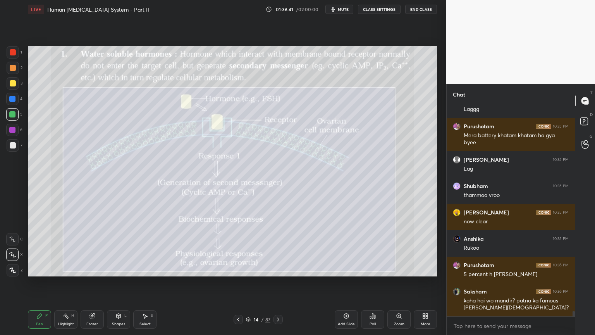
drag, startPoint x: 11, startPoint y: 147, endPoint x: 15, endPoint y: 145, distance: 4.2
click at [12, 147] on div at bounding box center [13, 145] width 6 height 6
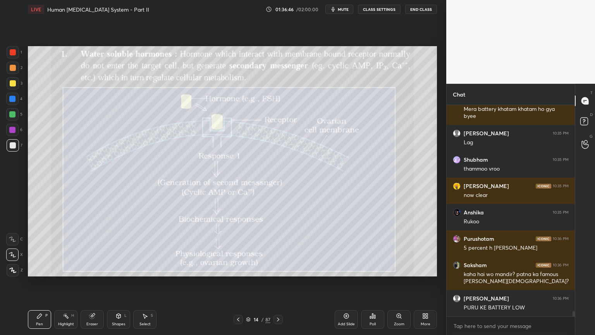
scroll to position [8226, 0]
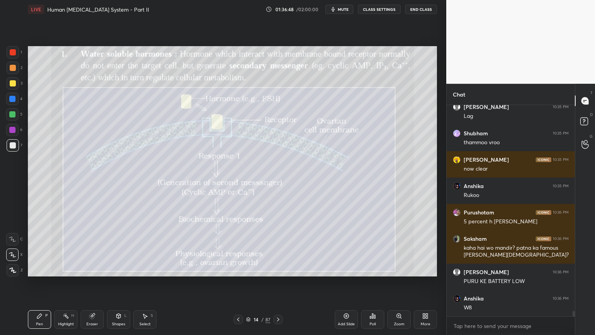
click at [13, 102] on div at bounding box center [12, 99] width 6 height 6
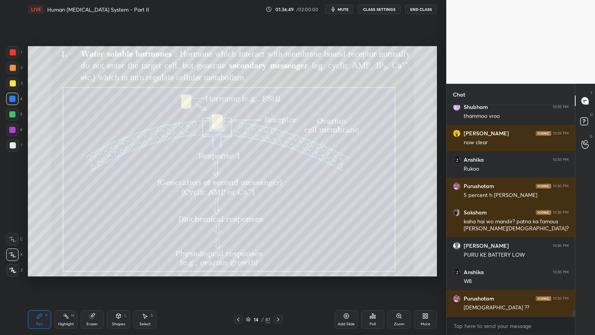
click at [14, 268] on icon at bounding box center [12, 269] width 7 height 5
click at [14, 269] on icon at bounding box center [12, 269] width 7 height 5
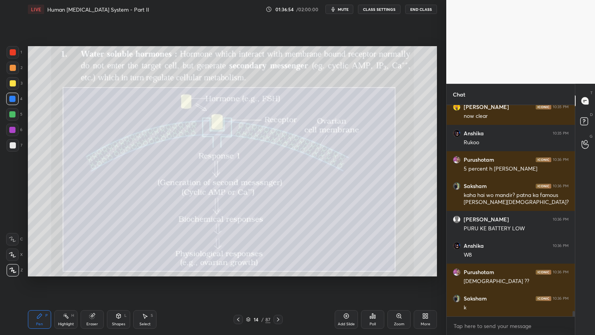
scroll to position [8305, 0]
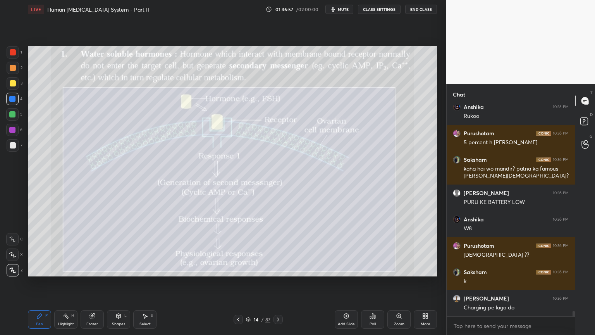
click at [13, 80] on div at bounding box center [13, 83] width 12 height 12
drag, startPoint x: 12, startPoint y: 82, endPoint x: 9, endPoint y: 104, distance: 22.4
click at [12, 83] on div at bounding box center [13, 83] width 6 height 6
click at [13, 253] on icon at bounding box center [12, 254] width 7 height 5
click at [13, 254] on icon at bounding box center [12, 254] width 7 height 5
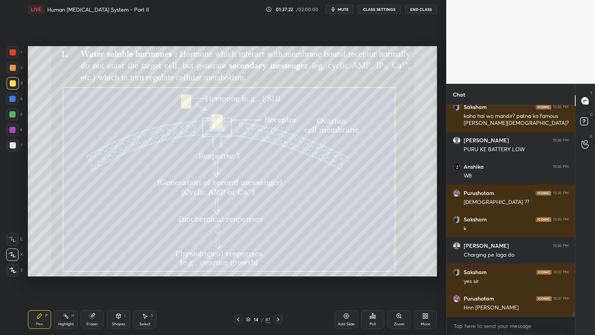
scroll to position [8384, 0]
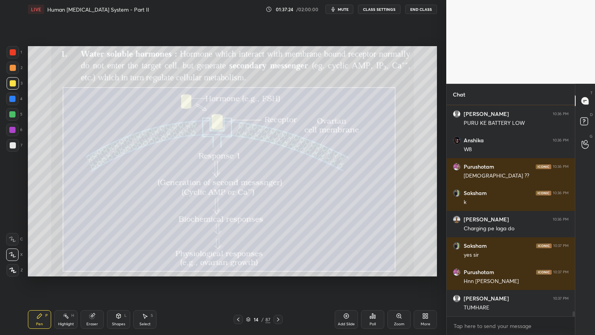
click at [70, 269] on div "Highlight H" at bounding box center [65, 319] width 23 height 19
drag, startPoint x: 68, startPoint y: 318, endPoint x: 69, endPoint y: 292, distance: 26.0
click at [68, 269] on icon at bounding box center [66, 316] width 6 height 6
drag, startPoint x: 14, startPoint y: 98, endPoint x: 17, endPoint y: 105, distance: 7.8
click at [16, 99] on div at bounding box center [12, 99] width 12 height 12
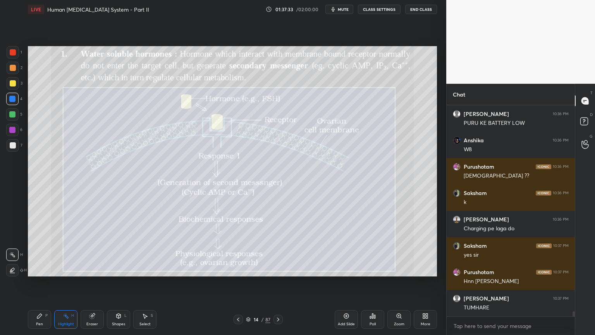
click at [45, 269] on div "Pen P" at bounding box center [39, 319] width 23 height 19
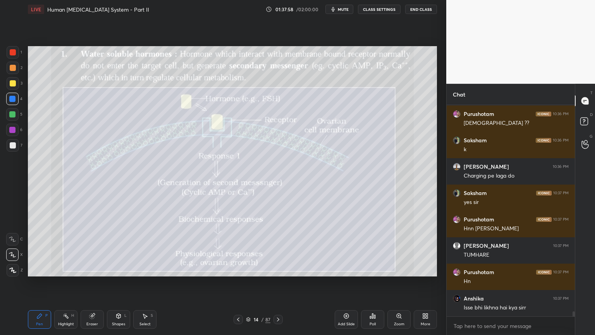
scroll to position [8463, 0]
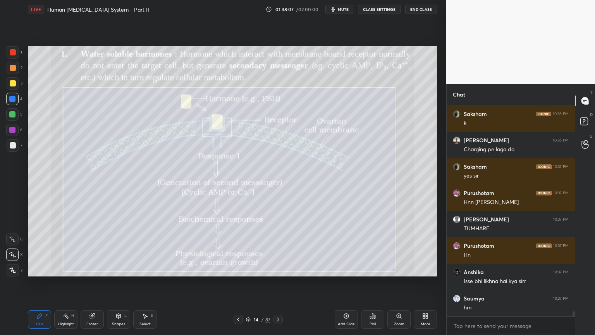
click at [17, 84] on div at bounding box center [13, 83] width 12 height 12
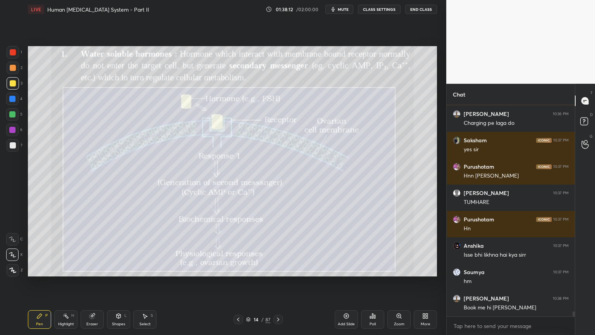
click at [68, 269] on div "Highlight H" at bounding box center [65, 319] width 23 height 19
drag, startPoint x: 72, startPoint y: 310, endPoint x: 78, endPoint y: 300, distance: 11.1
click at [74, 269] on div "Pen P Highlight H Eraser Shapes L Select S 14 / 87 Add Slide Poll Zoom More" at bounding box center [232, 319] width 409 height 31
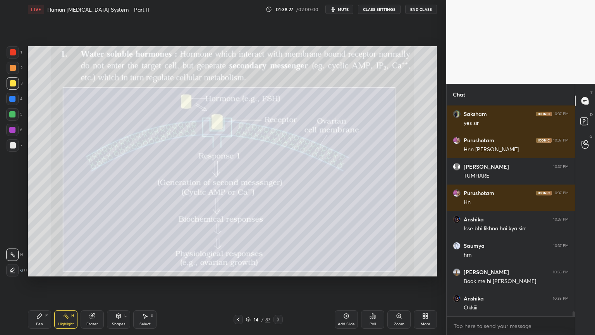
click at [239, 269] on div at bounding box center [238, 319] width 9 height 9
click at [276, 269] on icon at bounding box center [278, 319] width 6 height 6
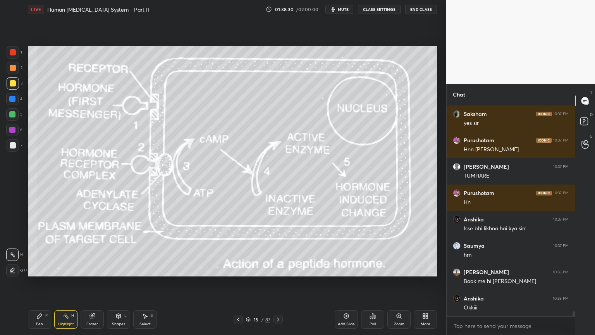
click at [237, 269] on icon at bounding box center [238, 319] width 6 height 6
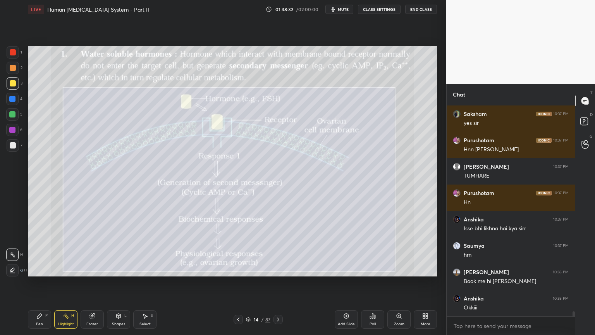
click at [236, 269] on icon at bounding box center [238, 319] width 6 height 6
click at [39, 269] on div "Pen P" at bounding box center [39, 319] width 23 height 19
click at [42, 269] on div "Pen" at bounding box center [39, 324] width 7 height 4
click at [14, 99] on div at bounding box center [12, 99] width 6 height 6
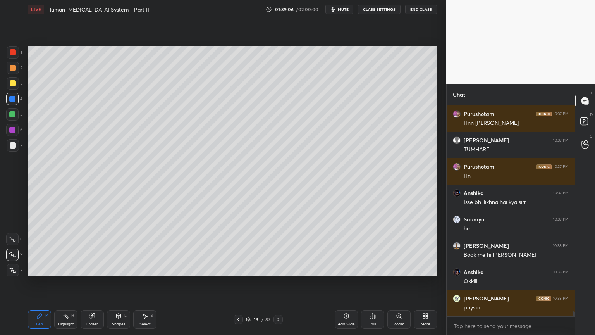
click at [278, 269] on icon at bounding box center [278, 319] width 6 height 6
drag, startPoint x: 283, startPoint y: 313, endPoint x: 283, endPoint y: 303, distance: 9.3
click at [283, 269] on div "Pen P Highlight H Eraser Shapes L Select S 14 / 87 Add Slide Poll Zoom More" at bounding box center [232, 319] width 409 height 31
click at [279, 269] on icon at bounding box center [278, 319] width 6 height 6
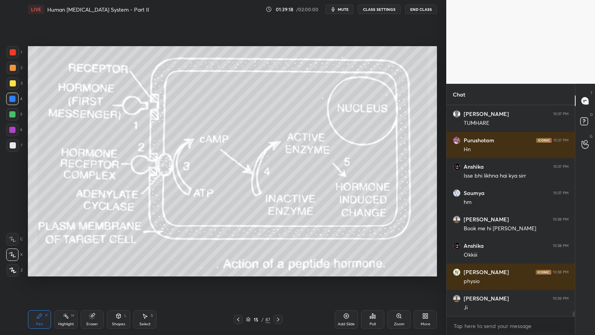
click at [278, 269] on icon at bounding box center [278, 319] width 6 height 6
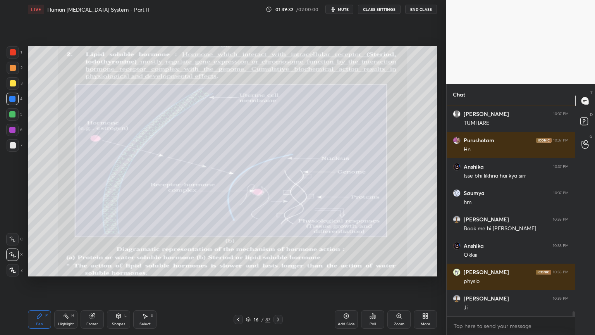
click at [238, 269] on icon at bounding box center [238, 319] width 6 height 6
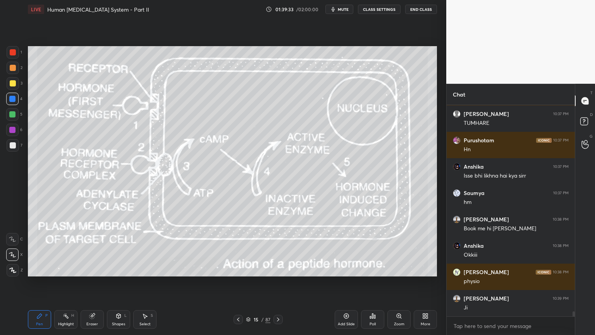
click at [276, 269] on icon at bounding box center [278, 319] width 6 height 6
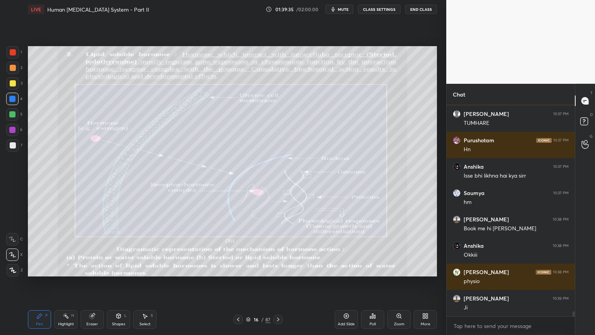
click at [277, 269] on icon at bounding box center [278, 319] width 6 height 6
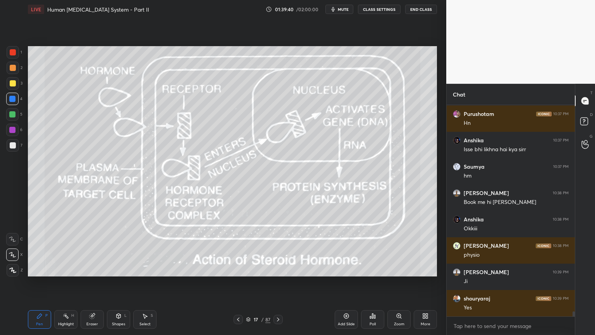
scroll to position [8622, 0]
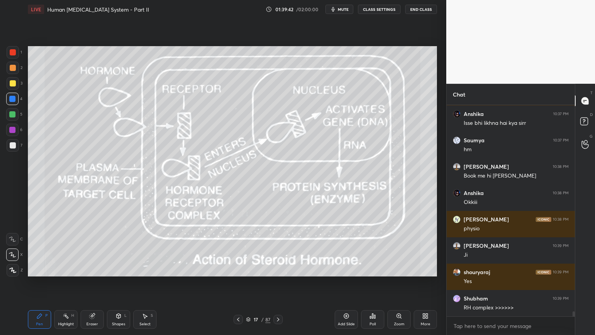
click at [239, 269] on icon at bounding box center [238, 319] width 6 height 6
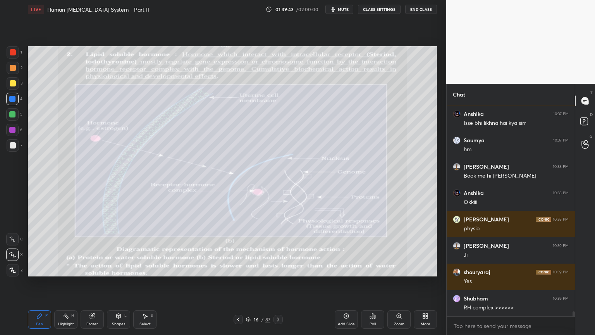
click at [275, 269] on icon at bounding box center [278, 319] width 6 height 6
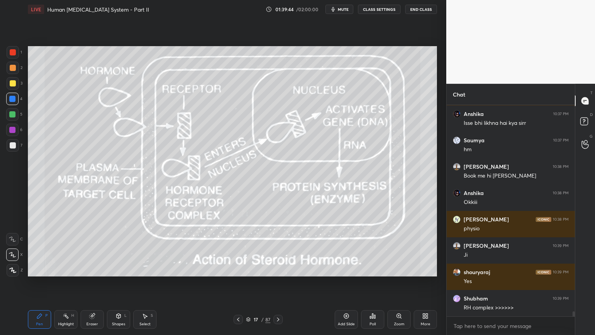
click at [10, 102] on div at bounding box center [12, 99] width 12 height 12
click at [19, 269] on div "Z" at bounding box center [15, 270] width 16 height 12
click at [14, 269] on div at bounding box center [13, 270] width 12 height 12
drag, startPoint x: 12, startPoint y: 273, endPoint x: 5, endPoint y: 226, distance: 47.4
click at [12, 269] on div at bounding box center [13, 270] width 12 height 12
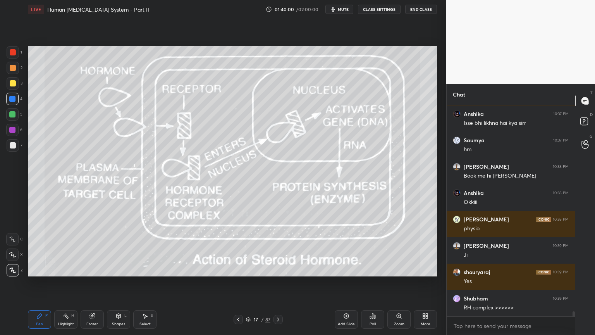
click at [238, 269] on icon at bounding box center [238, 319] width 6 height 6
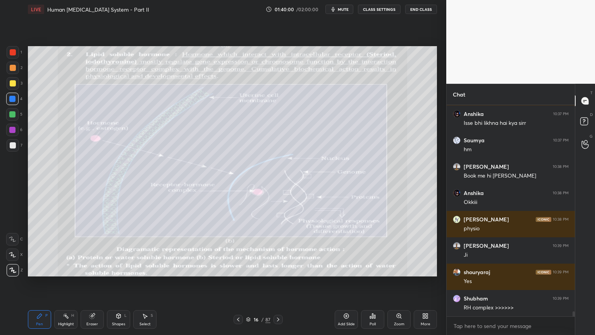
click at [237, 269] on icon at bounding box center [238, 319] width 2 height 4
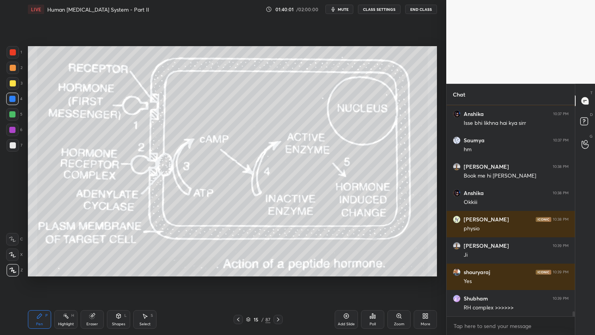
click at [237, 269] on icon at bounding box center [238, 319] width 6 height 6
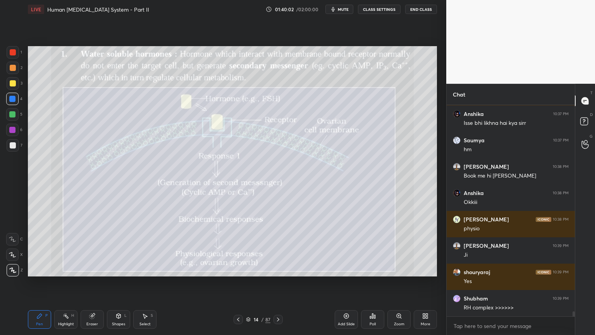
click at [239, 269] on icon at bounding box center [238, 319] width 6 height 6
click at [276, 269] on icon at bounding box center [278, 319] width 6 height 6
click at [277, 269] on icon at bounding box center [278, 319] width 6 height 6
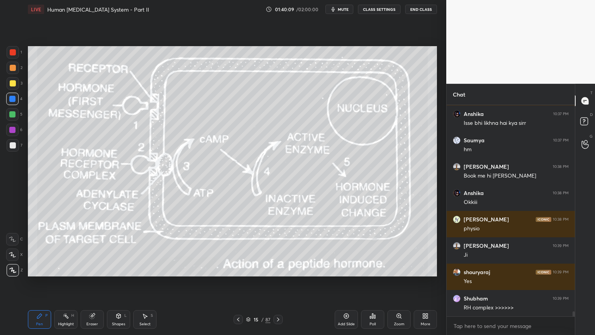
click at [278, 269] on div "Pen P Highlight H Eraser Shapes L Select S 15 / 87 Add Slide Poll Zoom More" at bounding box center [232, 319] width 409 height 31
click at [281, 269] on div at bounding box center [278, 319] width 9 height 9
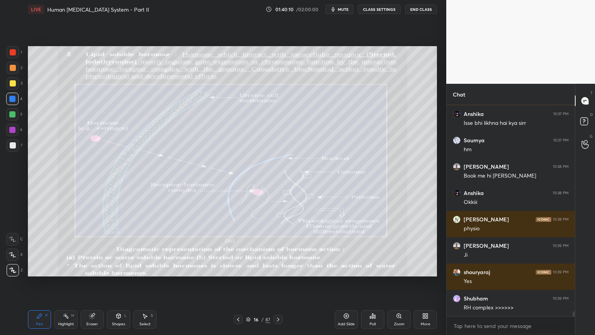
scroll to position [8648, 0]
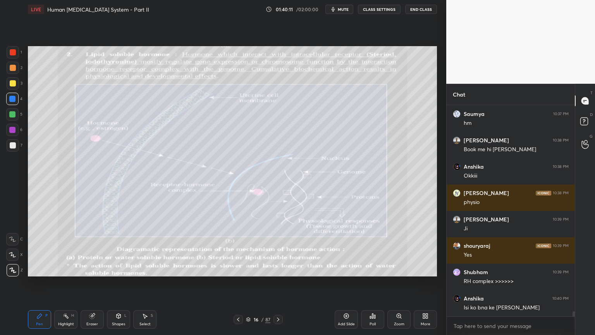
click at [240, 269] on icon at bounding box center [238, 319] width 6 height 6
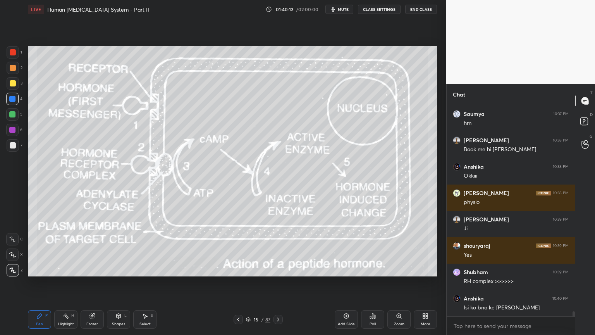
click at [344, 269] on icon at bounding box center [346, 316] width 6 height 6
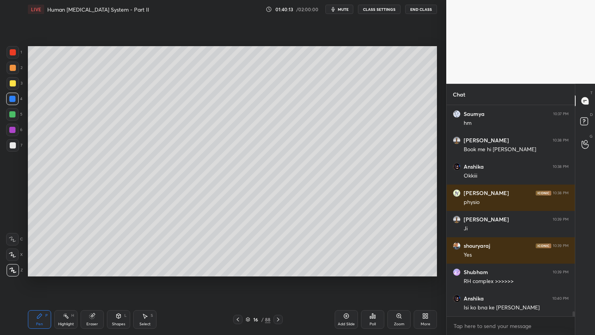
click at [16, 144] on div at bounding box center [13, 145] width 12 height 12
click at [16, 145] on div at bounding box center [13, 145] width 12 height 12
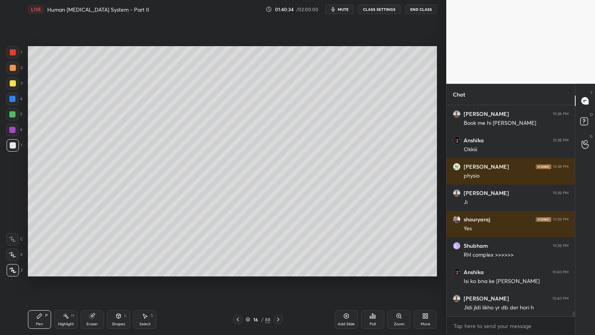
drag, startPoint x: 125, startPoint y: 319, endPoint x: 121, endPoint y: 311, distance: 8.3
click at [126, 269] on div "Shapes L" at bounding box center [118, 319] width 23 height 19
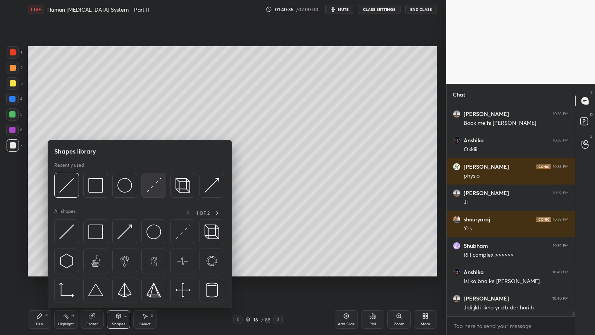
click at [152, 185] on img at bounding box center [154, 185] width 15 height 15
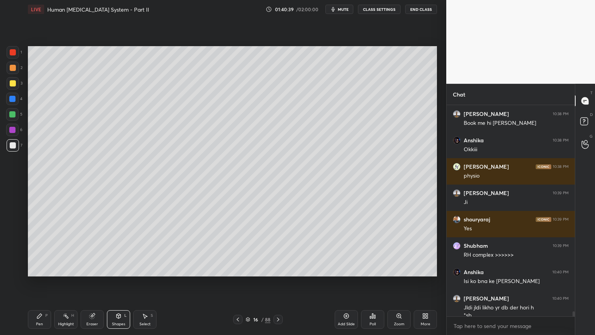
scroll to position [8682, 0]
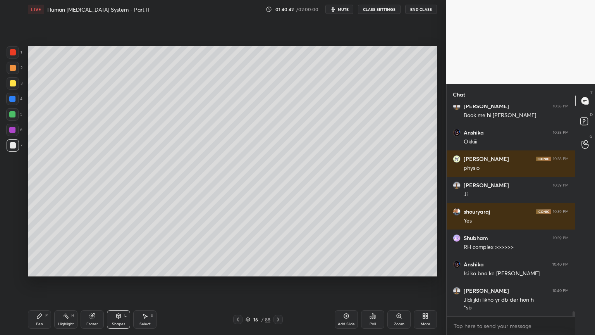
click at [122, 269] on div "Shapes" at bounding box center [118, 324] width 13 height 4
click at [14, 70] on div at bounding box center [13, 68] width 6 height 6
click at [121, 269] on div "Shapes L" at bounding box center [118, 319] width 23 height 19
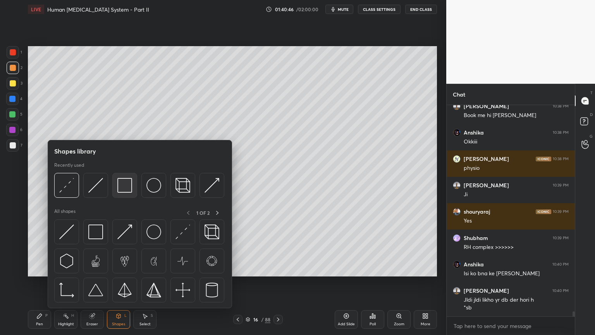
click at [128, 188] on img at bounding box center [124, 185] width 15 height 15
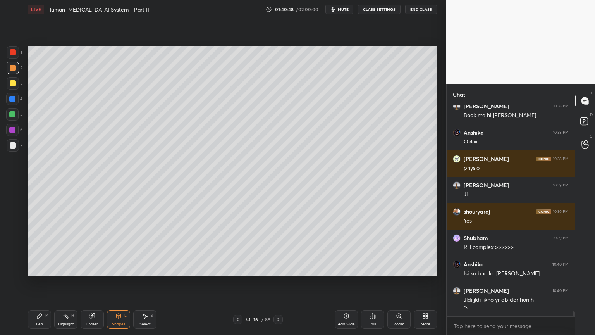
click at [41, 269] on div "Pen P" at bounding box center [39, 319] width 23 height 19
drag, startPoint x: 16, startPoint y: 274, endPoint x: 47, endPoint y: 289, distance: 33.8
click at [16, 269] on div at bounding box center [13, 270] width 12 height 12
click at [120, 269] on div "Shapes L" at bounding box center [118, 319] width 23 height 19
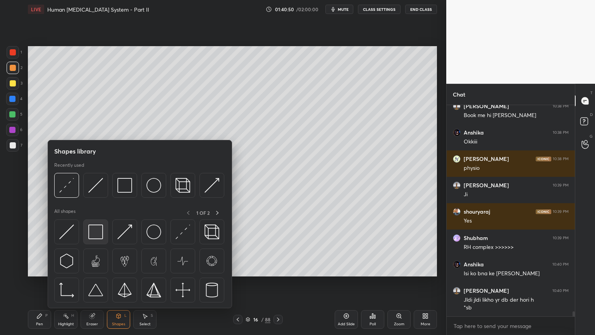
click at [98, 239] on img at bounding box center [95, 231] width 15 height 15
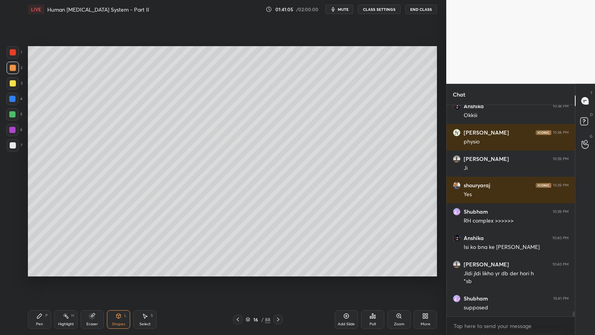
scroll to position [2, 2]
click at [41, 269] on icon at bounding box center [39, 316] width 6 height 6
click at [12, 99] on div at bounding box center [12, 99] width 6 height 6
drag, startPoint x: 14, startPoint y: 99, endPoint x: 24, endPoint y: 112, distance: 16.0
click at [17, 97] on div at bounding box center [12, 99] width 12 height 12
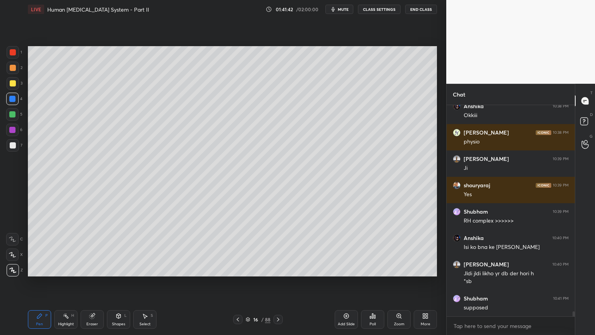
drag, startPoint x: 119, startPoint y: 316, endPoint x: 116, endPoint y: 309, distance: 7.6
click at [118, 269] on icon at bounding box center [119, 316] width 6 height 6
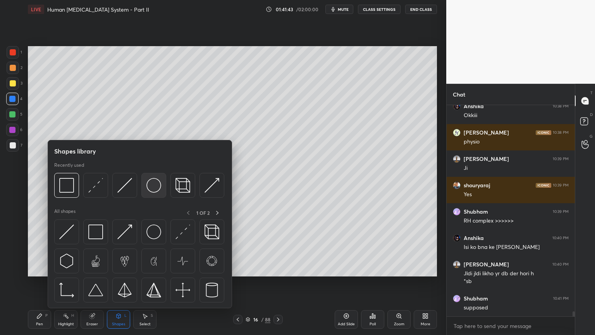
click at [155, 188] on img at bounding box center [154, 185] width 15 height 15
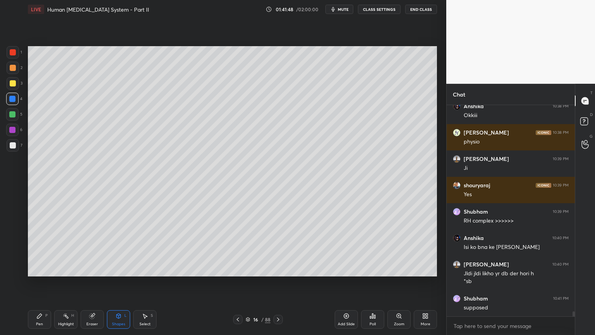
click at [41, 269] on icon at bounding box center [39, 316] width 5 height 5
drag, startPoint x: 39, startPoint y: 317, endPoint x: 56, endPoint y: 284, distance: 36.8
click at [41, 269] on icon at bounding box center [39, 316] width 6 height 6
click at [15, 112] on div at bounding box center [12, 114] width 12 height 12
click at [16, 113] on div at bounding box center [12, 114] width 12 height 12
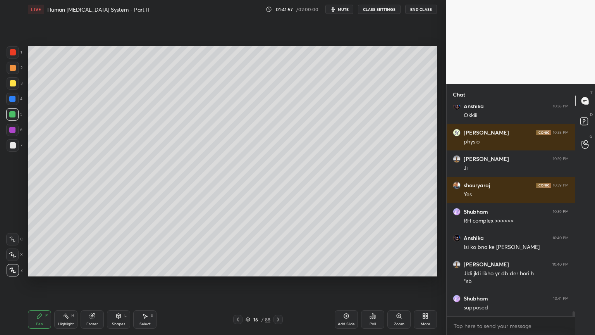
drag, startPoint x: 13, startPoint y: 82, endPoint x: 19, endPoint y: 76, distance: 8.0
click at [14, 82] on div at bounding box center [13, 83] width 6 height 6
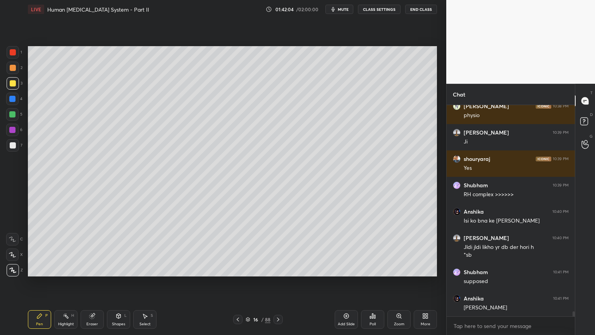
click at [13, 133] on div at bounding box center [12, 130] width 12 height 12
drag, startPoint x: 14, startPoint y: 81, endPoint x: 28, endPoint y: 78, distance: 13.8
click at [15, 81] on div at bounding box center [13, 83] width 6 height 6
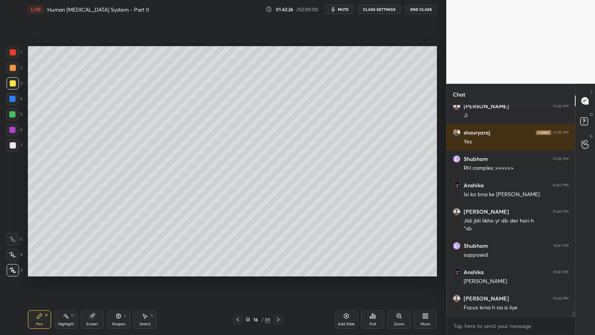
drag, startPoint x: 11, startPoint y: 151, endPoint x: 14, endPoint y: 147, distance: 5.4
click at [13, 148] on div at bounding box center [13, 145] width 12 height 12
click at [13, 130] on div at bounding box center [12, 130] width 6 height 6
click at [15, 129] on div at bounding box center [12, 130] width 6 height 6
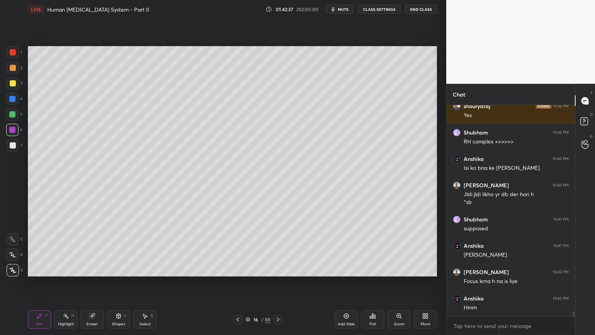
click at [12, 114] on div at bounding box center [12, 114] width 6 height 6
click at [12, 116] on div at bounding box center [12, 114] width 6 height 6
click at [12, 145] on div at bounding box center [13, 145] width 6 height 6
drag, startPoint x: 12, startPoint y: 144, endPoint x: 20, endPoint y: 143, distance: 7.8
click at [12, 143] on div at bounding box center [13, 145] width 6 height 6
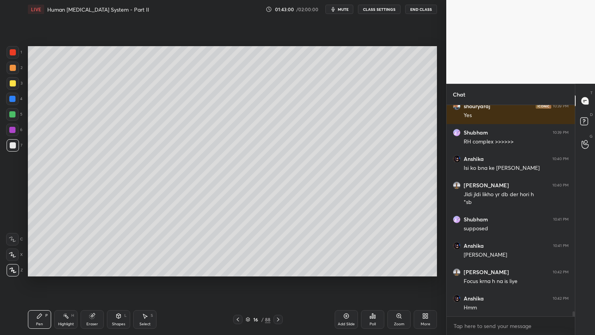
drag, startPoint x: 95, startPoint y: 319, endPoint x: 119, endPoint y: 283, distance: 43.3
click at [96, 269] on div "Eraser" at bounding box center [92, 319] width 23 height 19
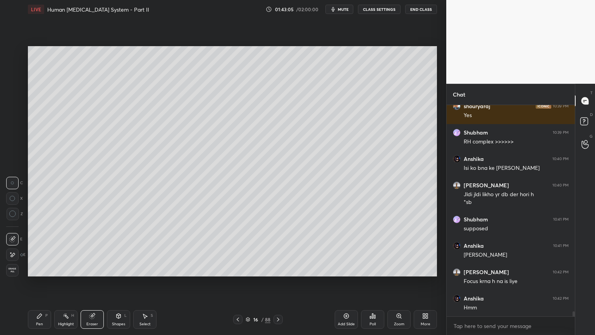
click at [43, 269] on div "Pen P" at bounding box center [39, 319] width 23 height 19
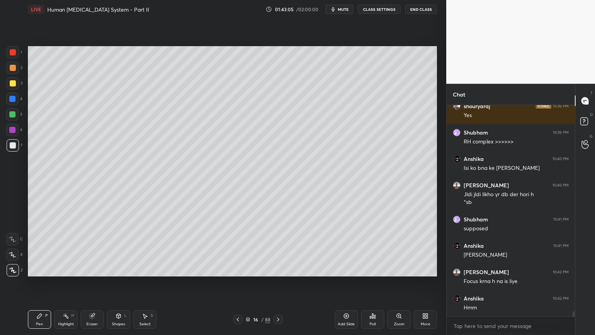
click at [42, 269] on div "Pen P" at bounding box center [39, 319] width 23 height 19
click at [16, 253] on div at bounding box center [12, 254] width 12 height 12
drag, startPoint x: 11, startPoint y: 149, endPoint x: 9, endPoint y: 190, distance: 40.7
click at [11, 151] on div at bounding box center [13, 145] width 12 height 12
click at [14, 238] on icon at bounding box center [12, 238] width 7 height 5
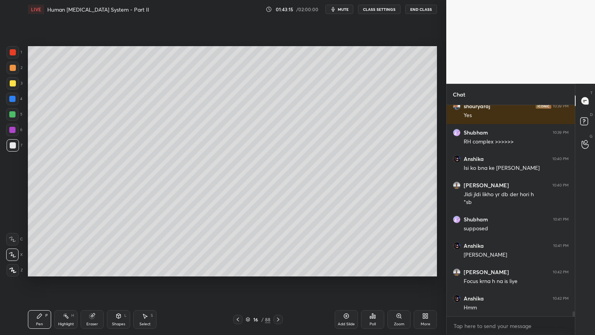
click at [14, 239] on icon at bounding box center [12, 238] width 7 height 5
click at [122, 269] on div "Shapes L" at bounding box center [118, 319] width 23 height 19
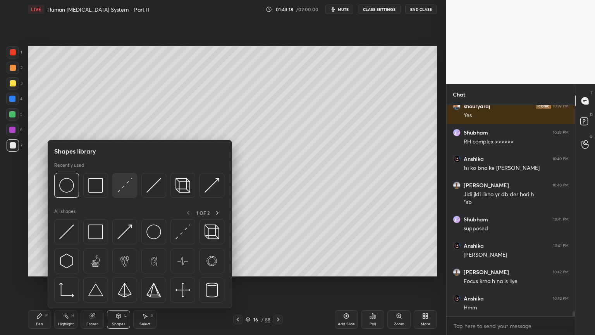
click at [127, 190] on img at bounding box center [124, 185] width 15 height 15
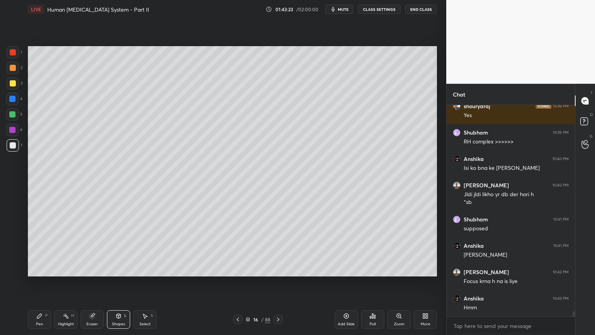
click at [42, 269] on div "Pen P" at bounding box center [39, 319] width 23 height 19
click at [15, 53] on div at bounding box center [13, 52] width 12 height 12
click at [14, 130] on div at bounding box center [12, 130] width 6 height 6
click at [17, 257] on div at bounding box center [12, 254] width 12 height 12
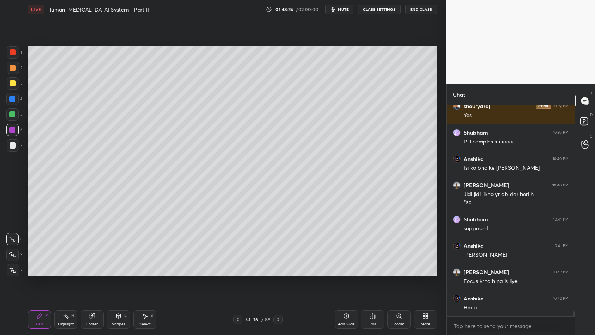
click at [17, 259] on div at bounding box center [12, 254] width 12 height 12
click at [12, 146] on div at bounding box center [13, 145] width 6 height 6
click at [12, 145] on div at bounding box center [13, 145] width 6 height 6
drag, startPoint x: 15, startPoint y: 252, endPoint x: 17, endPoint y: 247, distance: 6.3
click at [16, 253] on div at bounding box center [12, 254] width 12 height 12
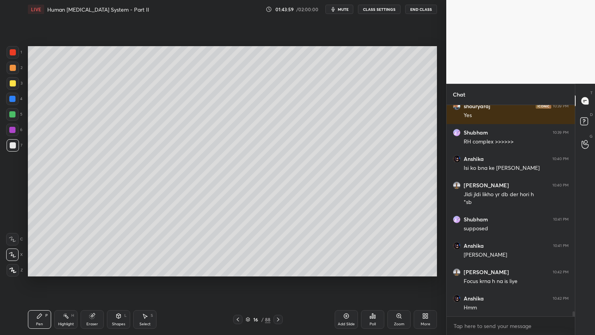
drag, startPoint x: 14, startPoint y: 53, endPoint x: 21, endPoint y: 86, distance: 34.1
click at [15, 53] on div at bounding box center [13, 52] width 6 height 6
click at [17, 269] on div at bounding box center [13, 270] width 12 height 12
click at [14, 269] on icon at bounding box center [12, 269] width 7 height 5
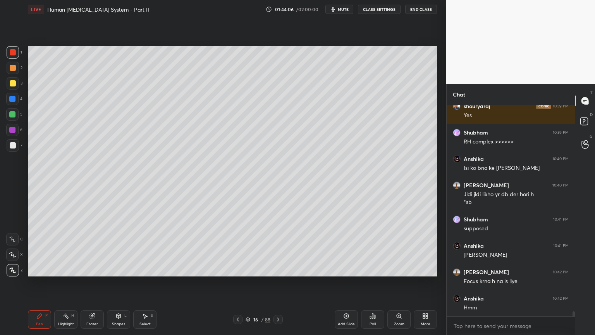
click at [96, 269] on div "Eraser" at bounding box center [92, 319] width 23 height 19
drag, startPoint x: 39, startPoint y: 322, endPoint x: 37, endPoint y: 316, distance: 6.8
click at [39, 269] on div "Pen" at bounding box center [39, 324] width 7 height 4
click at [39, 269] on icon at bounding box center [39, 316] width 6 height 6
click at [14, 145] on div at bounding box center [13, 145] width 6 height 6
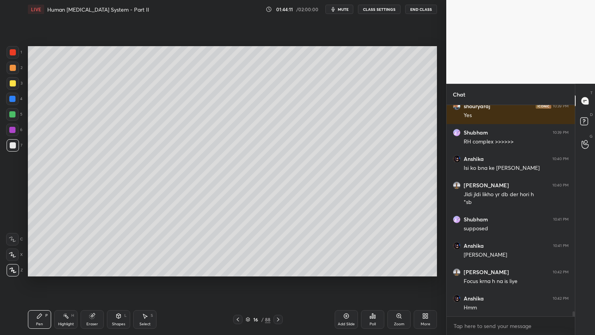
click at [15, 259] on div at bounding box center [12, 254] width 12 height 12
drag, startPoint x: 95, startPoint y: 317, endPoint x: 112, endPoint y: 304, distance: 20.8
click at [95, 269] on icon at bounding box center [92, 316] width 6 height 6
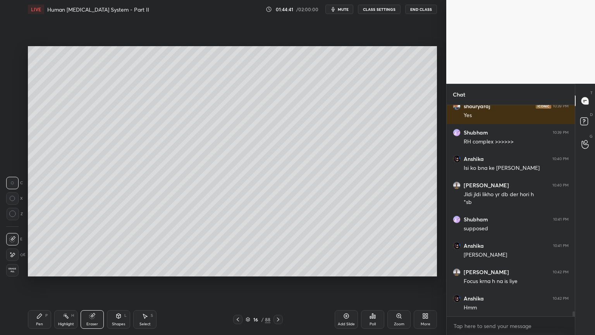
drag, startPoint x: 43, startPoint y: 316, endPoint x: 24, endPoint y: 274, distance: 46.1
click at [42, 269] on div "Pen P" at bounding box center [39, 319] width 23 height 19
click at [14, 145] on div at bounding box center [13, 145] width 6 height 6
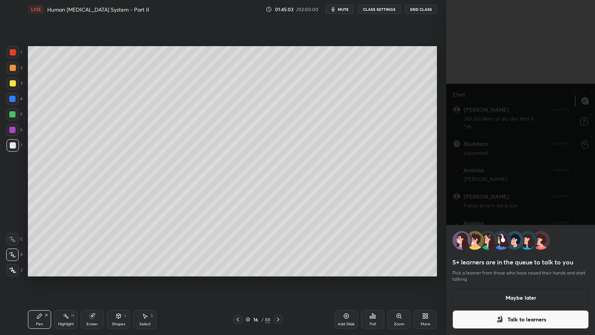
scroll to position [8896, 0]
drag, startPoint x: 499, startPoint y: 322, endPoint x: 496, endPoint y: 324, distance: 4.4
click at [499, 269] on icon at bounding box center [499, 319] width 5 height 7
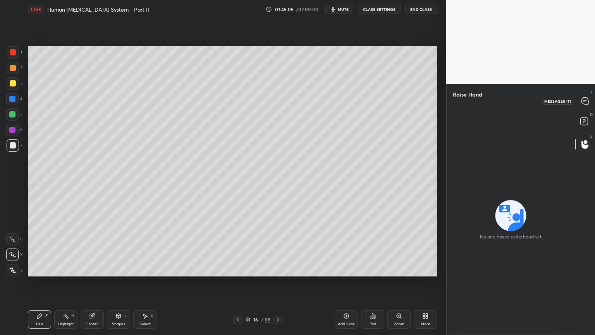
drag, startPoint x: 586, startPoint y: 101, endPoint x: 585, endPoint y: 107, distance: 5.8
click at [587, 102] on icon at bounding box center [585, 100] width 7 height 7
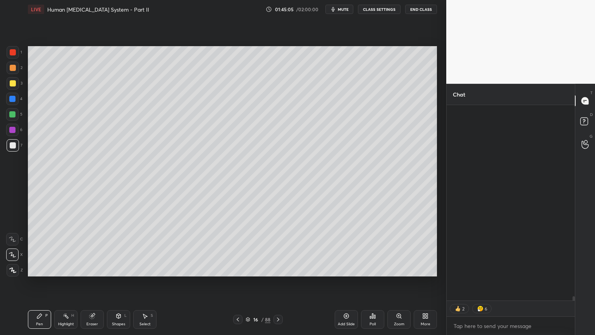
scroll to position [193, 126]
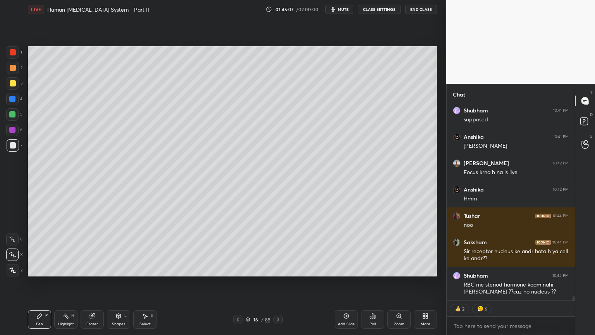
click at [14, 115] on div at bounding box center [12, 114] width 6 height 6
click at [13, 116] on div at bounding box center [12, 114] width 6 height 6
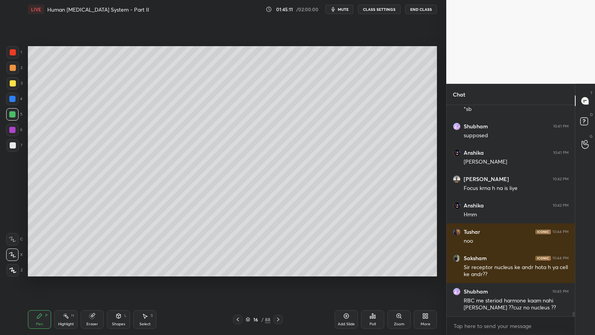
scroll to position [9049, 0]
click at [10, 147] on div at bounding box center [13, 145] width 6 height 6
drag, startPoint x: 12, startPoint y: 147, endPoint x: 19, endPoint y: 155, distance: 10.4
click at [12, 147] on div at bounding box center [13, 145] width 6 height 6
drag, startPoint x: 14, startPoint y: 129, endPoint x: 27, endPoint y: 140, distance: 17.1
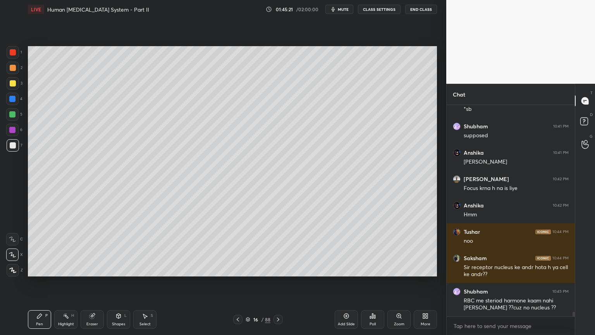
click at [14, 132] on div at bounding box center [12, 130] width 12 height 12
click at [13, 144] on div at bounding box center [13, 145] width 6 height 6
click at [13, 97] on div at bounding box center [12, 99] width 6 height 6
click at [14, 98] on div at bounding box center [12, 99] width 6 height 6
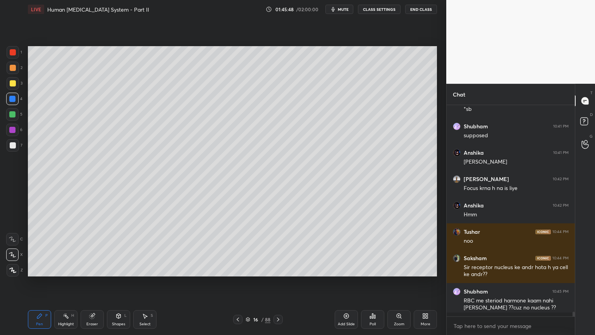
scroll to position [209, 126]
click at [10, 116] on div at bounding box center [12, 114] width 6 height 6
click at [10, 117] on div at bounding box center [12, 114] width 6 height 6
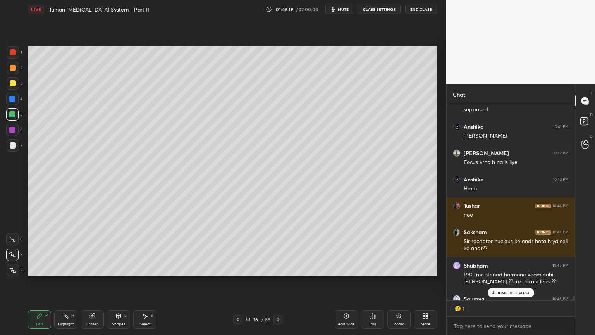
scroll to position [2, 2]
click at [16, 143] on div at bounding box center [13, 145] width 12 height 12
drag, startPoint x: 15, startPoint y: 145, endPoint x: 21, endPoint y: 147, distance: 6.9
click at [16, 145] on div at bounding box center [13, 145] width 12 height 12
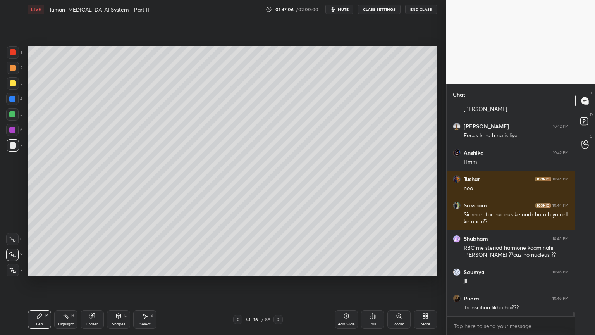
scroll to position [9101, 0]
click at [92, 269] on div "Eraser" at bounding box center [92, 319] width 23 height 19
drag, startPoint x: 43, startPoint y: 318, endPoint x: 40, endPoint y: 310, distance: 9.2
click at [42, 269] on div "Pen P" at bounding box center [39, 319] width 23 height 19
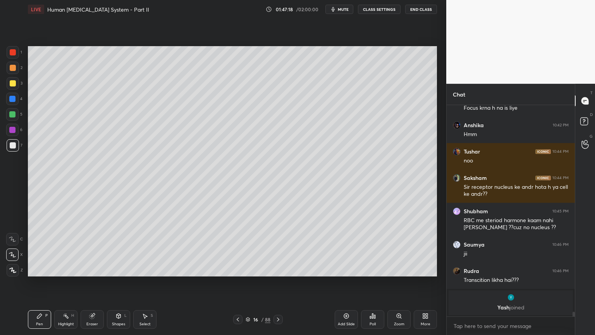
drag, startPoint x: 14, startPoint y: 145, endPoint x: 26, endPoint y: 146, distance: 11.7
click at [14, 146] on div at bounding box center [13, 145] width 6 height 6
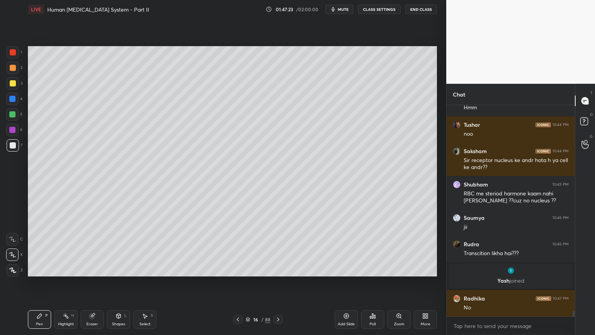
scroll to position [8265, 0]
click at [67, 269] on div "Highlight" at bounding box center [66, 324] width 16 height 4
click at [70, 269] on div "Highlight H" at bounding box center [65, 319] width 23 height 19
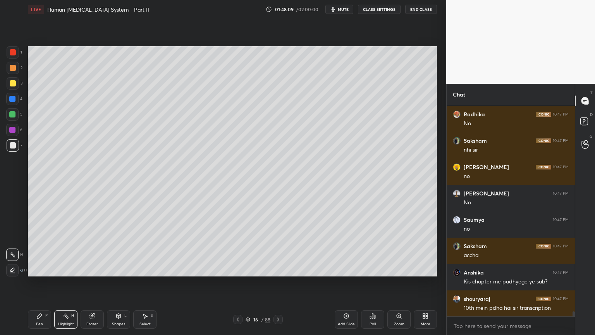
scroll to position [8484, 0]
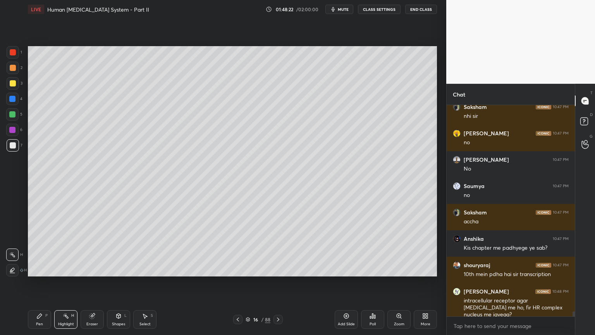
click at [41, 269] on div "Pen P" at bounding box center [39, 319] width 23 height 19
click at [14, 240] on icon at bounding box center [12, 238] width 7 height 5
drag, startPoint x: 62, startPoint y: 320, endPoint x: 90, endPoint y: 281, distance: 48.3
click at [62, 269] on div "Highlight H" at bounding box center [65, 319] width 23 height 19
click at [277, 269] on icon at bounding box center [278, 319] width 6 height 6
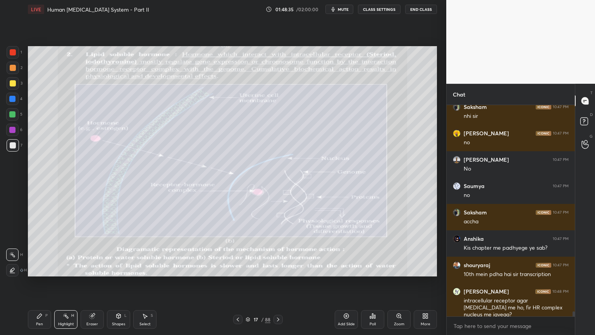
click at [276, 269] on icon at bounding box center [278, 319] width 6 height 6
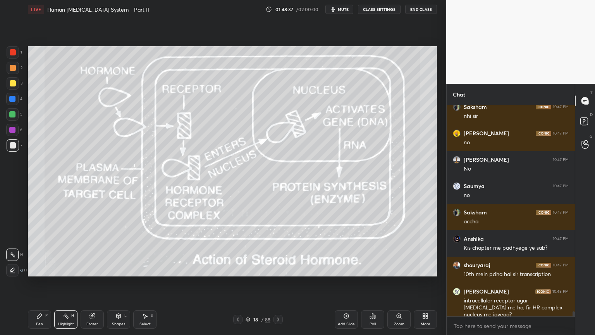
click at [275, 269] on icon at bounding box center [278, 319] width 6 height 6
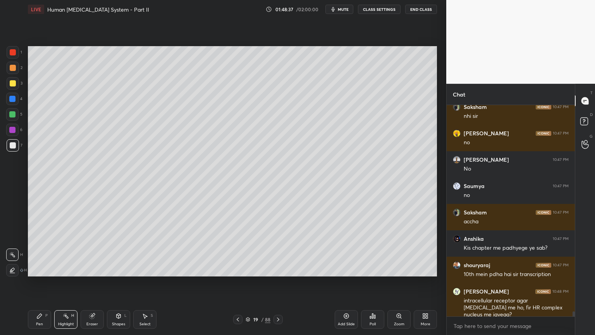
click at [275, 269] on icon at bounding box center [278, 319] width 6 height 6
click at [276, 269] on icon at bounding box center [278, 319] width 6 height 6
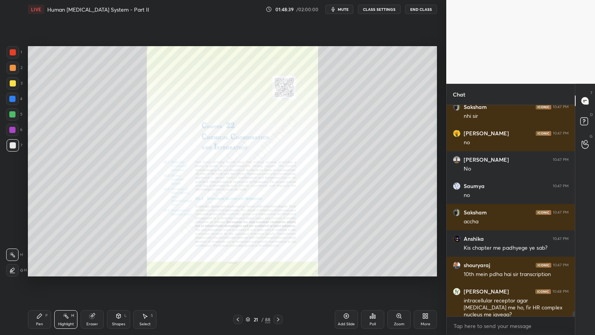
click at [238, 269] on icon at bounding box center [238, 319] width 2 height 4
click at [237, 269] on icon at bounding box center [238, 319] width 6 height 6
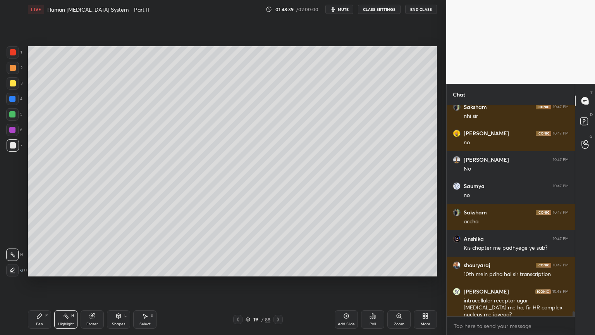
click at [238, 269] on icon at bounding box center [238, 319] width 6 height 6
click at [237, 269] on icon at bounding box center [238, 319] width 6 height 6
click at [278, 269] on icon at bounding box center [278, 319] width 6 height 6
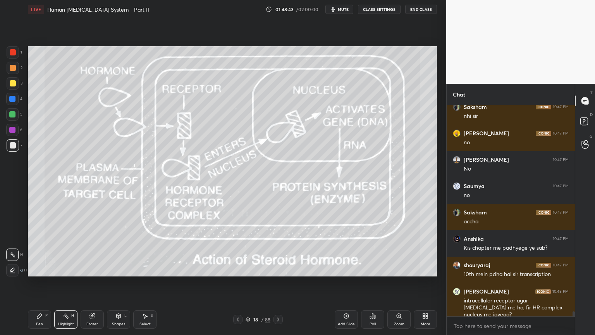
click at [14, 81] on div at bounding box center [13, 83] width 6 height 6
click at [14, 84] on div at bounding box center [13, 83] width 6 height 6
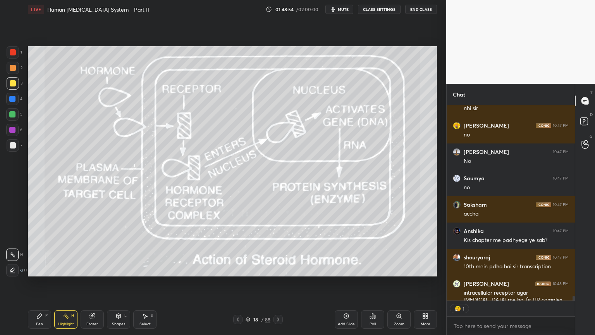
scroll to position [2, 2]
click at [237, 269] on icon at bounding box center [238, 319] width 6 height 6
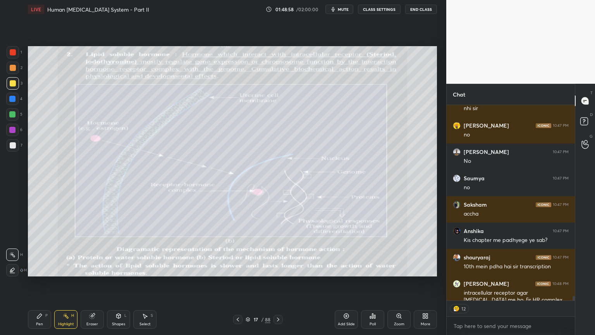
click at [235, 269] on div at bounding box center [237, 319] width 9 height 9
click at [236, 269] on icon at bounding box center [238, 319] width 6 height 6
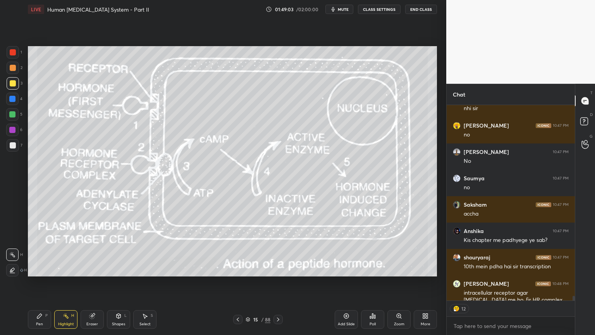
click at [276, 269] on div at bounding box center [278, 319] width 9 height 9
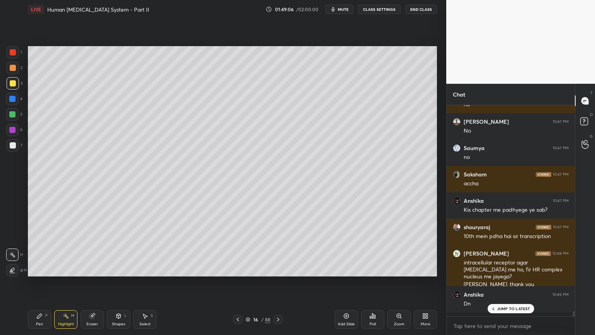
scroll to position [209, 126]
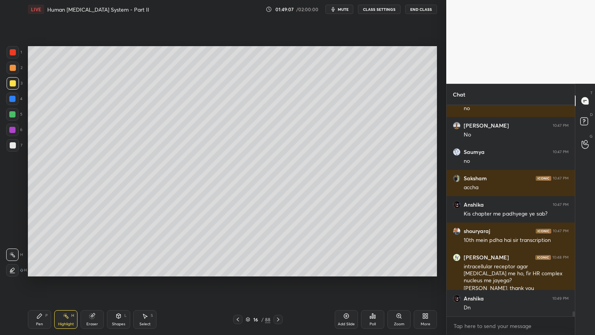
drag, startPoint x: 249, startPoint y: 303, endPoint x: 245, endPoint y: 293, distance: 11.5
click at [248, 269] on div "Setting up your live class Poll for secs No correct answer Start poll" at bounding box center [233, 161] width 416 height 285
click at [349, 12] on button "mute" at bounding box center [340, 9] width 28 height 9
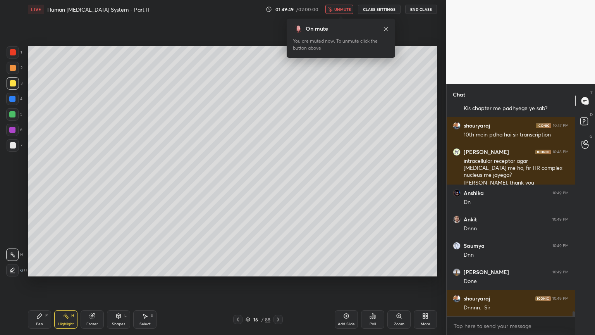
scroll to position [2, 2]
click at [347, 9] on span "unmute" at bounding box center [343, 9] width 17 height 5
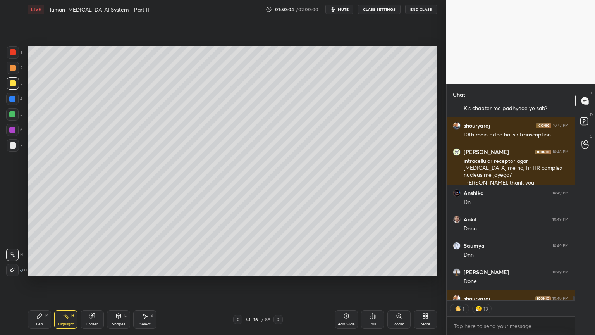
click at [372, 269] on icon at bounding box center [373, 316] width 6 height 6
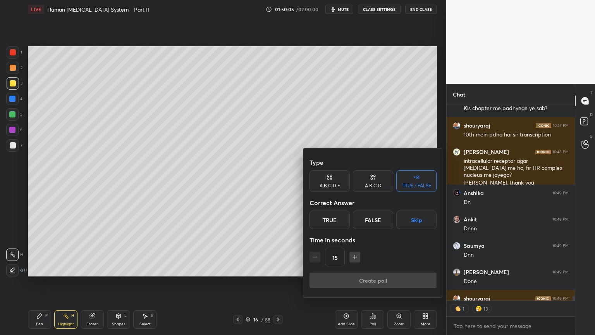
click at [419, 218] on button "Skip" at bounding box center [417, 219] width 40 height 19
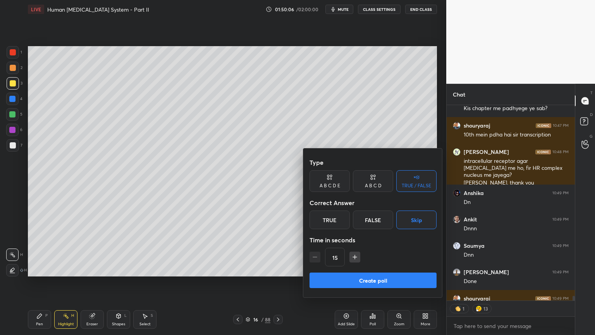
click at [401, 269] on button "Create poll" at bounding box center [373, 280] width 127 height 16
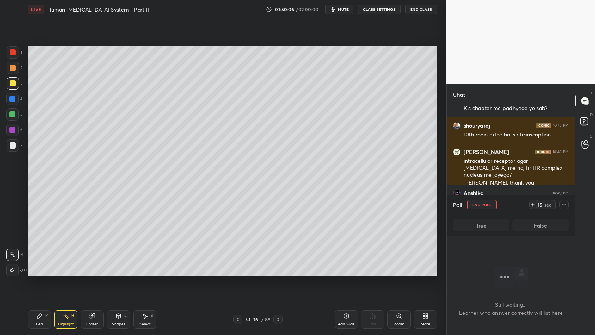
scroll to position [187, 126]
drag, startPoint x: 485, startPoint y: 203, endPoint x: 479, endPoint y: 207, distance: 7.3
click at [485, 204] on button "End Poll" at bounding box center [481, 204] width 29 height 9
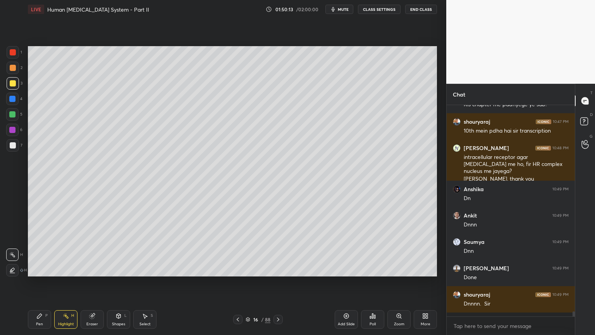
scroll to position [225, 126]
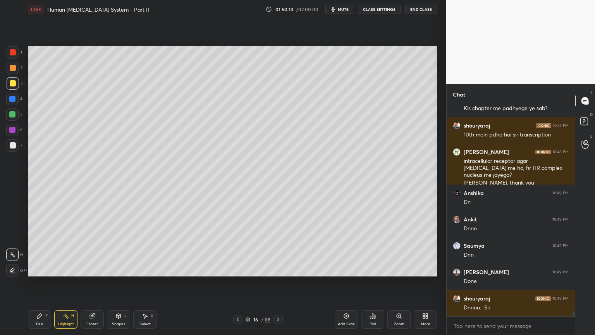
click at [348, 8] on span "mute" at bounding box center [343, 9] width 11 height 5
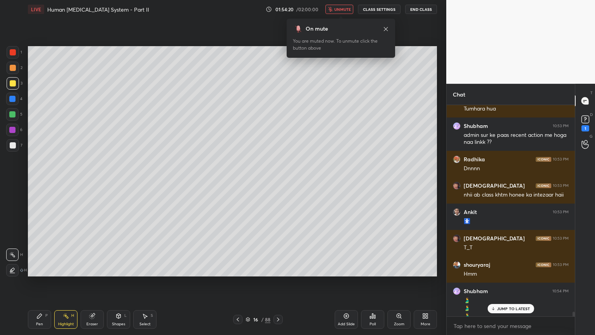
scroll to position [9265, 0]
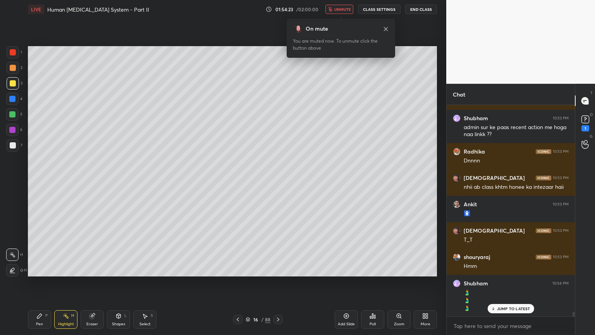
click at [344, 8] on span "unmute" at bounding box center [343, 9] width 17 height 5
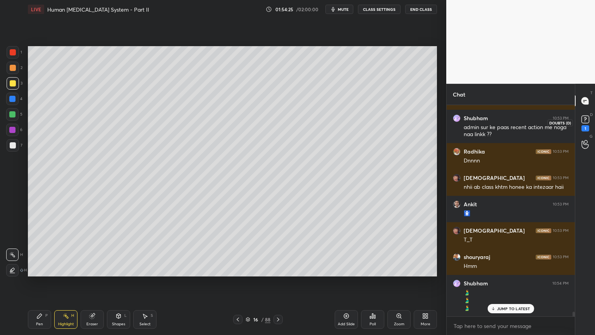
scroll to position [9292, 0]
click at [588, 122] on rect at bounding box center [585, 119] width 7 height 7
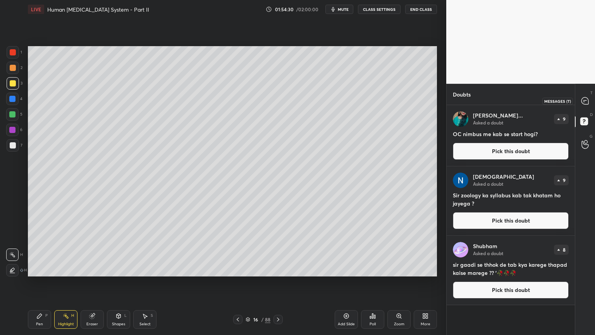
click at [586, 99] on icon at bounding box center [585, 100] width 7 height 7
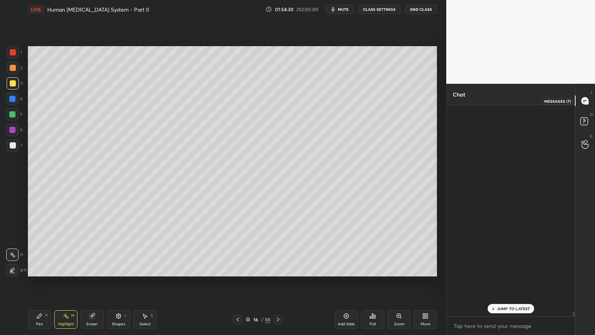
scroll to position [209, 126]
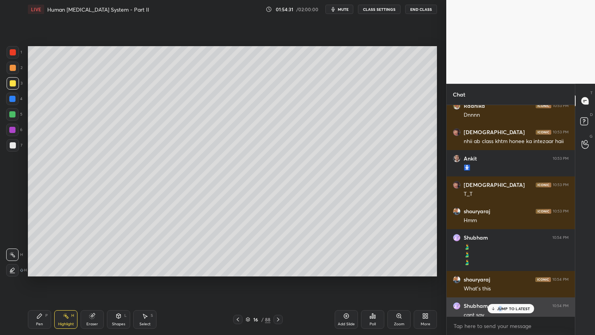
click at [500, 269] on p "JUMP TO LATEST" at bounding box center [513, 308] width 33 height 5
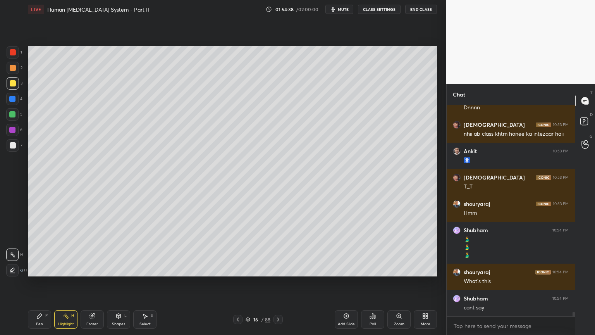
click at [373, 269] on icon at bounding box center [372, 316] width 1 height 5
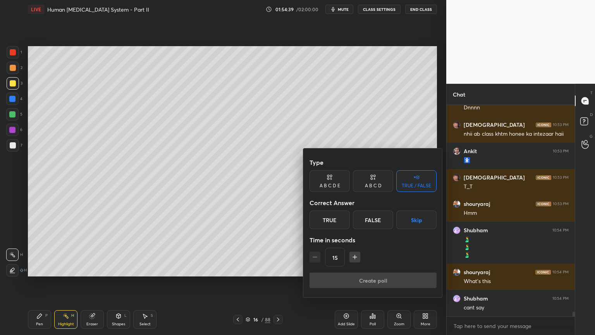
click at [418, 222] on button "Skip" at bounding box center [417, 219] width 40 height 19
click at [419, 222] on button "Skip" at bounding box center [417, 219] width 40 height 19
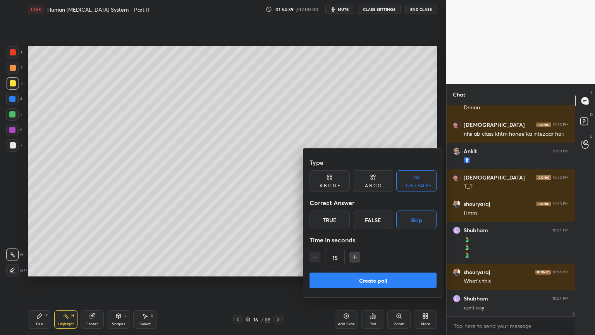
scroll to position [2, 2]
click at [392, 269] on button "Create poll" at bounding box center [373, 280] width 127 height 16
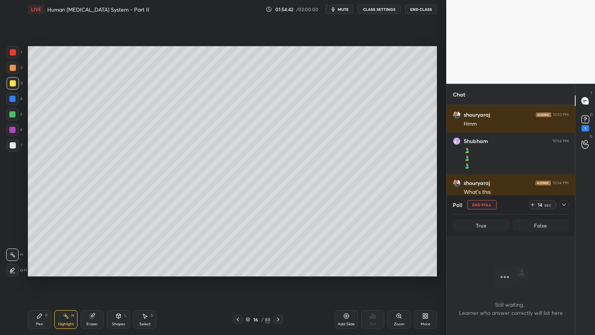
scroll to position [9237, 0]
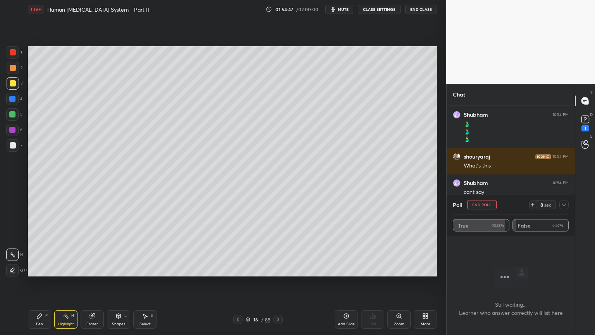
click at [489, 205] on button "End Poll" at bounding box center [481, 204] width 29 height 9
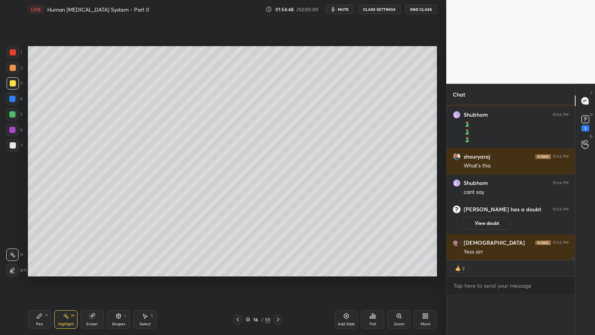
drag, startPoint x: 489, startPoint y: 205, endPoint x: 485, endPoint y: 206, distance: 4.0
click at [489, 205] on div "Chat Radhika 10:52 PM Yes [PERSON_NAME] 10:52 PM link copy nahi kiya 🥀🥀 shourya…" at bounding box center [511, 209] width 129 height 251
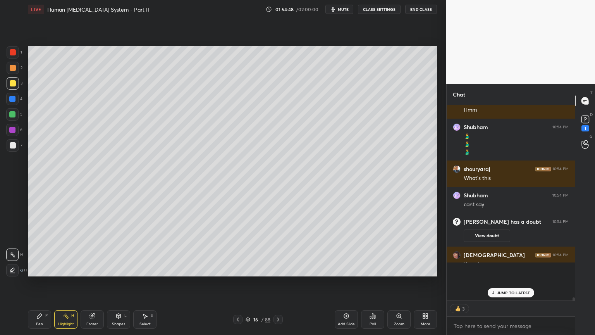
scroll to position [224, 126]
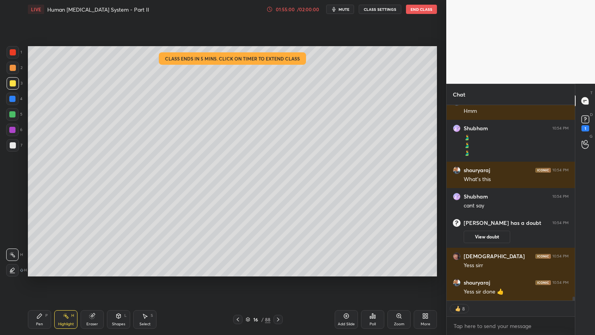
click at [307, 8] on div "/ 02:00:00" at bounding box center [308, 9] width 24 height 5
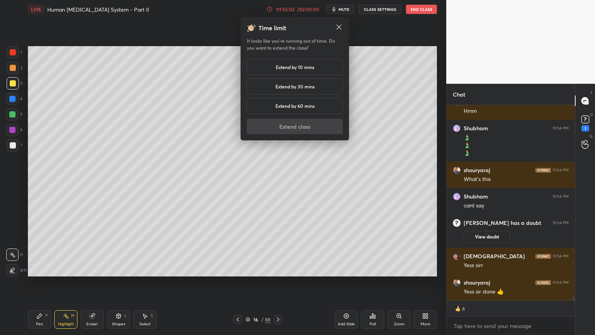
click at [306, 64] on h5 "Extend by 10 mins" at bounding box center [295, 67] width 38 height 7
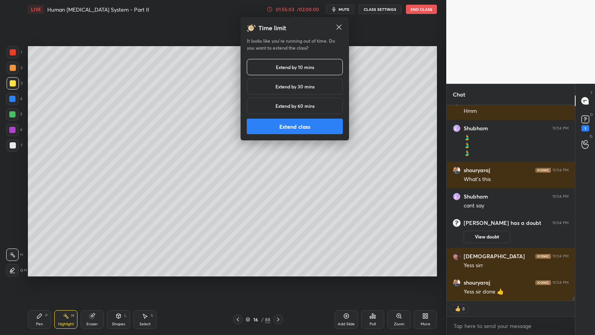
drag, startPoint x: 306, startPoint y: 64, endPoint x: 304, endPoint y: 70, distance: 5.6
click at [306, 64] on h5 "Extend by 10 mins" at bounding box center [295, 67] width 38 height 7
click at [282, 126] on button "Extend class" at bounding box center [295, 127] width 96 height 16
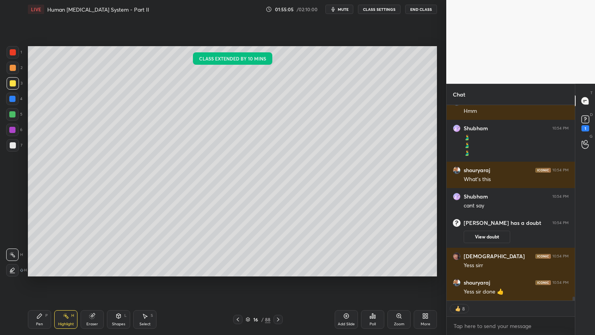
click at [280, 269] on icon at bounding box center [278, 319] width 6 height 6
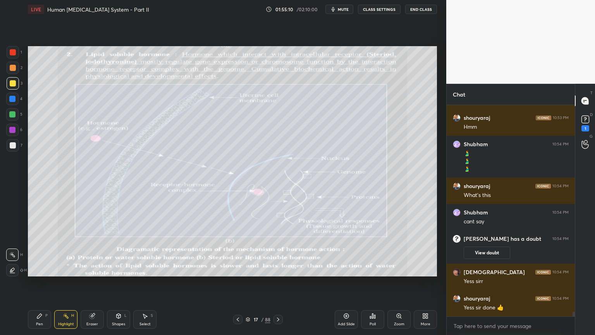
drag, startPoint x: 391, startPoint y: 324, endPoint x: 396, endPoint y: 321, distance: 5.9
click at [396, 269] on div "Zoom" at bounding box center [399, 319] width 23 height 19
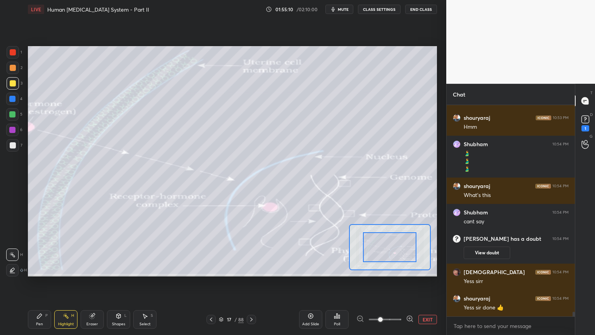
click at [398, 269] on span at bounding box center [385, 320] width 33 height 12
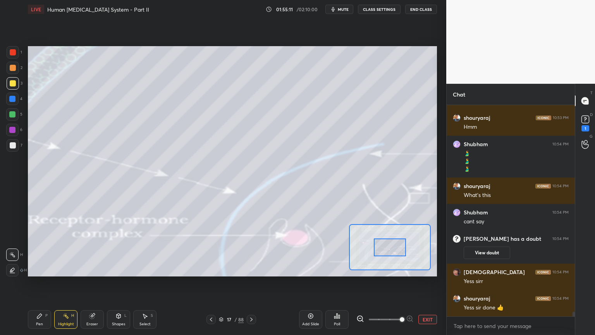
drag, startPoint x: 385, startPoint y: 239, endPoint x: 382, endPoint y: 233, distance: 6.8
click at [379, 238] on div at bounding box center [390, 247] width 32 height 18
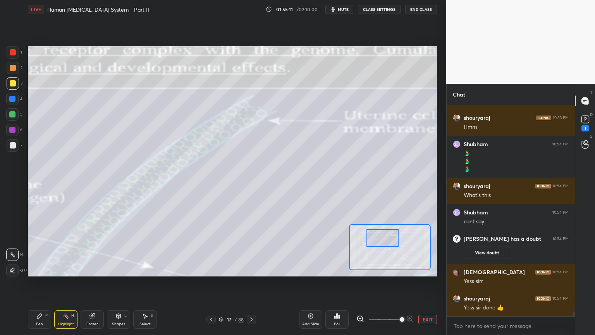
click at [380, 224] on div at bounding box center [390, 247] width 82 height 46
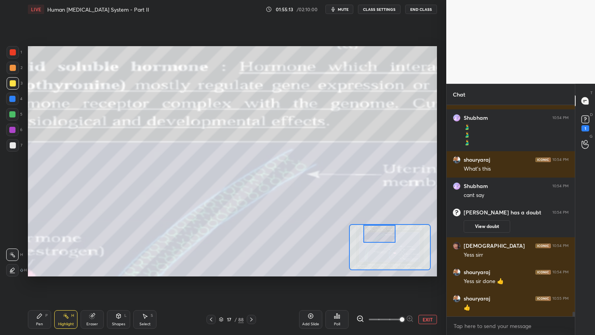
drag, startPoint x: 383, startPoint y: 229, endPoint x: 386, endPoint y: 238, distance: 9.1
click at [388, 232] on div at bounding box center [380, 234] width 32 height 18
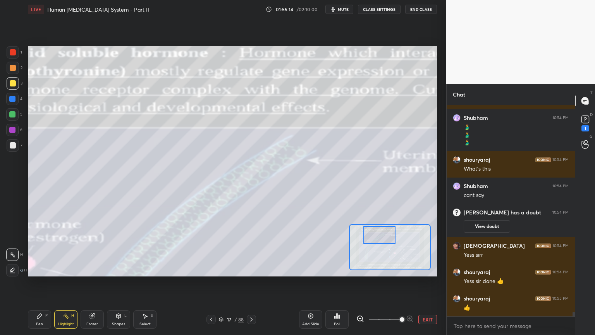
click at [425, 269] on button "EXIT" at bounding box center [428, 319] width 19 height 9
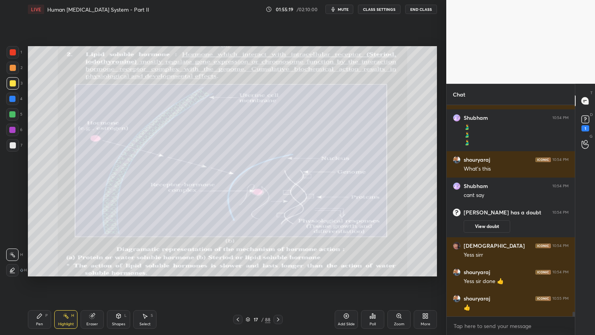
drag, startPoint x: 121, startPoint y: 316, endPoint x: 114, endPoint y: 308, distance: 10.4
click at [120, 269] on icon at bounding box center [119, 316] width 6 height 6
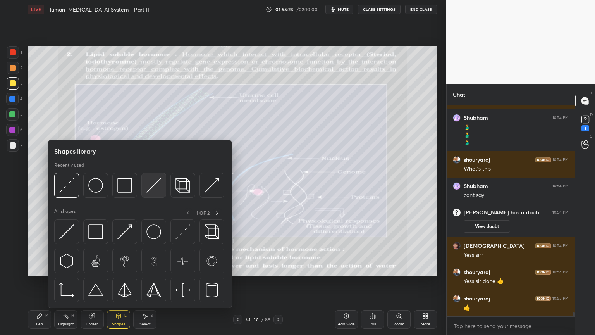
click at [153, 188] on img at bounding box center [154, 185] width 15 height 15
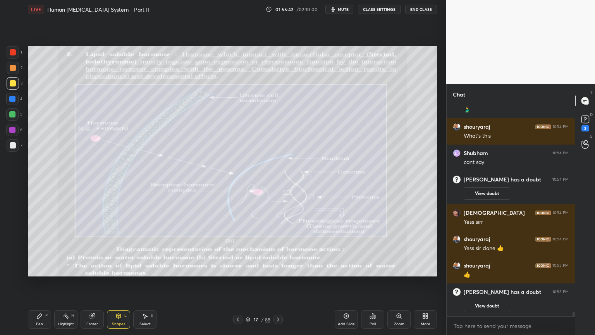
click at [15, 50] on div at bounding box center [13, 52] width 12 height 12
click at [17, 51] on div at bounding box center [13, 52] width 12 height 12
click at [17, 52] on div at bounding box center [13, 52] width 12 height 12
click at [86, 269] on div "Setting up your live class Poll for secs No correct answer Start poll" at bounding box center [233, 161] width 416 height 285
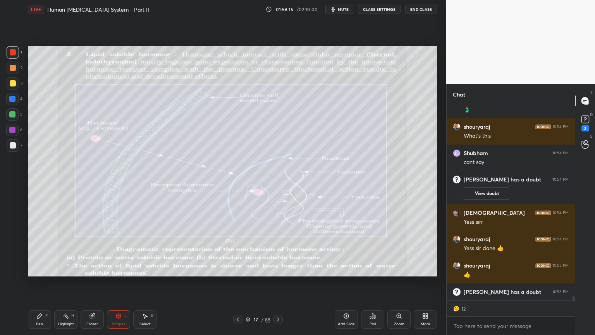
click at [400, 269] on div "Zoom" at bounding box center [399, 319] width 23 height 19
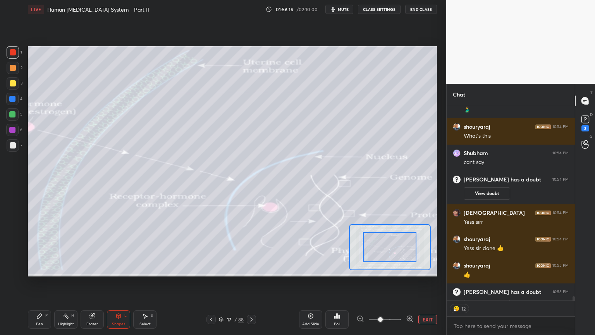
scroll to position [9296, 0]
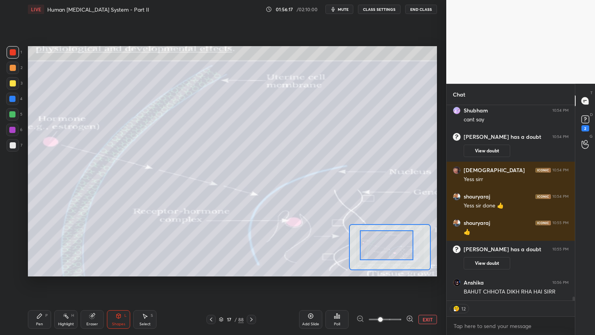
click at [424, 269] on button "EXIT" at bounding box center [428, 319] width 19 height 9
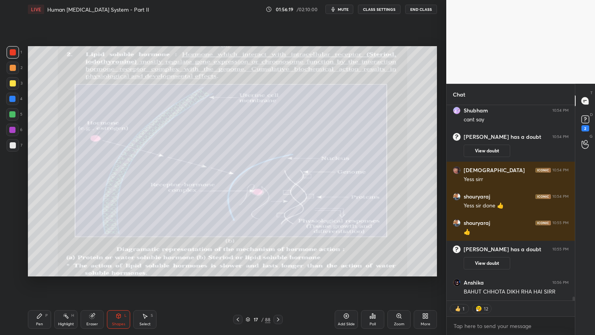
click at [14, 48] on div at bounding box center [13, 52] width 12 height 12
click at [14, 132] on div at bounding box center [12, 130] width 12 height 12
click at [42, 269] on div "Pen P" at bounding box center [39, 319] width 23 height 19
drag, startPoint x: 42, startPoint y: 316, endPoint x: 27, endPoint y: 289, distance: 31.1
click at [41, 269] on icon at bounding box center [39, 316] width 6 height 6
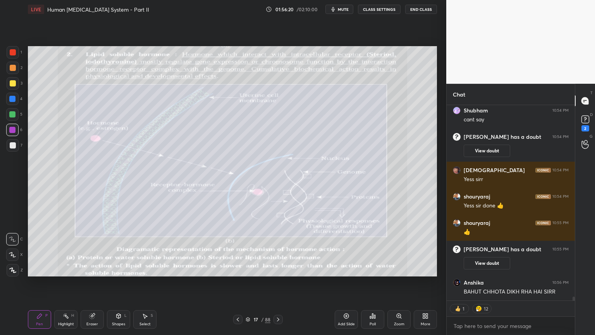
scroll to position [9329, 0]
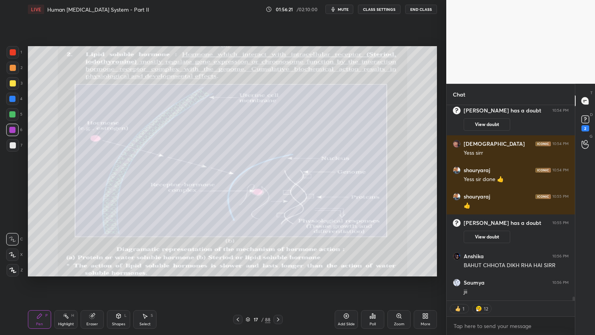
click at [14, 269] on icon at bounding box center [12, 269] width 7 height 5
drag, startPoint x: 14, startPoint y: 97, endPoint x: 17, endPoint y: 101, distance: 4.9
click at [12, 98] on div at bounding box center [12, 99] width 6 height 6
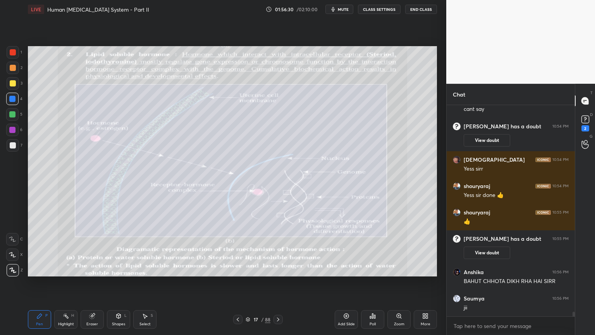
drag, startPoint x: 14, startPoint y: 145, endPoint x: 12, endPoint y: 149, distance: 4.2
click at [12, 146] on div at bounding box center [13, 145] width 6 height 6
drag, startPoint x: 14, startPoint y: 132, endPoint x: 16, endPoint y: 136, distance: 5.4
click at [14, 133] on div at bounding box center [12, 130] width 12 height 12
click at [123, 269] on div "Shapes" at bounding box center [118, 324] width 13 height 4
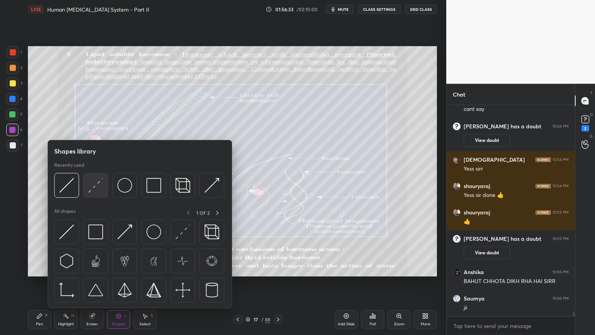
click at [99, 187] on img at bounding box center [95, 185] width 15 height 15
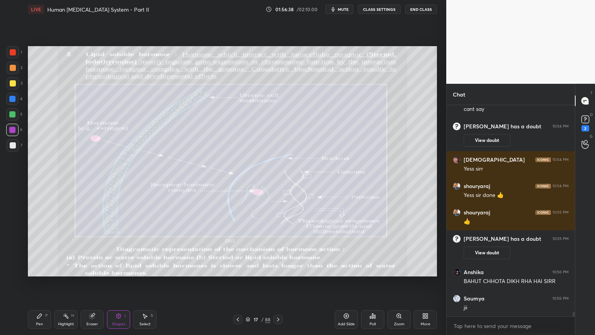
click at [45, 269] on div "Pen P" at bounding box center [39, 319] width 23 height 19
click at [44, 269] on div "Pen P" at bounding box center [39, 319] width 23 height 19
click at [9, 99] on div at bounding box center [12, 99] width 12 height 12
click at [14, 80] on div at bounding box center [13, 83] width 12 height 12
click at [14, 81] on div at bounding box center [13, 83] width 12 height 12
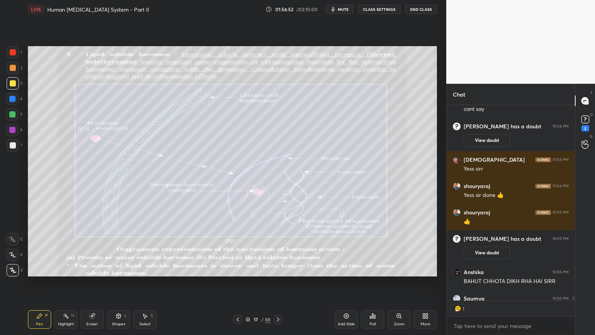
scroll to position [193, 126]
click at [14, 145] on div at bounding box center [13, 145] width 6 height 6
click at [15, 118] on div at bounding box center [12, 114] width 12 height 12
drag, startPoint x: 13, startPoint y: 53, endPoint x: 17, endPoint y: 53, distance: 4.0
click at [16, 53] on div at bounding box center [13, 52] width 6 height 6
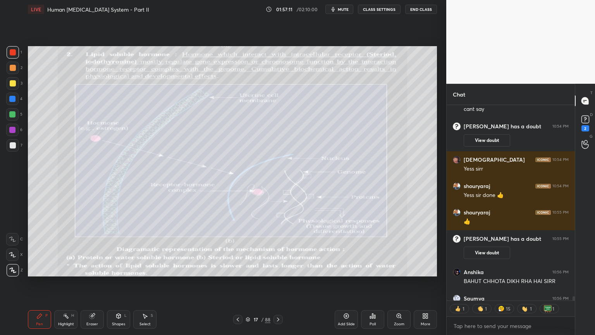
drag, startPoint x: 15, startPoint y: 53, endPoint x: 12, endPoint y: 55, distance: 4.4
click at [14, 53] on div at bounding box center [13, 52] width 6 height 6
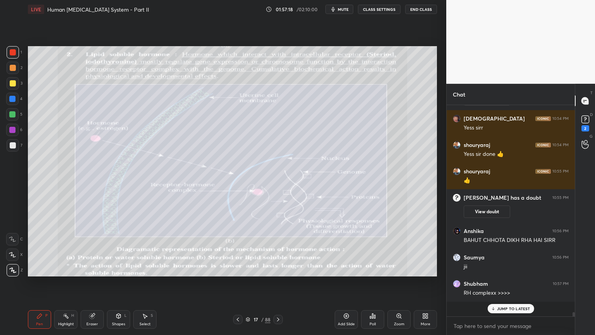
scroll to position [209, 126]
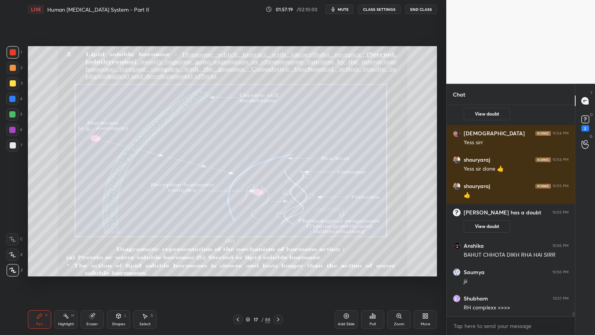
click at [10, 117] on div at bounding box center [12, 114] width 6 height 6
click at [16, 118] on div at bounding box center [12, 114] width 12 height 12
click at [16, 87] on div at bounding box center [13, 83] width 12 height 12
click at [14, 242] on div at bounding box center [12, 239] width 12 height 12
click at [121, 269] on div "Shapes" at bounding box center [118, 324] width 13 height 4
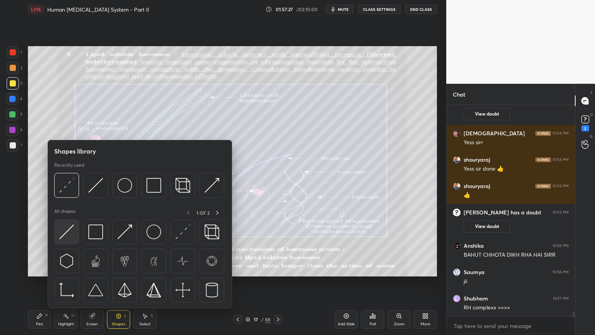
click at [71, 237] on img at bounding box center [66, 231] width 15 height 15
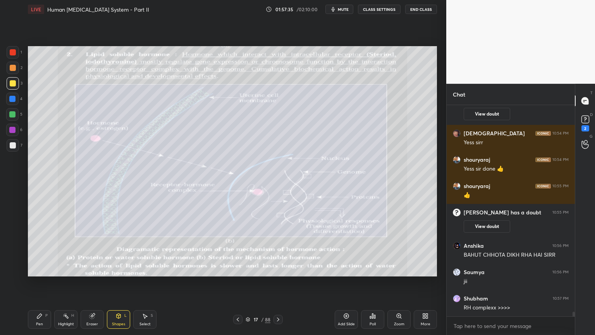
click at [15, 114] on div at bounding box center [12, 114] width 6 height 6
click at [14, 116] on div at bounding box center [12, 114] width 6 height 6
click at [44, 269] on div "Pen P" at bounding box center [39, 319] width 23 height 19
click at [246, 269] on icon at bounding box center [248, 319] width 5 height 5
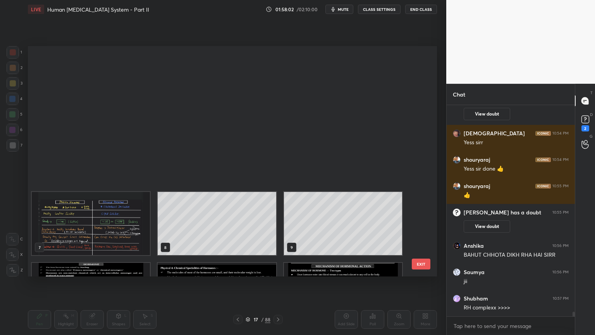
scroll to position [228, 405]
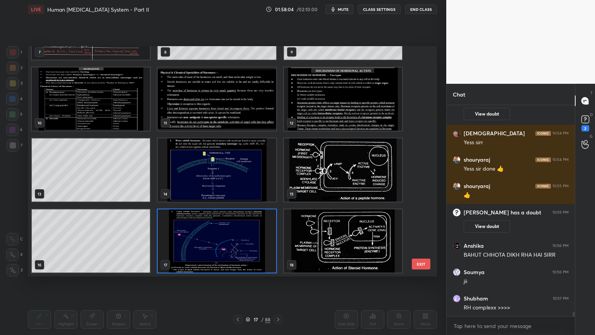
drag, startPoint x: 419, startPoint y: 87, endPoint x: 421, endPoint y: 96, distance: 9.4
click at [420, 100] on div "7 8 9 10 11 12 13 14 15 16 17 18 19 20 21" at bounding box center [226, 161] width 396 height 230
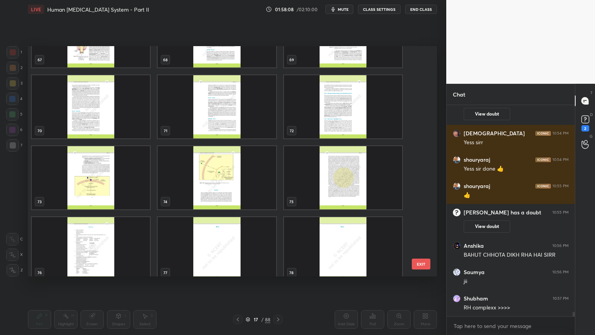
scroll to position [1583, 0]
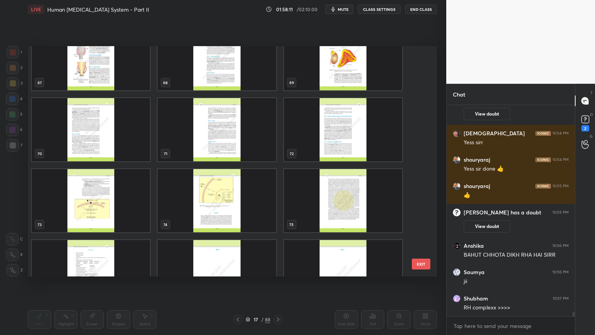
click at [341, 135] on img "grid" at bounding box center [343, 129] width 118 height 63
click at [343, 134] on img "grid" at bounding box center [343, 129] width 118 height 63
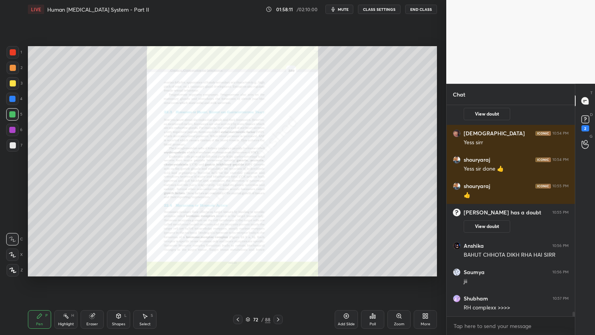
click at [344, 133] on img "grid" at bounding box center [343, 129] width 118 height 63
click at [397, 269] on div "Zoom" at bounding box center [399, 319] width 23 height 19
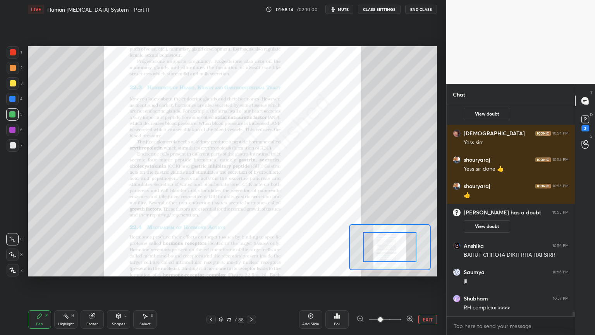
click at [407, 269] on icon at bounding box center [410, 319] width 8 height 8
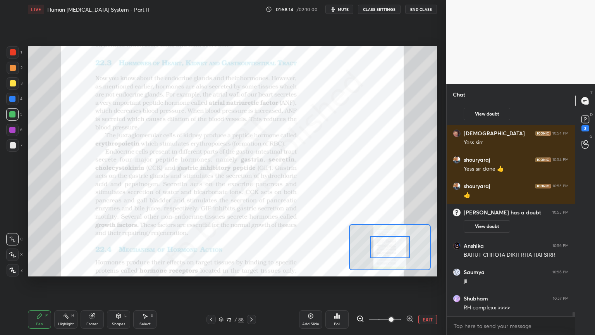
click at [408, 269] on icon at bounding box center [410, 319] width 8 height 8
click at [394, 269] on span at bounding box center [391, 319] width 5 height 5
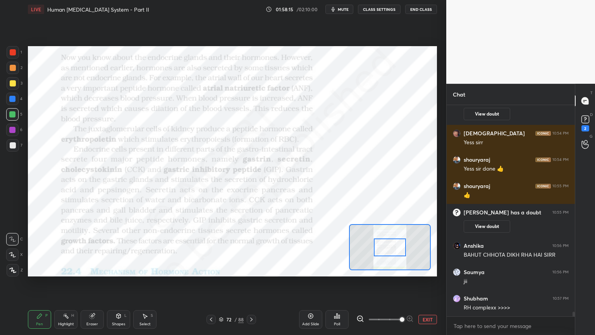
click at [410, 269] on div at bounding box center [385, 319] width 57 height 9
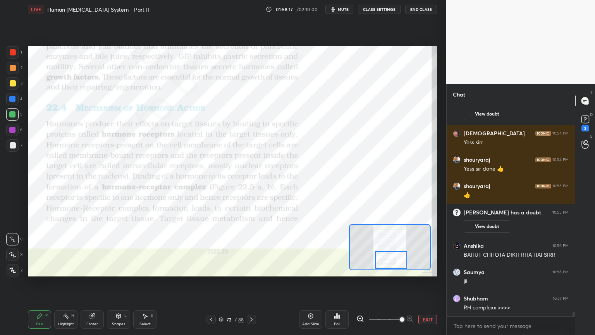
scroll to position [9366, 0]
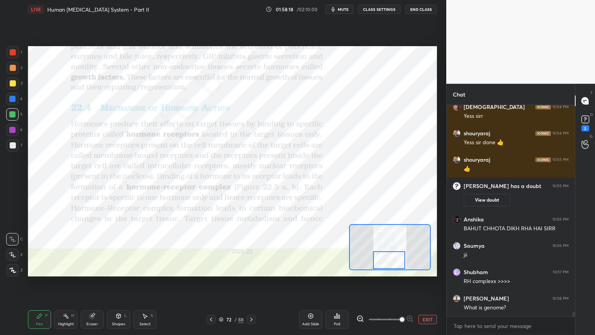
drag, startPoint x: 398, startPoint y: 251, endPoint x: 397, endPoint y: 262, distance: 11.7
click at [397, 263] on div at bounding box center [389, 260] width 32 height 18
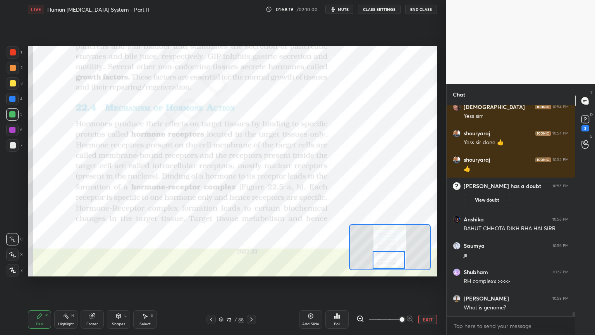
click at [13, 95] on div at bounding box center [12, 99] width 12 height 12
click at [12, 97] on div at bounding box center [12, 99] width 6 height 6
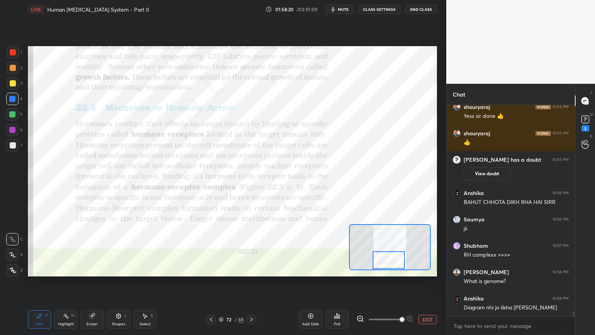
click at [117, 269] on icon at bounding box center [119, 316] width 6 height 6
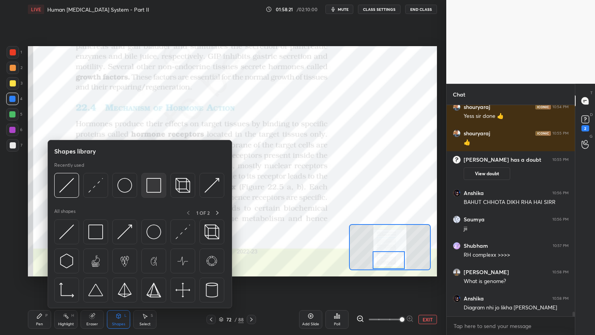
click at [157, 188] on img at bounding box center [154, 185] width 15 height 15
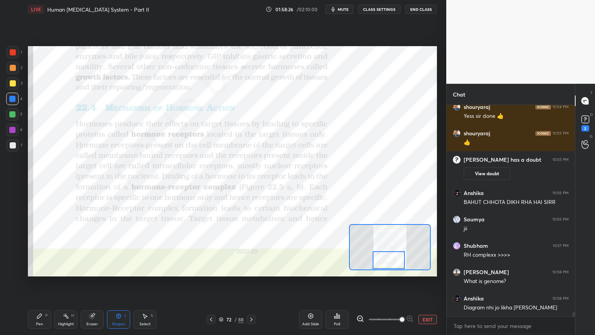
scroll to position [9419, 0]
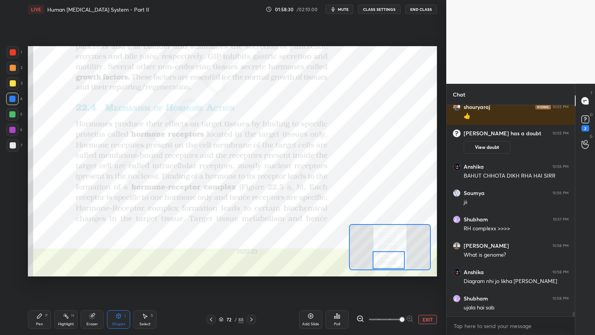
click at [110, 269] on div "Shapes L" at bounding box center [118, 319] width 23 height 19
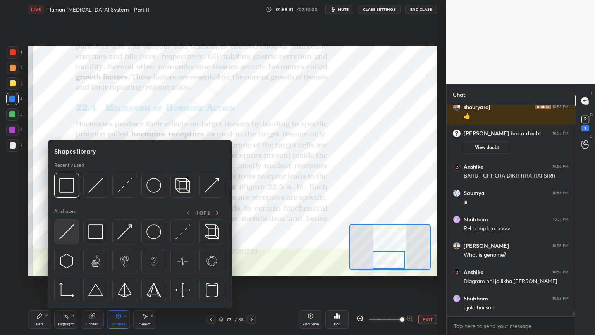
click at [71, 231] on img at bounding box center [66, 231] width 15 height 15
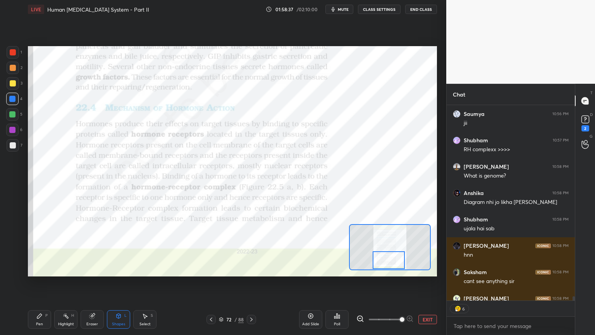
scroll to position [9540, 0]
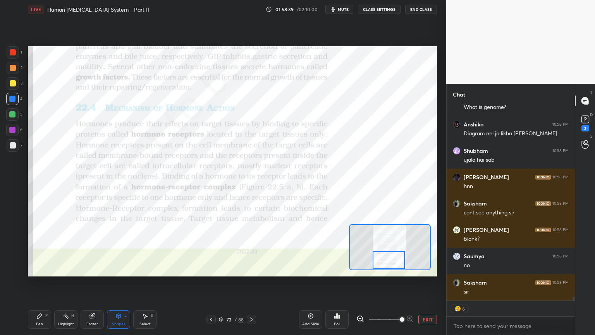
click at [12, 111] on div at bounding box center [12, 114] width 6 height 6
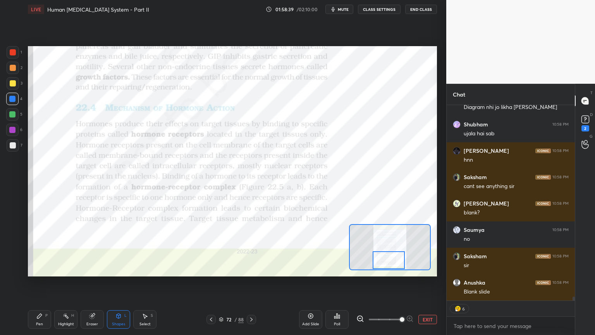
click at [14, 114] on div at bounding box center [12, 114] width 6 height 6
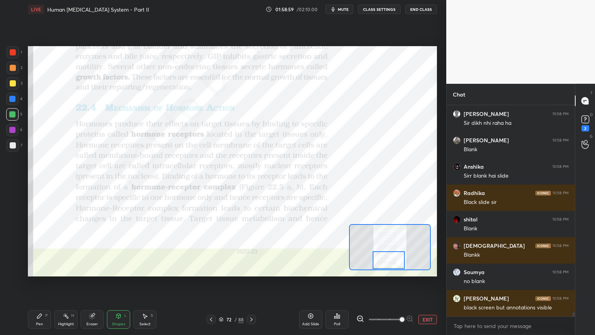
scroll to position [9927, 0]
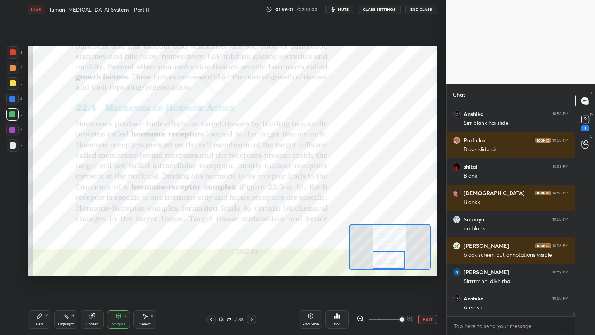
click at [10, 128] on div at bounding box center [12, 130] width 6 height 6
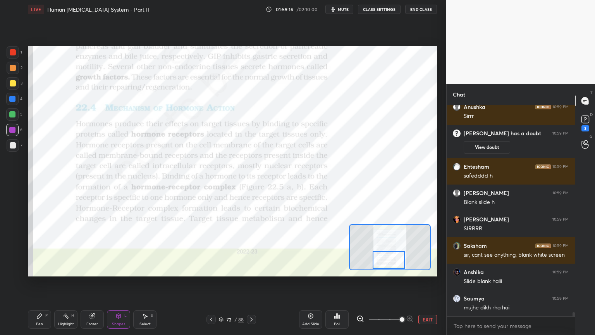
scroll to position [9992, 0]
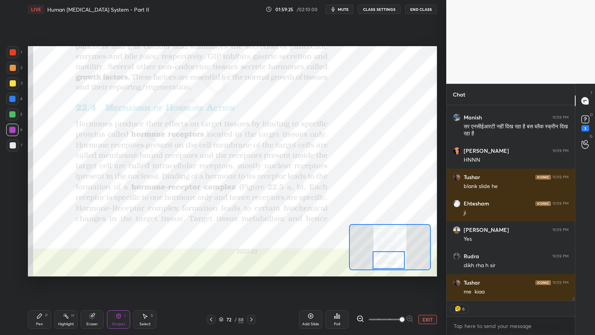
click at [250, 269] on icon at bounding box center [251, 319] width 6 height 6
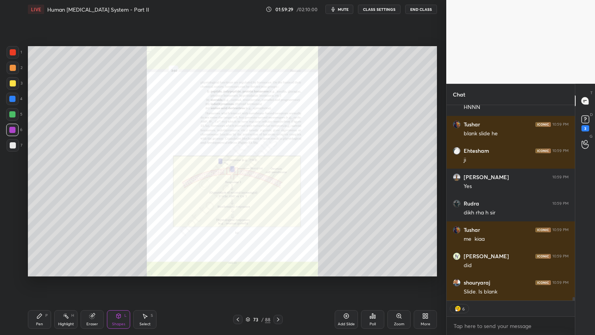
click at [398, 269] on icon at bounding box center [399, 316] width 4 height 4
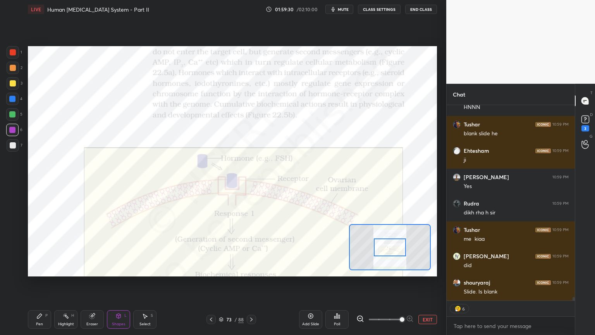
click at [397, 269] on span at bounding box center [385, 320] width 33 height 12
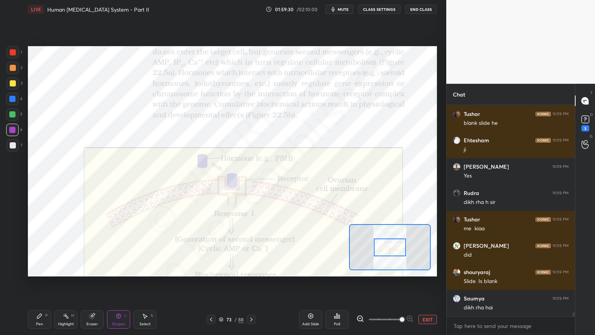
click at [404, 269] on span at bounding box center [402, 319] width 5 height 5
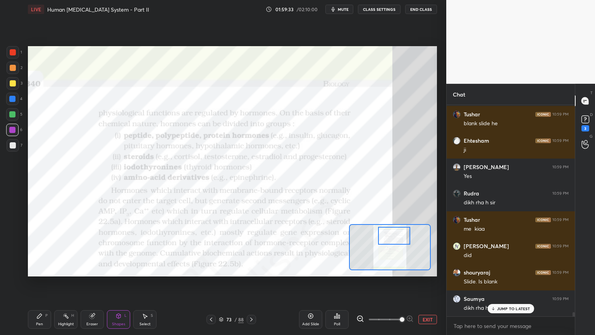
drag, startPoint x: 398, startPoint y: 249, endPoint x: 402, endPoint y: 238, distance: 12.4
click at [402, 238] on div at bounding box center [394, 236] width 32 height 18
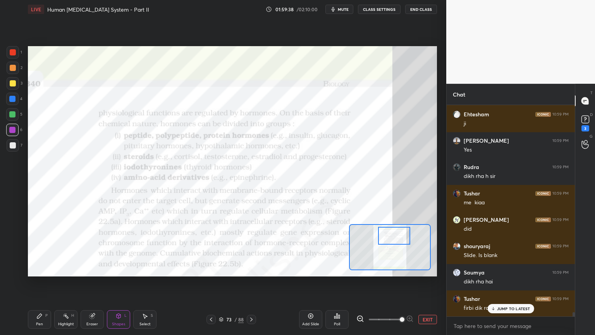
click at [398, 237] on div at bounding box center [394, 236] width 32 height 18
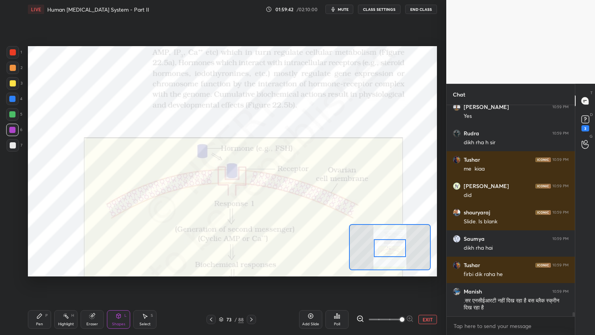
drag, startPoint x: 398, startPoint y: 237, endPoint x: 391, endPoint y: 248, distance: 13.0
click at [395, 248] on div at bounding box center [390, 248] width 32 height 18
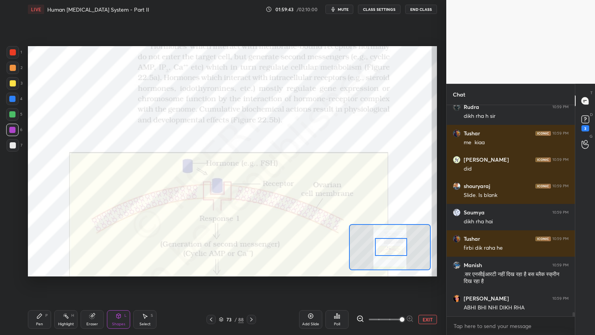
click at [211, 269] on icon at bounding box center [211, 319] width 6 height 6
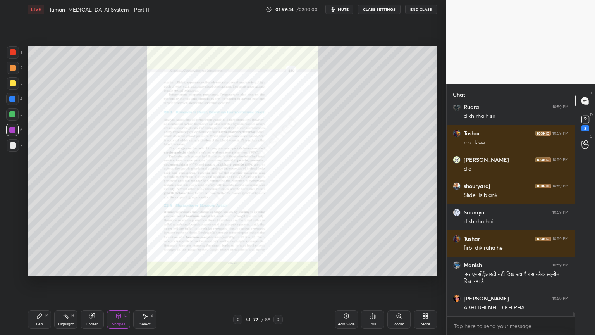
click at [278, 269] on icon at bounding box center [278, 319] width 2 height 4
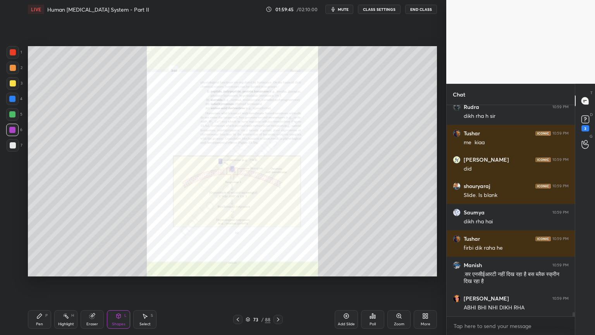
click at [278, 269] on icon at bounding box center [278, 319] width 6 height 6
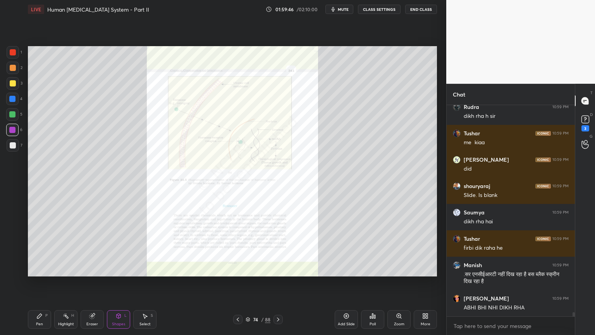
click at [239, 269] on div at bounding box center [237, 319] width 9 height 9
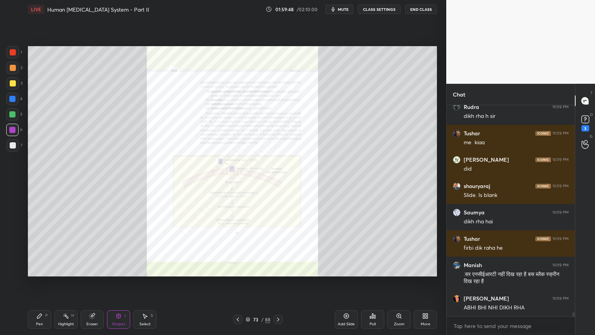
click at [240, 269] on icon at bounding box center [238, 319] width 6 height 6
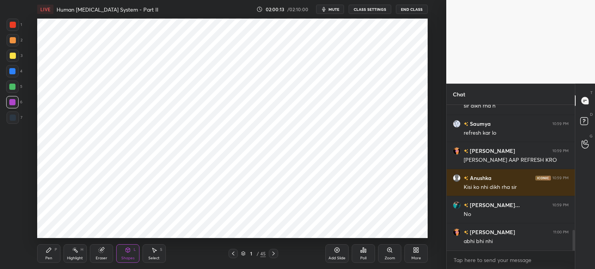
scroll to position [892, 0]
click at [243, 254] on icon at bounding box center [243, 254] width 5 height 5
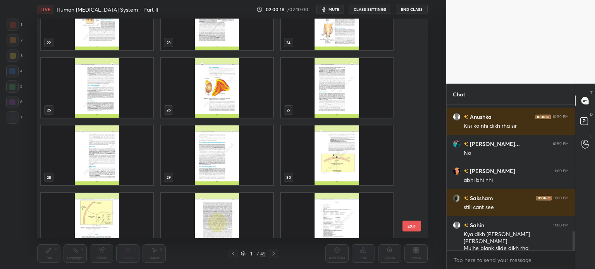
scroll to position [543, 0]
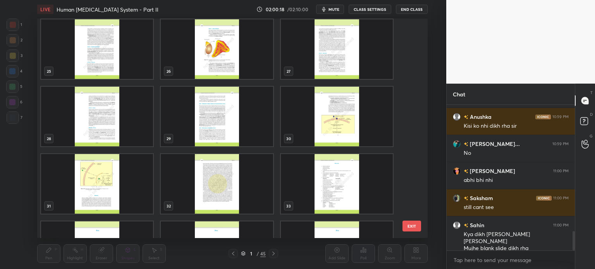
click at [204, 130] on img "grid" at bounding box center [217, 117] width 112 height 60
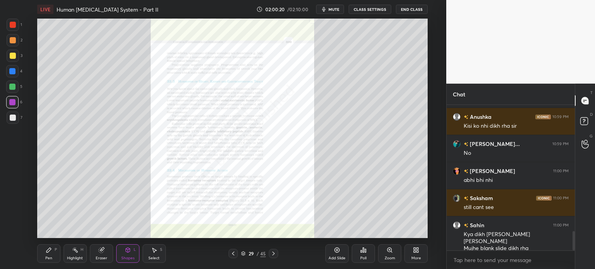
click at [388, 250] on icon at bounding box center [390, 250] width 4 height 4
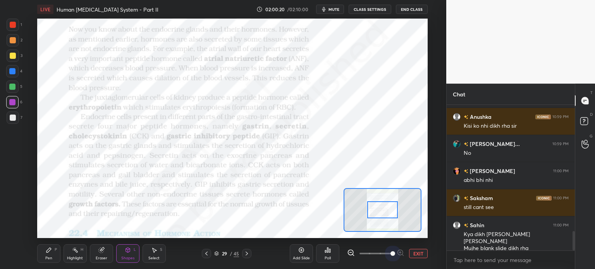
click at [388, 250] on span at bounding box center [376, 254] width 33 height 12
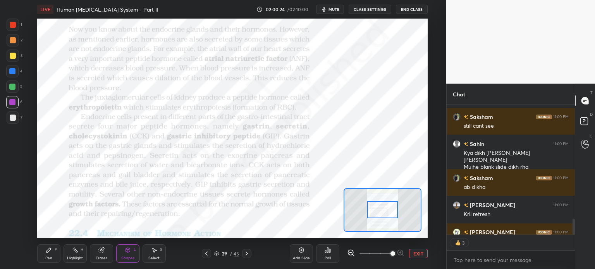
scroll to position [1132, 0]
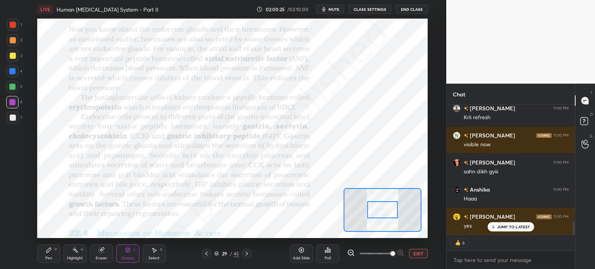
click at [248, 253] on icon at bounding box center [247, 254] width 6 height 6
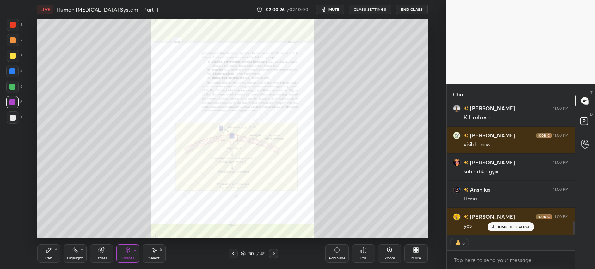
scroll to position [1214, 0]
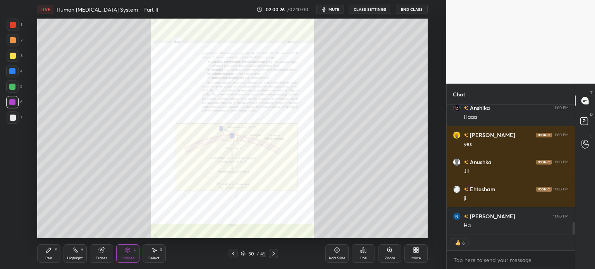
click at [235, 254] on icon at bounding box center [233, 254] width 6 height 6
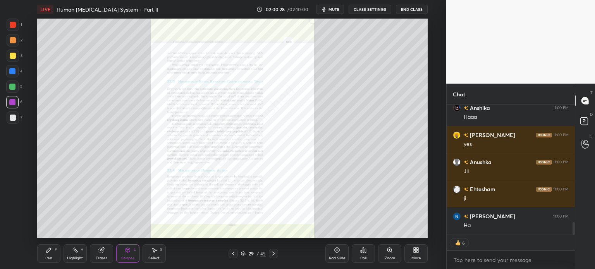
scroll to position [1240, 0]
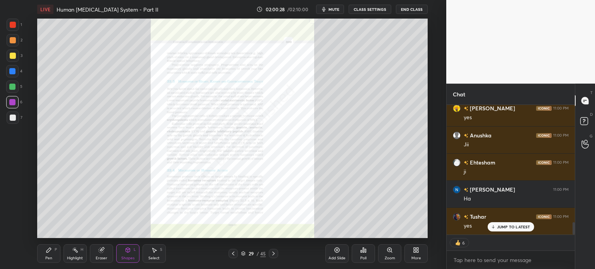
click at [391, 248] on icon at bounding box center [390, 250] width 6 height 6
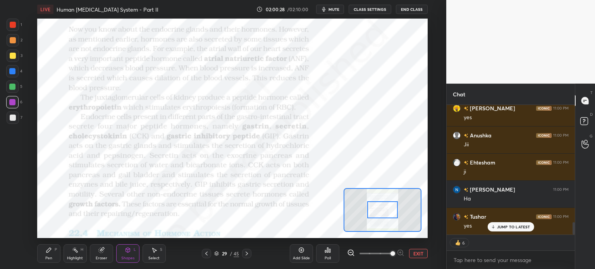
click at [391, 252] on span at bounding box center [393, 254] width 5 height 5
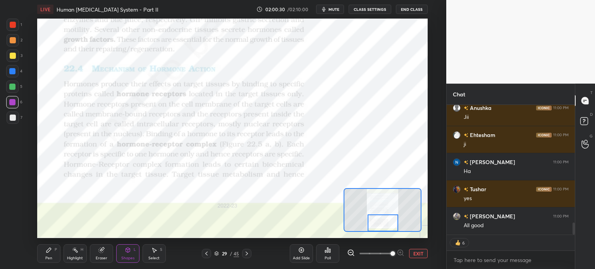
drag, startPoint x: 387, startPoint y: 212, endPoint x: 388, endPoint y: 231, distance: 18.2
click at [388, 231] on div at bounding box center [383, 223] width 31 height 17
drag, startPoint x: 17, startPoint y: 71, endPoint x: 12, endPoint y: 72, distance: 5.2
click at [12, 72] on div at bounding box center [12, 71] width 12 height 12
drag, startPoint x: 14, startPoint y: 74, endPoint x: 22, endPoint y: 110, distance: 36.7
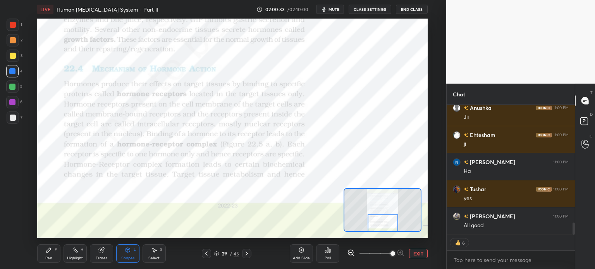
click at [14, 76] on div at bounding box center [12, 71] width 12 height 12
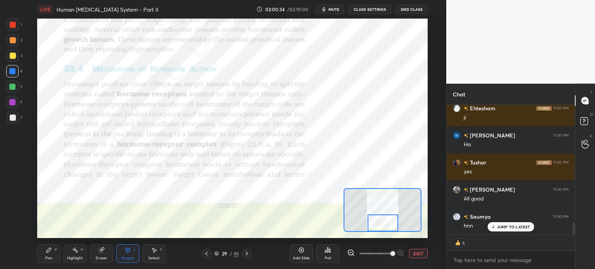
click at [129, 255] on div "Shapes L" at bounding box center [127, 254] width 23 height 19
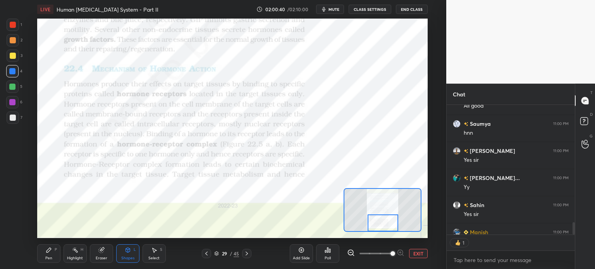
drag, startPoint x: 16, startPoint y: 88, endPoint x: 12, endPoint y: 88, distance: 4.3
click at [13, 88] on div at bounding box center [12, 87] width 12 height 12
click at [12, 89] on div at bounding box center [12, 87] width 6 height 6
click at [119, 259] on div "Shapes L" at bounding box center [127, 254] width 23 height 19
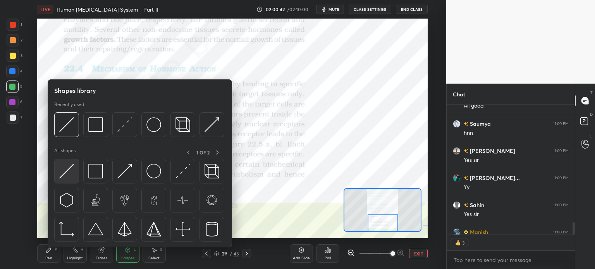
click at [70, 175] on img at bounding box center [66, 171] width 15 height 15
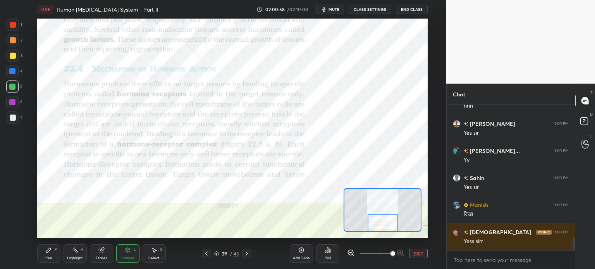
click at [12, 102] on div at bounding box center [12, 102] width 6 height 6
click at [11, 25] on div at bounding box center [13, 25] width 6 height 6
drag, startPoint x: 13, startPoint y: 25, endPoint x: 20, endPoint y: 52, distance: 28.4
click at [14, 26] on div at bounding box center [13, 25] width 6 height 6
click at [246, 254] on icon at bounding box center [247, 254] width 6 height 6
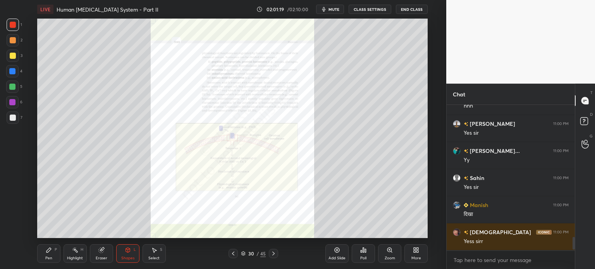
click at [395, 253] on div "Zoom" at bounding box center [389, 254] width 23 height 19
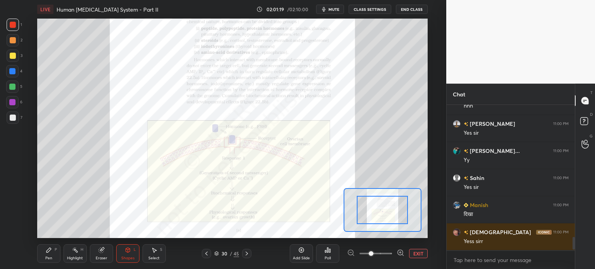
click at [394, 254] on div at bounding box center [375, 253] width 57 height 9
click at [398, 254] on icon at bounding box center [400, 252] width 5 height 5
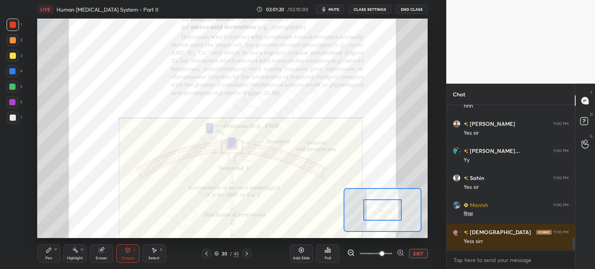
click at [400, 252] on icon at bounding box center [401, 253] width 8 height 8
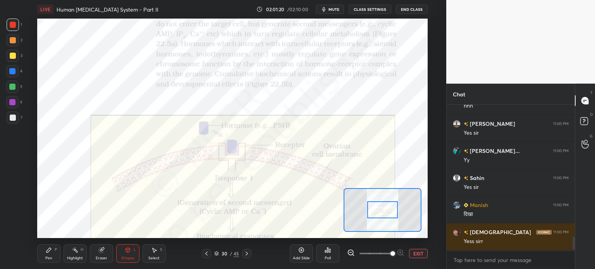
click at [395, 252] on span at bounding box center [393, 254] width 5 height 5
drag, startPoint x: 400, startPoint y: 251, endPoint x: 395, endPoint y: 232, distance: 19.8
click at [395, 252] on span at bounding box center [393, 254] width 5 height 5
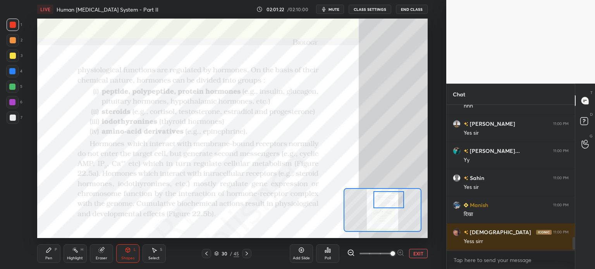
drag, startPoint x: 394, startPoint y: 210, endPoint x: 400, endPoint y: 202, distance: 10.6
click at [400, 203] on div at bounding box center [389, 199] width 31 height 17
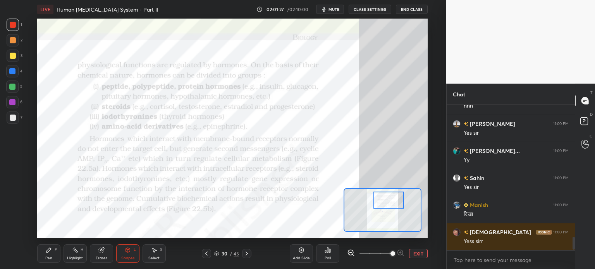
click at [14, 102] on div at bounding box center [12, 102] width 6 height 6
click at [15, 106] on div at bounding box center [12, 102] width 12 height 12
click at [133, 257] on div "Shapes" at bounding box center [127, 259] width 13 height 4
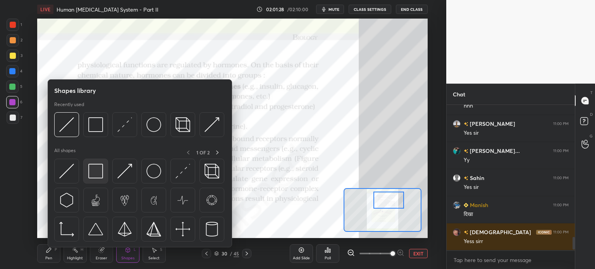
click at [101, 174] on img at bounding box center [95, 171] width 15 height 15
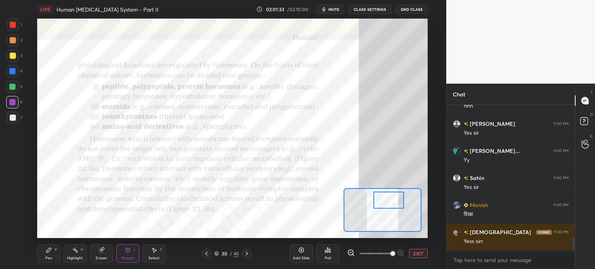
click at [11, 71] on div at bounding box center [12, 71] width 6 height 6
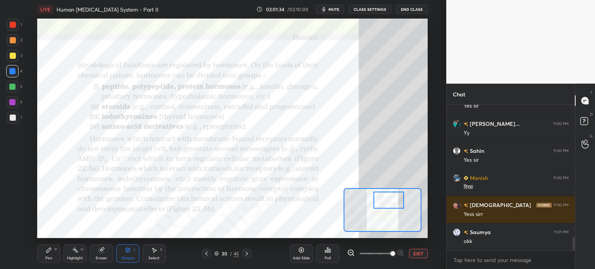
click at [13, 84] on div at bounding box center [12, 87] width 12 height 12
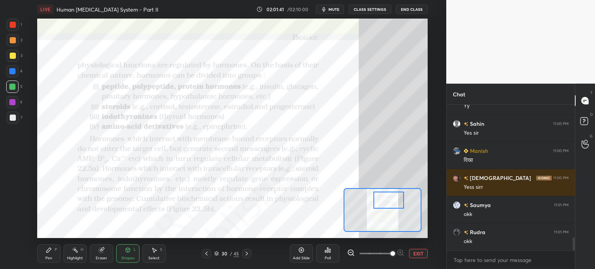
click at [55, 254] on div "Pen P" at bounding box center [48, 254] width 23 height 19
click at [53, 253] on div "Pen P" at bounding box center [48, 254] width 23 height 19
click at [12, 216] on icon at bounding box center [12, 216] width 7 height 5
click at [127, 255] on div "Shapes L" at bounding box center [127, 254] width 23 height 19
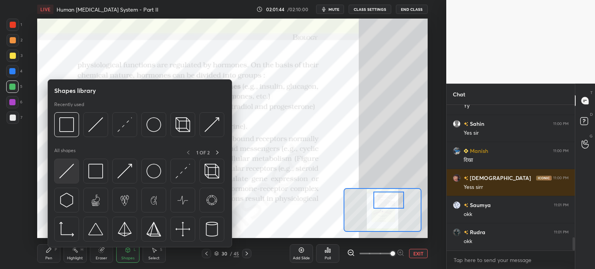
click at [66, 172] on img at bounding box center [66, 171] width 15 height 15
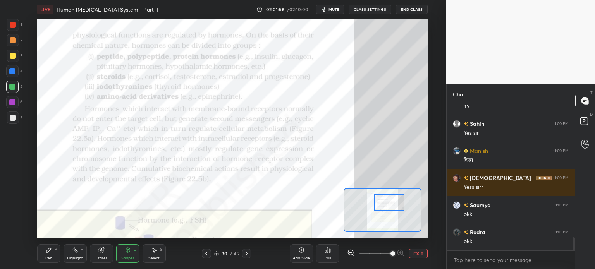
click at [392, 210] on div at bounding box center [389, 202] width 31 height 17
click at [9, 102] on div at bounding box center [12, 102] width 12 height 12
drag, startPoint x: 11, startPoint y: 102, endPoint x: 17, endPoint y: 105, distance: 7.5
click at [11, 103] on div at bounding box center [12, 102] width 6 height 6
click at [14, 83] on div at bounding box center [12, 87] width 12 height 12
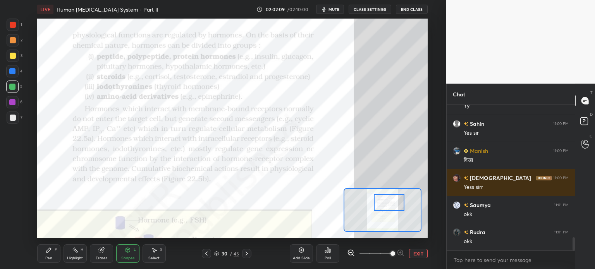
click at [15, 85] on div at bounding box center [12, 87] width 12 height 12
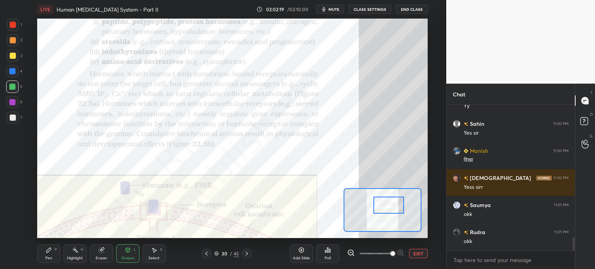
click at [391, 210] on div at bounding box center [389, 205] width 31 height 17
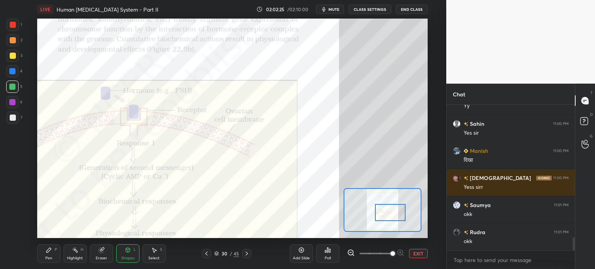
drag, startPoint x: 389, startPoint y: 205, endPoint x: 386, endPoint y: 217, distance: 12.5
click at [392, 217] on div at bounding box center [390, 212] width 31 height 17
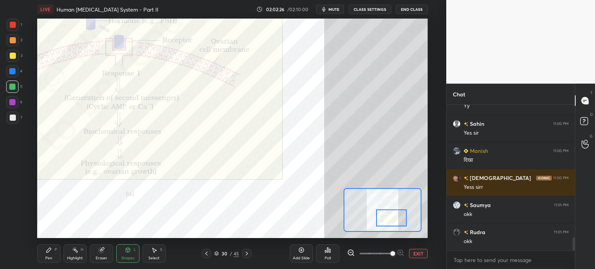
click at [245, 253] on icon at bounding box center [247, 254] width 6 height 6
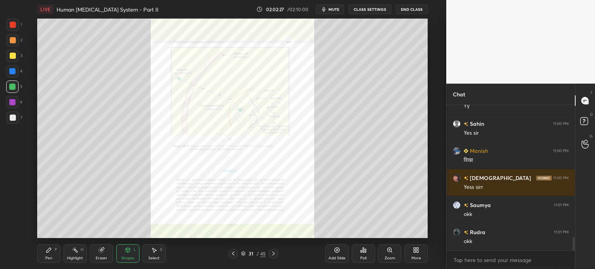
click at [392, 257] on div "Zoom" at bounding box center [389, 254] width 23 height 19
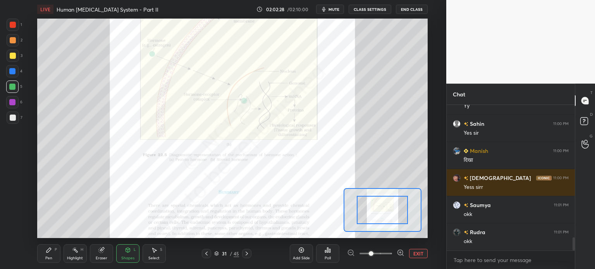
click at [393, 257] on div at bounding box center [375, 253] width 57 height 9
click at [400, 255] on icon at bounding box center [401, 253] width 8 height 8
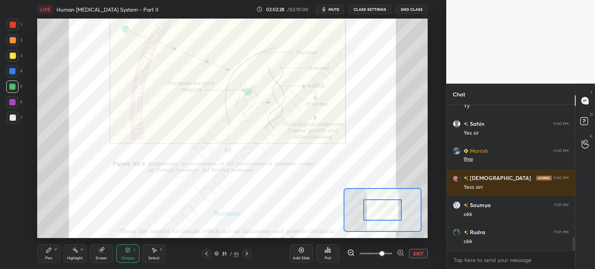
click at [402, 253] on icon at bounding box center [401, 253] width 8 height 8
click at [385, 254] on span at bounding box center [382, 254] width 5 height 5
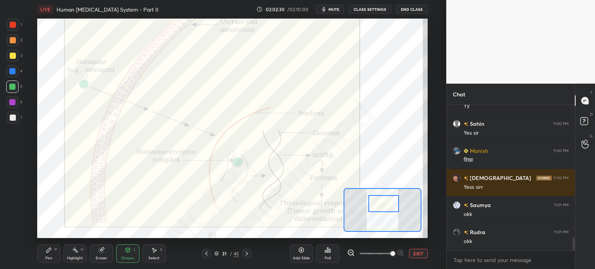
drag, startPoint x: 391, startPoint y: 203, endPoint x: 390, endPoint y: 198, distance: 5.4
click at [391, 198] on div at bounding box center [384, 203] width 31 height 17
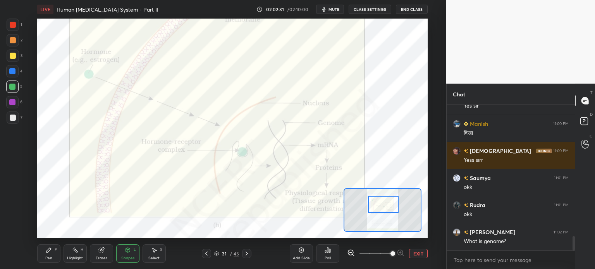
scroll to position [1319, 0]
drag, startPoint x: 345, startPoint y: 247, endPoint x: 350, endPoint y: 253, distance: 7.2
click at [350, 253] on div "Add Slide Poll EXIT" at bounding box center [359, 253] width 138 height 43
click at [350, 252] on icon at bounding box center [351, 253] width 8 height 8
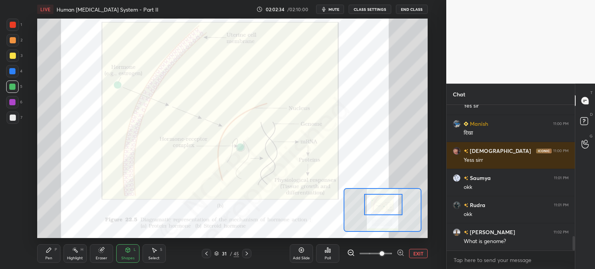
click at [12, 72] on div at bounding box center [12, 71] width 6 height 6
click at [14, 71] on div at bounding box center [12, 71] width 6 height 6
drag, startPoint x: 11, startPoint y: 69, endPoint x: 12, endPoint y: 60, distance: 9.0
click at [12, 69] on div at bounding box center [12, 71] width 12 height 12
click at [50, 258] on div "Pen" at bounding box center [48, 259] width 7 height 4
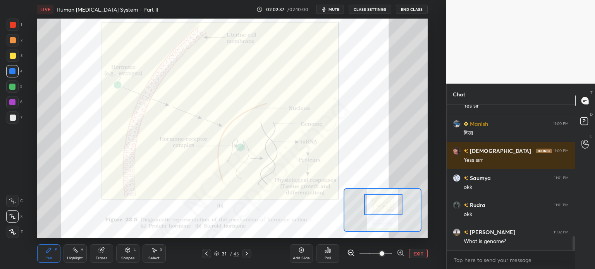
click at [52, 257] on div "Pen" at bounding box center [48, 259] width 7 height 4
click at [17, 202] on div at bounding box center [12, 201] width 12 height 12
click at [12, 208] on div "C X Z" at bounding box center [14, 215] width 17 height 47
drag, startPoint x: 13, startPoint y: 207, endPoint x: 36, endPoint y: 177, distance: 38.2
click at [15, 207] on div at bounding box center [12, 201] width 12 height 12
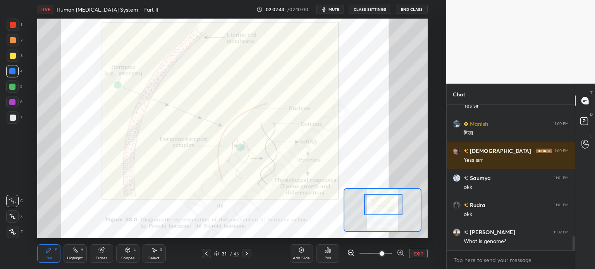
click at [12, 40] on div at bounding box center [13, 40] width 12 height 12
click at [17, 90] on div at bounding box center [12, 87] width 12 height 12
click at [11, 40] on div at bounding box center [13, 40] width 6 height 6
click at [10, 43] on div at bounding box center [13, 40] width 6 height 6
click at [10, 57] on div at bounding box center [13, 56] width 6 height 6
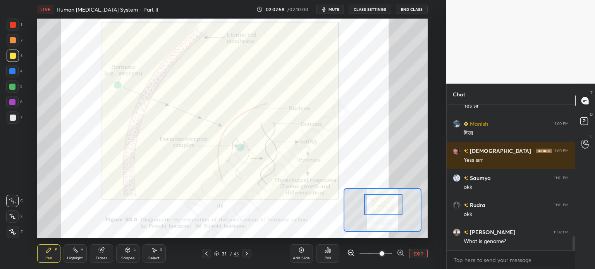
click at [9, 72] on div at bounding box center [12, 71] width 6 height 6
click at [8, 117] on div at bounding box center [13, 118] width 12 height 12
click at [14, 105] on div at bounding box center [12, 102] width 6 height 6
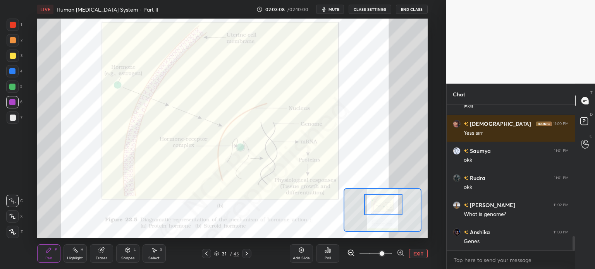
click at [14, 87] on div at bounding box center [12, 87] width 6 height 6
click at [14, 72] on div at bounding box center [12, 71] width 12 height 12
click at [13, 72] on div at bounding box center [12, 71] width 6 height 6
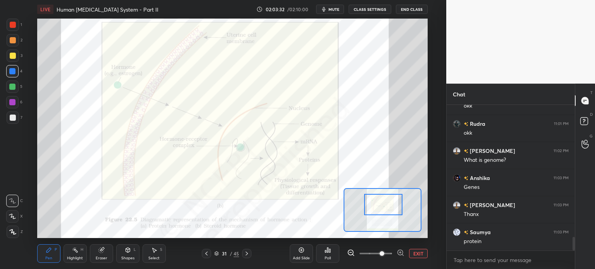
scroll to position [1428, 0]
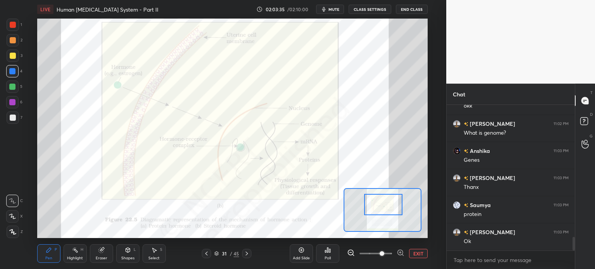
click at [419, 252] on button "EXIT" at bounding box center [418, 253] width 19 height 9
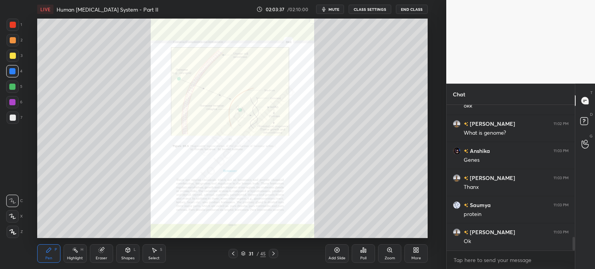
click at [234, 257] on icon at bounding box center [233, 254] width 6 height 6
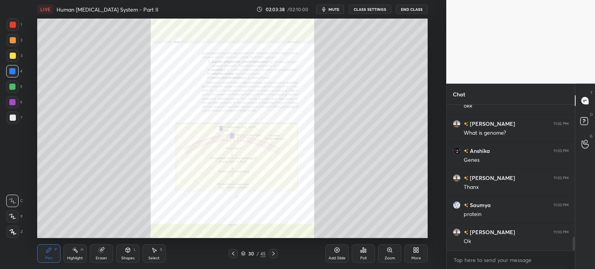
click at [235, 257] on div at bounding box center [233, 253] width 9 height 9
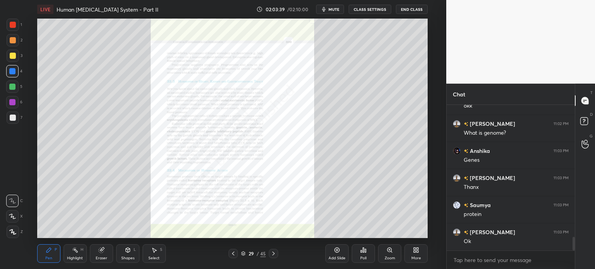
click at [234, 257] on div at bounding box center [233, 253] width 9 height 9
click at [234, 254] on icon at bounding box center [233, 254] width 6 height 6
click at [236, 253] on icon at bounding box center [233, 254] width 6 height 6
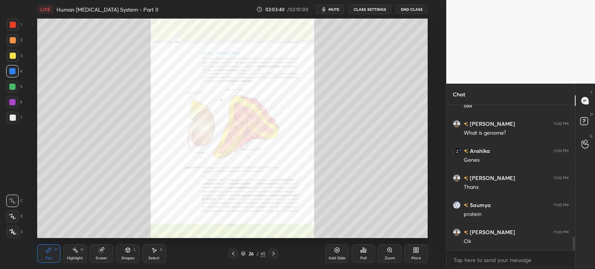
click at [235, 253] on icon at bounding box center [233, 254] width 6 height 6
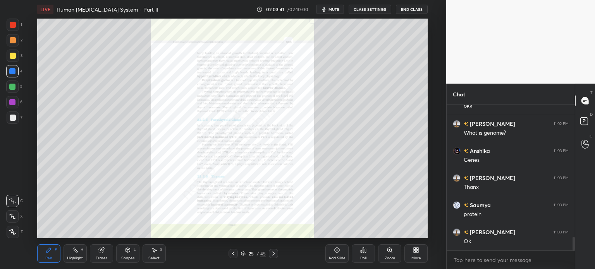
click at [234, 254] on icon at bounding box center [233, 254] width 6 height 6
click at [234, 253] on icon at bounding box center [233, 254] width 6 height 6
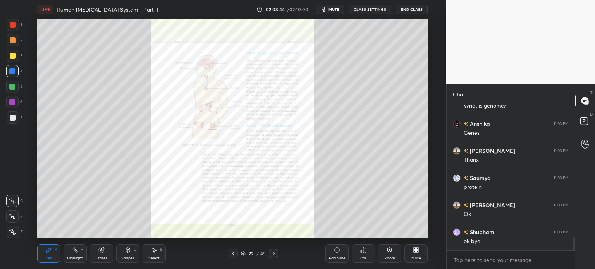
click at [388, 258] on div "Zoom" at bounding box center [390, 259] width 10 height 4
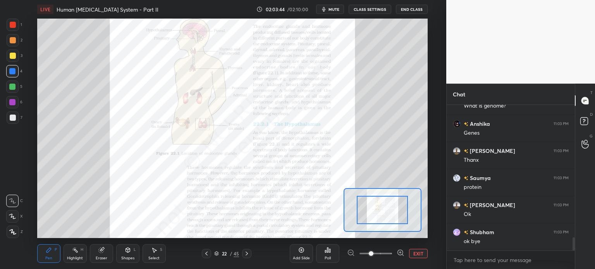
click at [389, 257] on span at bounding box center [376, 254] width 33 height 12
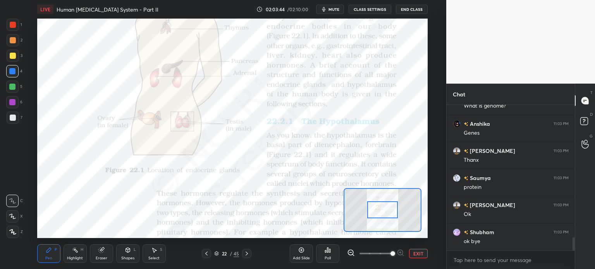
click at [395, 255] on span at bounding box center [393, 254] width 5 height 5
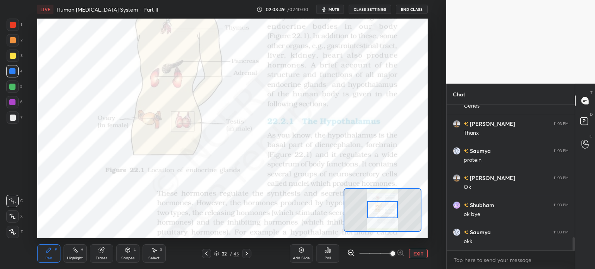
scroll to position [1501, 0]
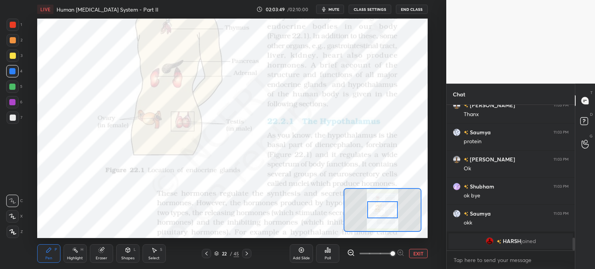
click at [372, 10] on button "CLASS SETTINGS" at bounding box center [370, 9] width 43 height 9
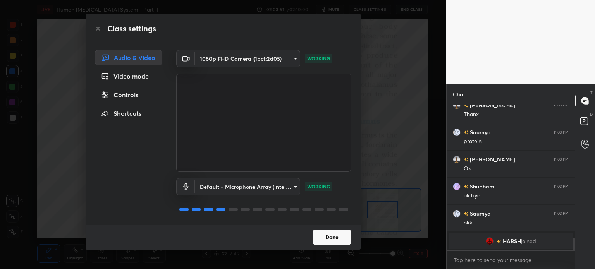
scroll to position [1466, 0]
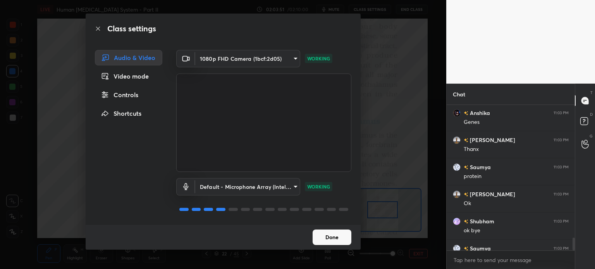
click at [329, 239] on button "Done" at bounding box center [332, 238] width 39 height 16
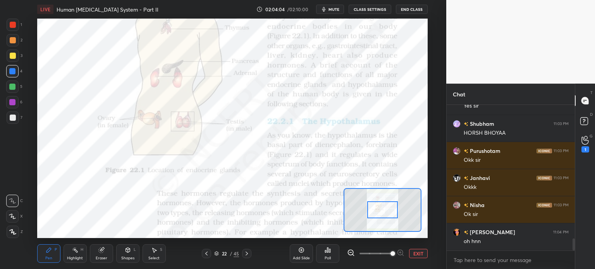
scroll to position [1656, 0]
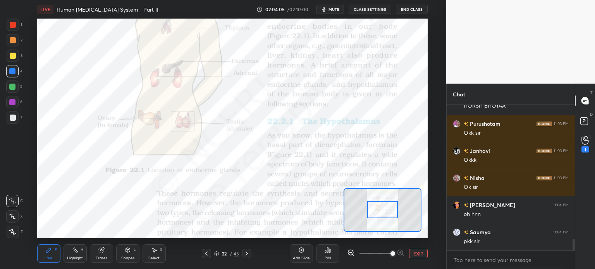
click at [247, 255] on icon at bounding box center [247, 254] width 6 height 6
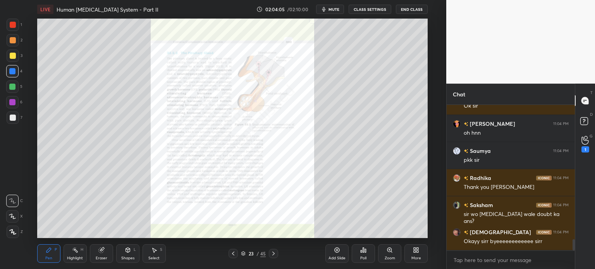
click at [248, 255] on div "23" at bounding box center [251, 254] width 8 height 5
click at [248, 257] on div "23 / 45" at bounding box center [253, 253] width 25 height 7
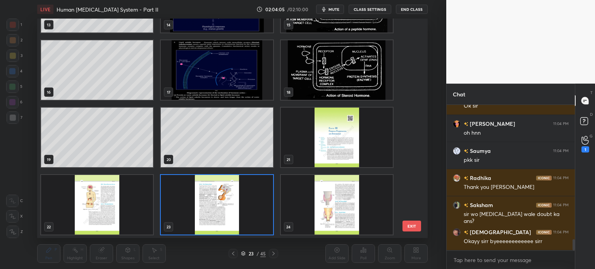
click at [250, 258] on div "23 / 45" at bounding box center [254, 253] width 50 height 9
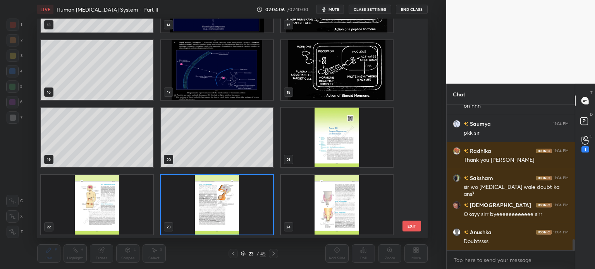
click at [271, 254] on div at bounding box center [273, 253] width 9 height 9
click at [272, 254] on div at bounding box center [273, 253] width 9 height 9
click at [272, 255] on div at bounding box center [273, 253] width 9 height 9
click at [272, 254] on div at bounding box center [273, 253] width 9 height 9
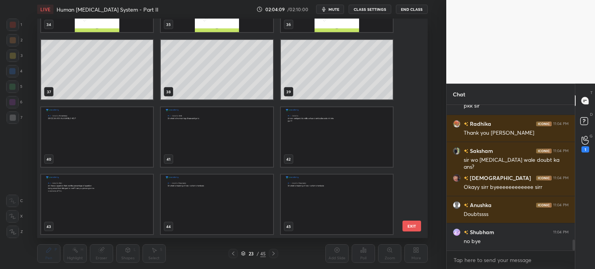
scroll to position [1819, 0]
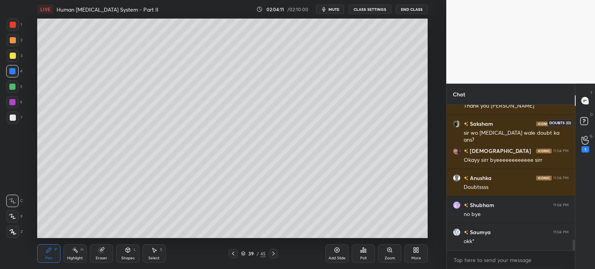
drag, startPoint x: 583, startPoint y: 125, endPoint x: 576, endPoint y: 125, distance: 7.8
click at [583, 126] on icon at bounding box center [586, 123] width 14 height 14
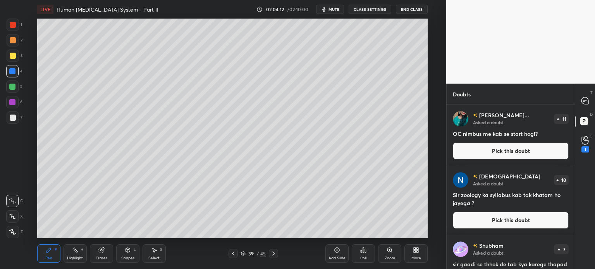
click at [518, 152] on button "Pick this doubt" at bounding box center [511, 151] width 116 height 17
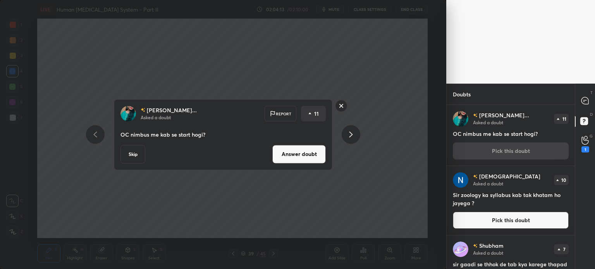
click at [322, 154] on button "Answer doubt" at bounding box center [298, 154] width 53 height 19
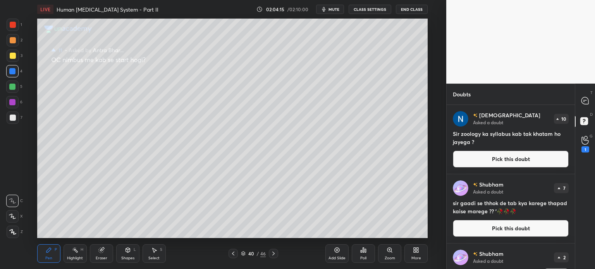
click at [544, 159] on button "Pick this doubt" at bounding box center [511, 159] width 116 height 17
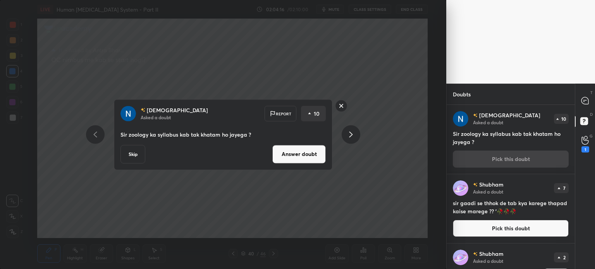
click at [309, 152] on button "Answer doubt" at bounding box center [298, 154] width 53 height 19
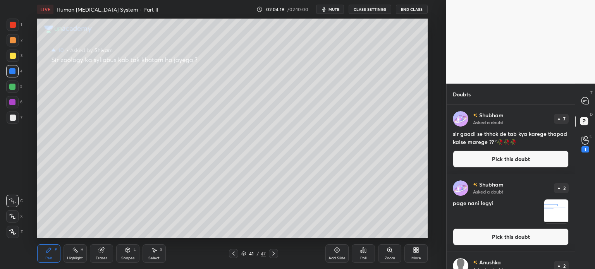
click at [515, 160] on button "Pick this doubt" at bounding box center [511, 159] width 116 height 17
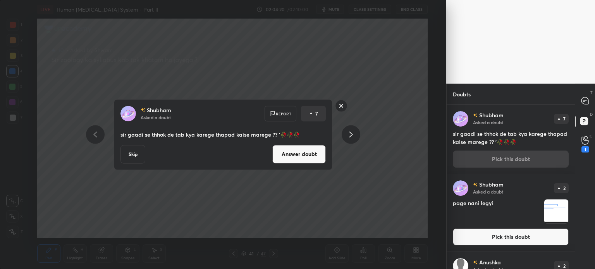
click at [306, 150] on button "Answer doubt" at bounding box center [298, 154] width 53 height 19
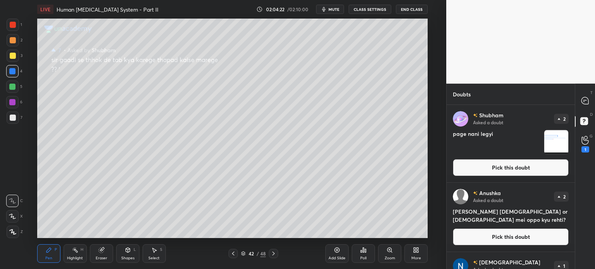
click at [500, 169] on button "Pick this doubt" at bounding box center [511, 167] width 116 height 17
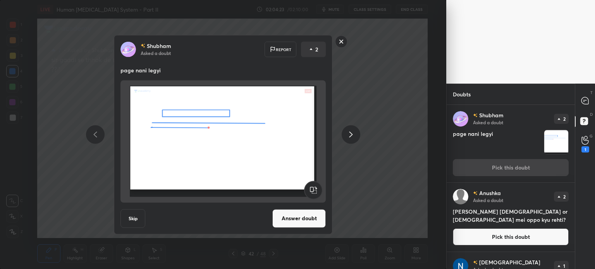
click at [303, 215] on button "Answer doubt" at bounding box center [298, 218] width 53 height 19
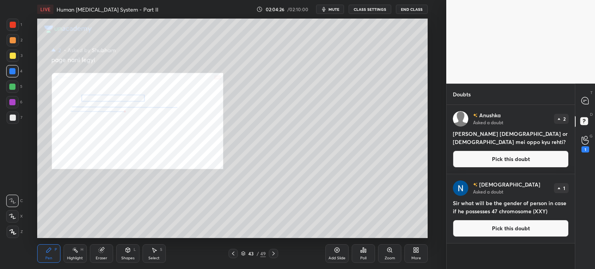
drag, startPoint x: 497, startPoint y: 162, endPoint x: 488, endPoint y: 161, distance: 8.2
click at [495, 161] on button "Pick this doubt" at bounding box center [511, 159] width 116 height 17
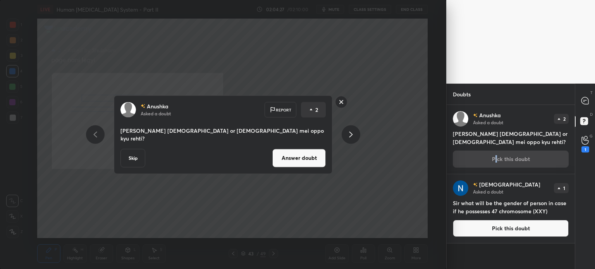
click at [309, 156] on button "Answer doubt" at bounding box center [298, 158] width 53 height 19
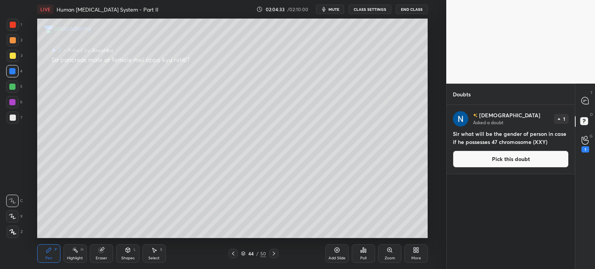
click at [492, 164] on button "Pick this doubt" at bounding box center [511, 159] width 116 height 17
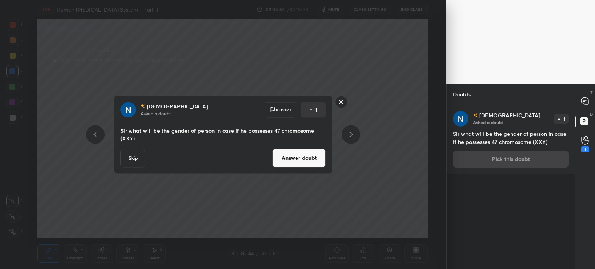
click at [311, 159] on button "Answer doubt" at bounding box center [298, 158] width 53 height 19
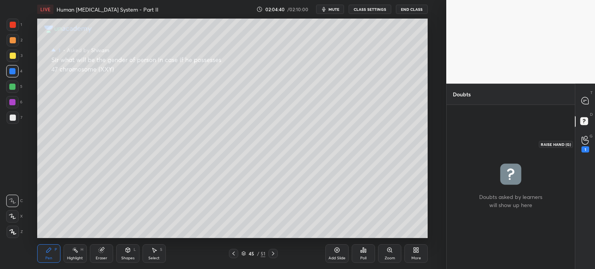
click at [585, 140] on icon at bounding box center [585, 141] width 7 height 8
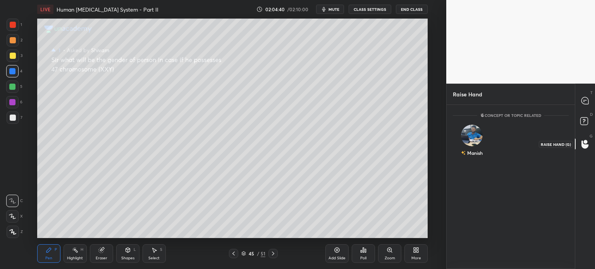
scroll to position [2, 2]
click at [469, 157] on button "INVITE" at bounding box center [472, 158] width 31 height 10
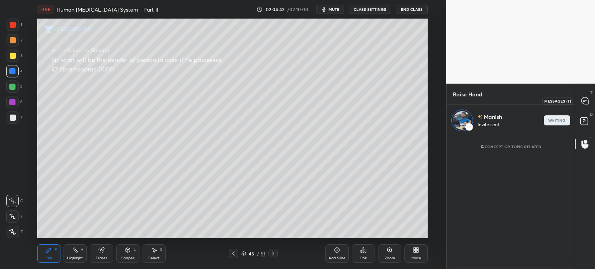
drag, startPoint x: 581, startPoint y: 100, endPoint x: 579, endPoint y: 104, distance: 4.0
click at [581, 101] on div at bounding box center [586, 101] width 16 height 14
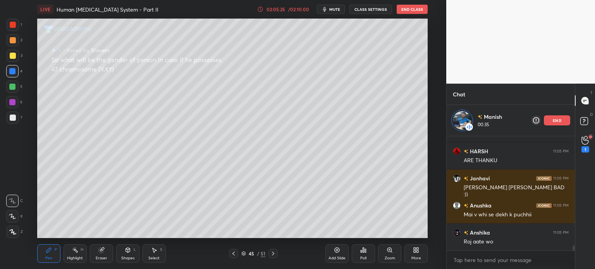
scroll to position [2582, 0]
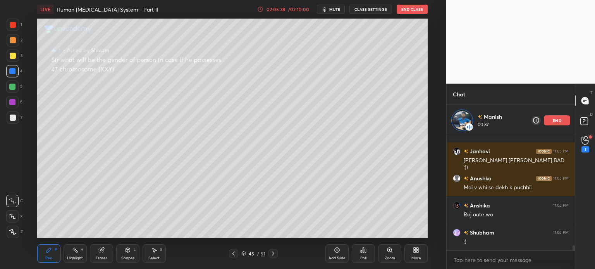
click at [12, 72] on div at bounding box center [12, 71] width 6 height 6
drag, startPoint x: 12, startPoint y: 72, endPoint x: 10, endPoint y: 83, distance: 11.1
click at [9, 76] on div at bounding box center [12, 71] width 12 height 12
click at [11, 90] on div at bounding box center [12, 87] width 6 height 6
click at [9, 89] on div at bounding box center [12, 87] width 6 height 6
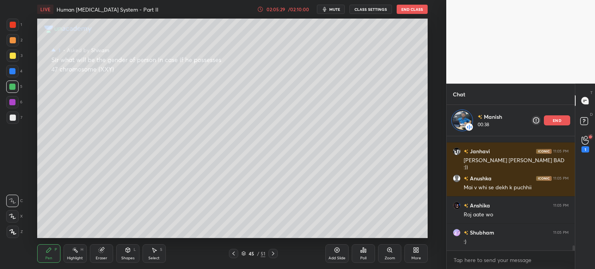
scroll to position [2609, 0]
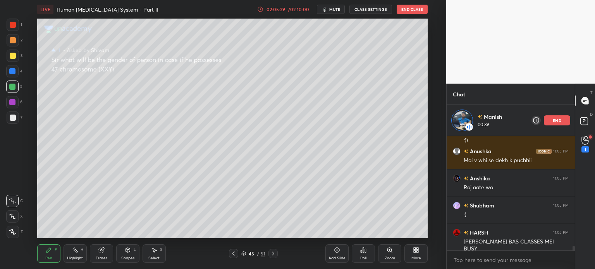
click at [12, 219] on icon at bounding box center [12, 216] width 7 height 5
click at [12, 218] on icon at bounding box center [12, 216] width 7 height 5
click at [10, 72] on div at bounding box center [12, 71] width 6 height 6
click at [12, 74] on div at bounding box center [12, 71] width 6 height 6
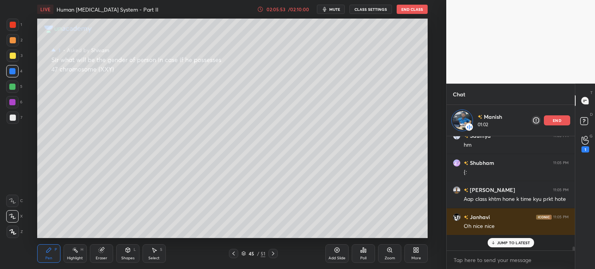
scroll to position [112, 126]
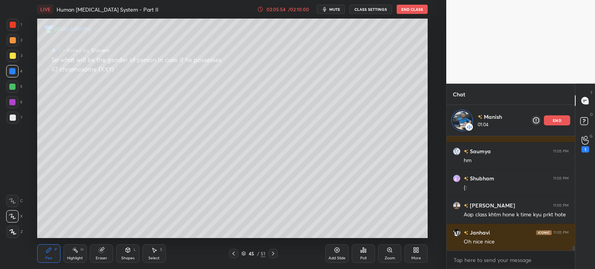
click at [560, 121] on p "end" at bounding box center [557, 121] width 9 height 4
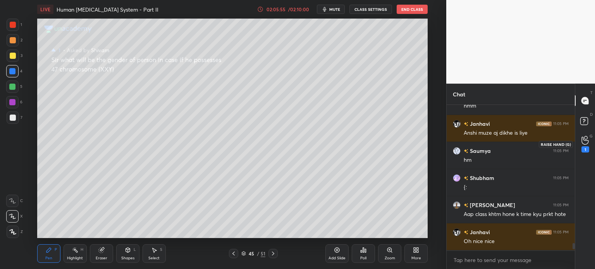
click at [583, 144] on icon at bounding box center [585, 140] width 7 height 9
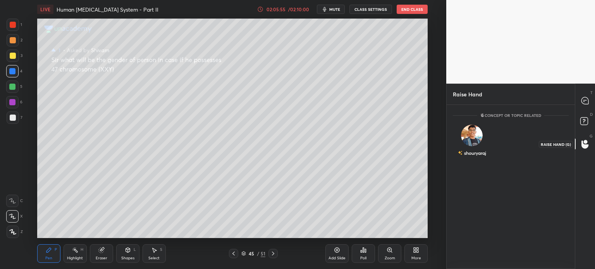
scroll to position [162, 126]
click at [478, 142] on div "shouryaraj INVITE" at bounding box center [472, 144] width 38 height 49
click at [476, 159] on button "INVITE" at bounding box center [472, 158] width 31 height 10
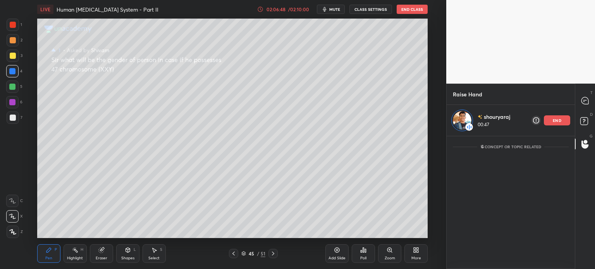
click at [558, 119] on p "end" at bounding box center [557, 121] width 9 height 4
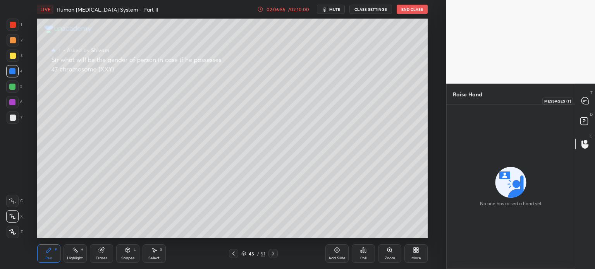
click at [585, 101] on icon at bounding box center [585, 100] width 7 height 7
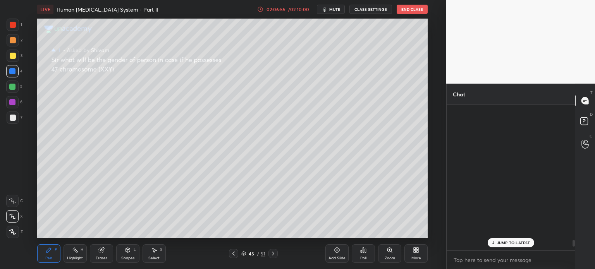
scroll to position [143, 126]
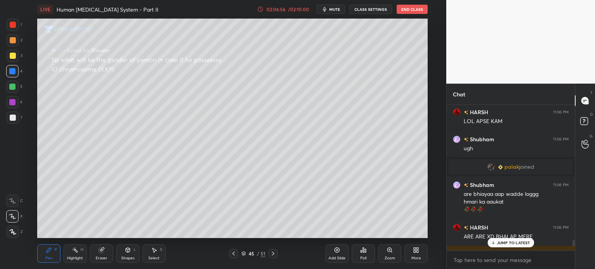
click at [503, 243] on p "JUMP TO LATEST" at bounding box center [513, 243] width 33 height 5
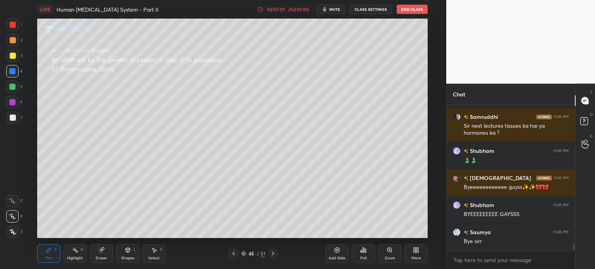
scroll to position [3141, 0]
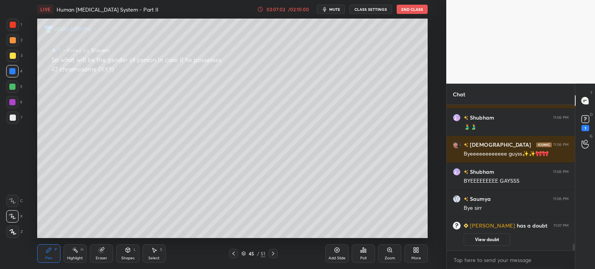
click at [414, 11] on button "End Class" at bounding box center [412, 9] width 31 height 9
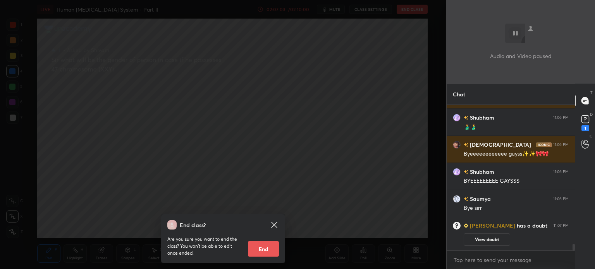
click at [259, 247] on button "End" at bounding box center [263, 249] width 31 height 16
type textarea "x"
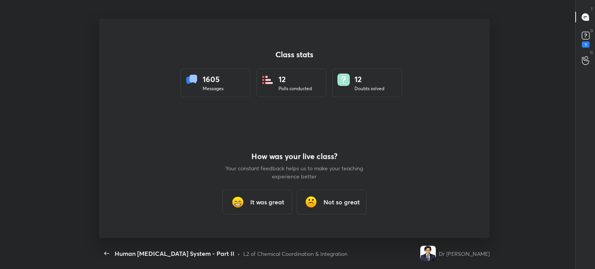
scroll to position [38541, 38200]
